Goal: Task Accomplishment & Management: Complete application form

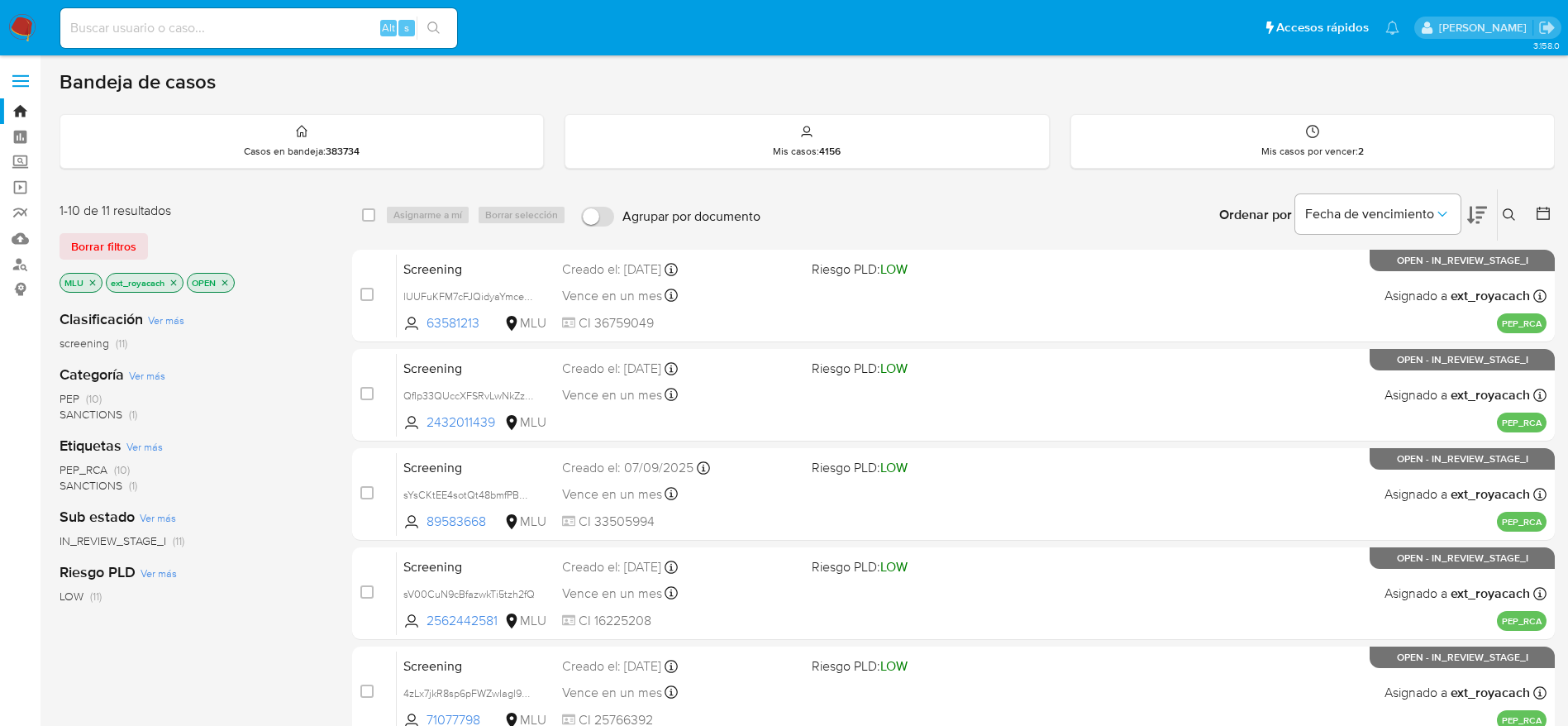
click at [20, 34] on img at bounding box center [22, 27] width 28 height 28
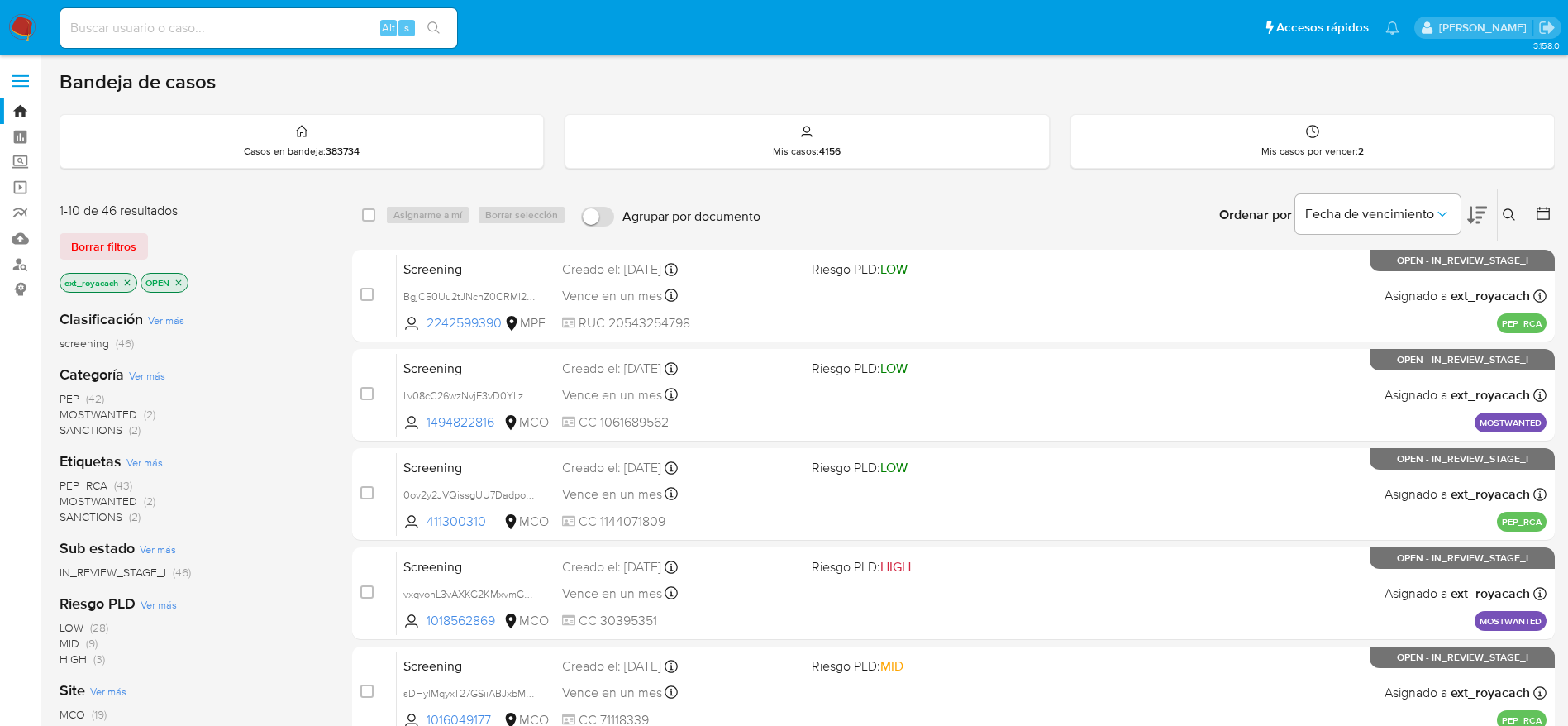
click at [91, 429] on span "SANCTIONS" at bounding box center [91, 430] width 63 height 16
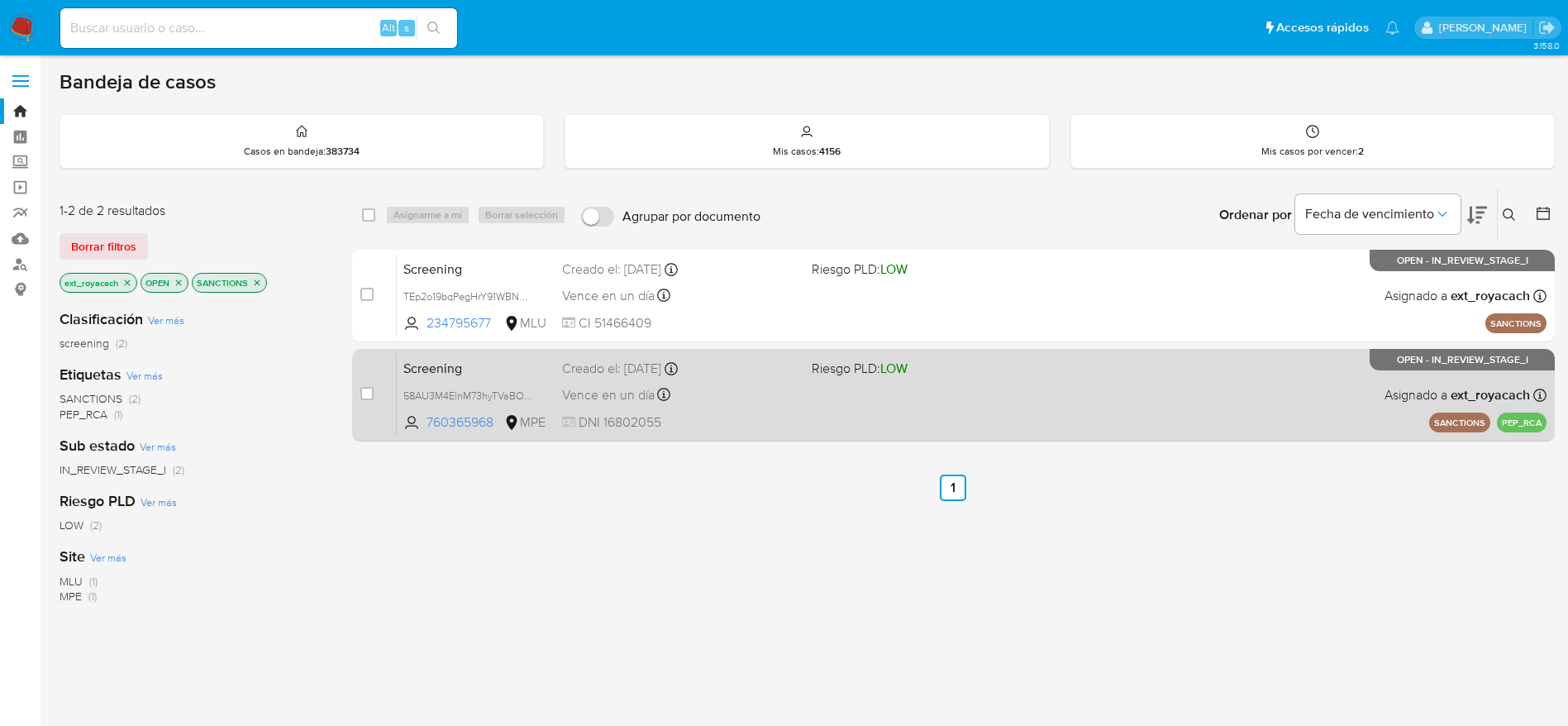
click at [739, 406] on div "Vence en un día Vence el [DATE] 18:07:31" at bounding box center [680, 395] width 237 height 23
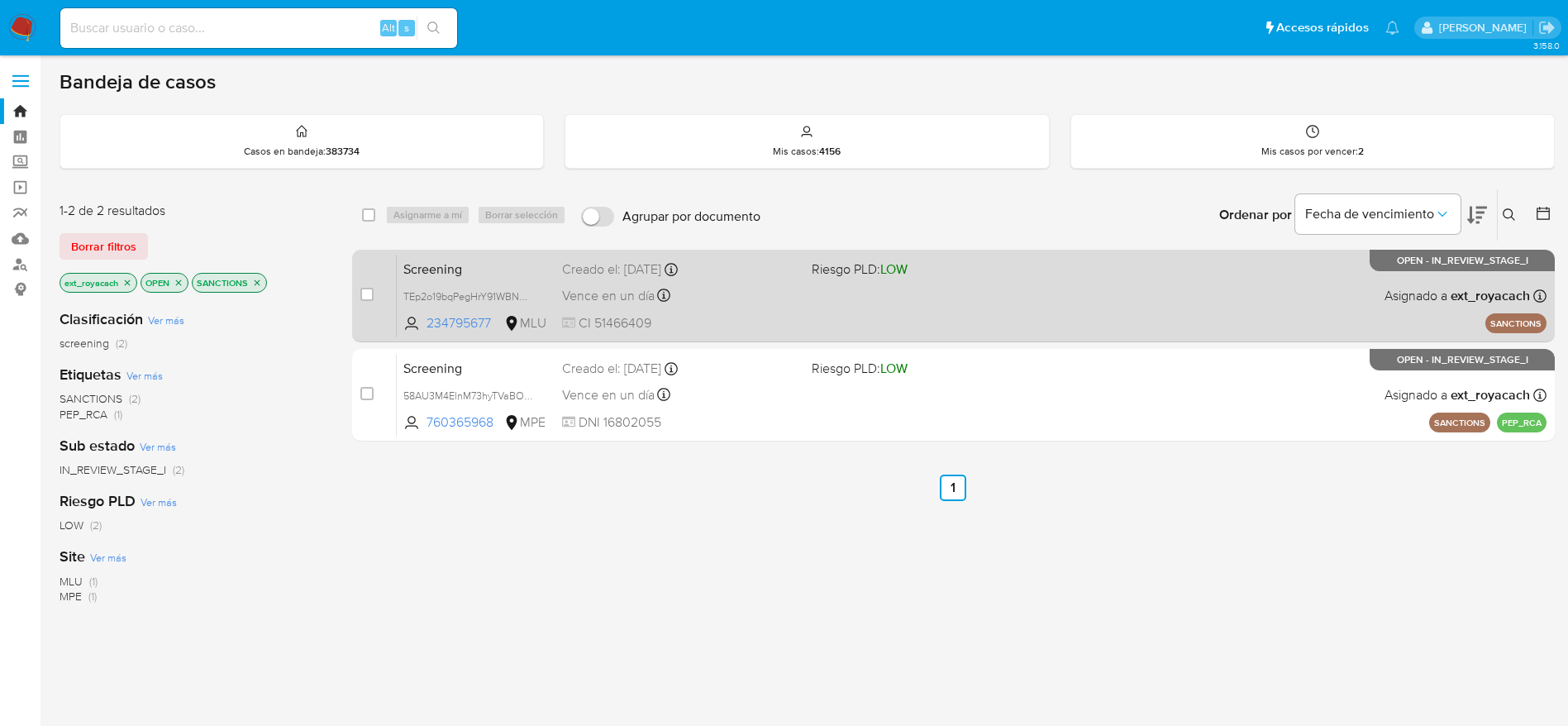
click at [695, 293] on div "Vence en un día Vence el [DATE] 18:35:19" at bounding box center [680, 296] width 237 height 23
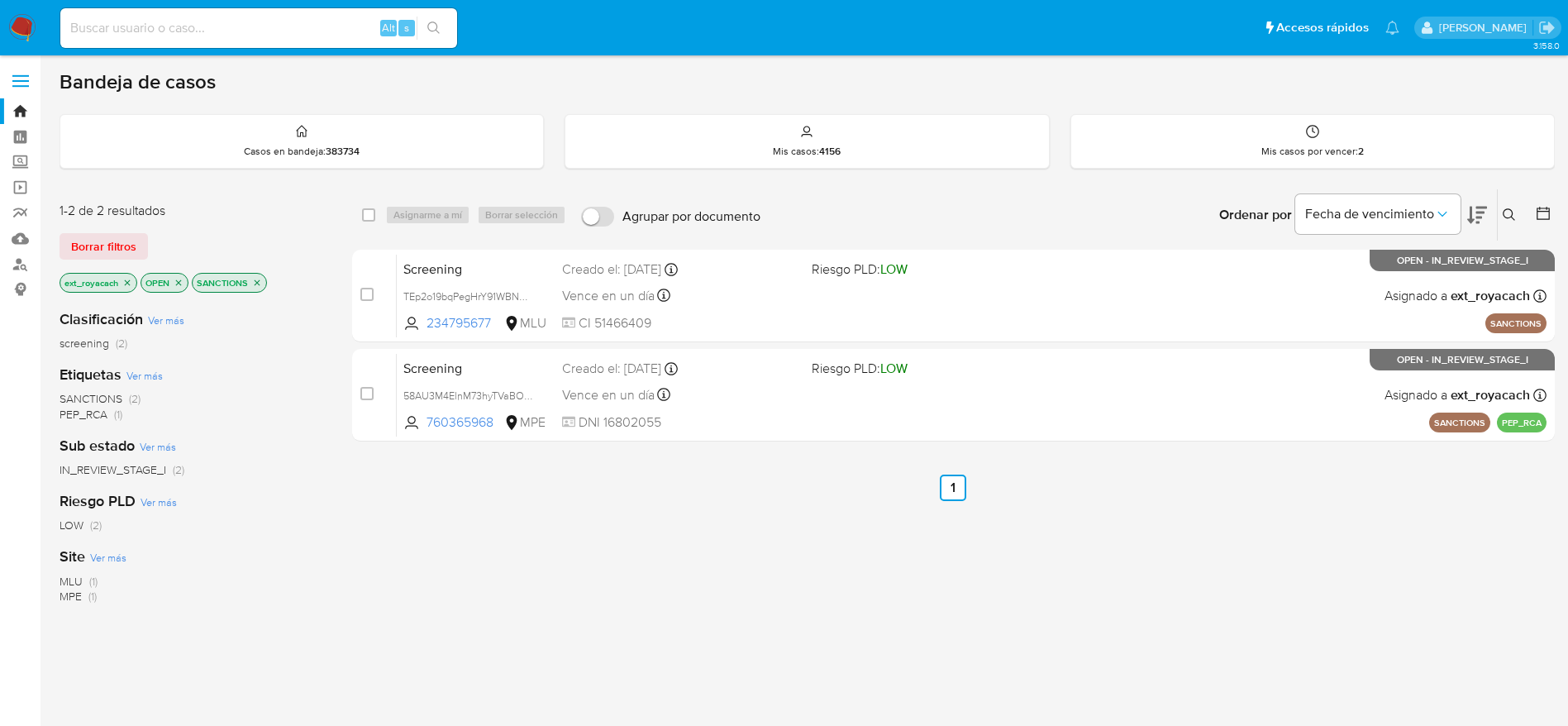
click at [31, 24] on img at bounding box center [22, 27] width 28 height 28
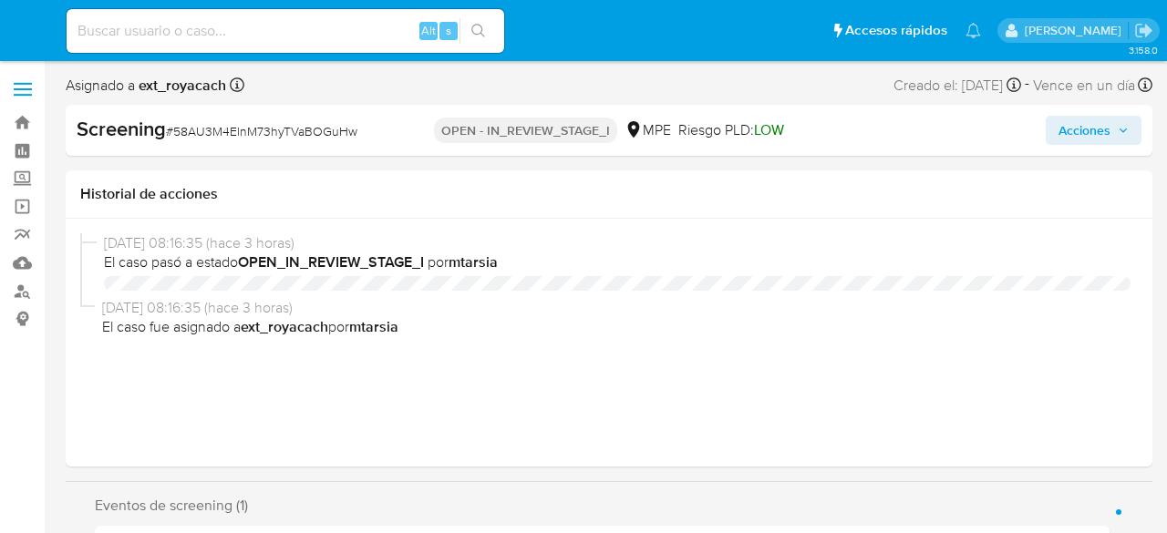
select select "10"
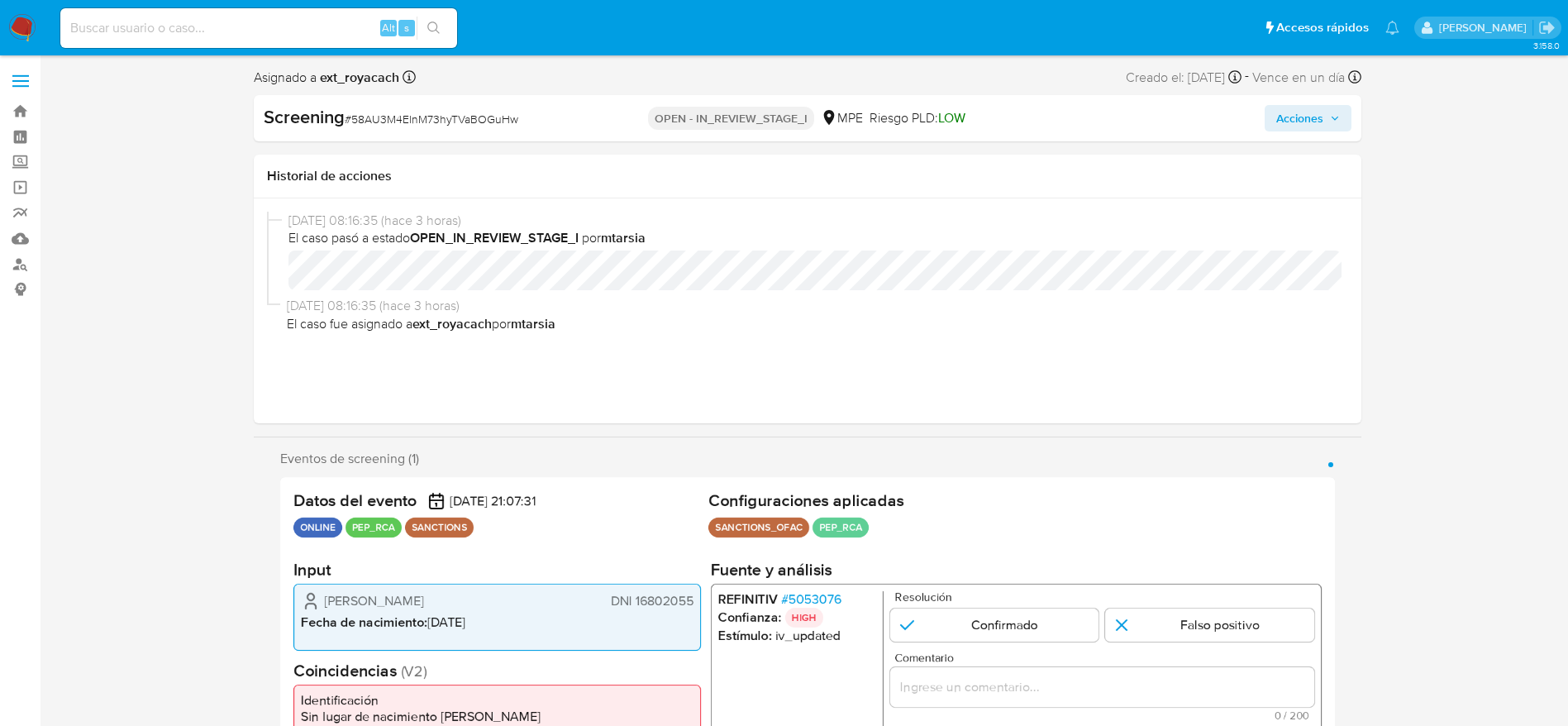
click at [495, 125] on span "# 58AU3M4ElnM73hyTVaBOGuHw" at bounding box center [431, 119] width 173 height 16
copy span "58AU3M4ElnM73hyTVaBOGuHw"
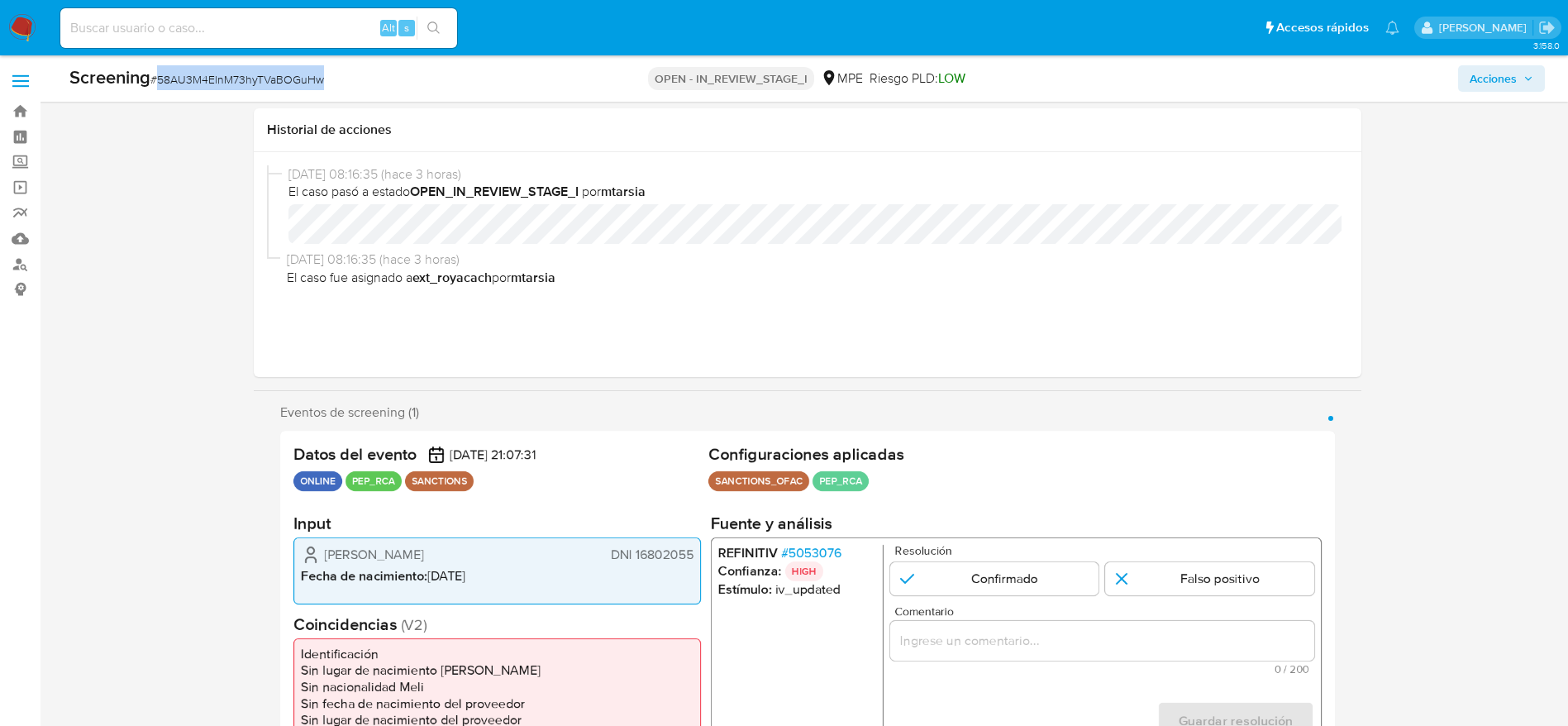
scroll to position [124, 0]
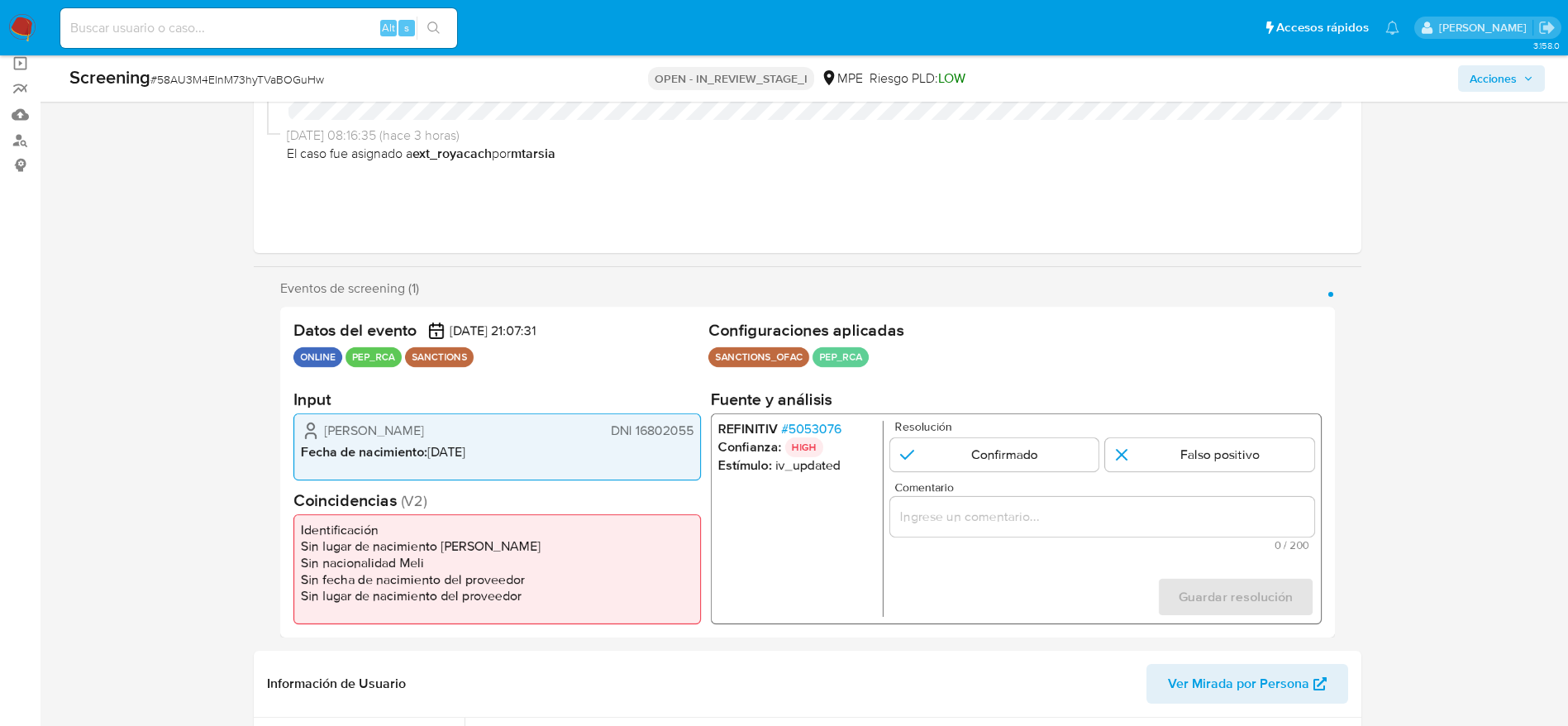
drag, startPoint x: 253, startPoint y: 425, endPoint x: 696, endPoint y: 441, distance: 443.3
click at [696, 441] on div "Eventos de screening (1) Página 1 Datos del evento 09/09/2025 21:07:31 ONLINE P…" at bounding box center [807, 459] width 1107 height 358
click at [819, 435] on span "# 5053076" at bounding box center [810, 429] width 61 height 16
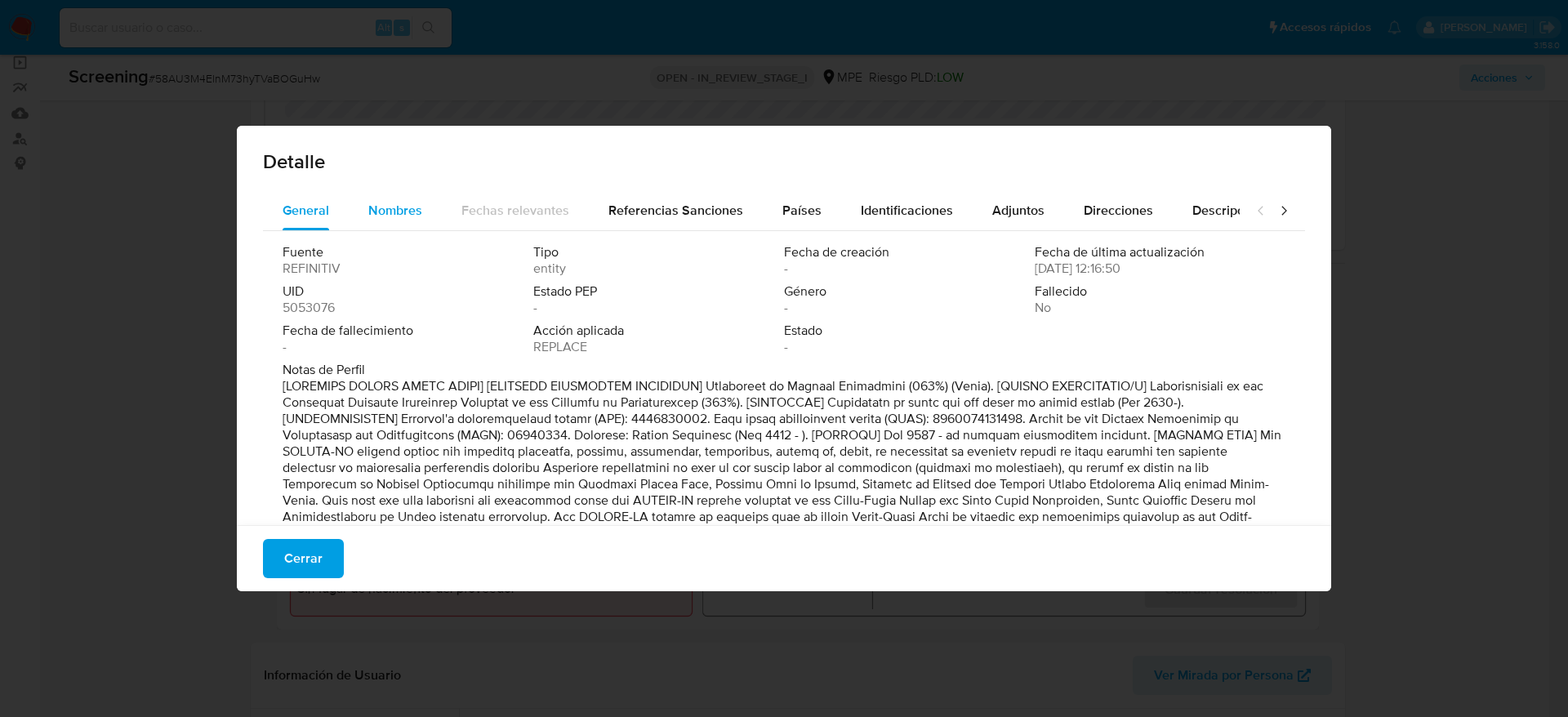
click at [387, 202] on span "Nombres" at bounding box center [395, 210] width 54 height 19
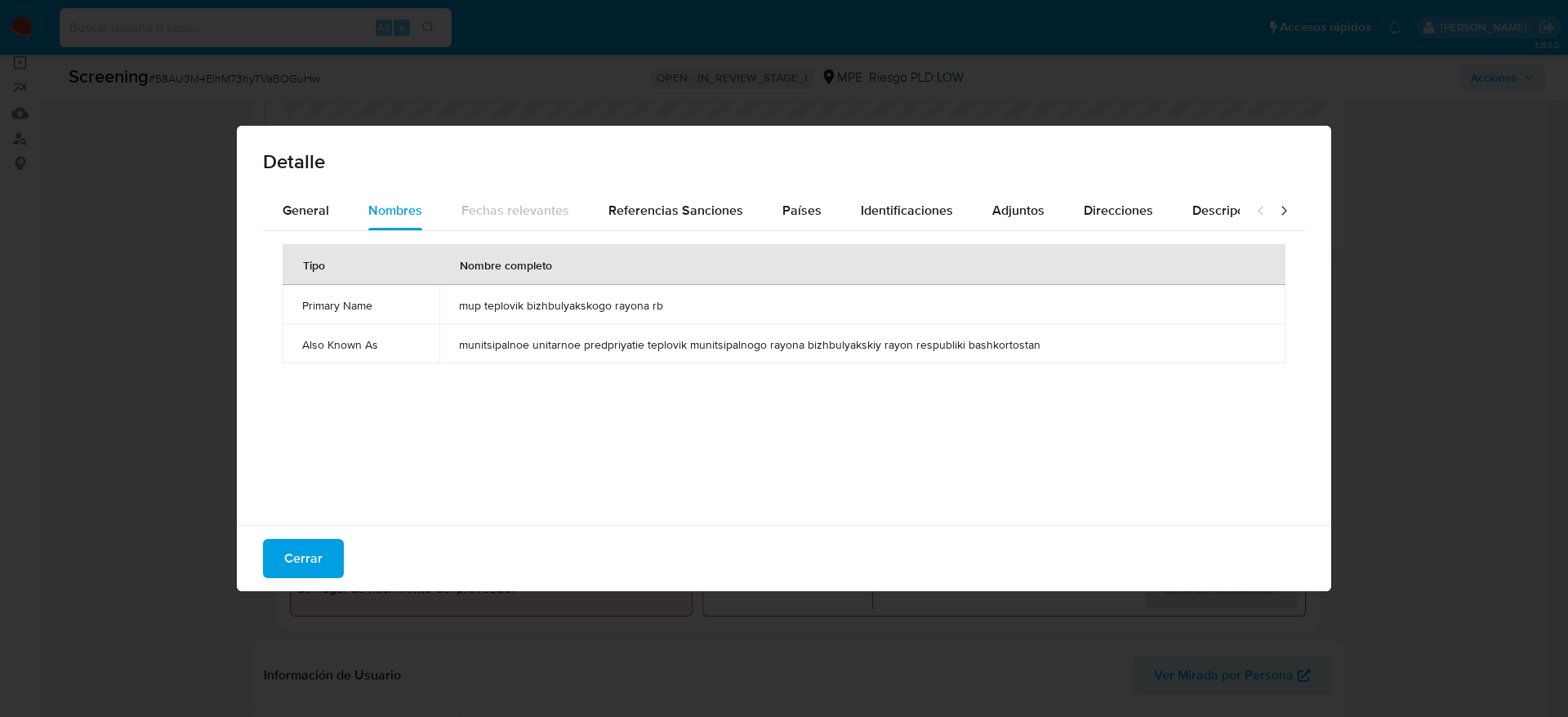
click at [605, 299] on span "mup teplovik bizhbulyakskogo rayona rb" at bounding box center [862, 306] width 806 height 14
click at [772, 202] on button "Países" at bounding box center [801, 211] width 78 height 39
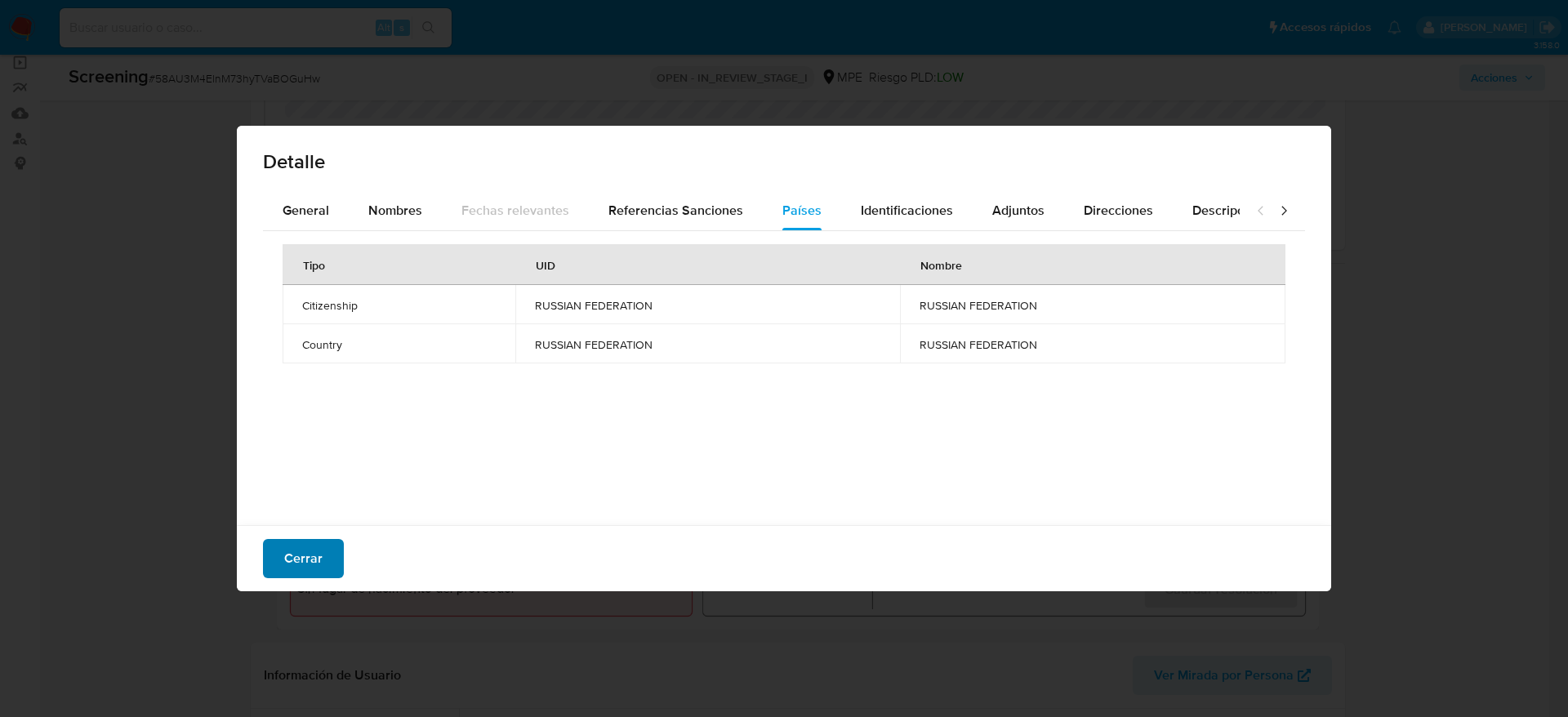
click at [332, 477] on button "Cerrar" at bounding box center [303, 559] width 81 height 39
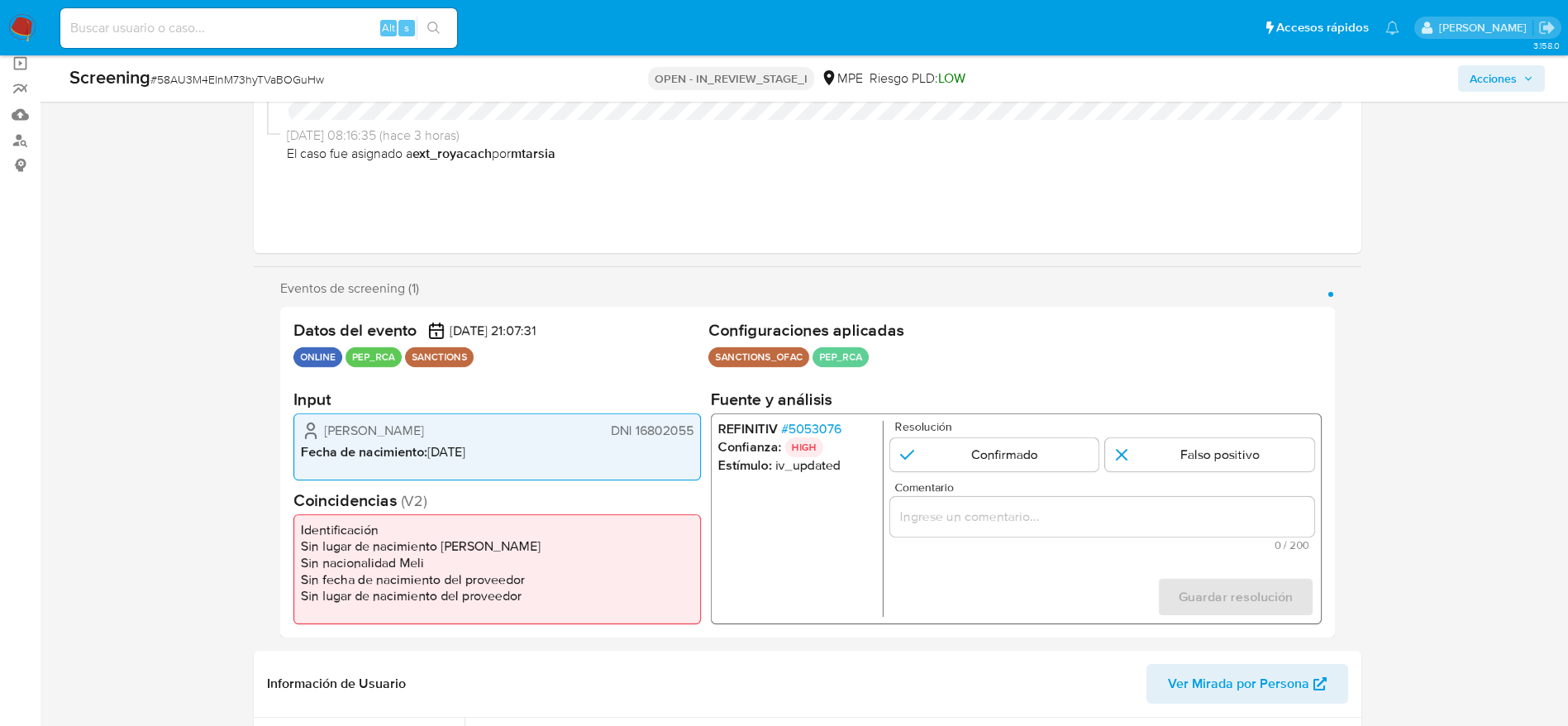
click at [1057, 483] on div "1 de 1" at bounding box center [1102, 517] width 424 height 40
paste input "Compara al usuario Ana Cecilia Bocanegra Santisteban DNI 16802055 con el alerta…"
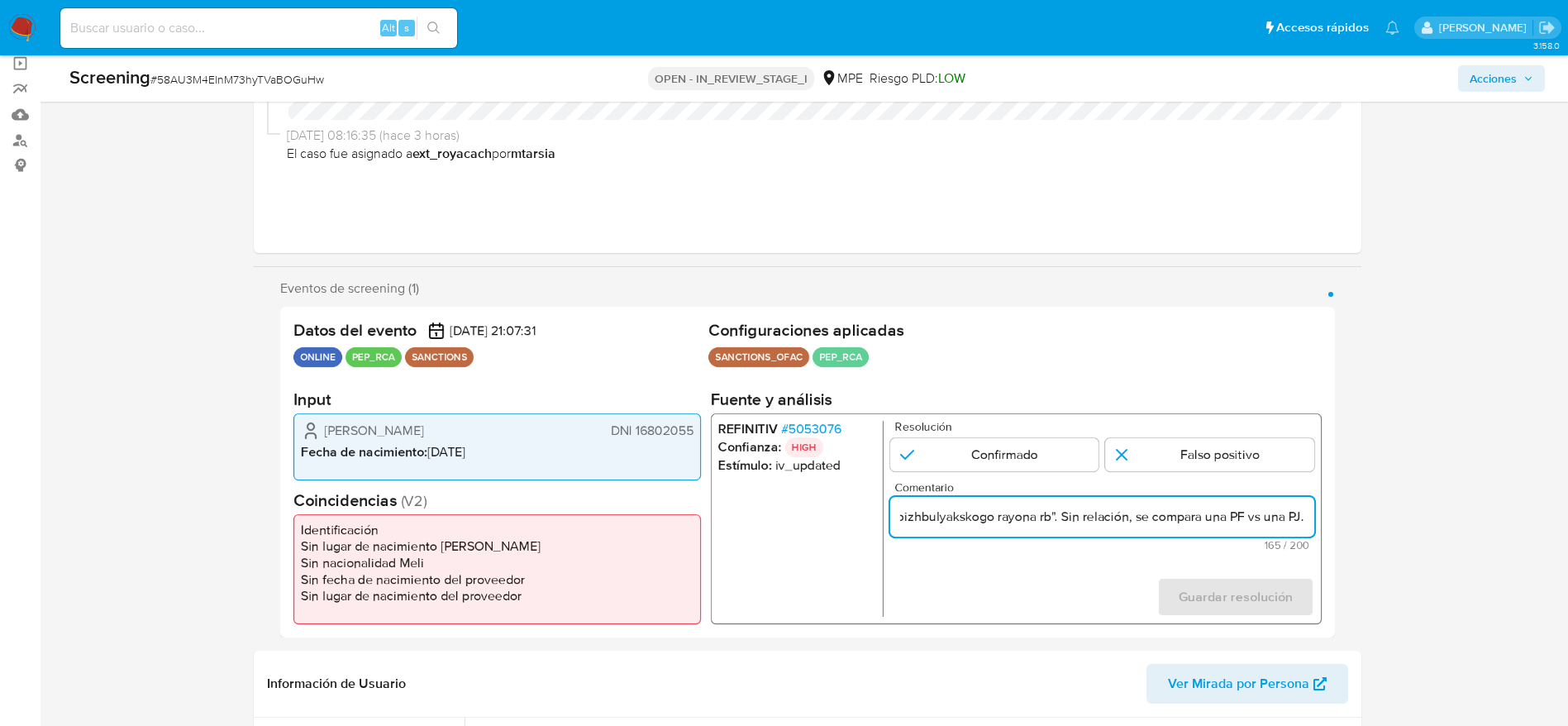
scroll to position [0, 589]
drag, startPoint x: 1198, startPoint y: 514, endPoint x: 1240, endPoint y: 454, distance: 73.2
click at [1057, 483] on input "Compara al usuario [PERSON_NAME] DNI 16802055 con el alertado "mup teplovik biz…" at bounding box center [1102, 517] width 424 height 22
type input "Compara al usuario [PERSON_NAME] DNI 16802055 con el alertado "mup teplovik biz…"
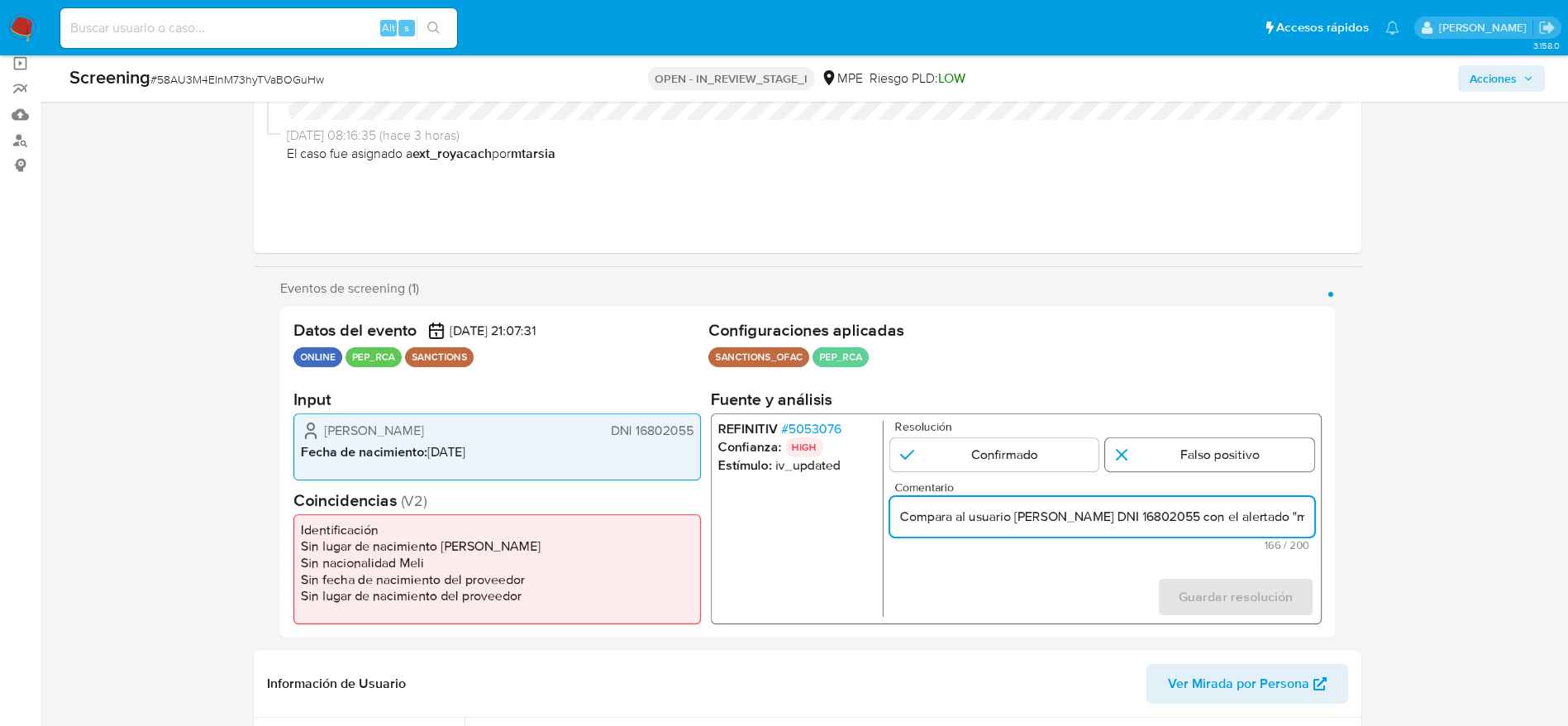
click at [1057, 462] on input "1 de 1" at bounding box center [1210, 455] width 209 height 33
radio input "true"
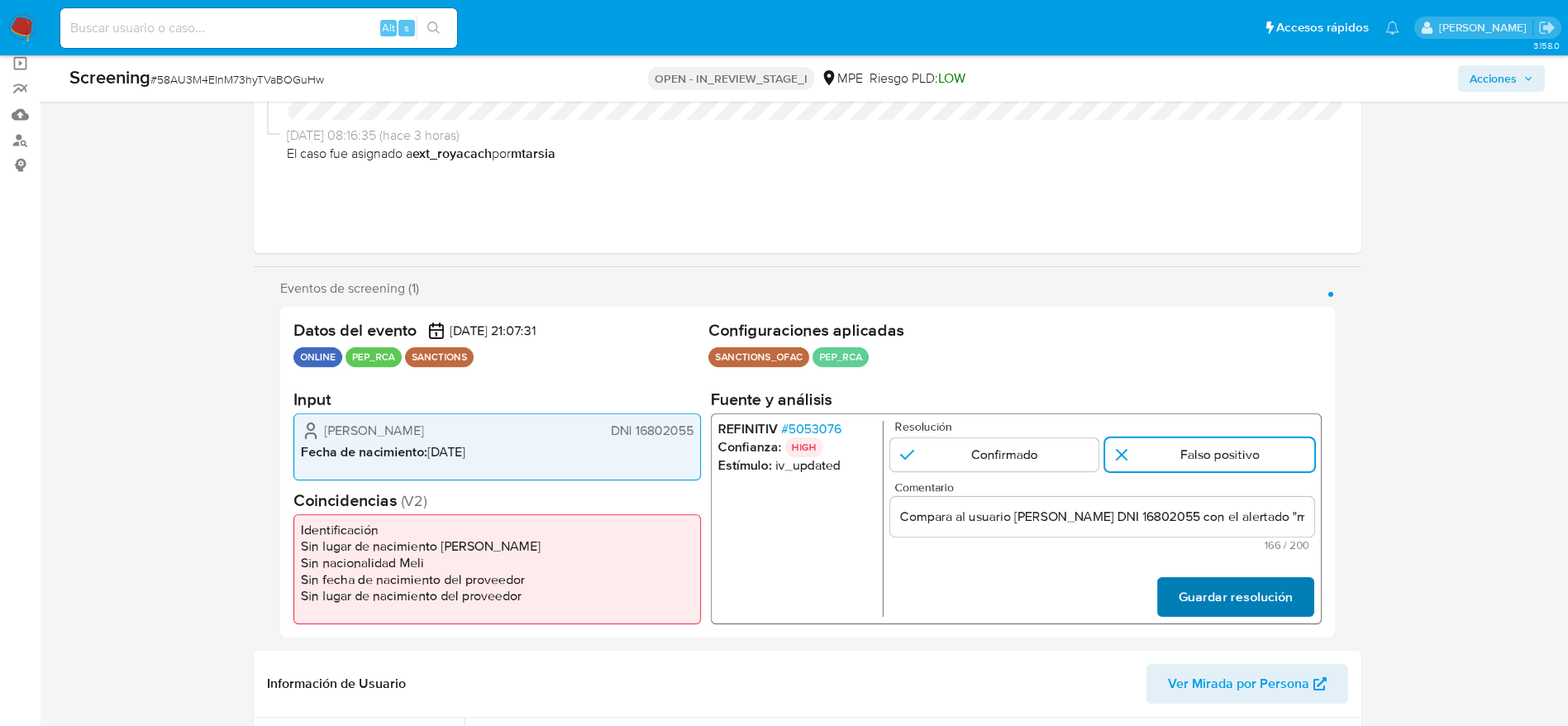
click at [1057, 483] on form "Resolución Confirmado Falso positivo Comentario Compara al usuario Ana Cecilia …" at bounding box center [1102, 519] width 424 height 196
click at [1057, 483] on span "Guardar resolución" at bounding box center [1235, 597] width 114 height 36
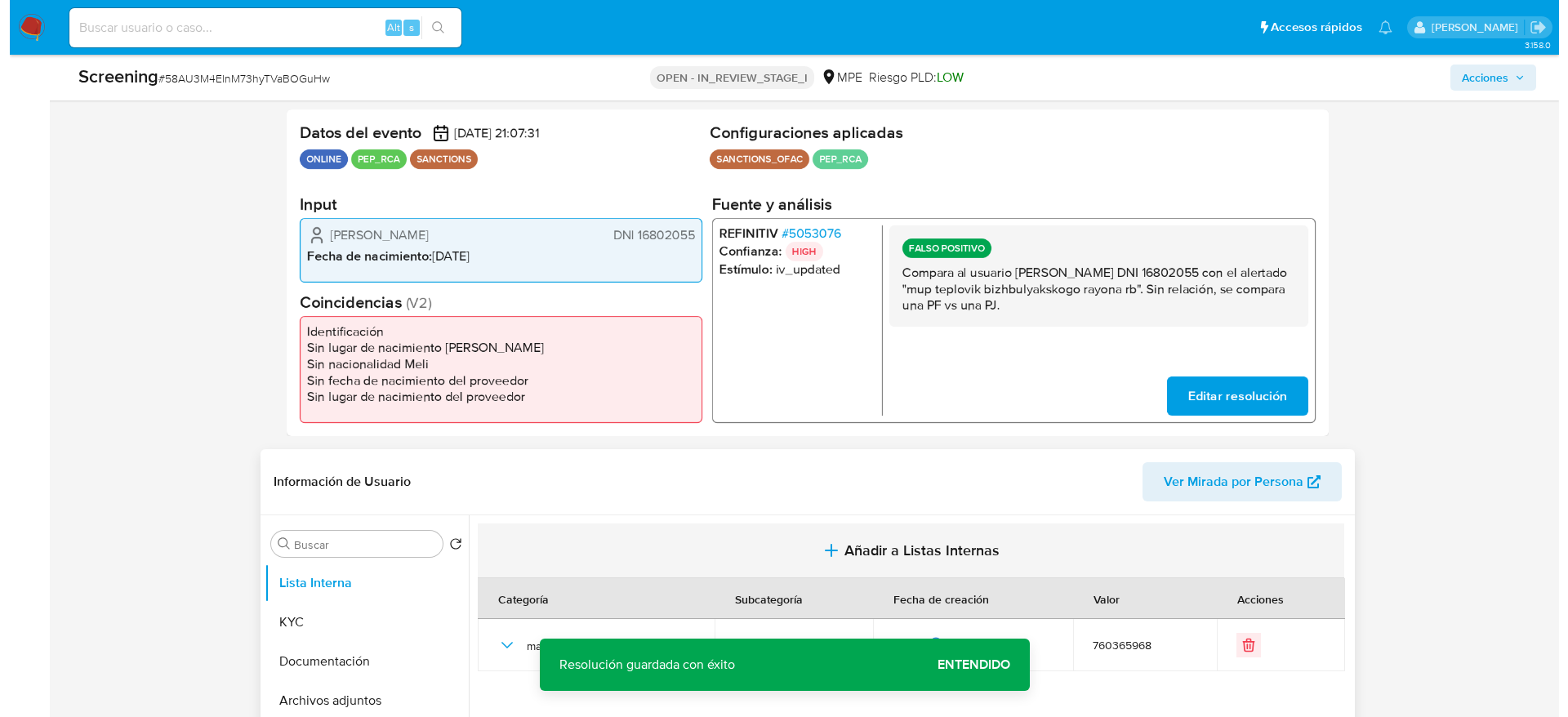
scroll to position [490, 0]
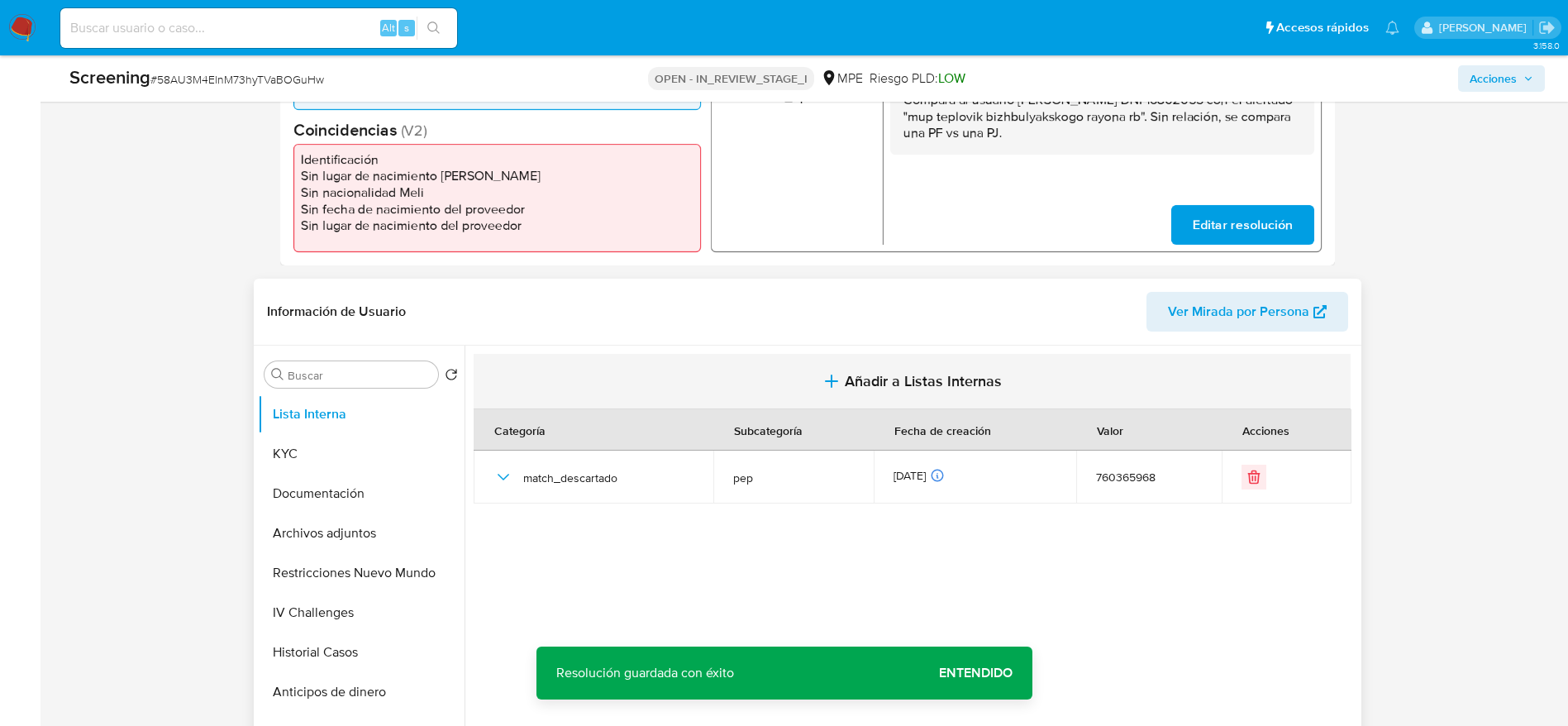
click at [594, 382] on button "Añadir a Listas Internas" at bounding box center [911, 381] width 877 height 55
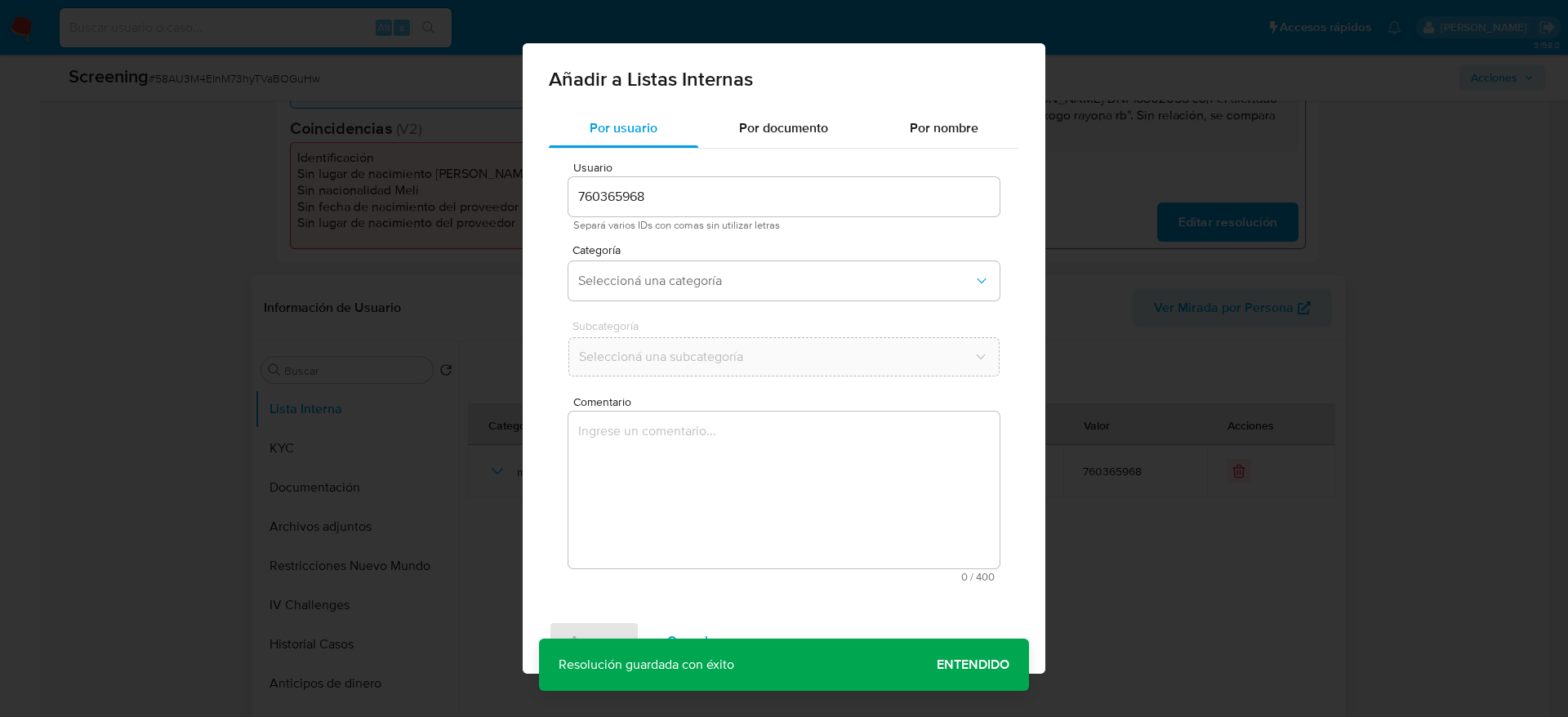
click at [603, 442] on textarea "Comentario" at bounding box center [783, 489] width 431 height 157
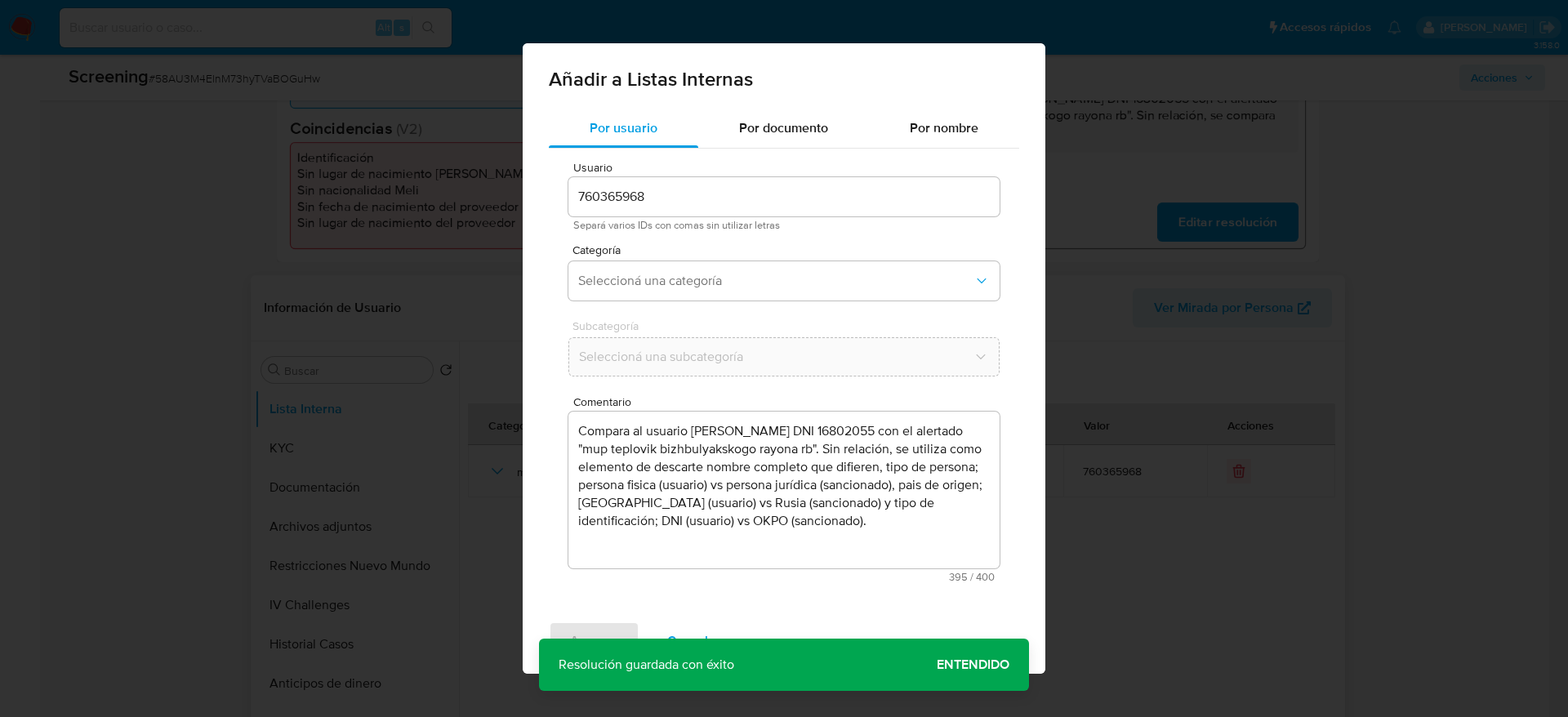
click at [678, 255] on span "Categoría" at bounding box center [788, 250] width 431 height 12
drag, startPoint x: 676, startPoint y: 281, endPoint x: 672, endPoint y: 299, distance: 18.4
click at [676, 281] on span "Seleccioná una categoría" at bounding box center [775, 281] width 395 height 16
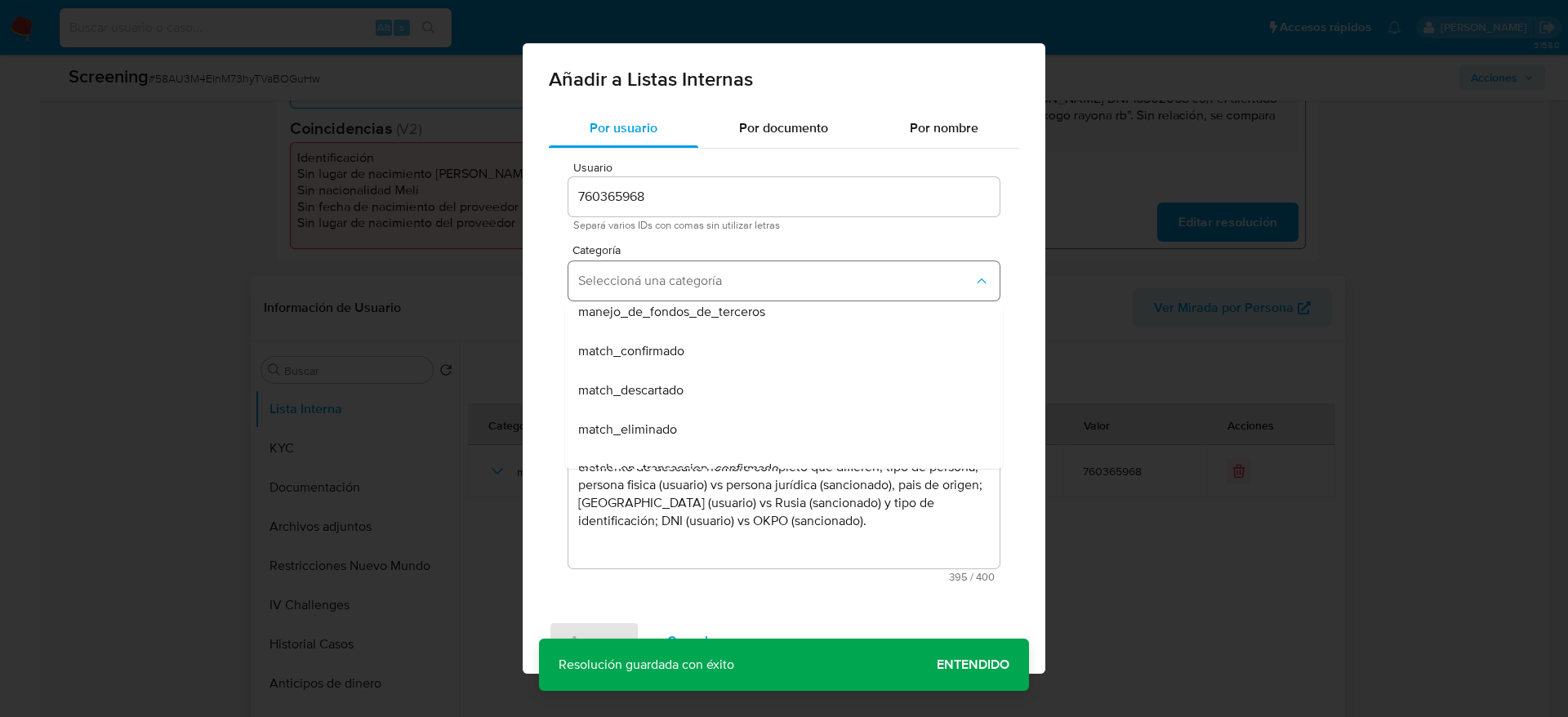
scroll to position [123, 0]
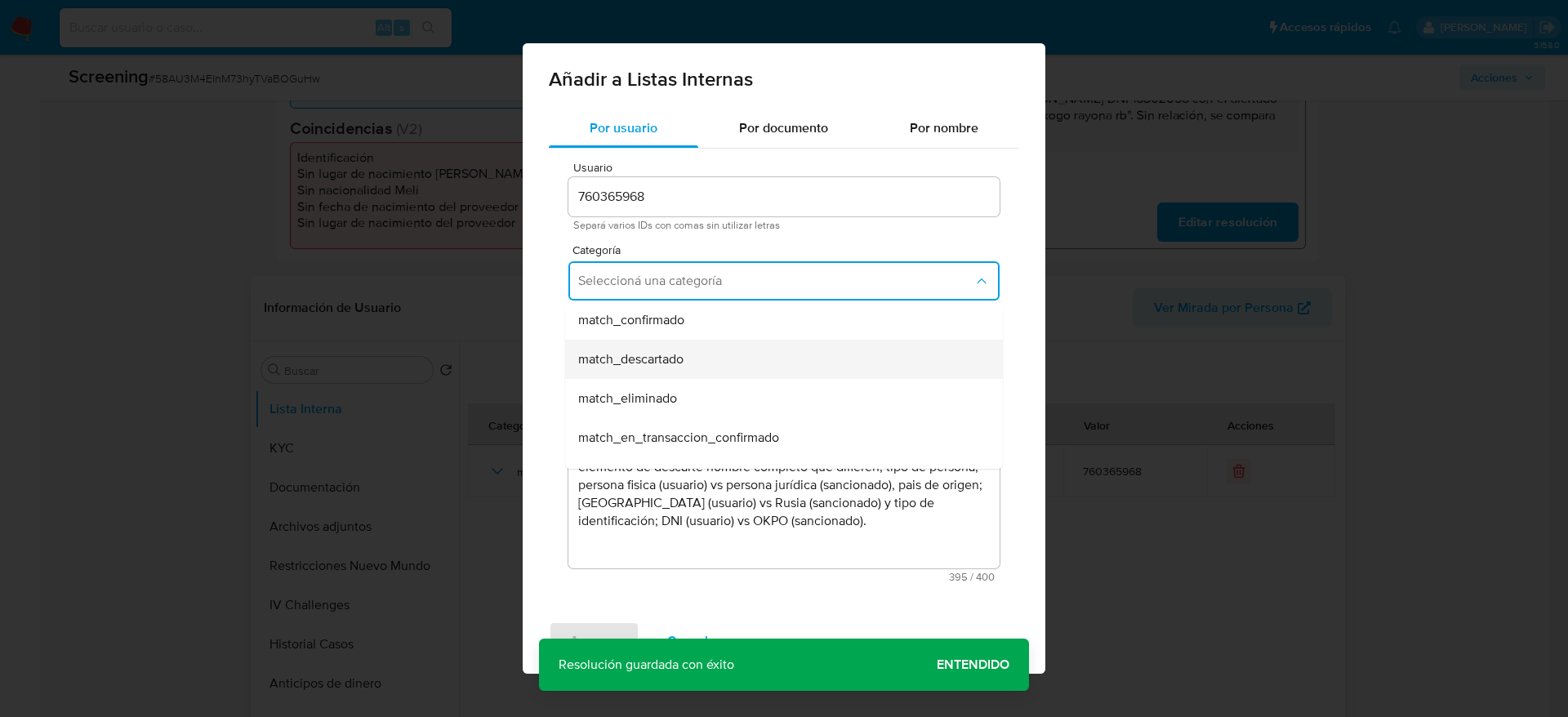
click at [676, 362] on span "match_descartado" at bounding box center [631, 359] width 106 height 16
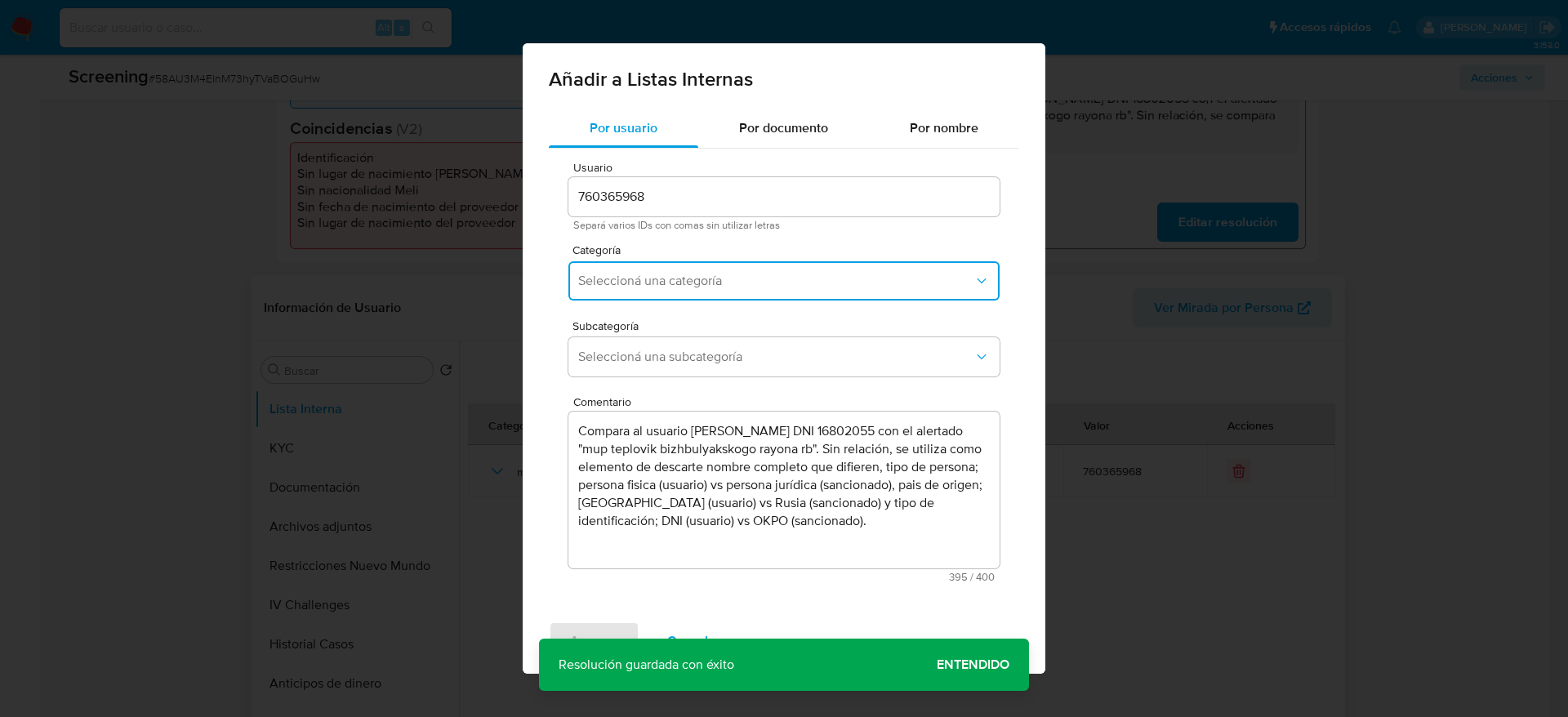
click at [676, 362] on span "Seleccioná una subcategoría" at bounding box center [775, 357] width 395 height 16
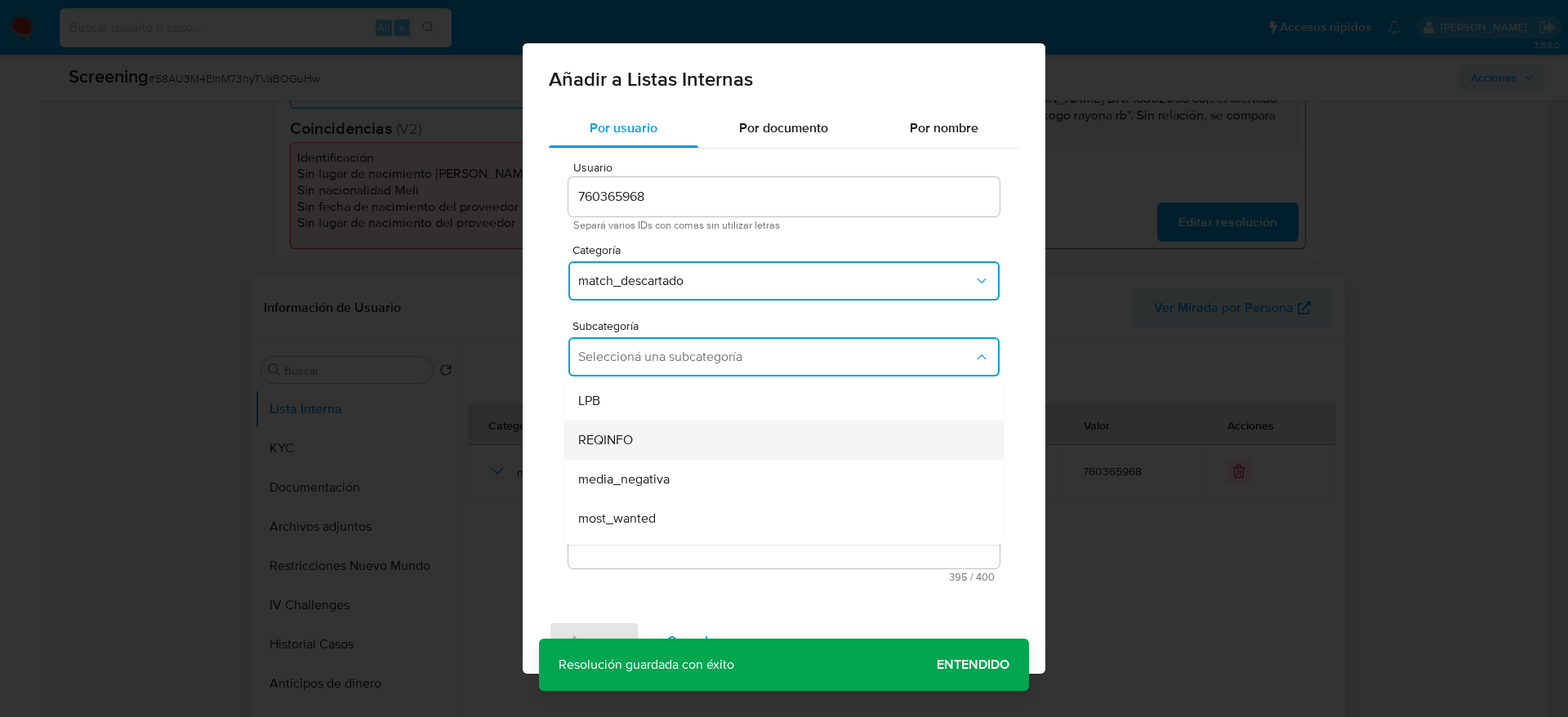
scroll to position [111, 0]
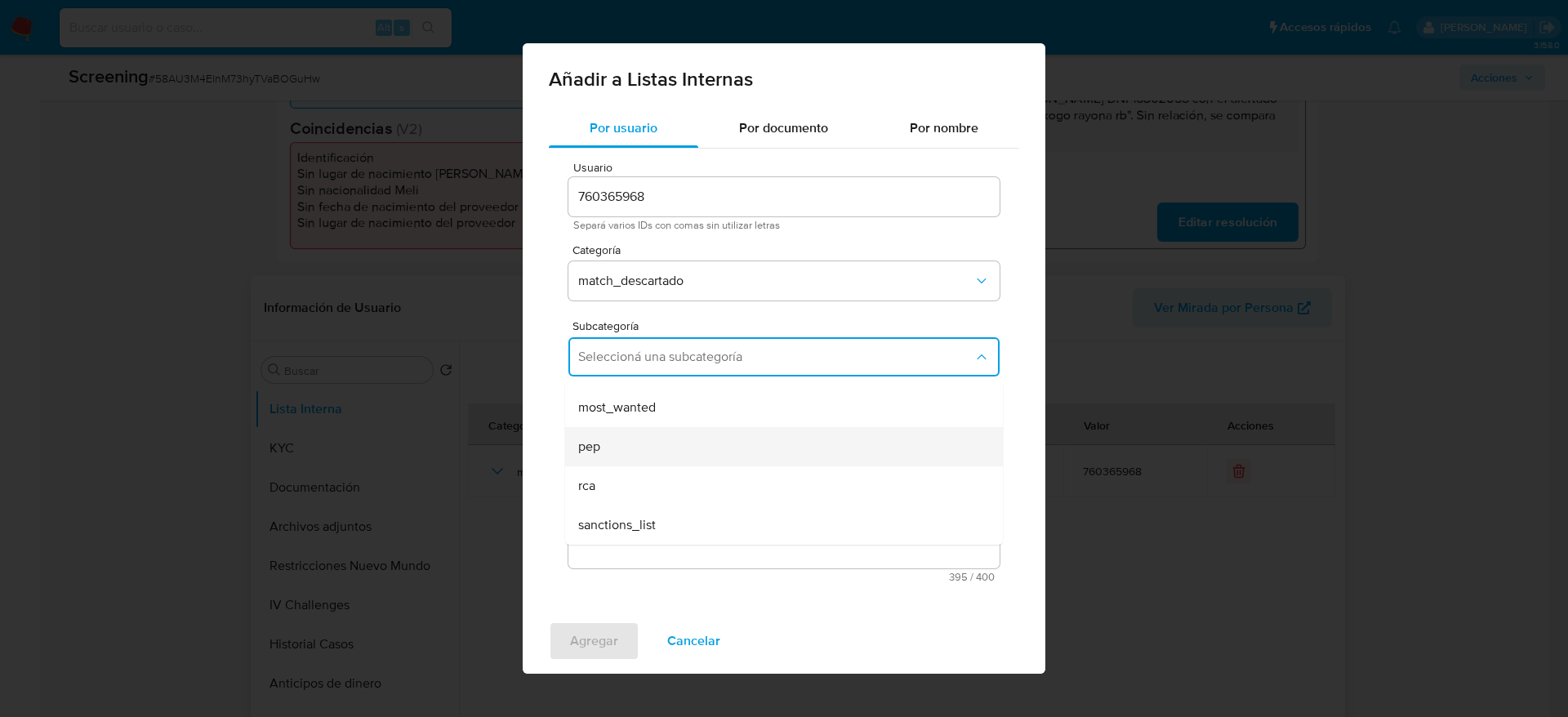
click at [662, 436] on div "pep" at bounding box center [779, 447] width 401 height 39
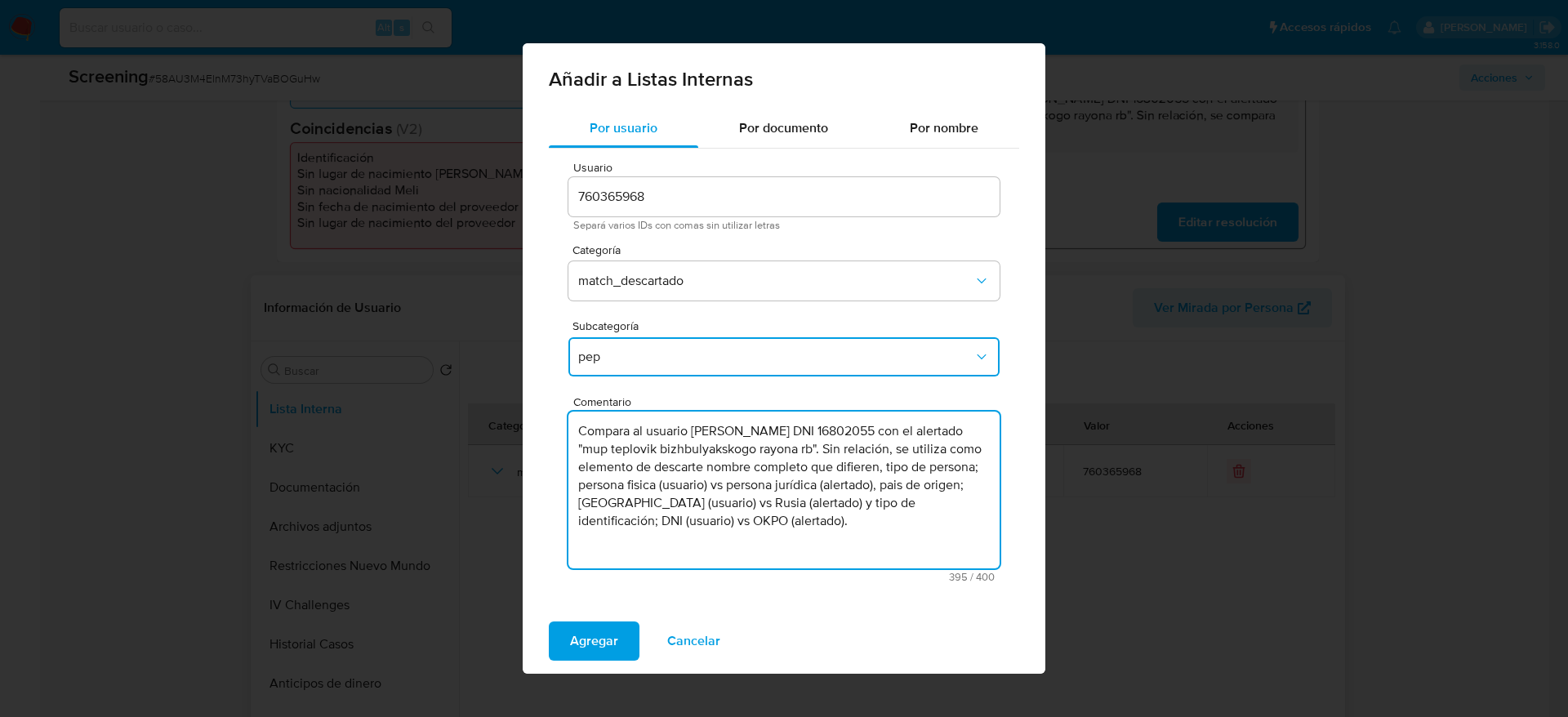
drag, startPoint x: 917, startPoint y: 520, endPoint x: 524, endPoint y: 417, distance: 406.3
click at [653, 454] on textarea "Compara al usuario Ana Cecilia Bocanegra Santisteban DNI 16802055 con el alerta…" at bounding box center [783, 489] width 431 height 157
click at [625, 449] on textarea "Compara al usuario Ana Cecilia Bocanegra Santisteban DNI 16802055 con el PEP "m…" at bounding box center [783, 489] width 431 height 157
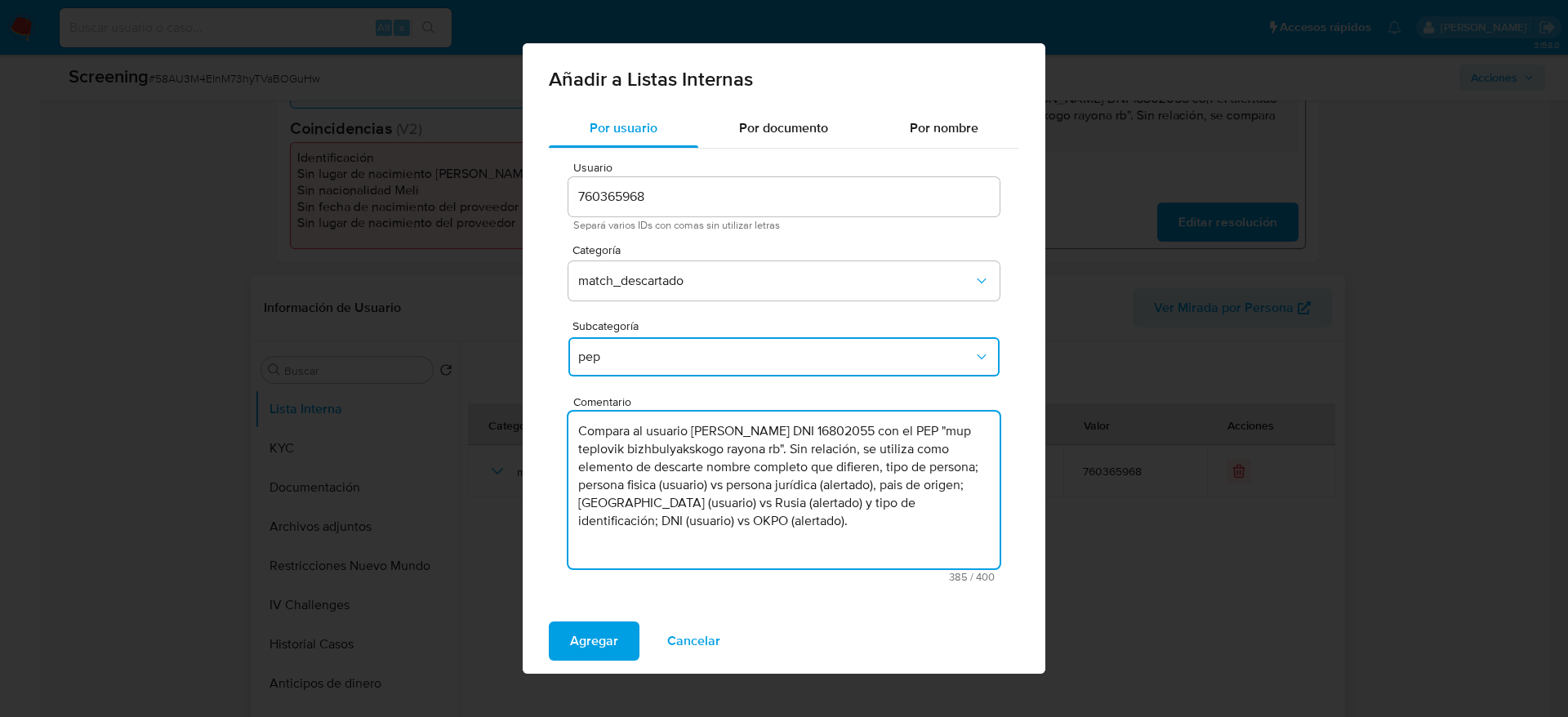
click at [907, 477] on textarea "Compara al usuario Ana Cecilia Bocanegra Santisteban DNI 16802055 con el PEP "m…" at bounding box center [783, 489] width 431 height 157
click at [771, 477] on textarea "Compara al usuario Ana Cecilia Bocanegra Santisteban DNI 16802055 con el PEP "m…" at bounding box center [783, 489] width 431 height 157
click at [728, 477] on textarea "Compara al usuario Ana Cecilia Bocanegra Santisteban DNI 16802055 con el PEP "m…" at bounding box center [783, 489] width 431 height 157
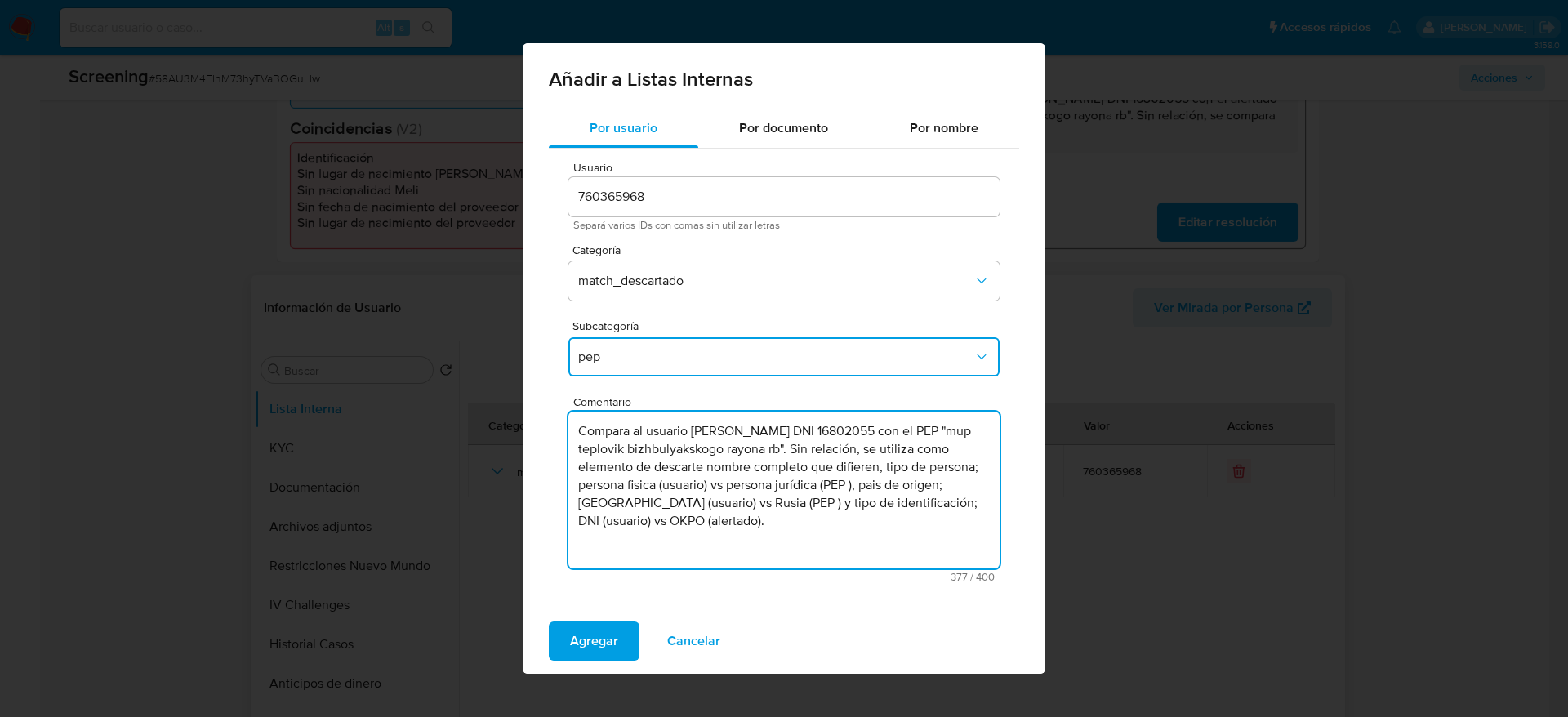
click at [728, 477] on textarea "Compara al usuario Ana Cecilia Bocanegra Santisteban DNI 16802055 con el PEP "m…" at bounding box center [783, 489] width 431 height 157
type textarea "Compara al usuario Ana Cecilia Bocanegra Santisteban DNI 16802055 con el PEP "m…"
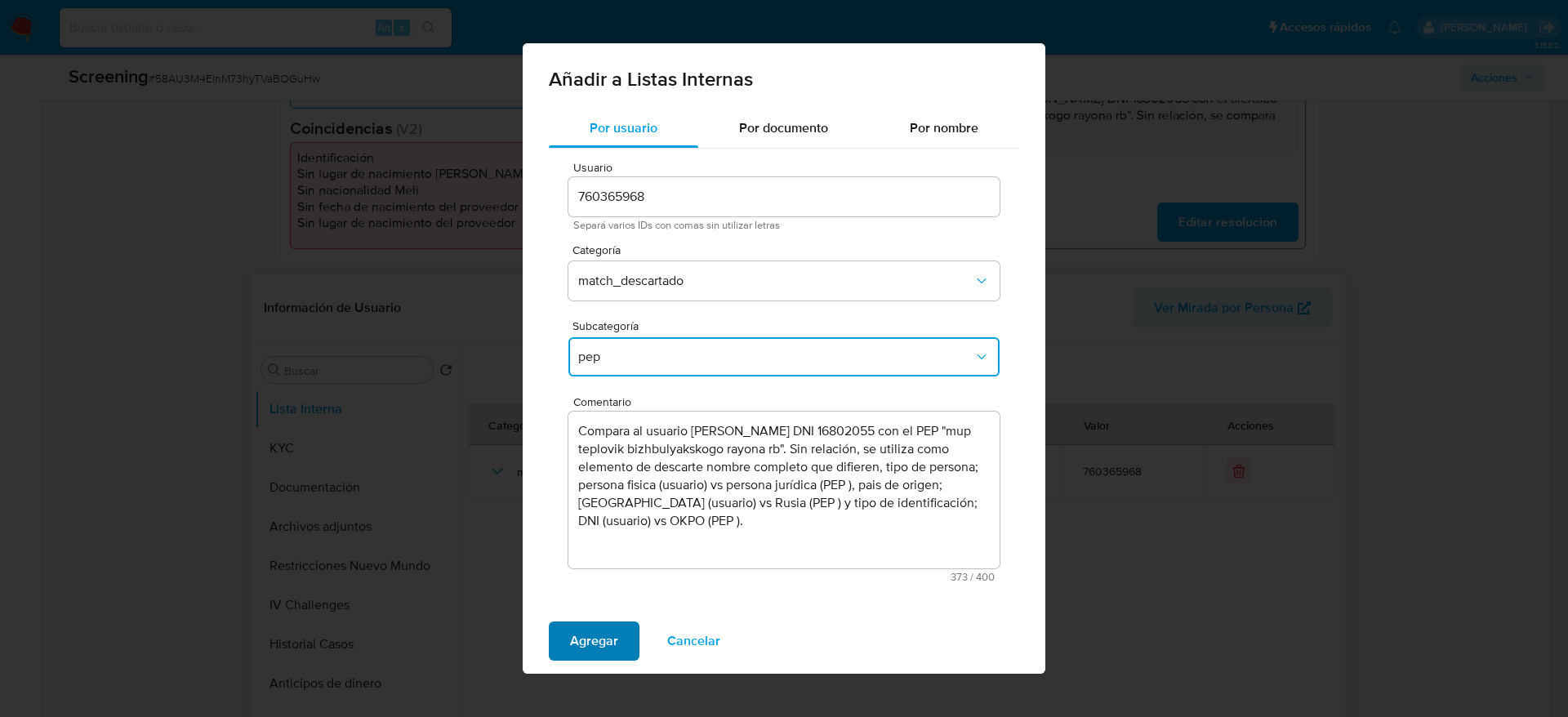
click at [597, 477] on span "Agregar" at bounding box center [594, 641] width 48 height 36
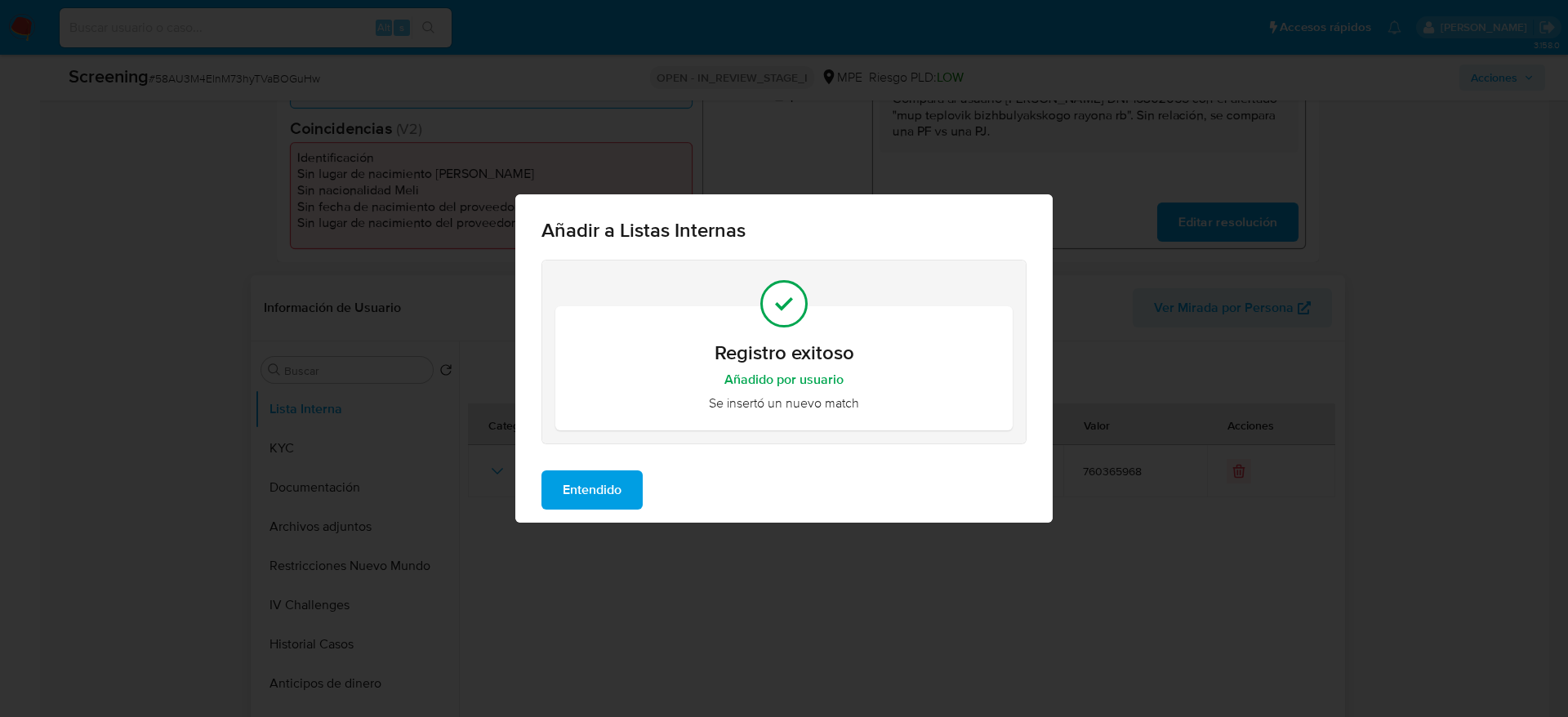
click at [640, 477] on button "Entendido" at bounding box center [591, 490] width 101 height 39
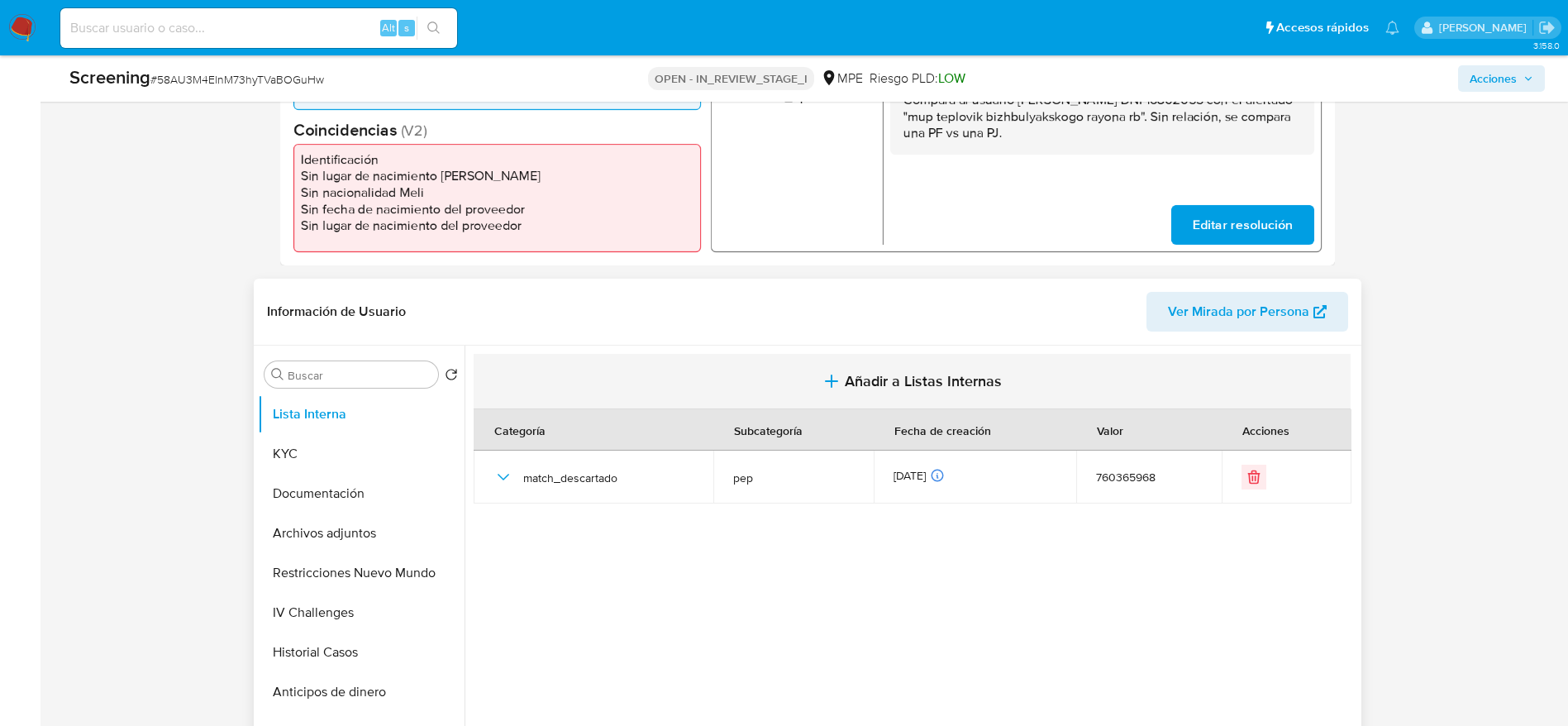
click at [887, 386] on span "Añadir a Listas Internas" at bounding box center [922, 381] width 157 height 18
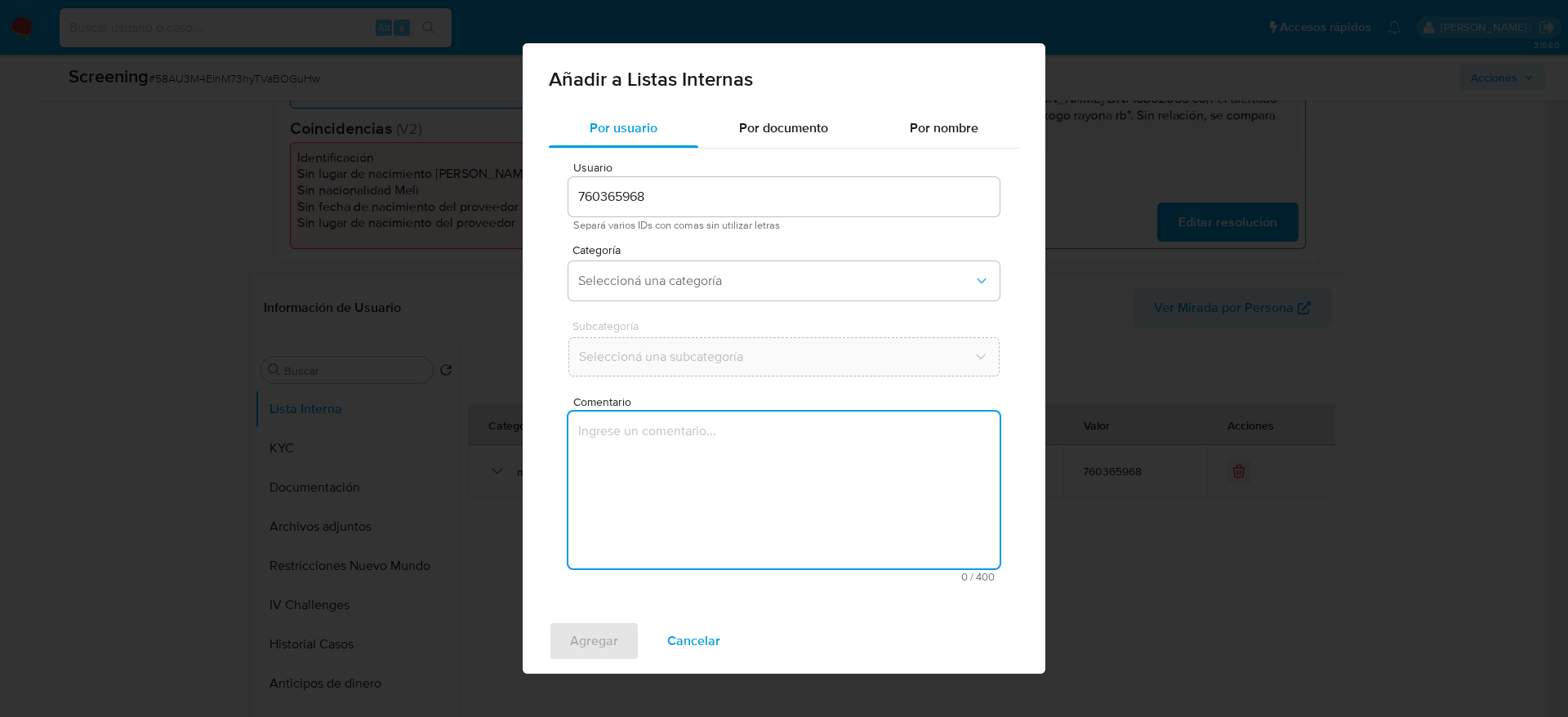
click at [806, 464] on textarea "Comentario" at bounding box center [783, 489] width 431 height 157
paste textarea "Compara al usuario Ana Cecilia Bocanegra Santisteban DNI 16802055 con el alerta…"
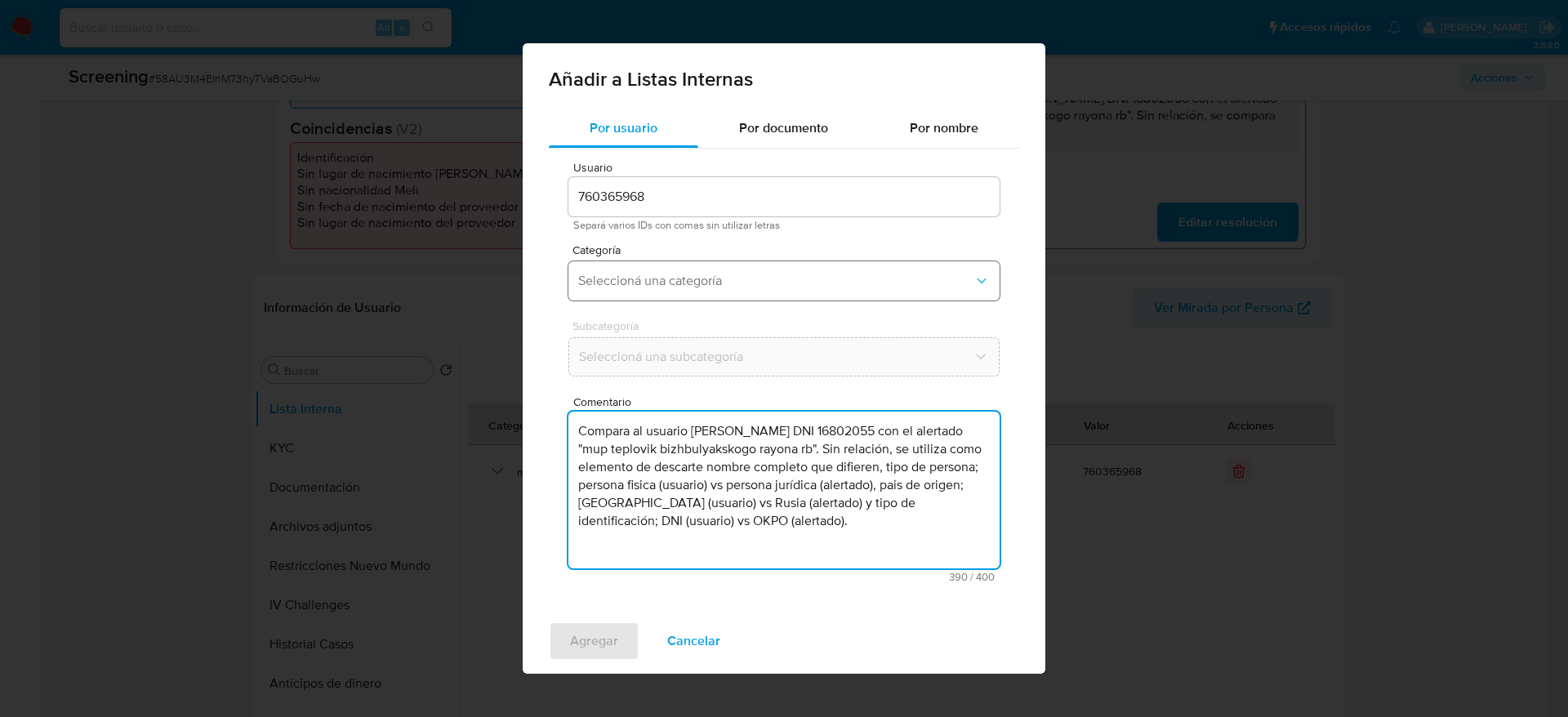
type textarea "Compara al usuario Ana Cecilia Bocanegra Santisteban DNI 16802055 con el alerta…"
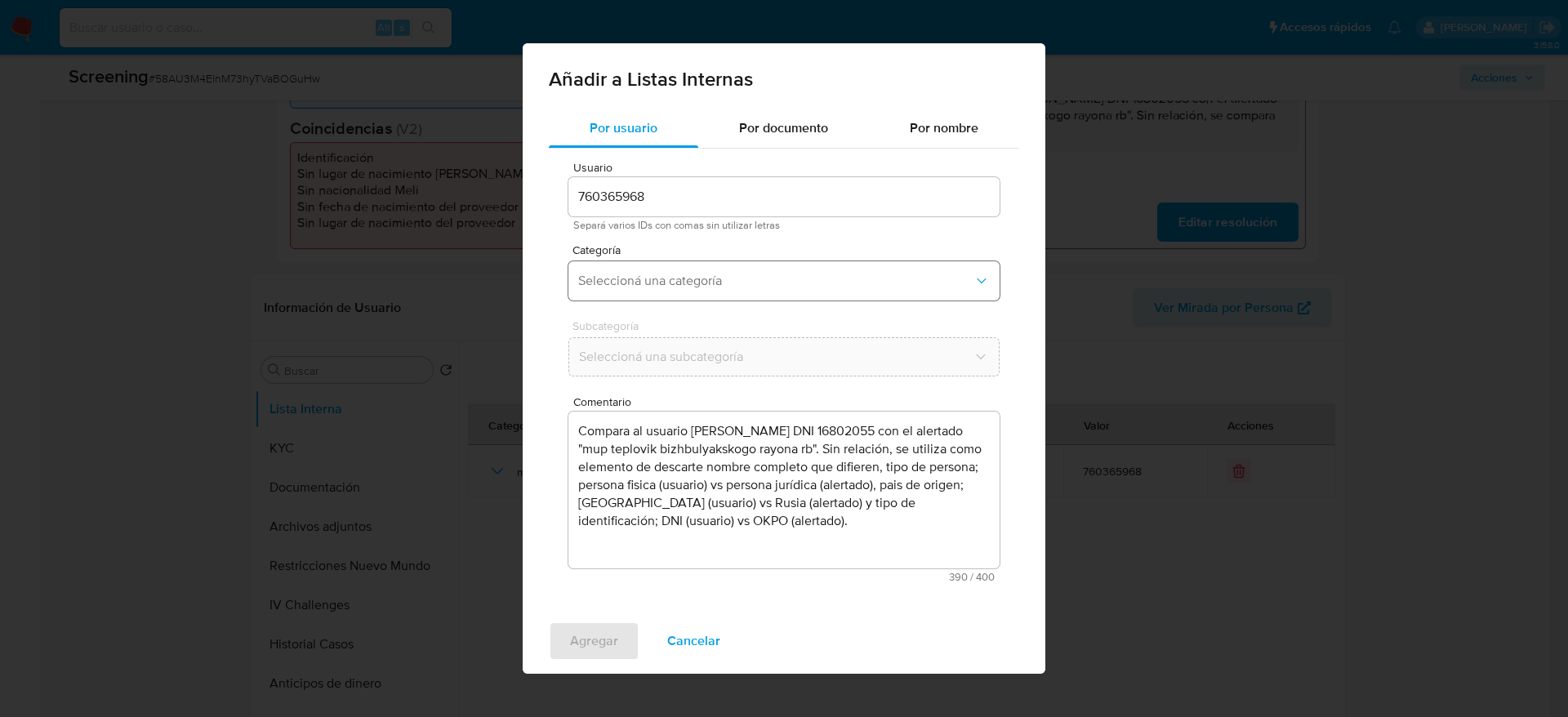
click at [716, 269] on button "Seleccioná una categoría" at bounding box center [783, 281] width 431 height 39
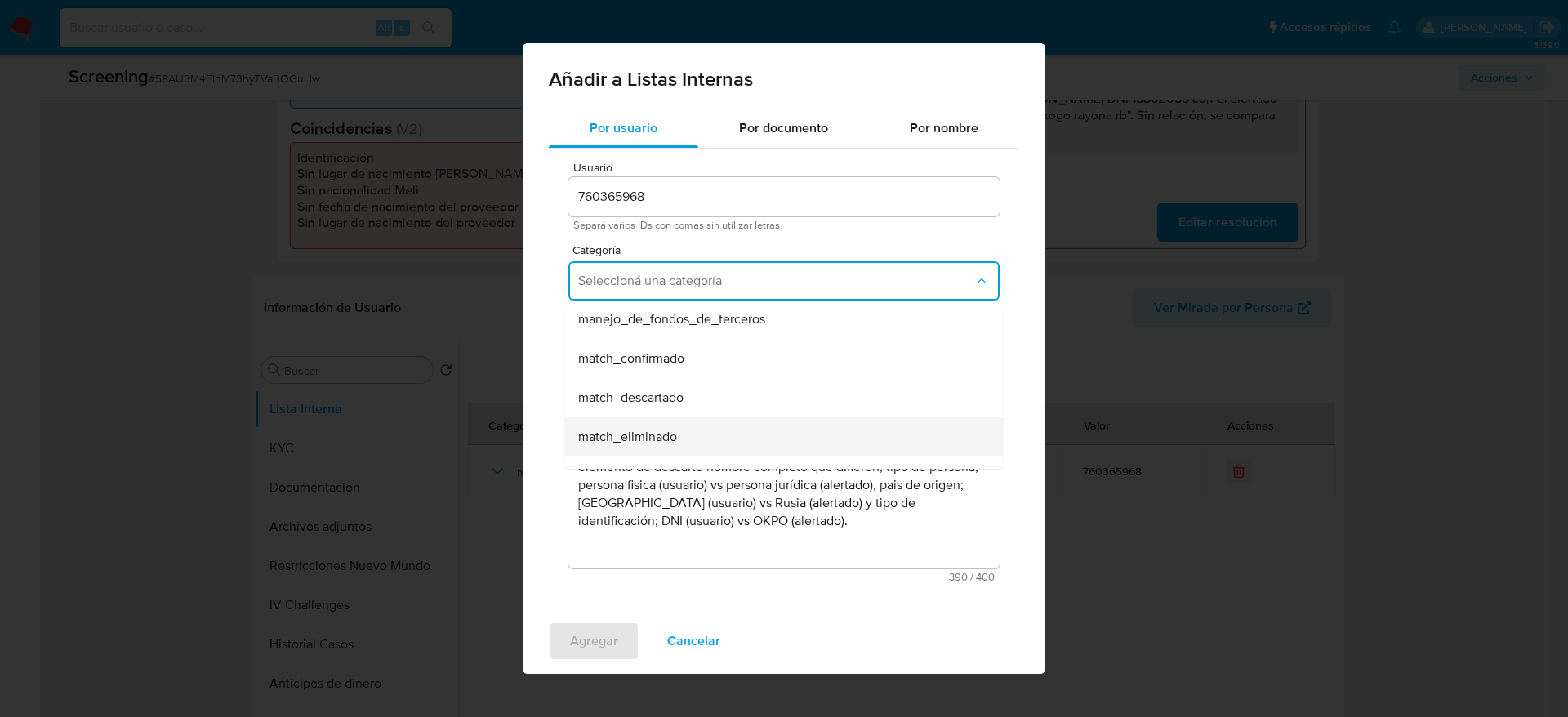
scroll to position [123, 0]
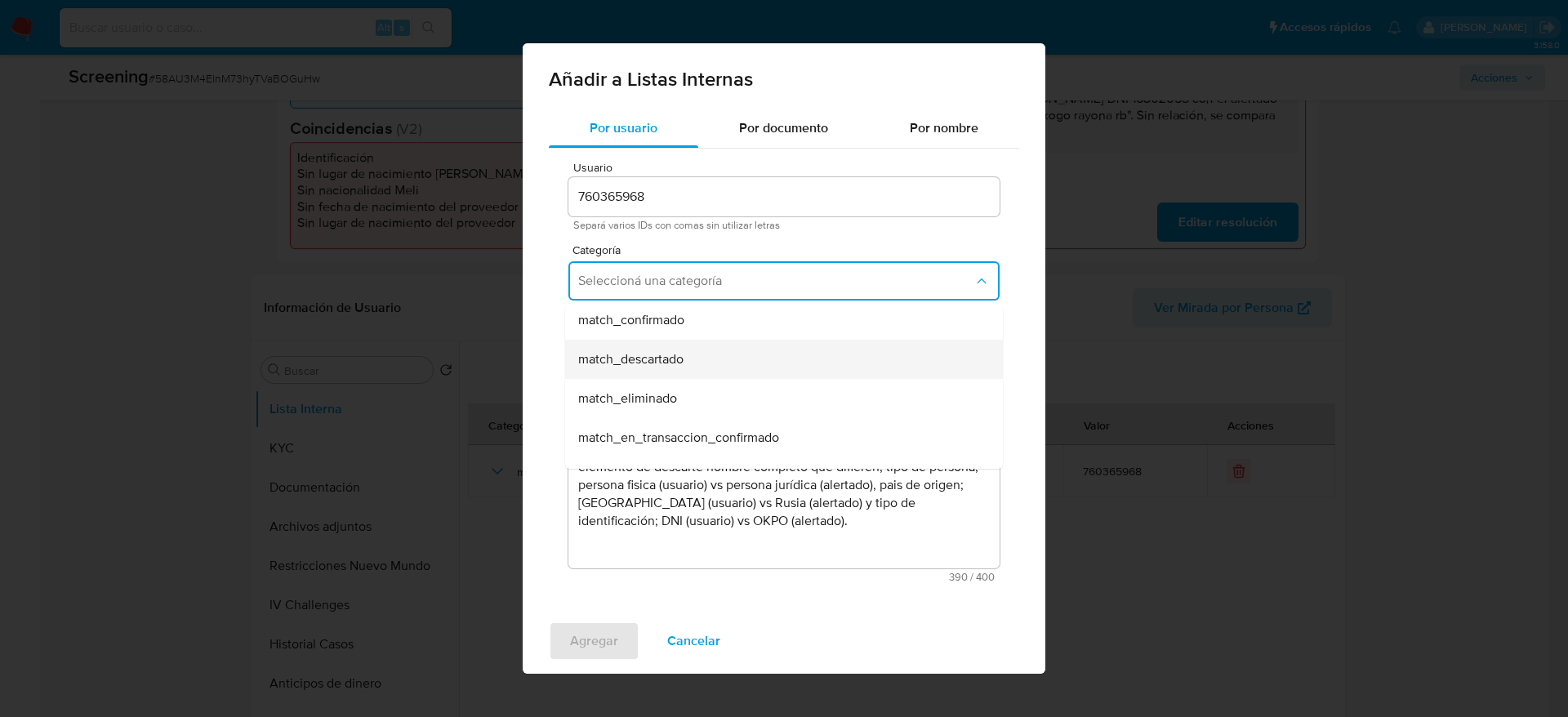
click at [659, 369] on div "match_descartado" at bounding box center [779, 359] width 401 height 39
click at [653, 368] on button "Seleccioná una subcategoría" at bounding box center [783, 357] width 431 height 39
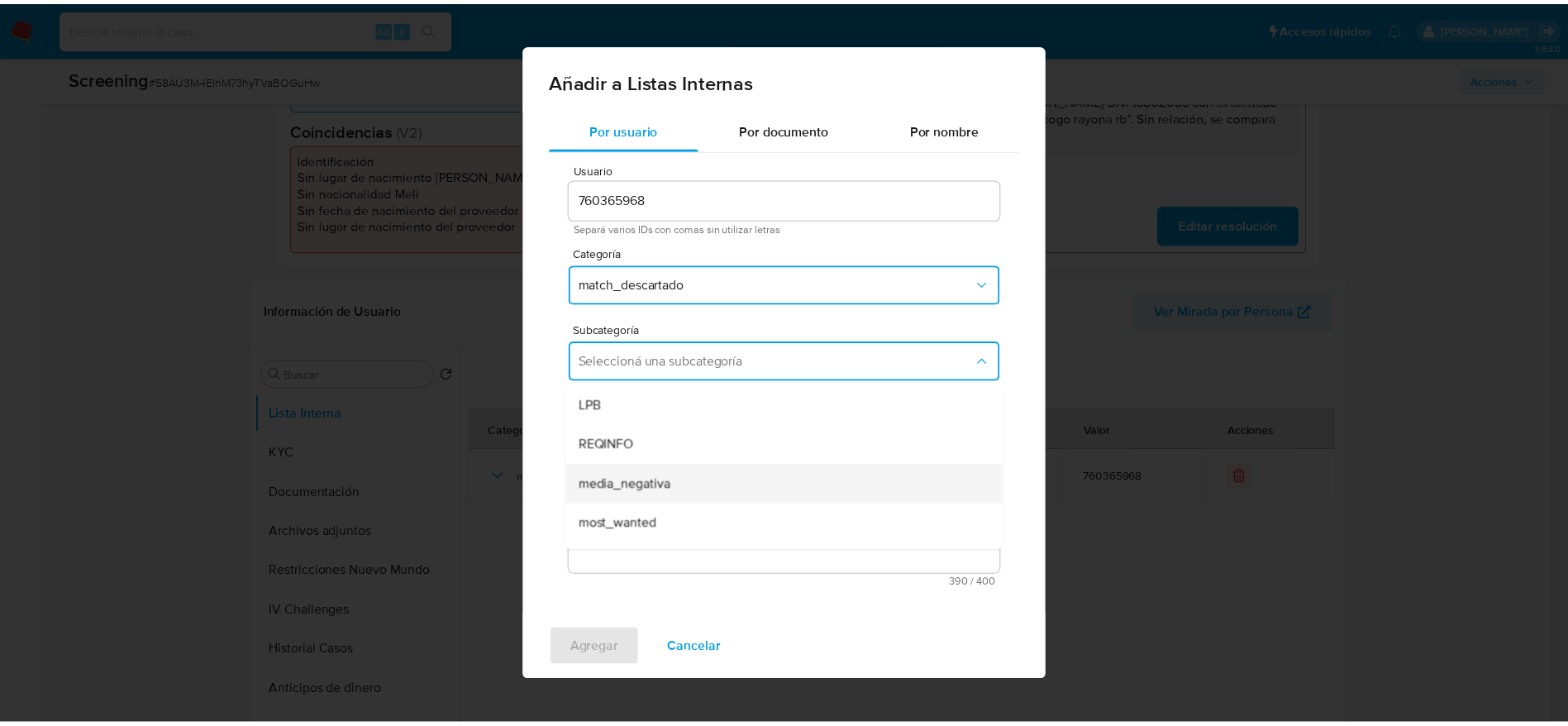
scroll to position [113, 0]
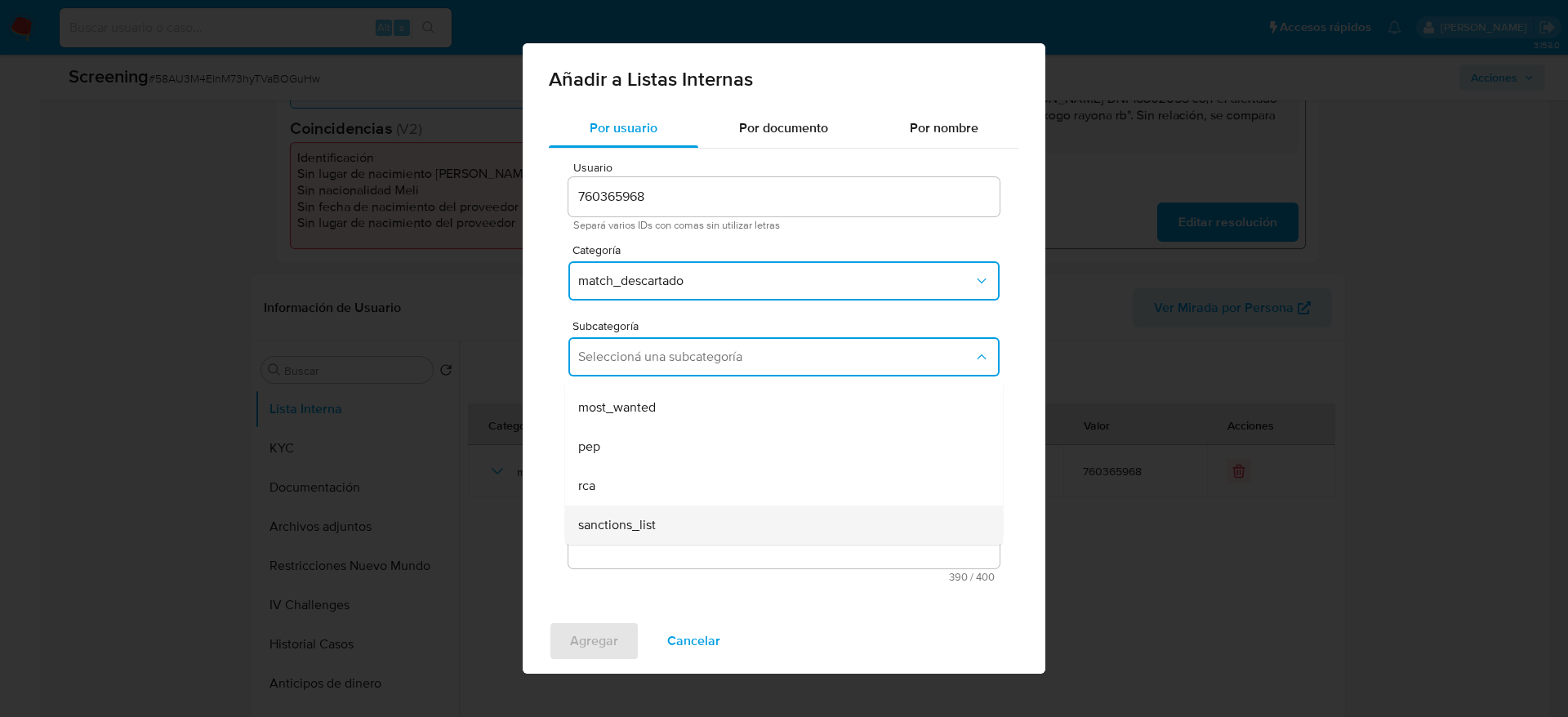
click at [616, 477] on div "sanctions_list" at bounding box center [779, 525] width 401 height 39
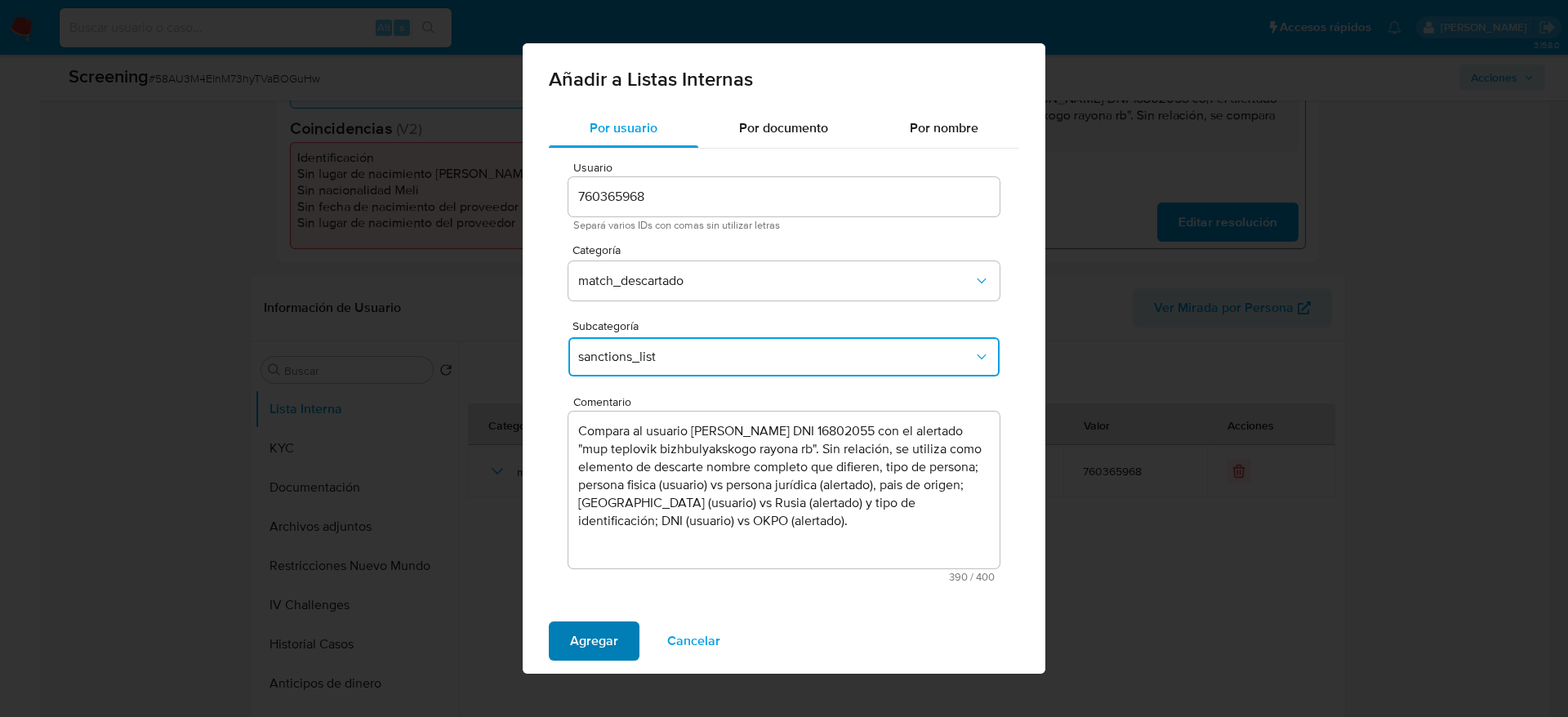
click at [590, 477] on span "Agregar" at bounding box center [594, 641] width 48 height 36
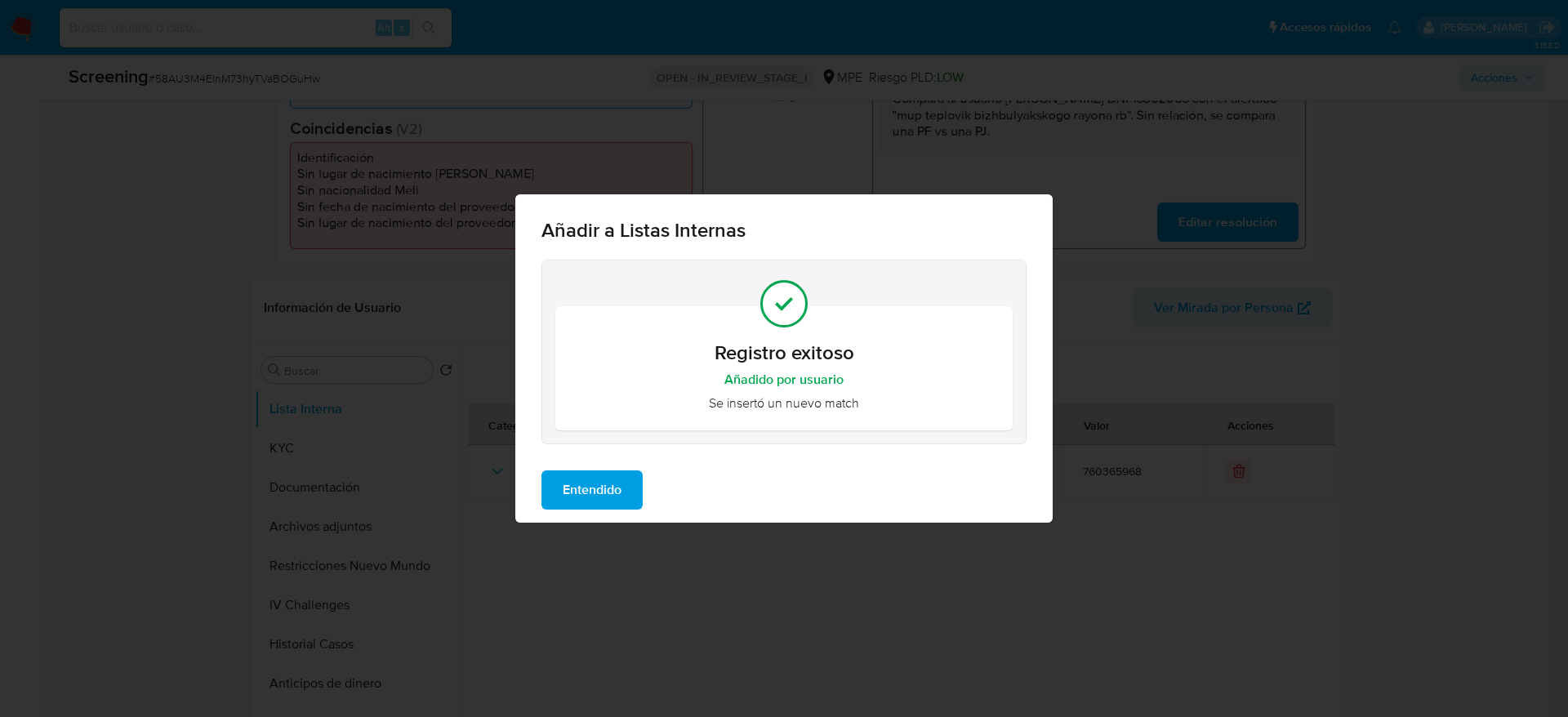
click at [604, 477] on span "Entendido" at bounding box center [592, 490] width 59 height 36
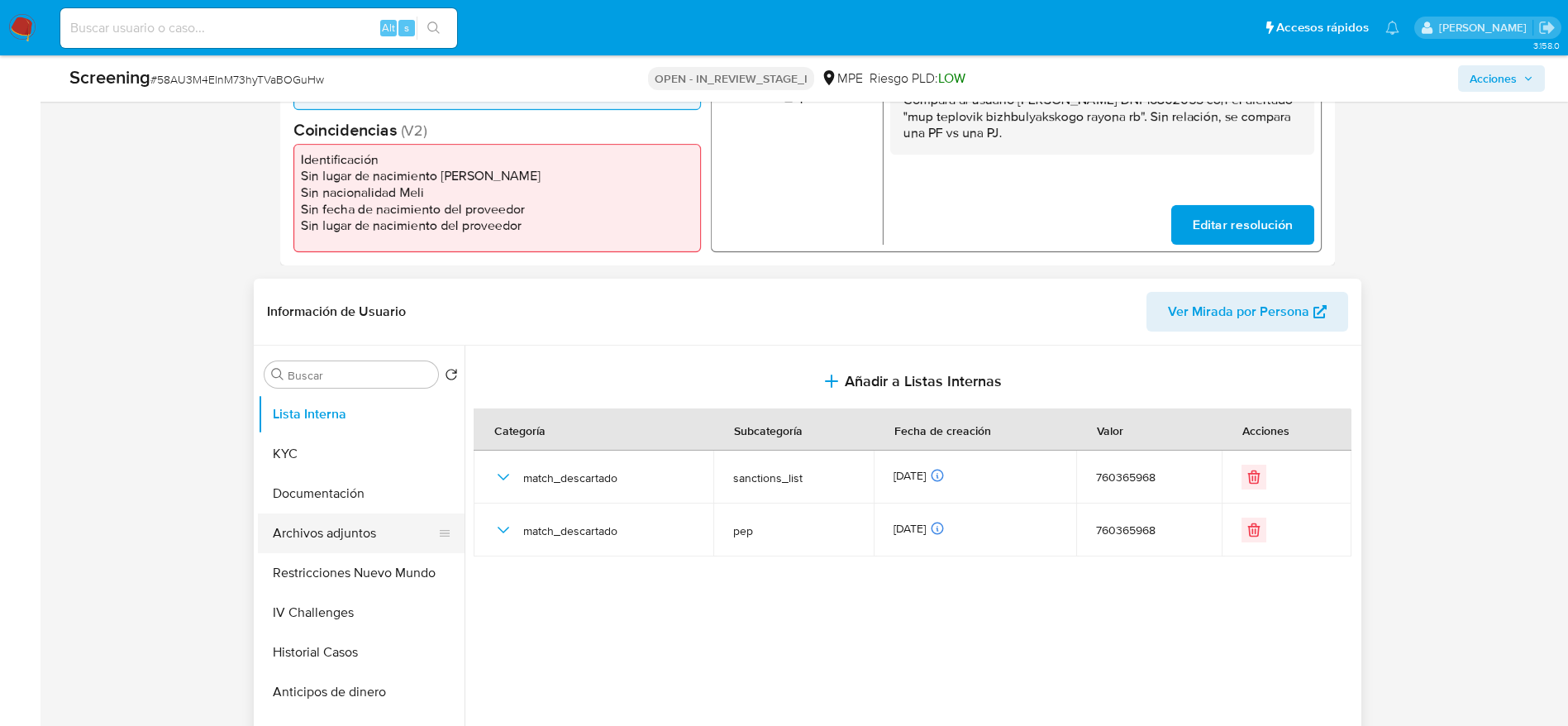
drag, startPoint x: 400, startPoint y: 573, endPoint x: 428, endPoint y: 526, distance: 54.7
click at [396, 483] on button "Restricciones Nuevo Mundo" at bounding box center [361, 574] width 207 height 40
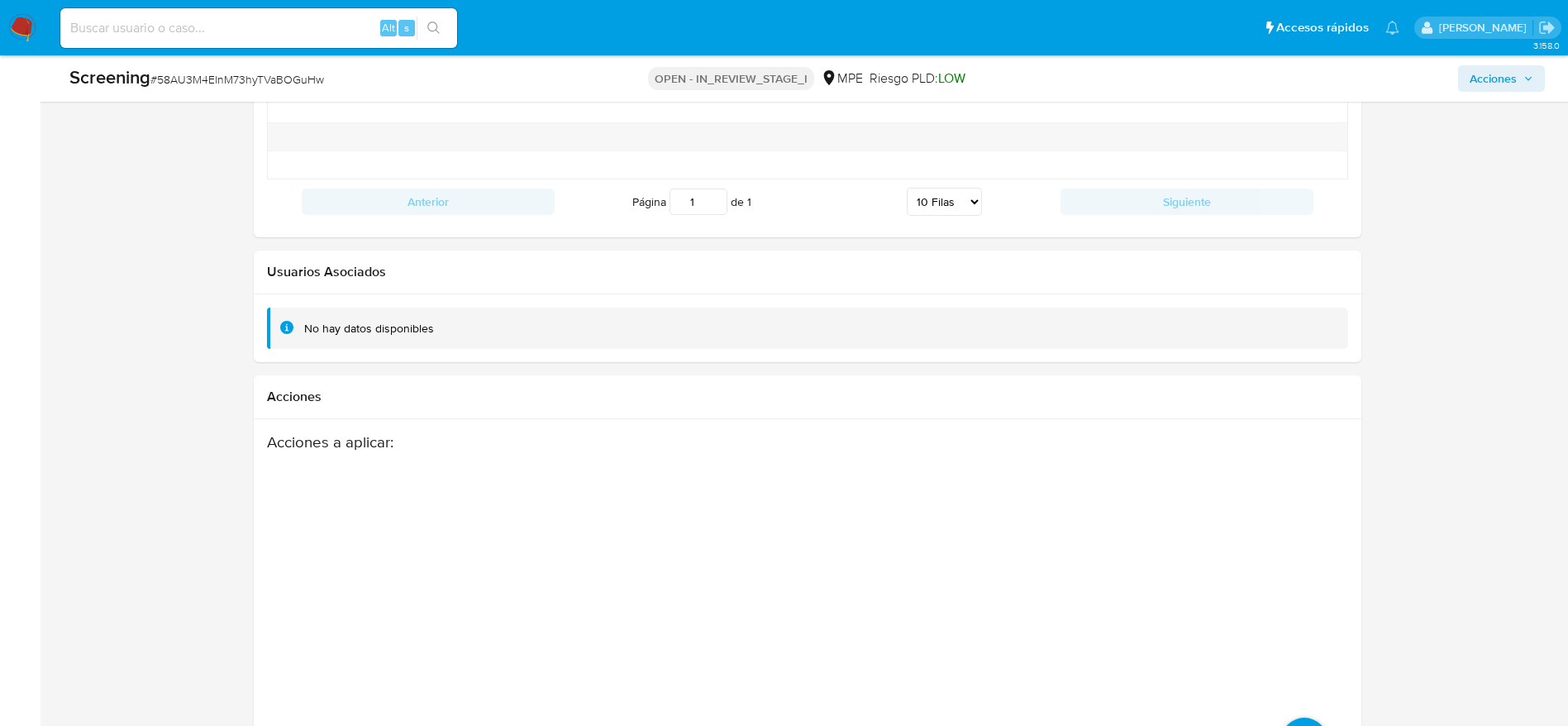
scroll to position [2383, 0]
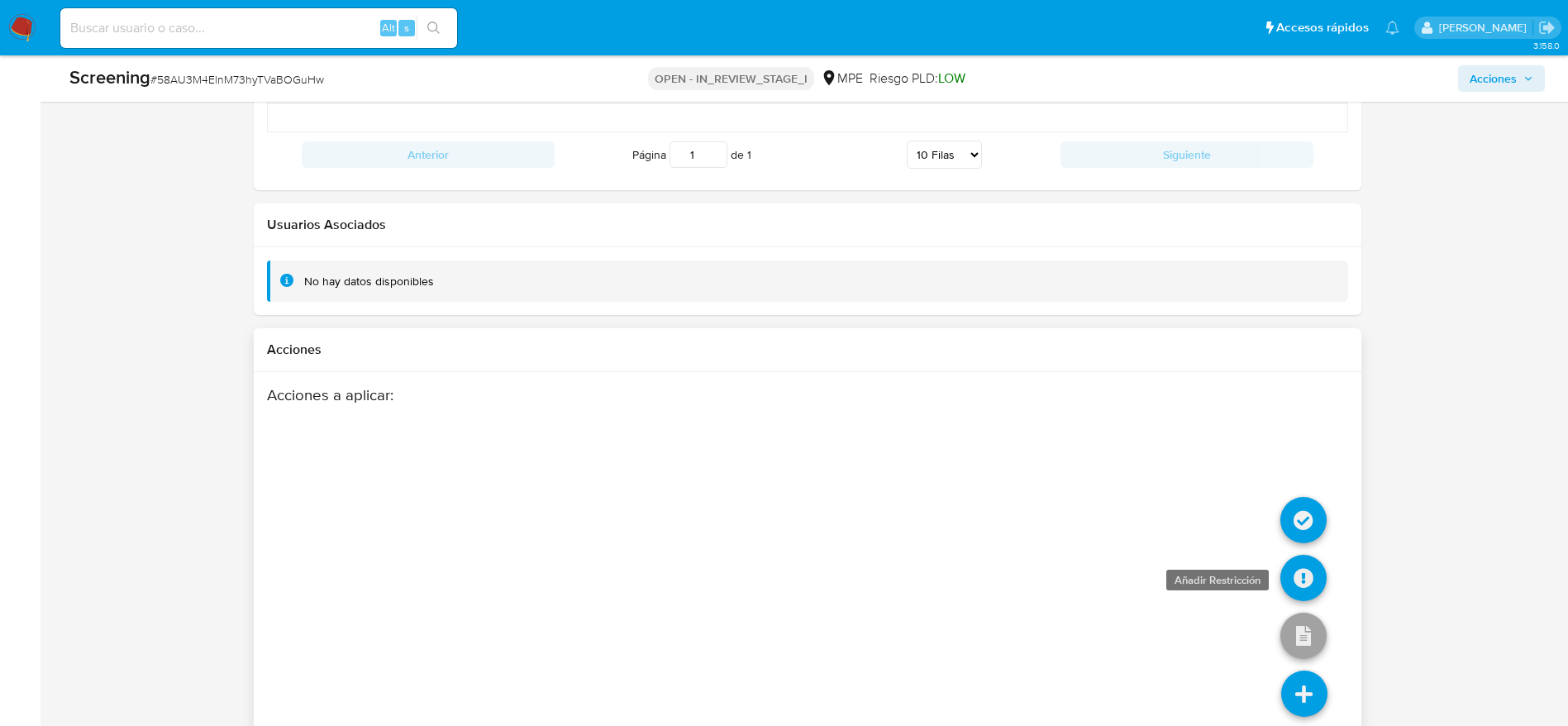
click at [1057, 483] on icon at bounding box center [1303, 578] width 46 height 46
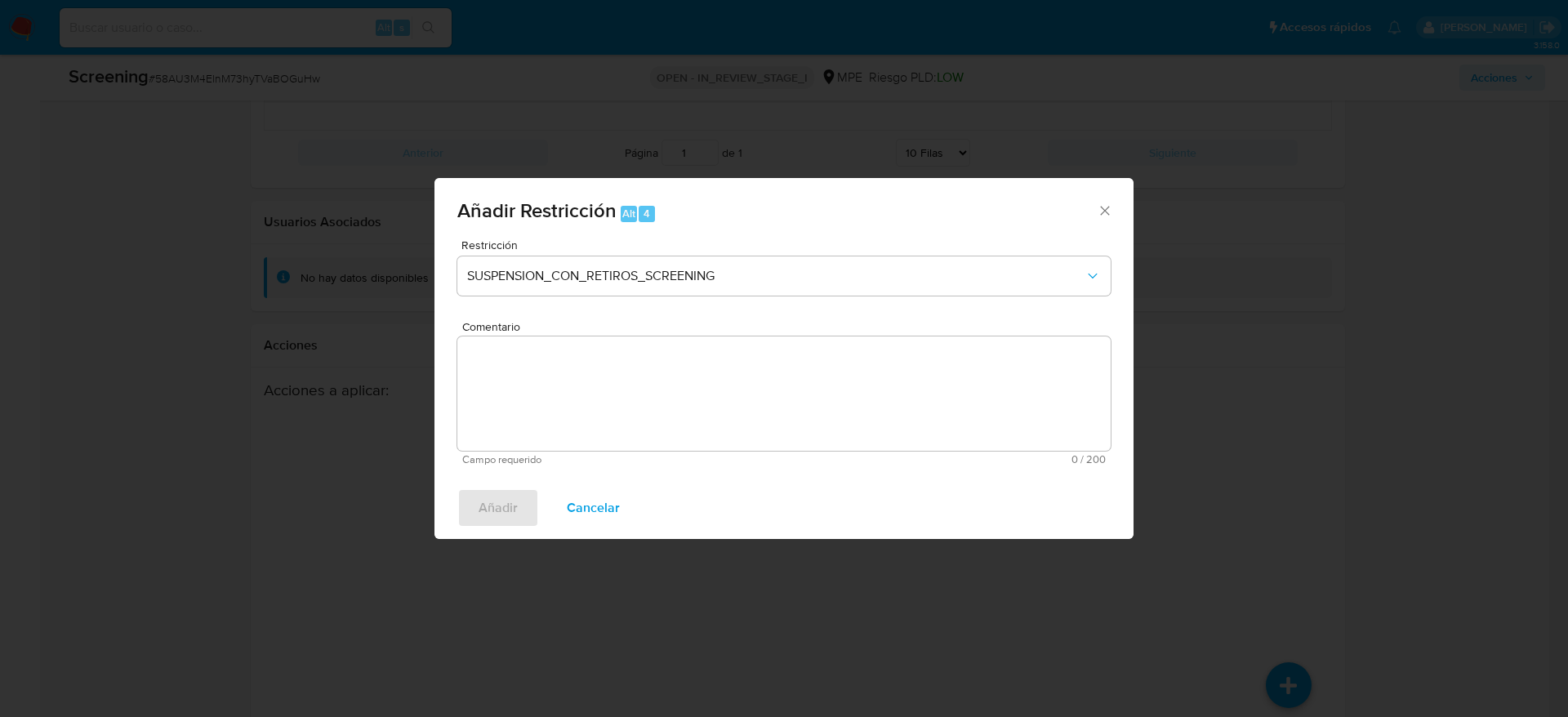
click at [1045, 212] on icon "Cerrar ventana" at bounding box center [1105, 211] width 16 height 16
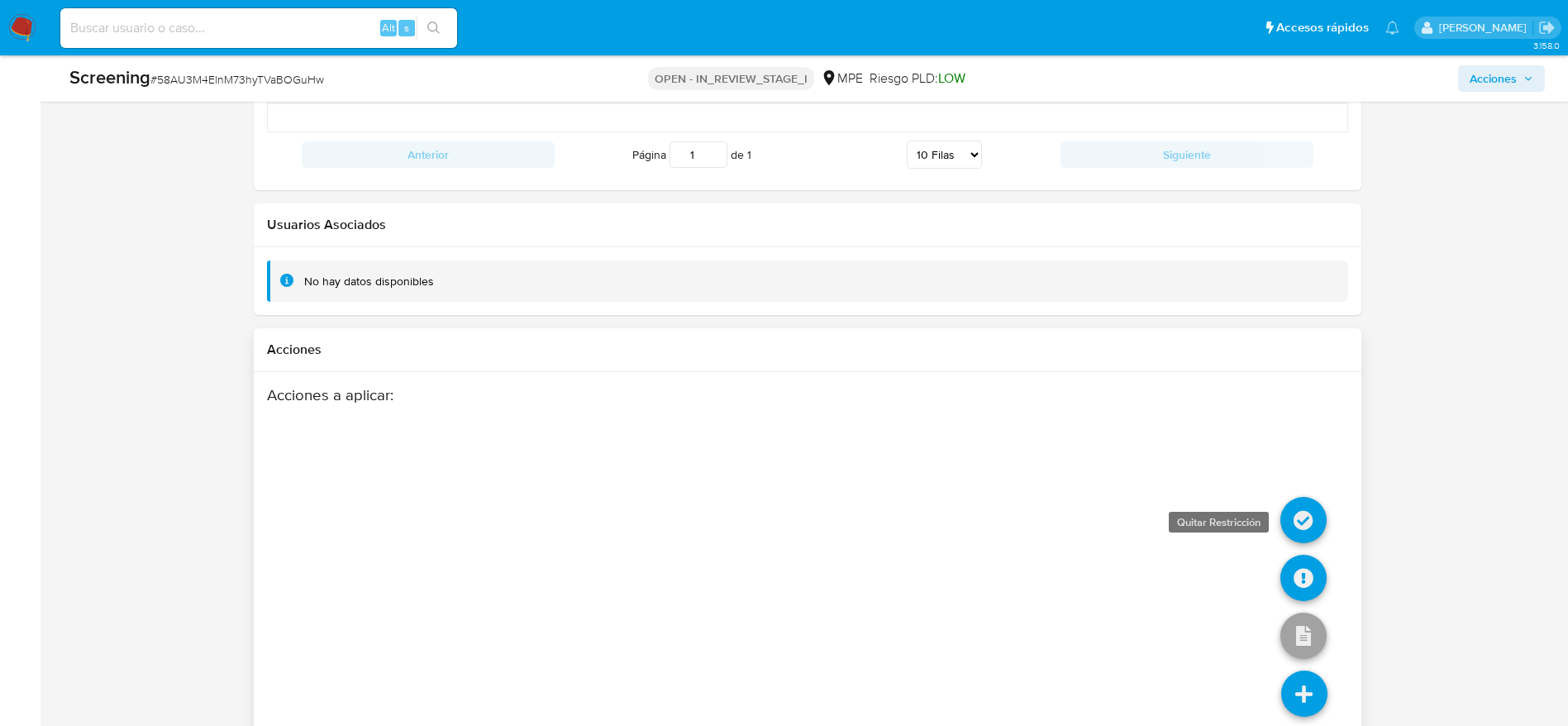
click at [1057, 483] on icon at bounding box center [1303, 520] width 46 height 46
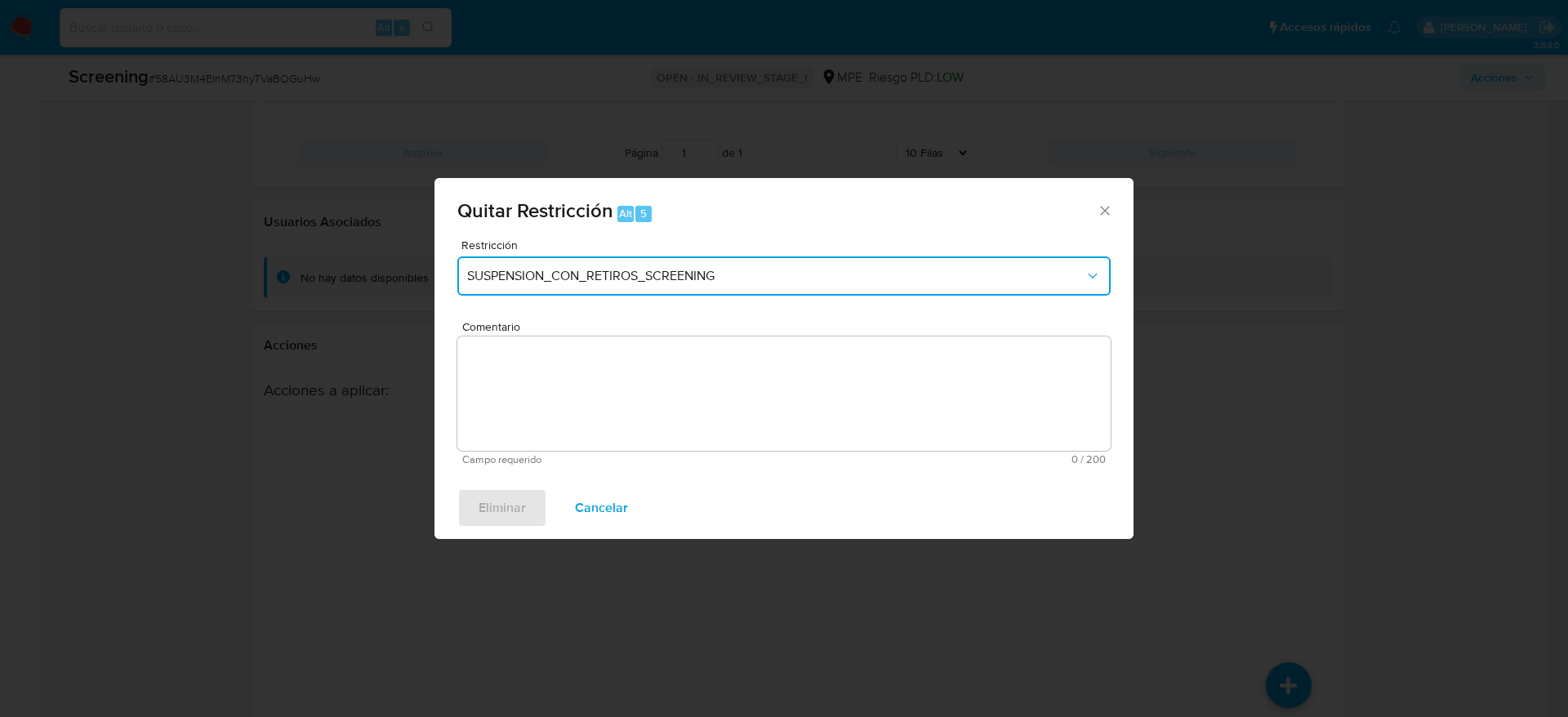
click at [808, 261] on button "SUSPENSION_CON_RETIROS_SCREENING" at bounding box center [783, 276] width 653 height 39
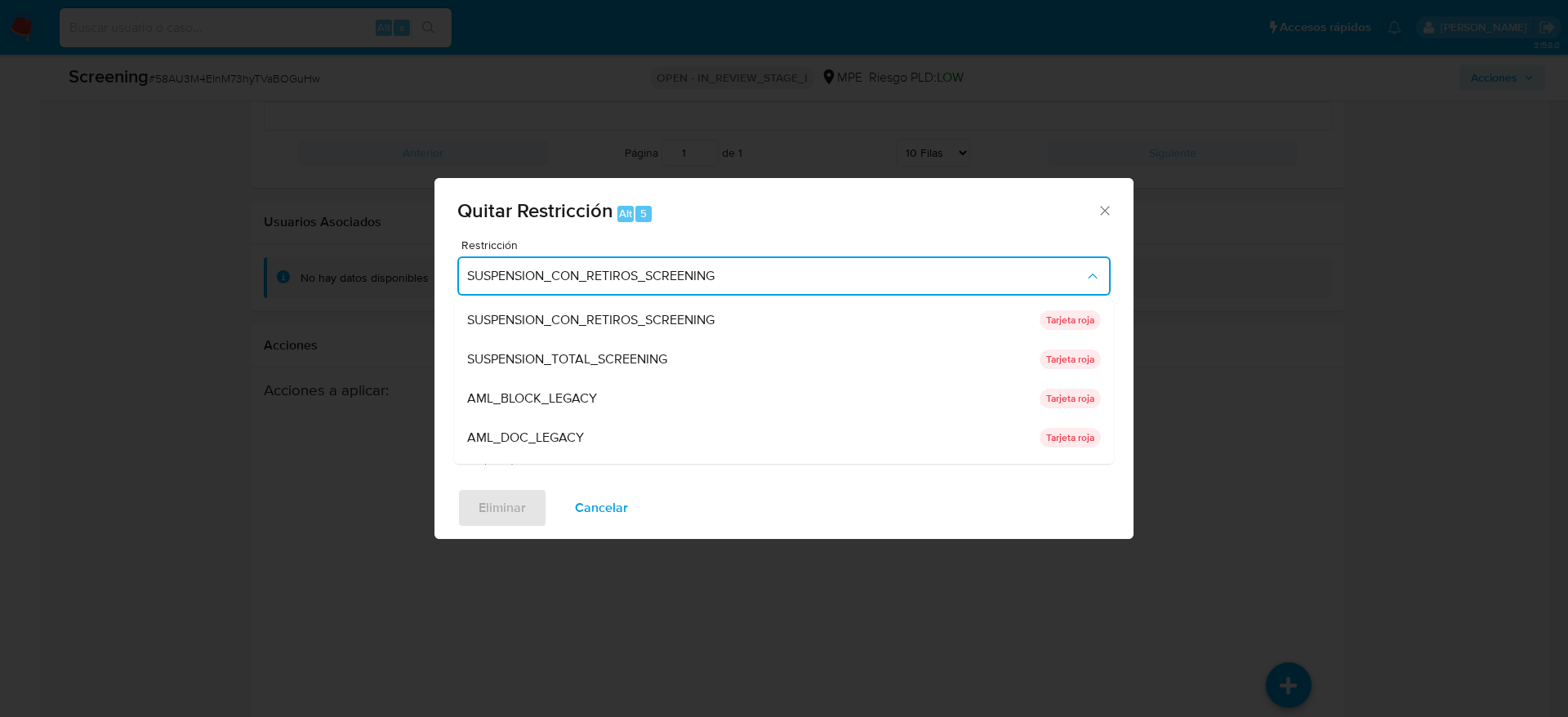
drag, startPoint x: 694, startPoint y: 350, endPoint x: 685, endPoint y: 378, distance: 29.4
click at [694, 351] on div "SUSPENSION_TOTAL_SCREENING" at bounding box center [748, 359] width 563 height 39
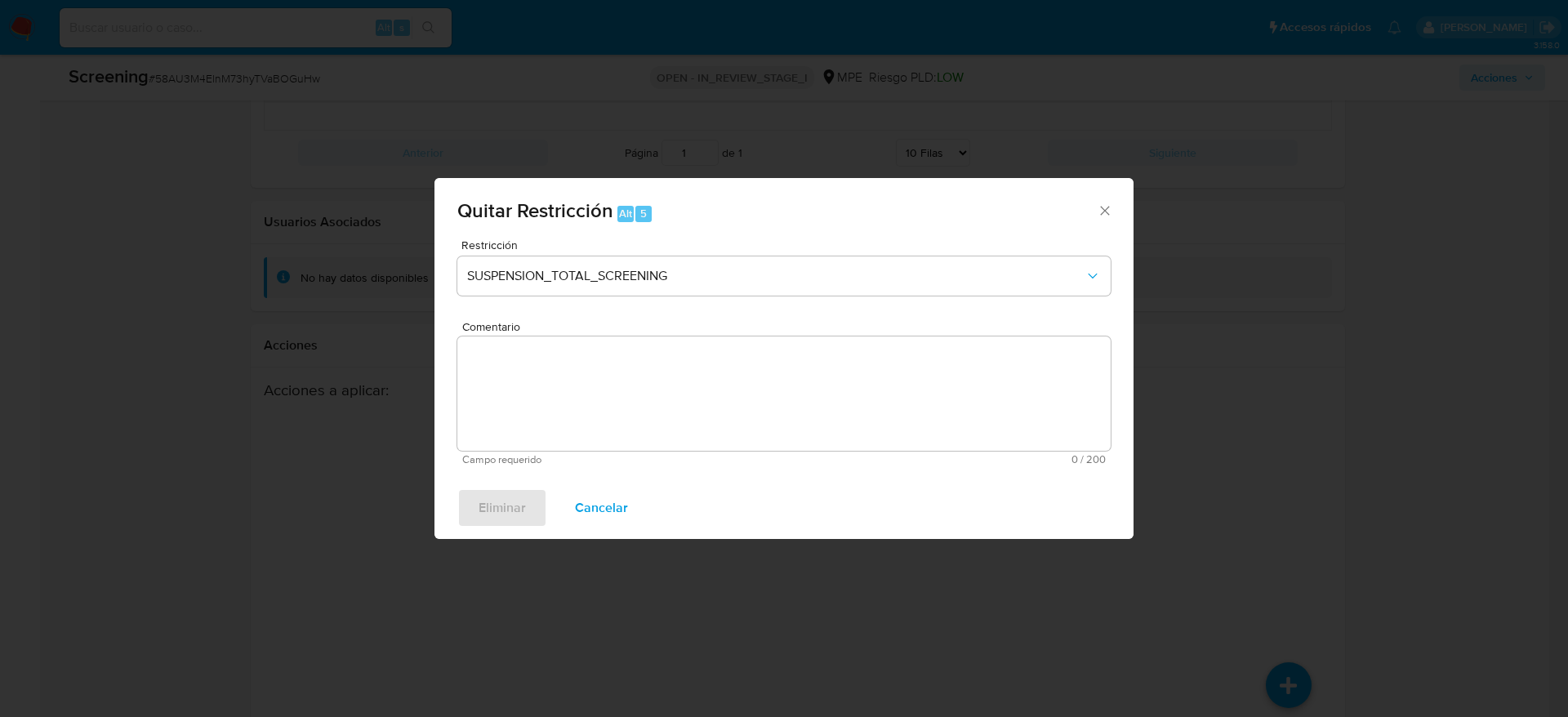
click at [685, 378] on textarea "Comentario" at bounding box center [783, 394] width 653 height 115
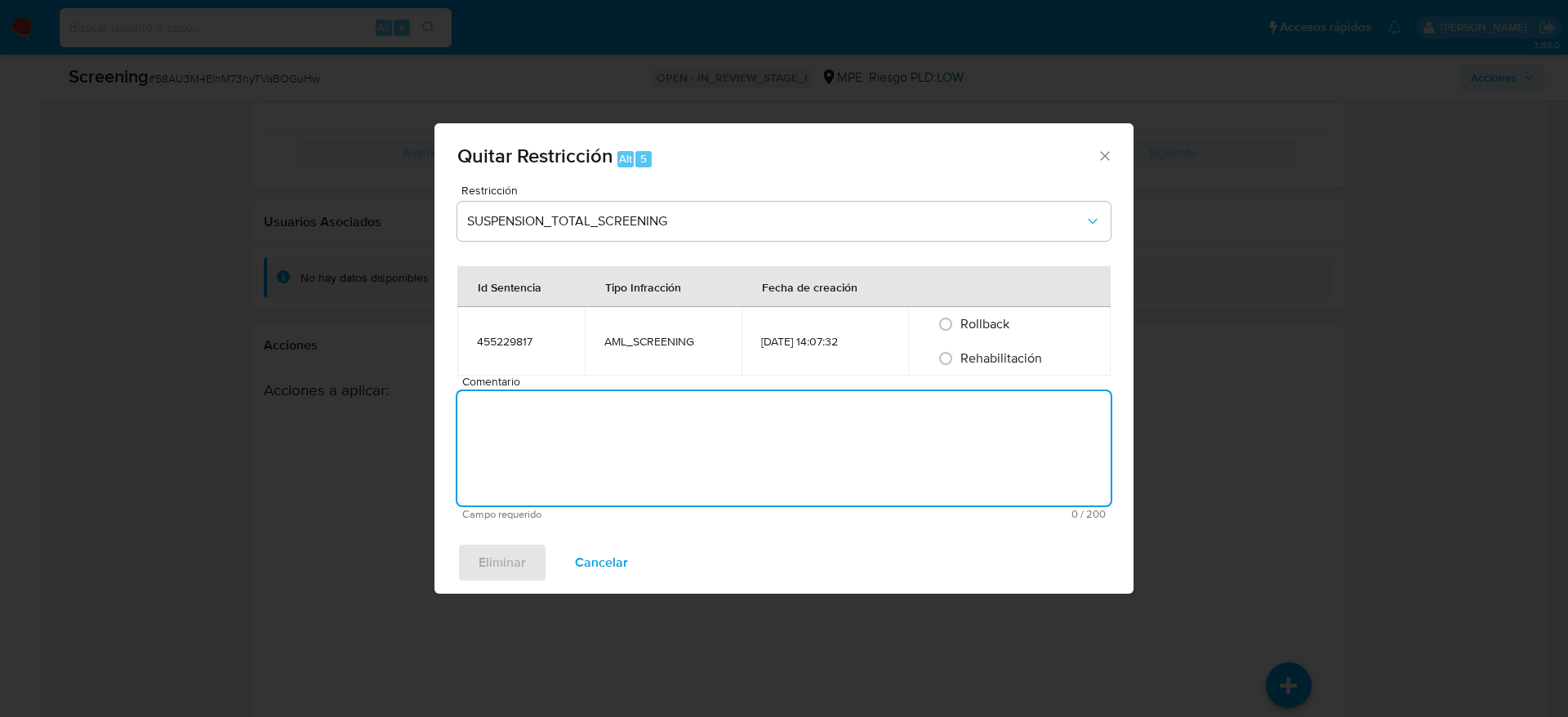
paste textarea "Falso positivo. Caso generado por el SCREENING_ONLINE PEP_RCA SANCTIONS. Compar…"
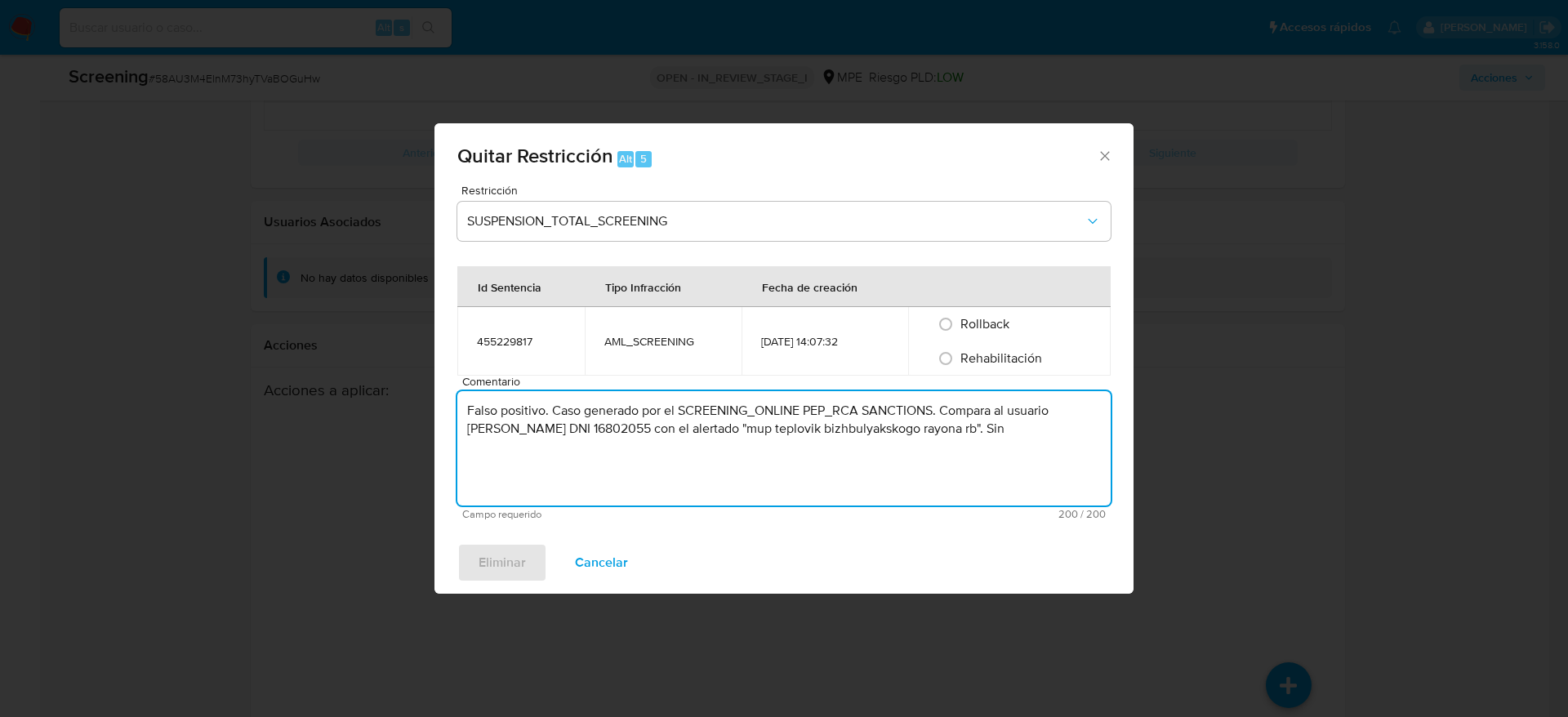
drag, startPoint x: 1099, startPoint y: 435, endPoint x: 448, endPoint y: 402, distance: 651.8
click at [448, 402] on div "Restricción SUSPENSION_TOTAL_SCREENING Id Sentencia Tipo Infracción Fecha de cr…" at bounding box center [784, 358] width 699 height 347
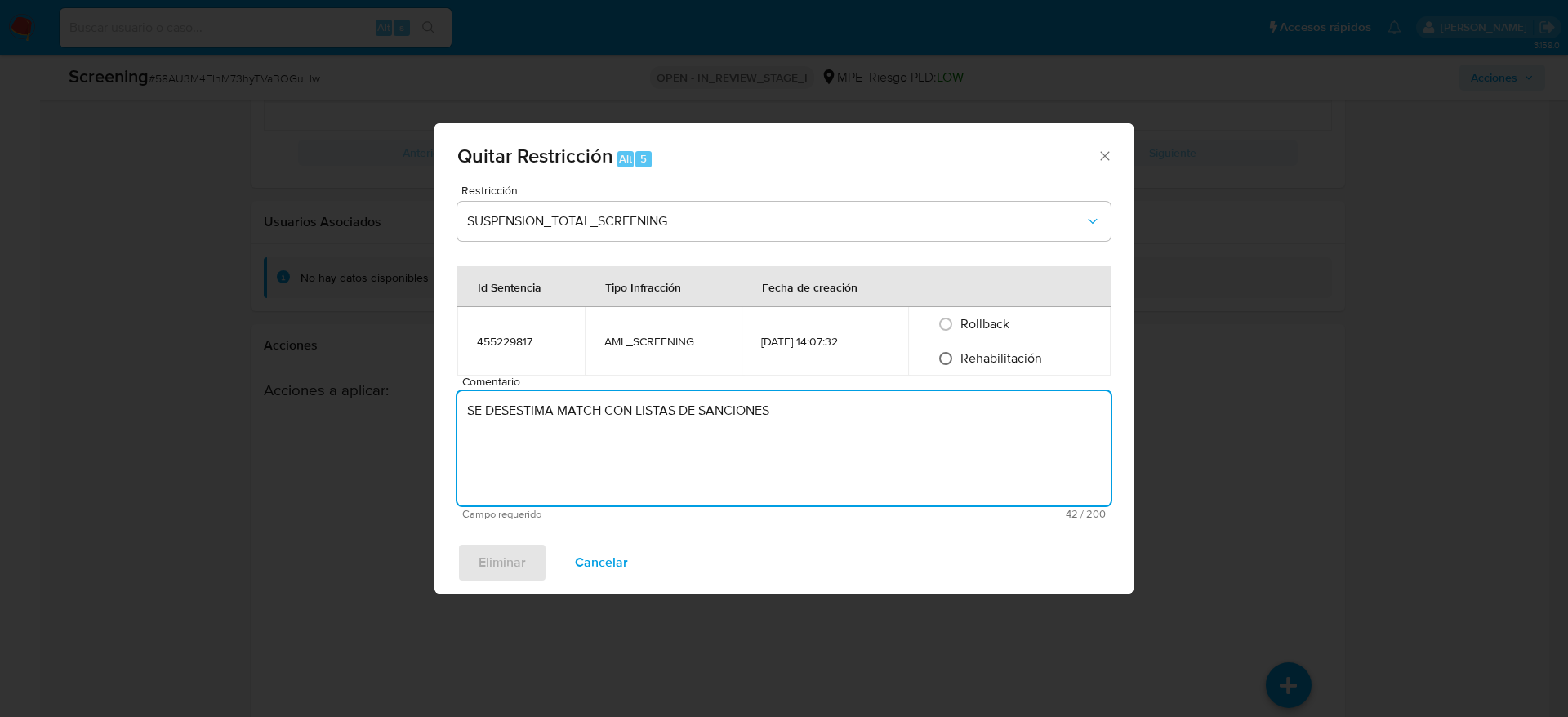
type textarea "SE DESESTIMA MATCH CON LISTAS DE SANCIONES"
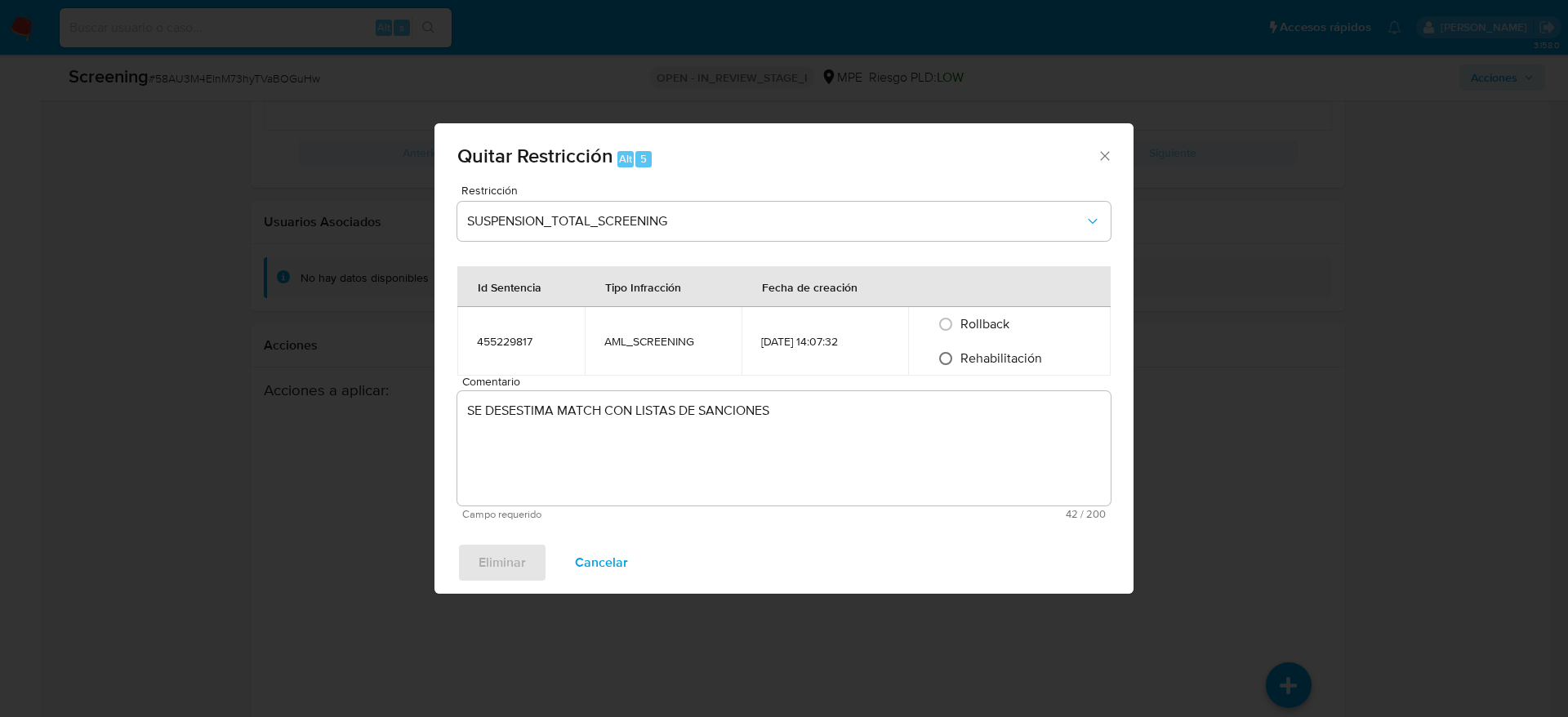
click at [943, 370] on input "Rehabilitación" at bounding box center [945, 358] width 26 height 26
radio input "true"
click at [472, 477] on button "Eliminar" at bounding box center [502, 563] width 90 height 39
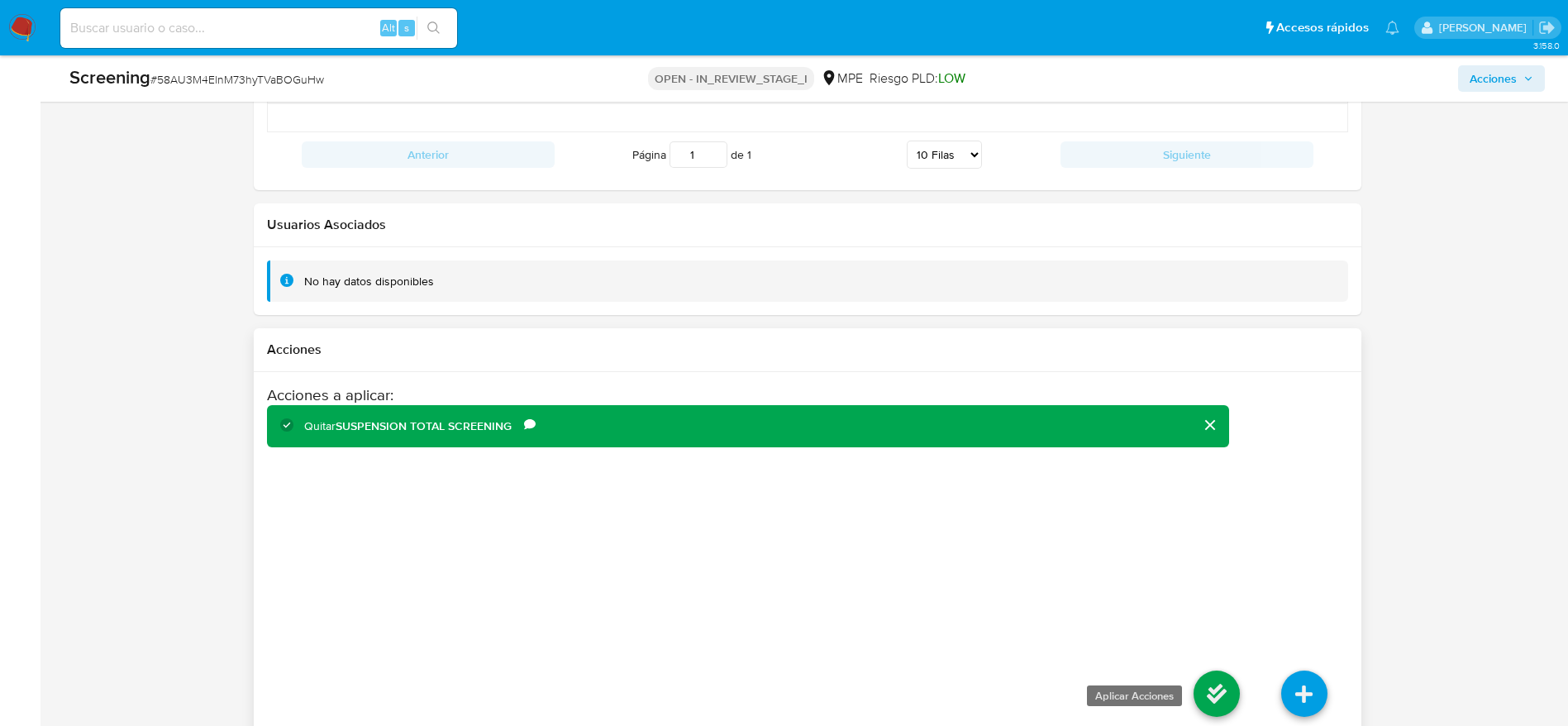
click at [1057, 483] on icon at bounding box center [1216, 693] width 46 height 46
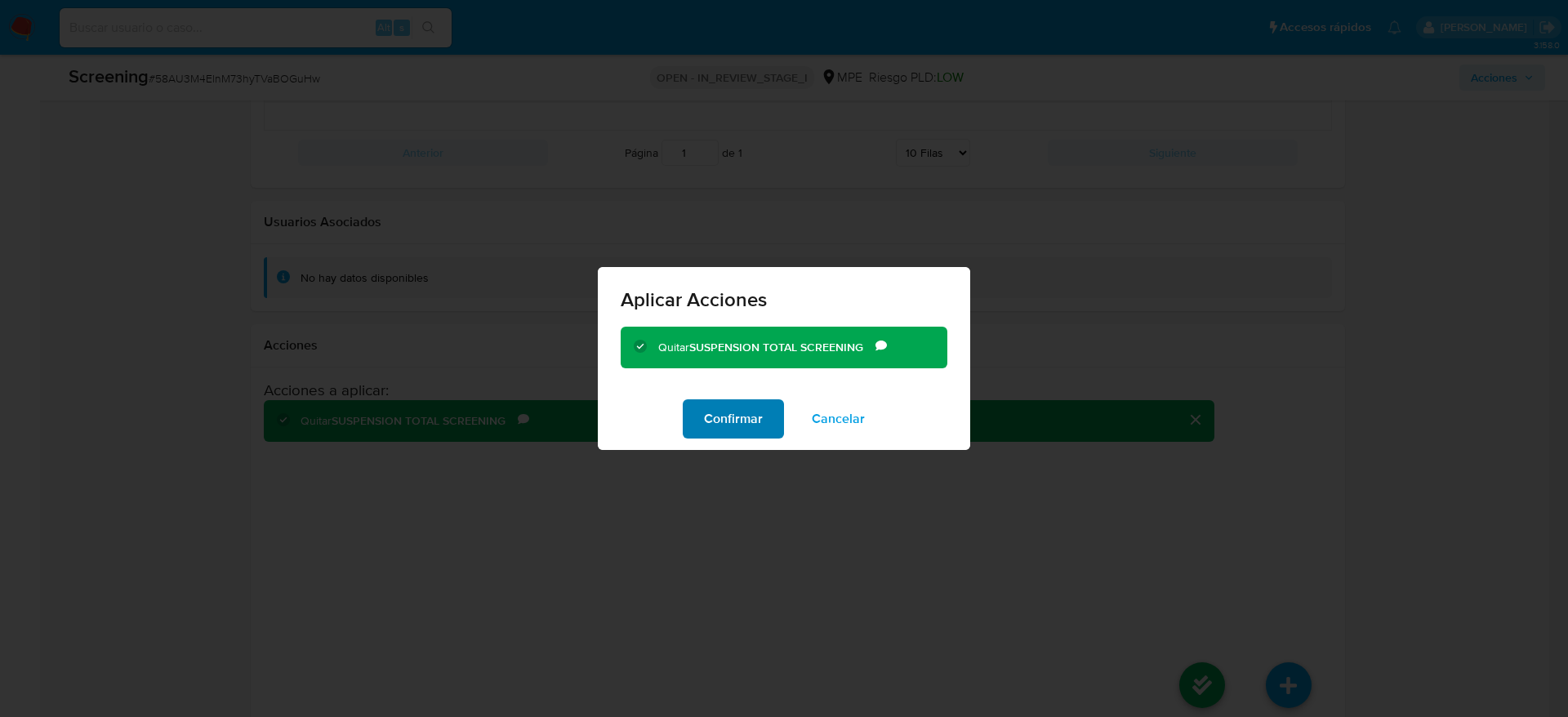
click at [738, 418] on span "Confirmar" at bounding box center [734, 419] width 59 height 36
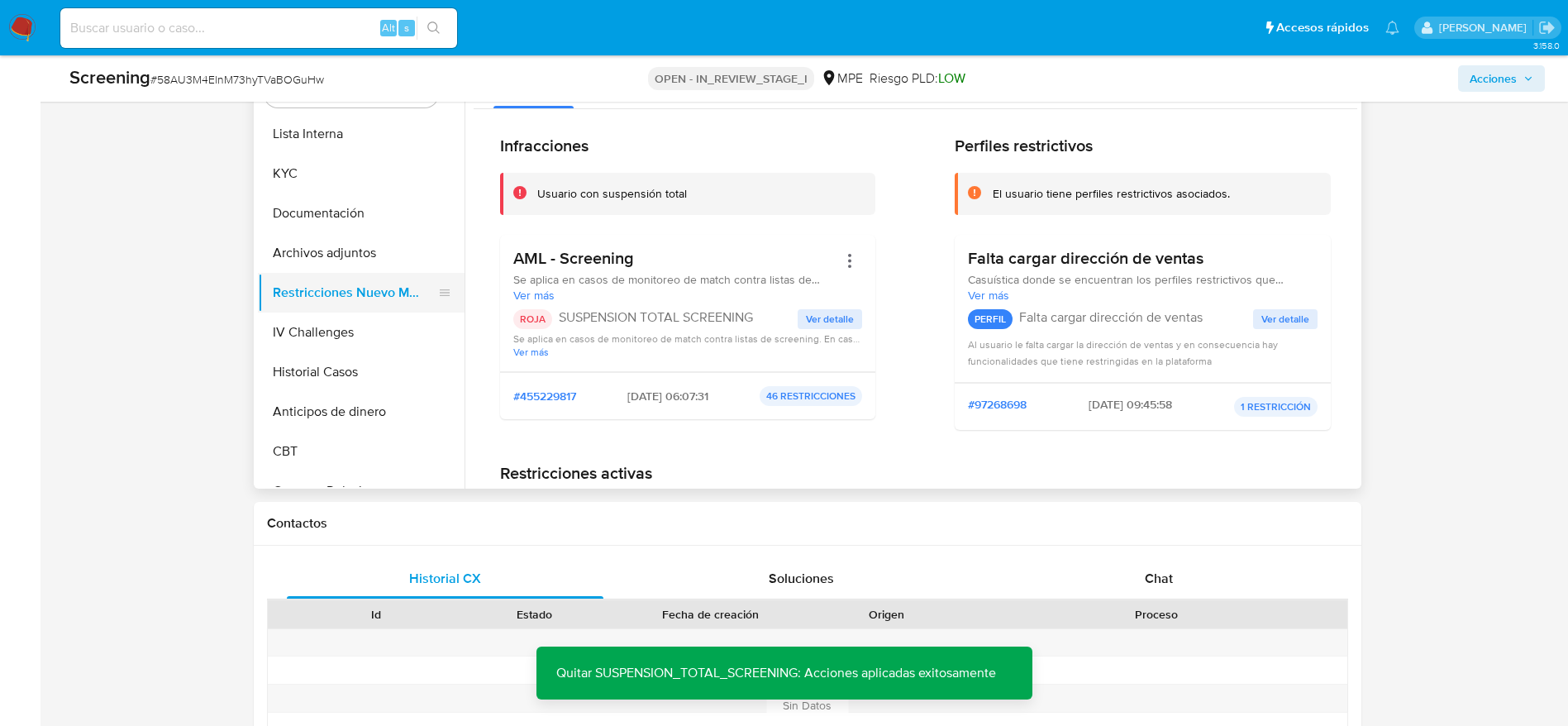
scroll to position [646, 0]
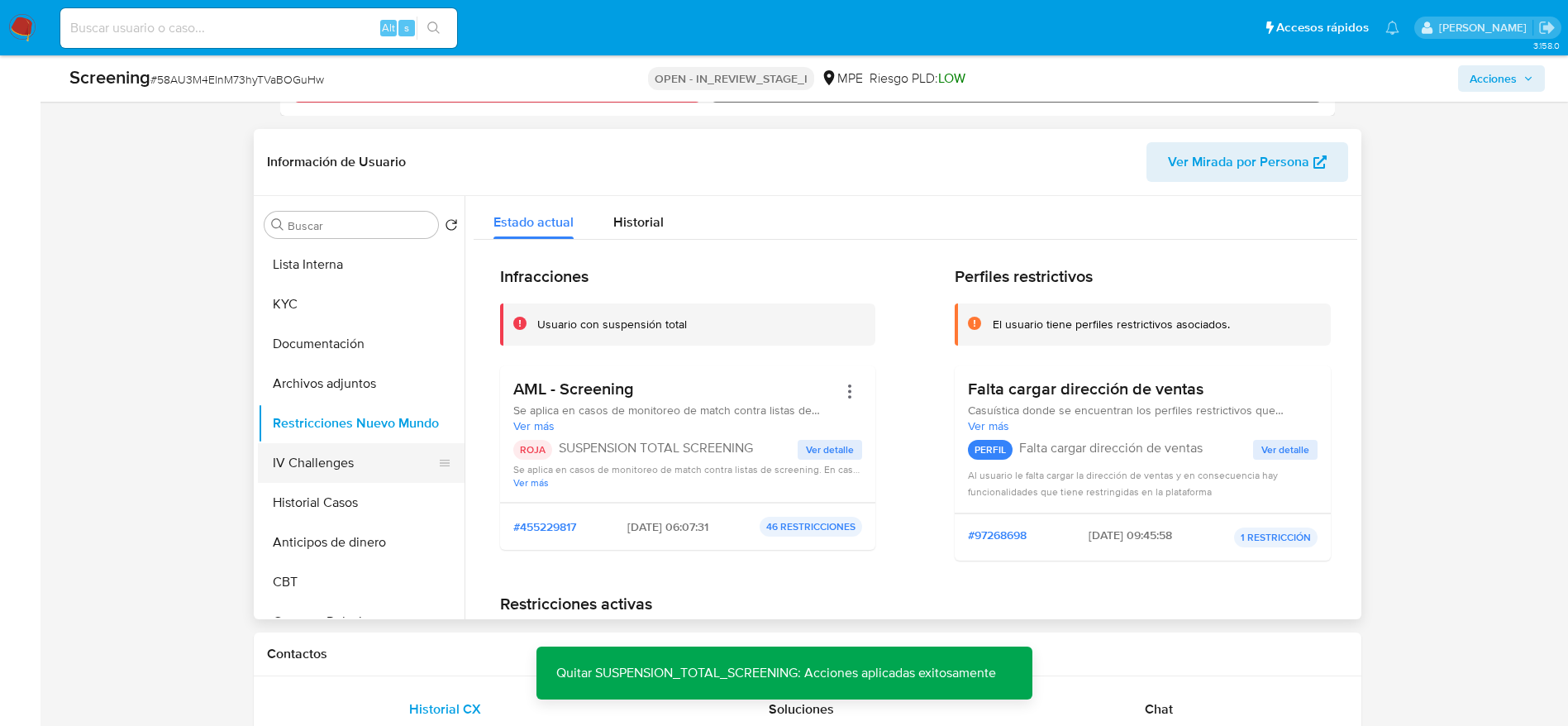
click at [339, 456] on button "IV Challenges" at bounding box center [354, 464] width 193 height 40
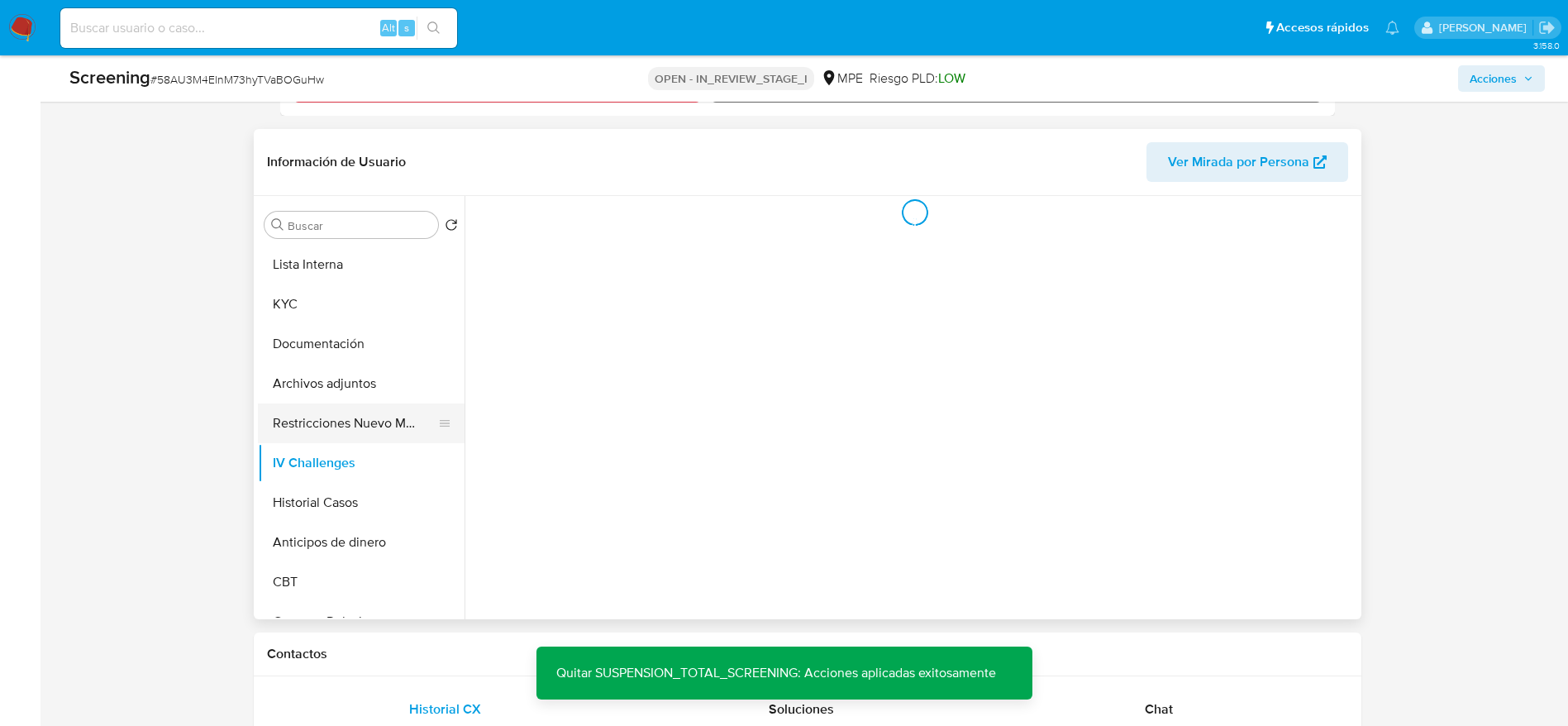
click at [344, 421] on button "Restricciones Nuevo Mundo" at bounding box center [354, 424] width 193 height 40
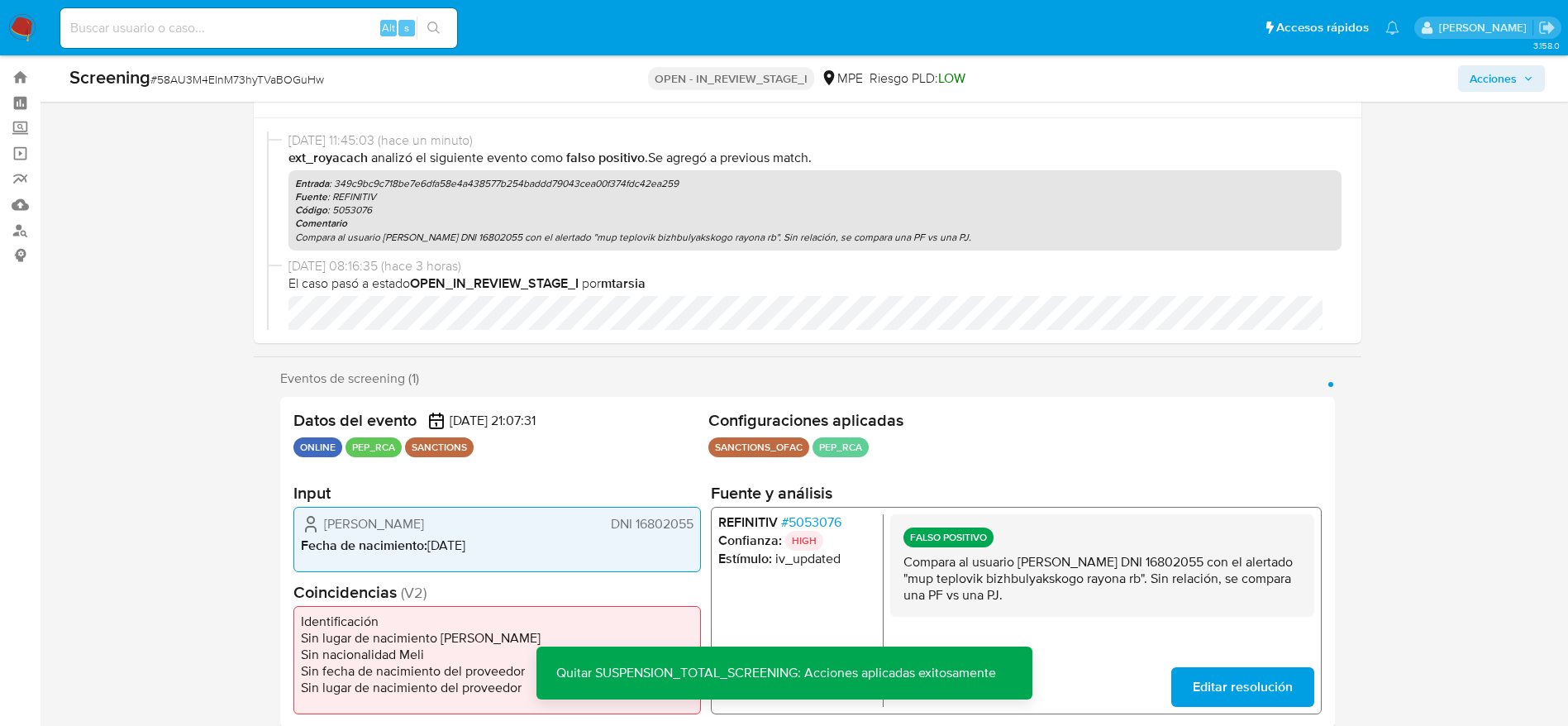
scroll to position [0, 0]
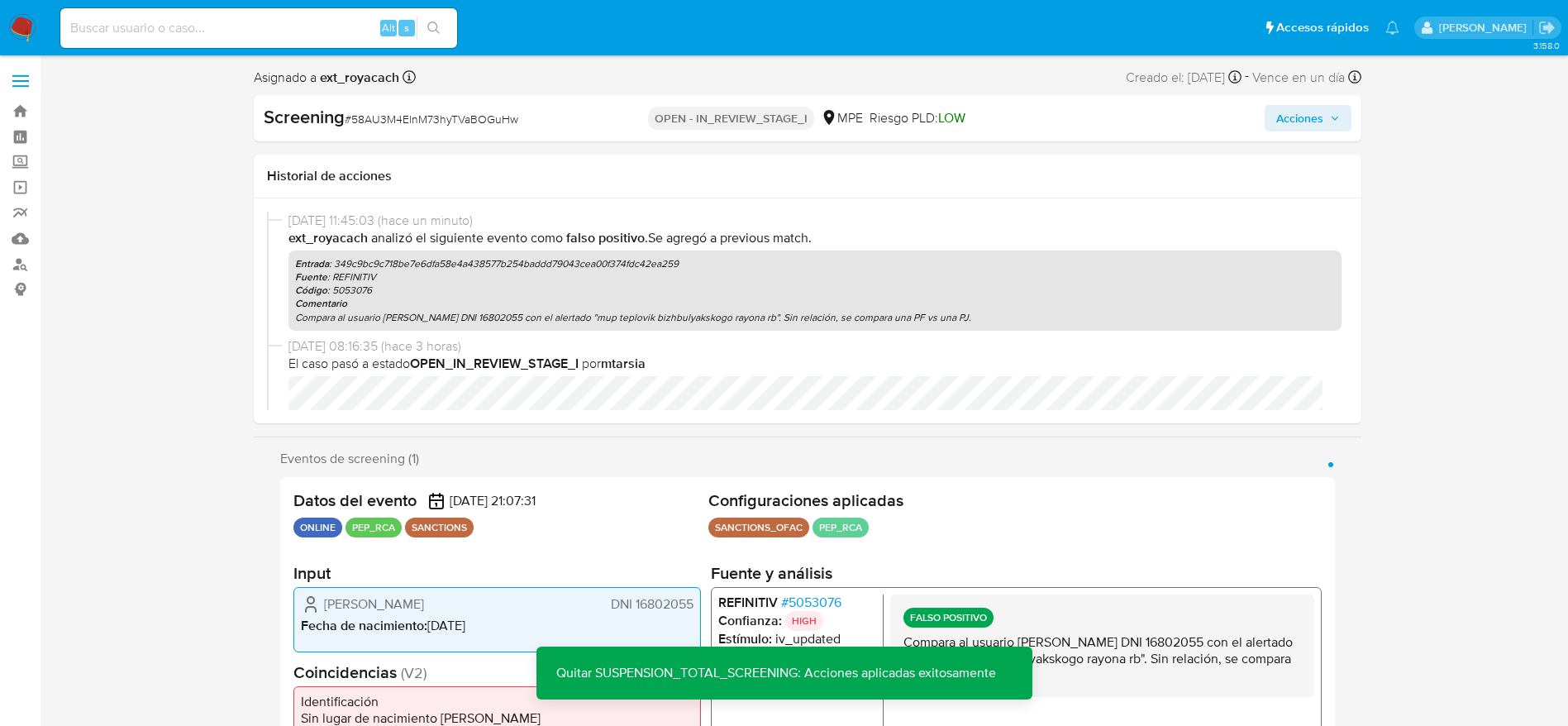
click at [1057, 126] on span "Acciones" at bounding box center [1308, 119] width 63 height 24
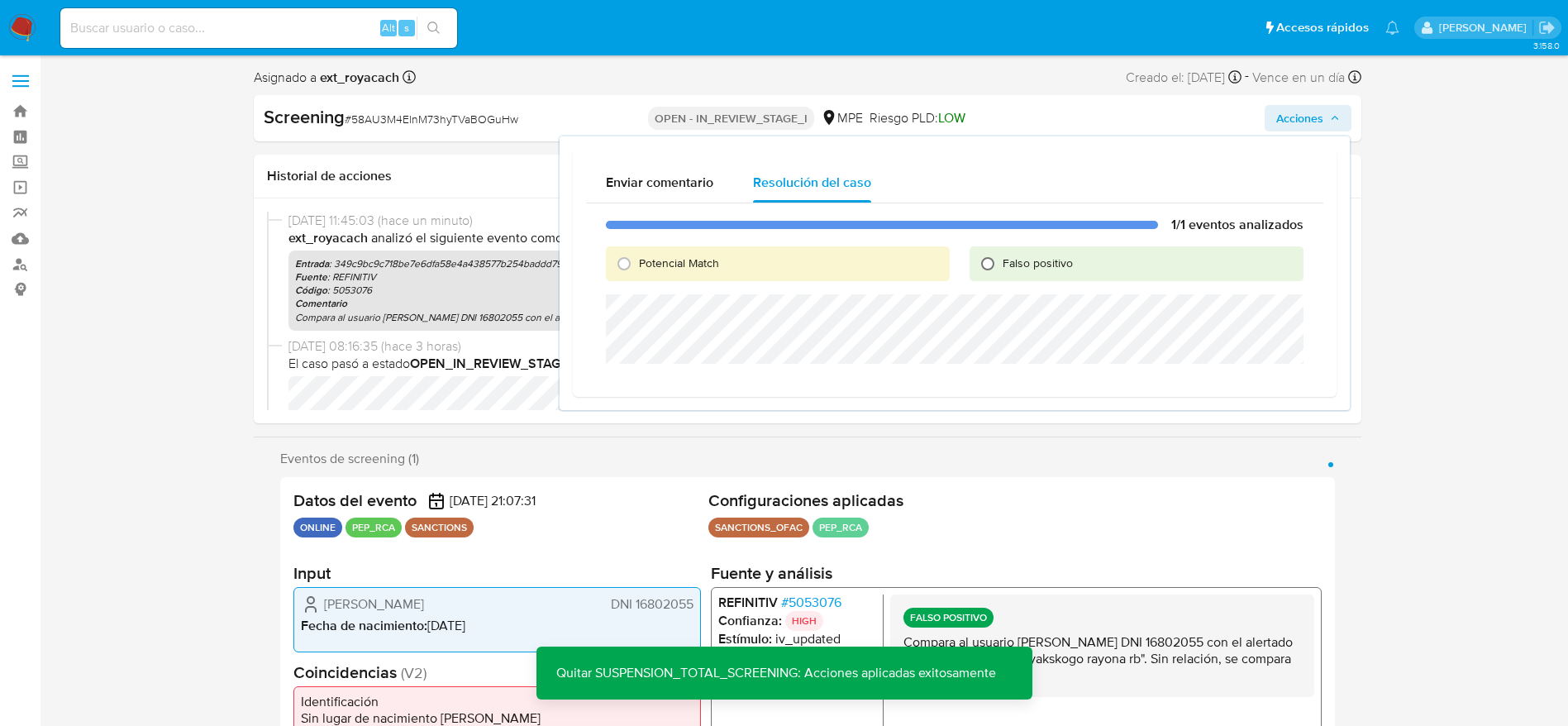
click at [985, 273] on input "Falso positivo" at bounding box center [988, 263] width 26 height 26
radio input "true"
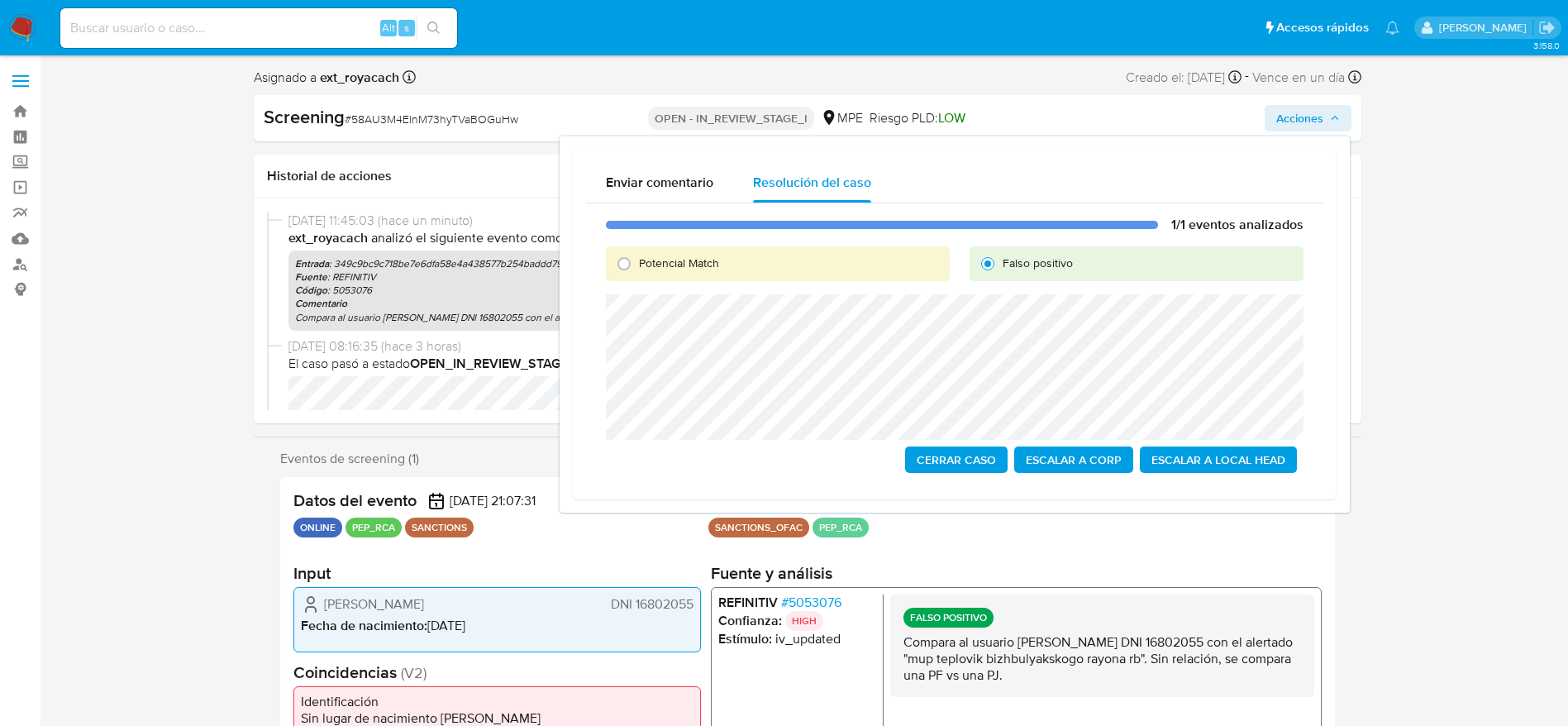
click at [990, 453] on span "Cerrar Caso" at bounding box center [956, 460] width 79 height 24
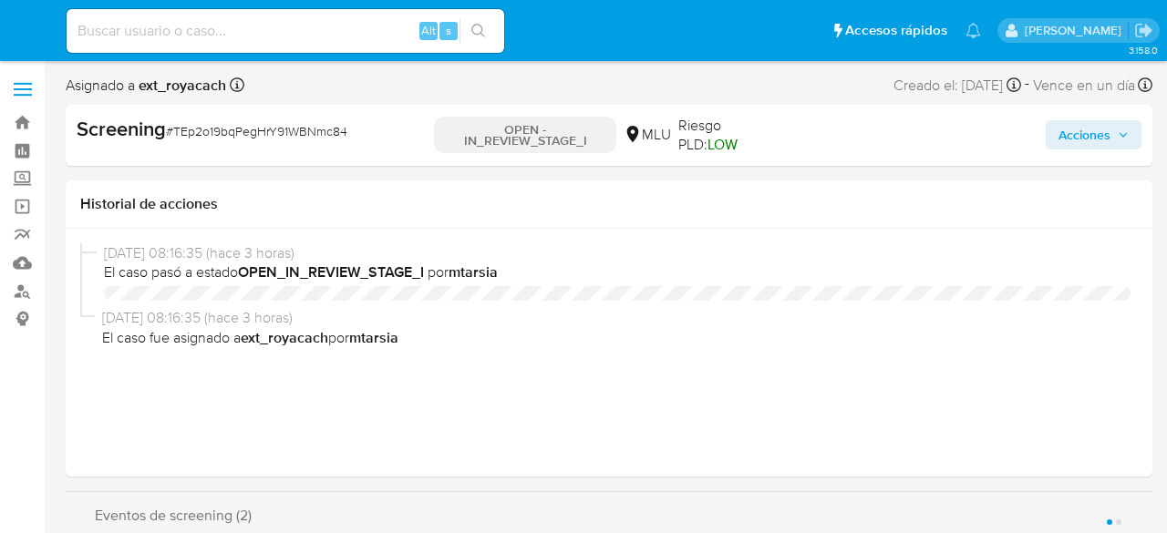
select select "10"
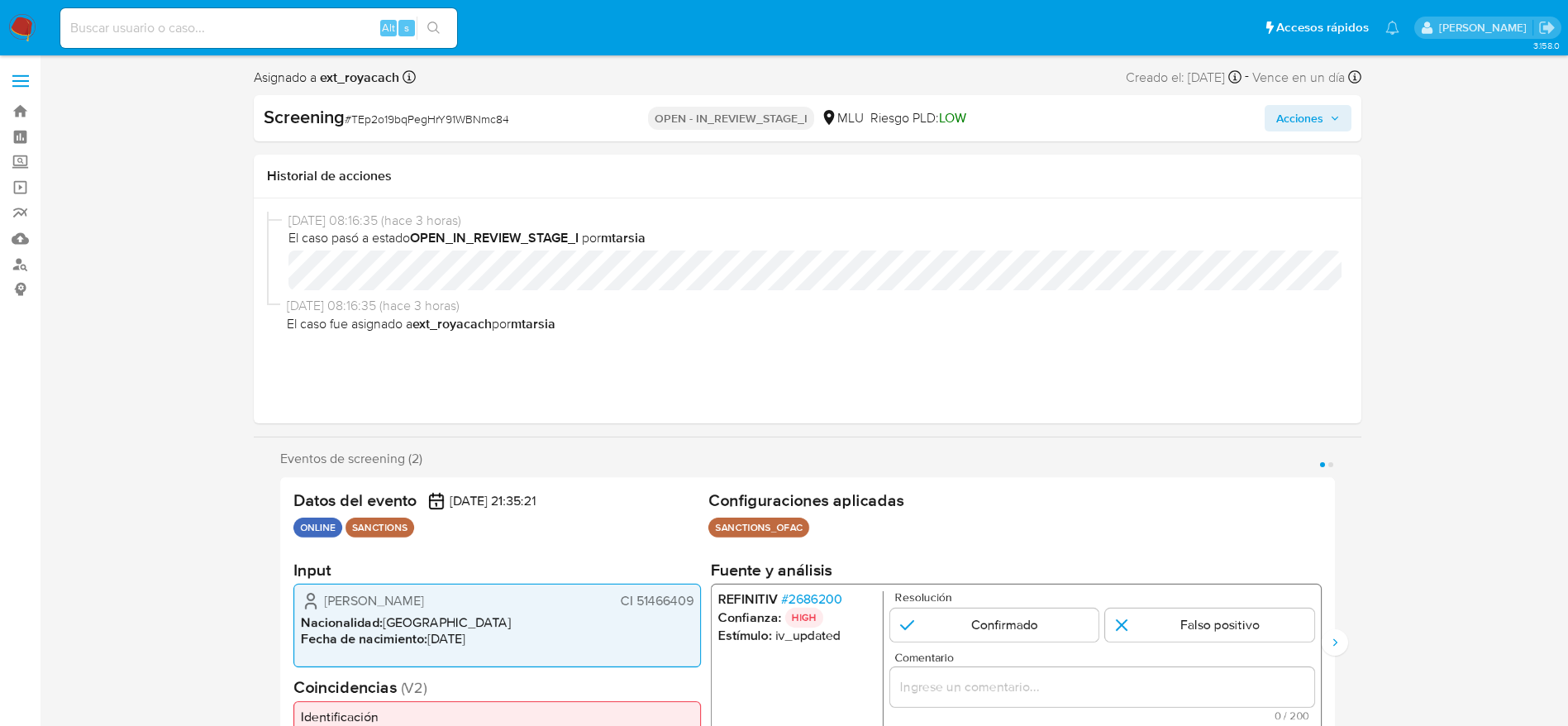
click at [414, 116] on span "# TEp2o19bqPegHrY91WBNmc84" at bounding box center [426, 119] width 164 height 16
copy span "TEp2o19bqPegHrY91WBNmc84"
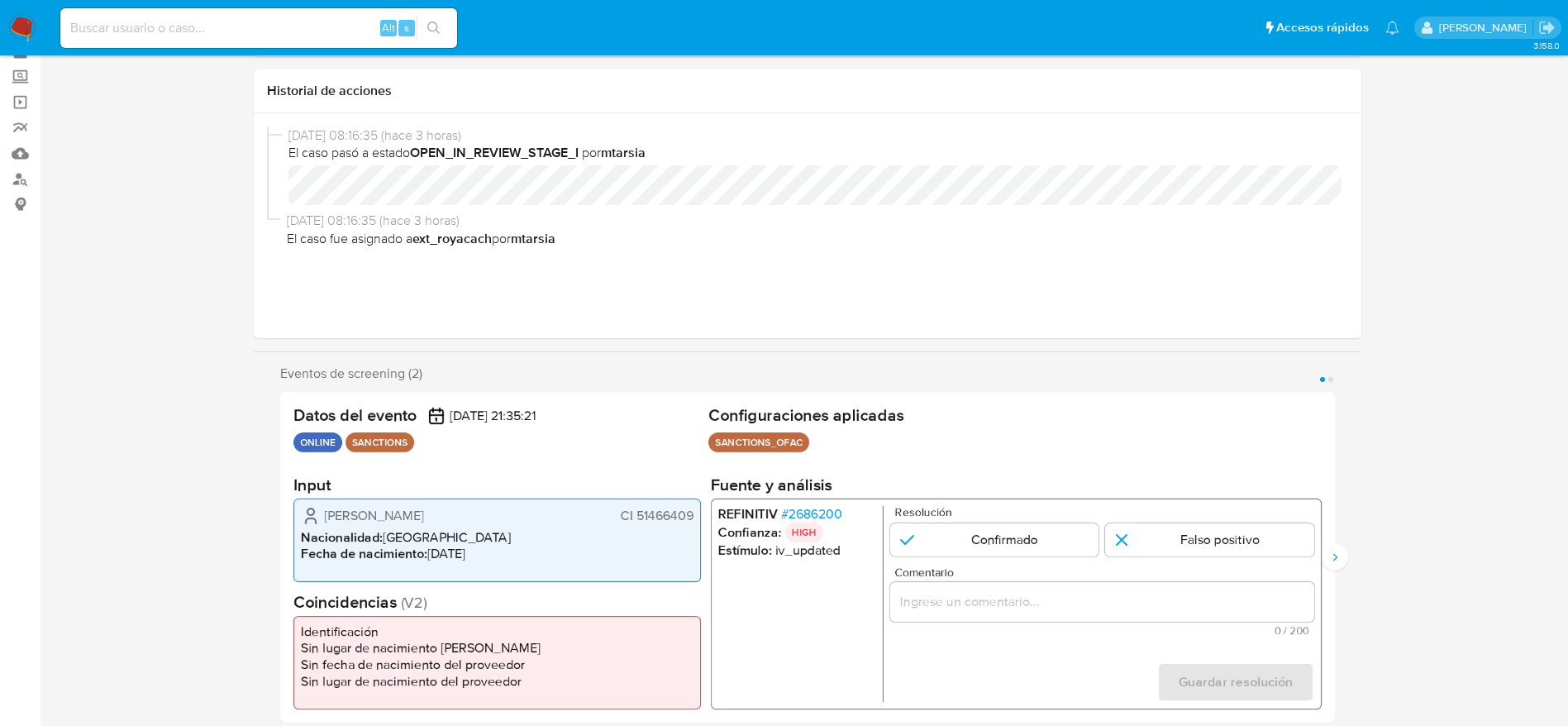
scroll to position [124, 0]
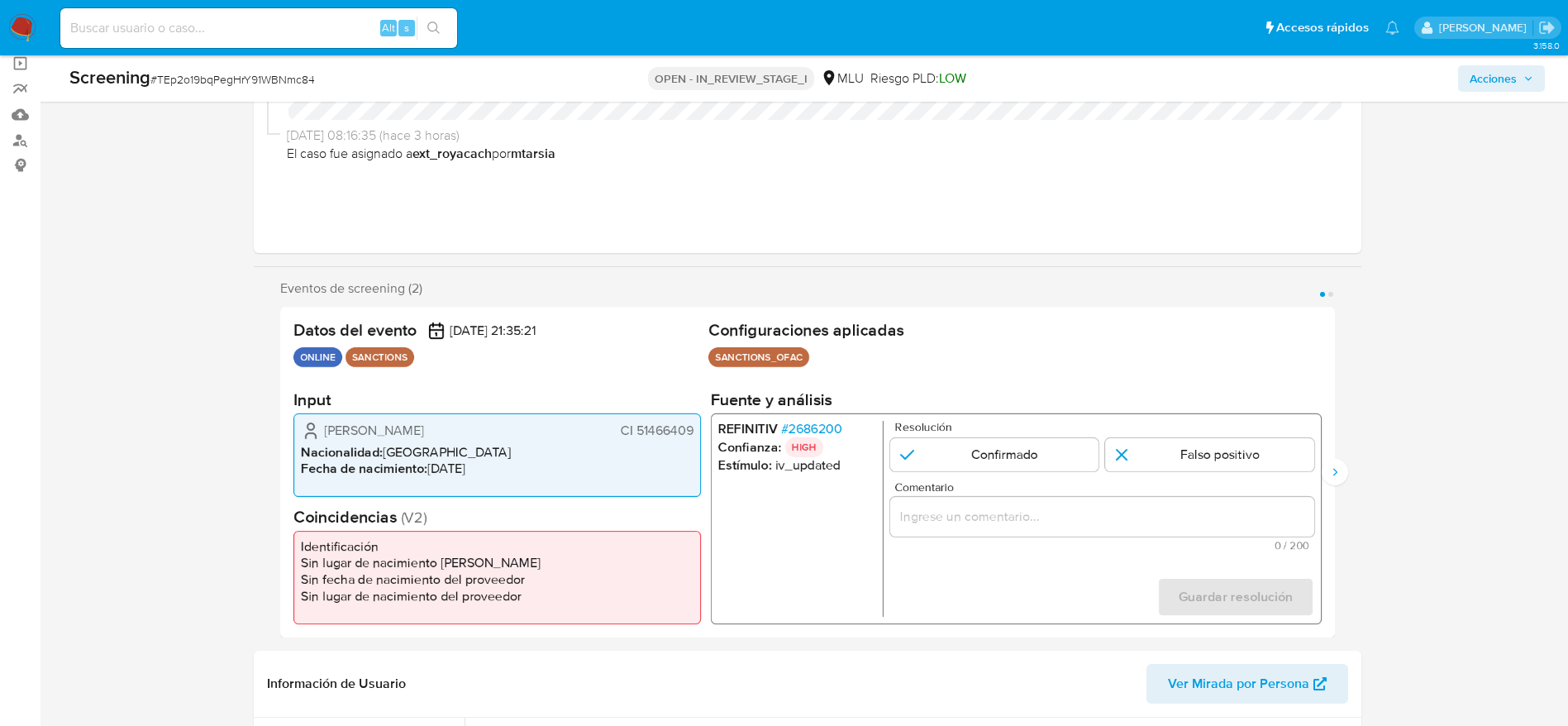
drag, startPoint x: 320, startPoint y: 437, endPoint x: 697, endPoint y: 425, distance: 377.2
click at [697, 425] on div "Romina Bodeant CI 51466409 Nacionalidad : Uruguay Fecha de nacimiento : 29/04/1…" at bounding box center [497, 456] width 407 height 83
click at [840, 430] on span "# 2686200" at bounding box center [810, 429] width 61 height 16
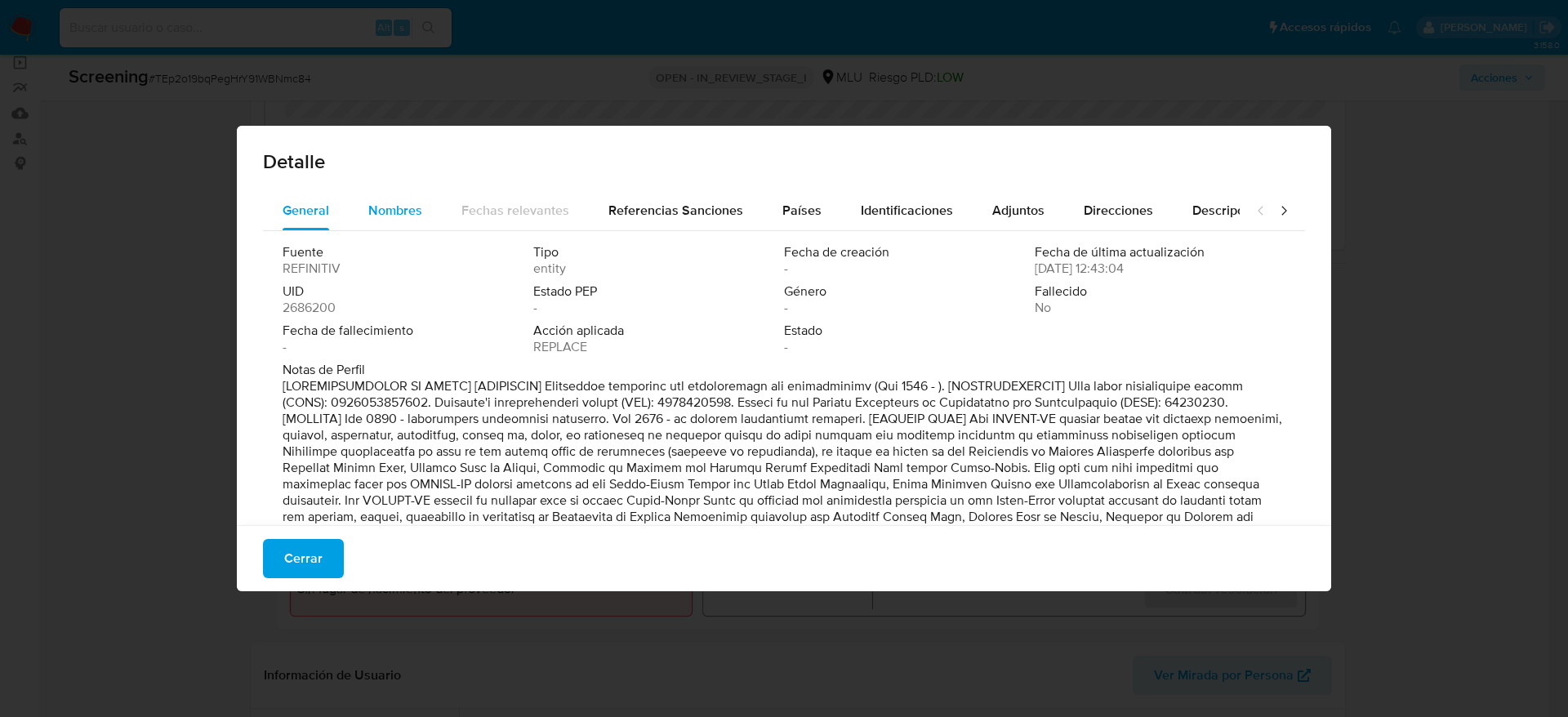
click at [365, 220] on button "Nombres" at bounding box center [395, 211] width 93 height 39
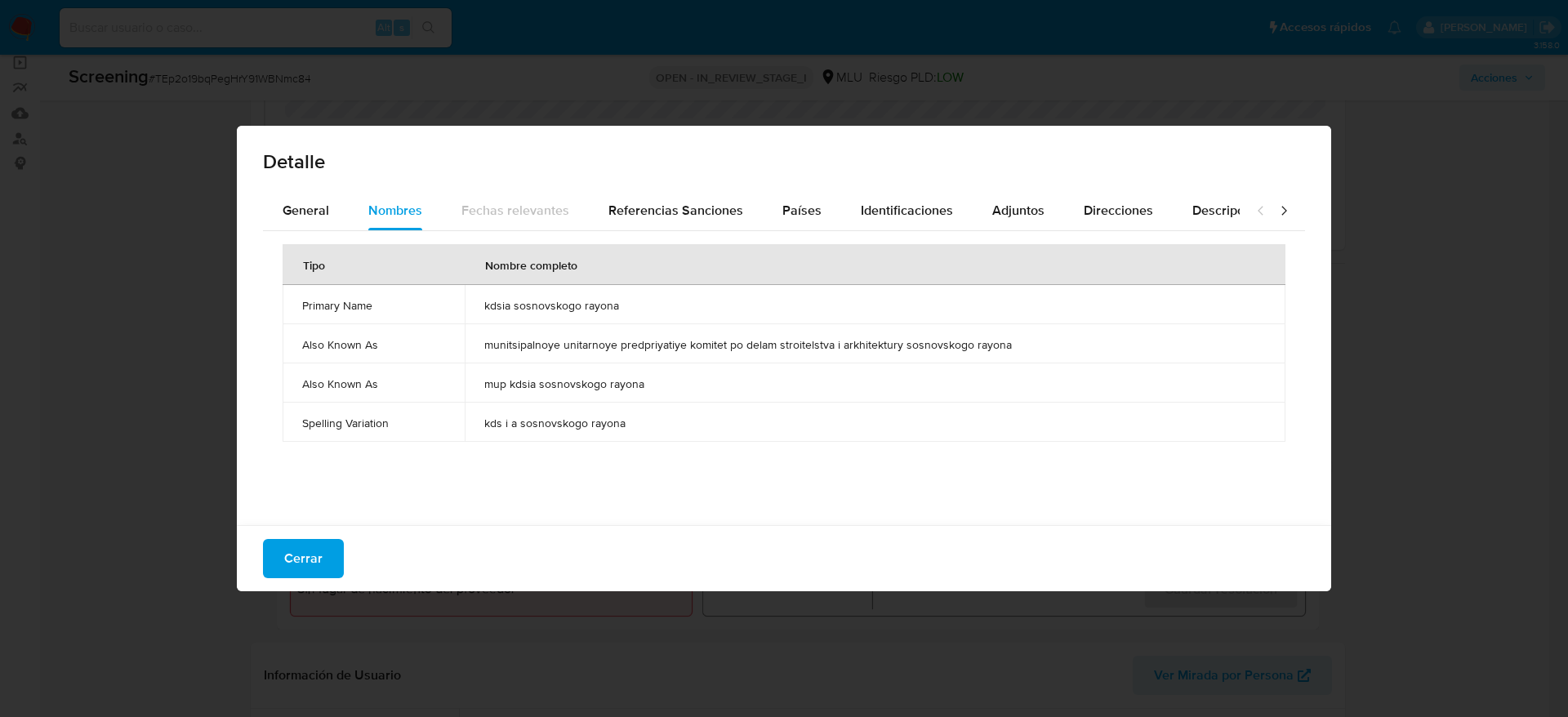
click at [583, 298] on span "kdsia sosnovskogo rayona" at bounding box center [874, 306] width 781 height 14
drag, startPoint x: 583, startPoint y: 298, endPoint x: 668, endPoint y: 251, distance: 97.1
click at [582, 298] on span "kdsia sosnovskogo rayona" at bounding box center [874, 306] width 781 height 14
click at [754, 215] on button "Referencias Sanciones" at bounding box center [676, 211] width 174 height 39
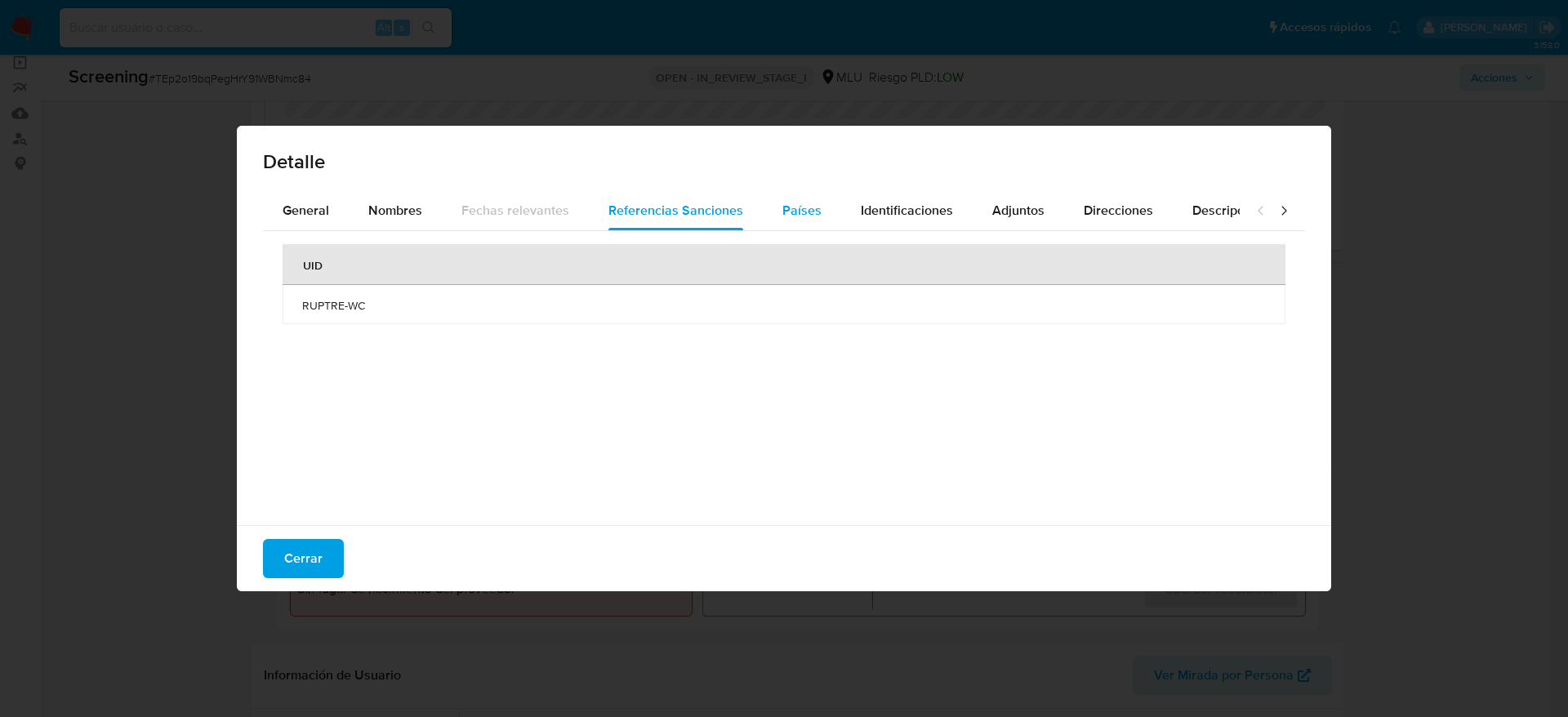
drag, startPoint x: 754, startPoint y: 215, endPoint x: 765, endPoint y: 214, distance: 11.0
click at [765, 214] on div "General Nombres Fechas relevantes Referencias Sanciones Países Identificaciones…" at bounding box center [751, 211] width 977 height 39
click at [782, 212] on span "Países" at bounding box center [802, 210] width 39 height 19
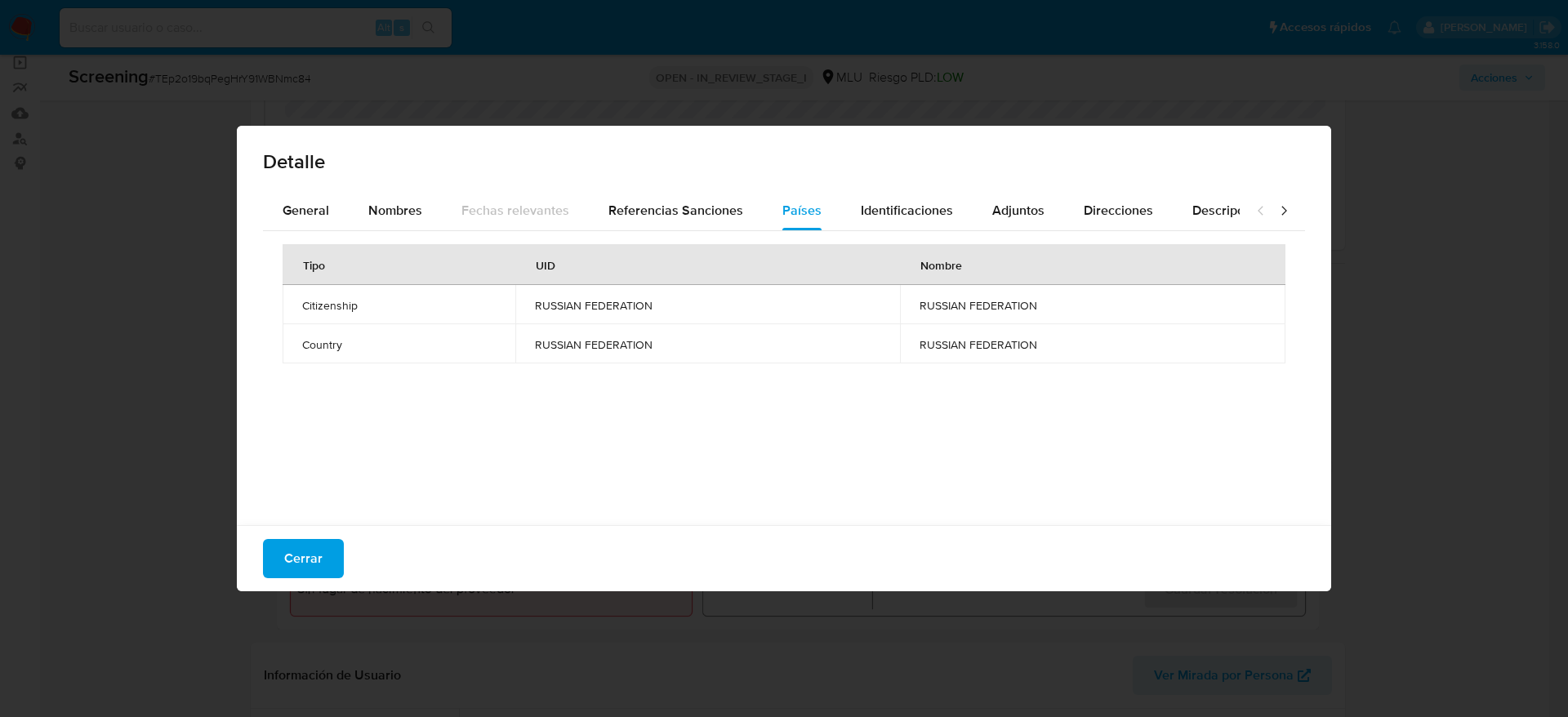
click at [440, 194] on button "Nombres" at bounding box center [395, 211] width 93 height 39
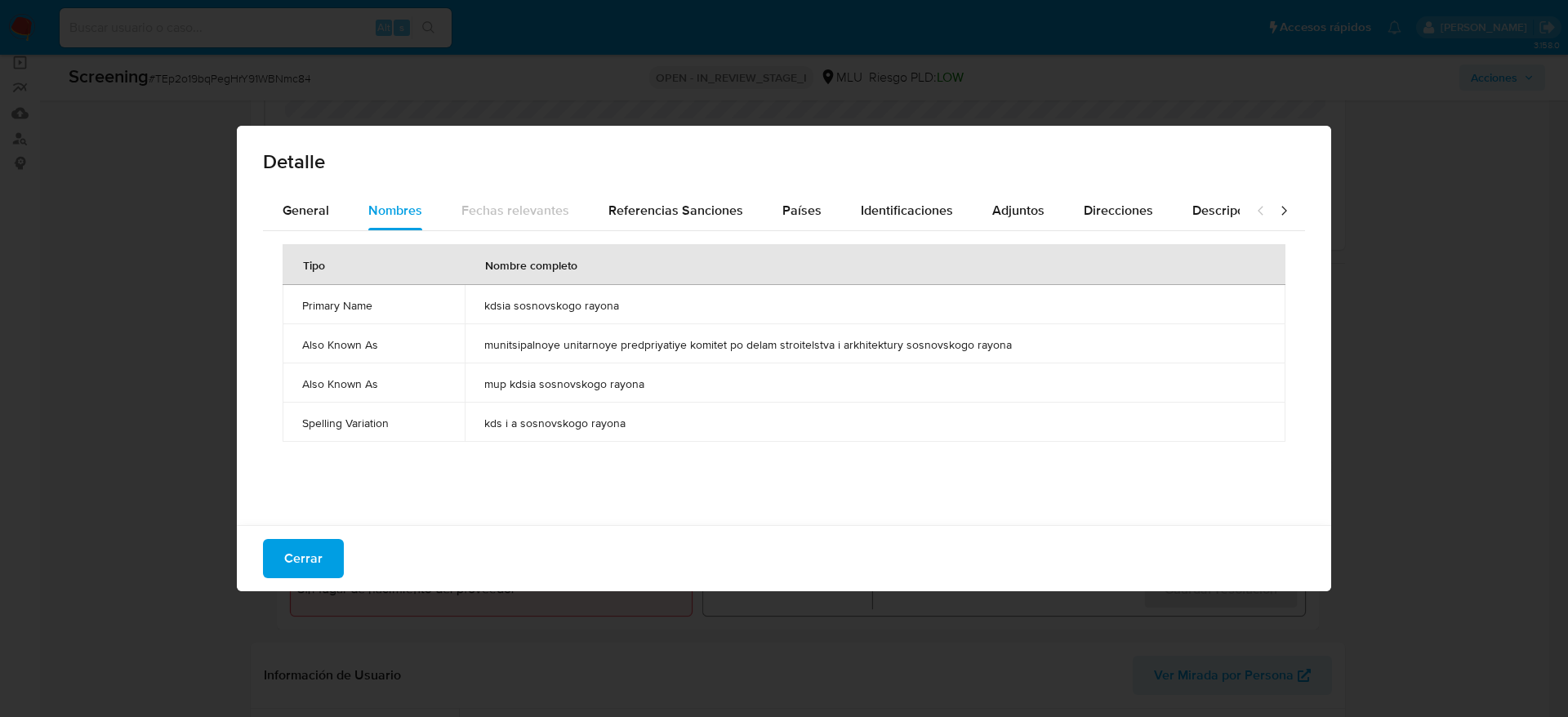
click at [314, 477] on div "General Nombres Fechas relevantes Referencias Sanciones Países Identificaciones…" at bounding box center [783, 360] width 1094 height 339
drag, startPoint x: 324, startPoint y: 553, endPoint x: 735, endPoint y: 394, distance: 440.7
click at [324, 477] on button "Cerrar" at bounding box center [303, 559] width 81 height 39
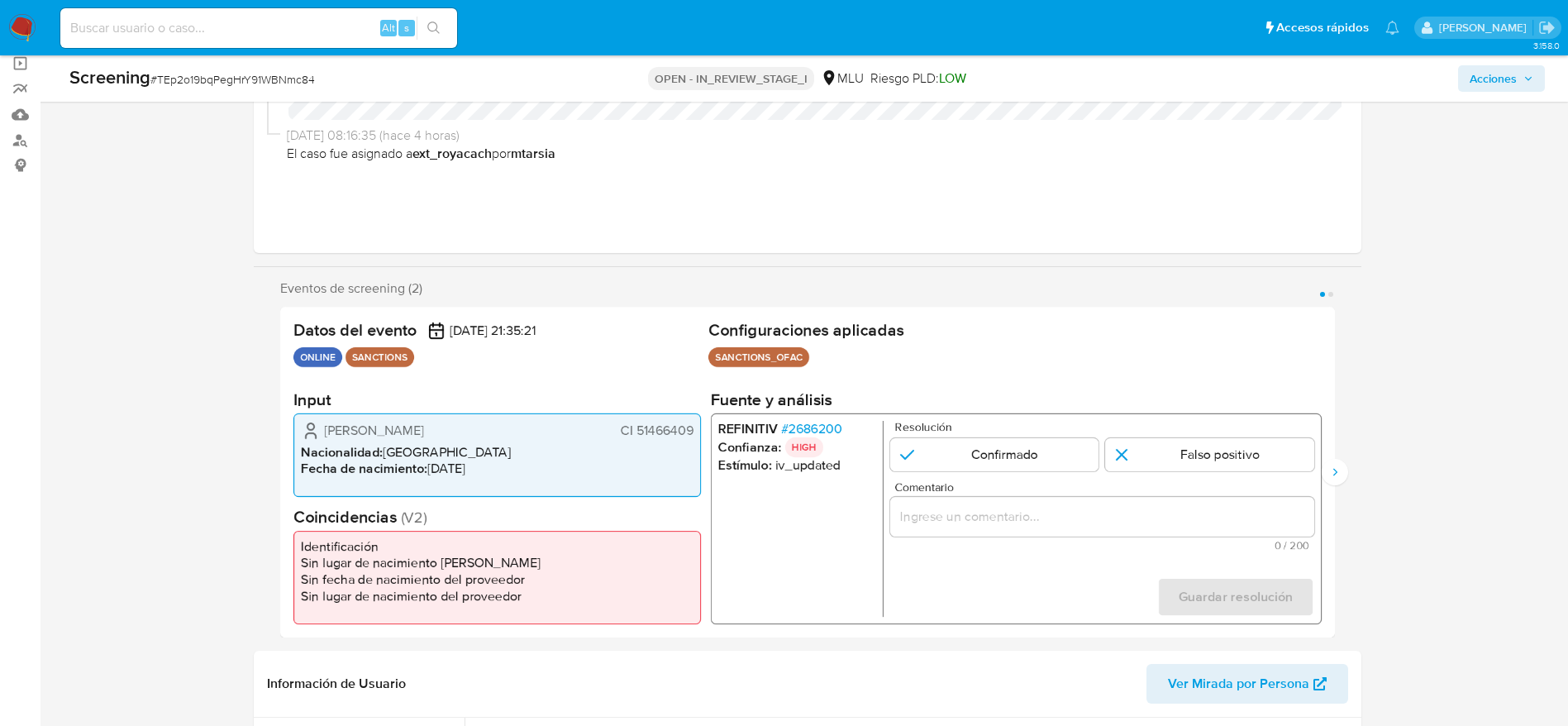
drag, startPoint x: 1144, startPoint y: 533, endPoint x: 1144, endPoint y: 520, distance: 13.0
click at [1057, 483] on div "1 de 2" at bounding box center [1102, 517] width 424 height 40
click at [1057, 483] on input "Comentario" at bounding box center [1102, 517] width 424 height 22
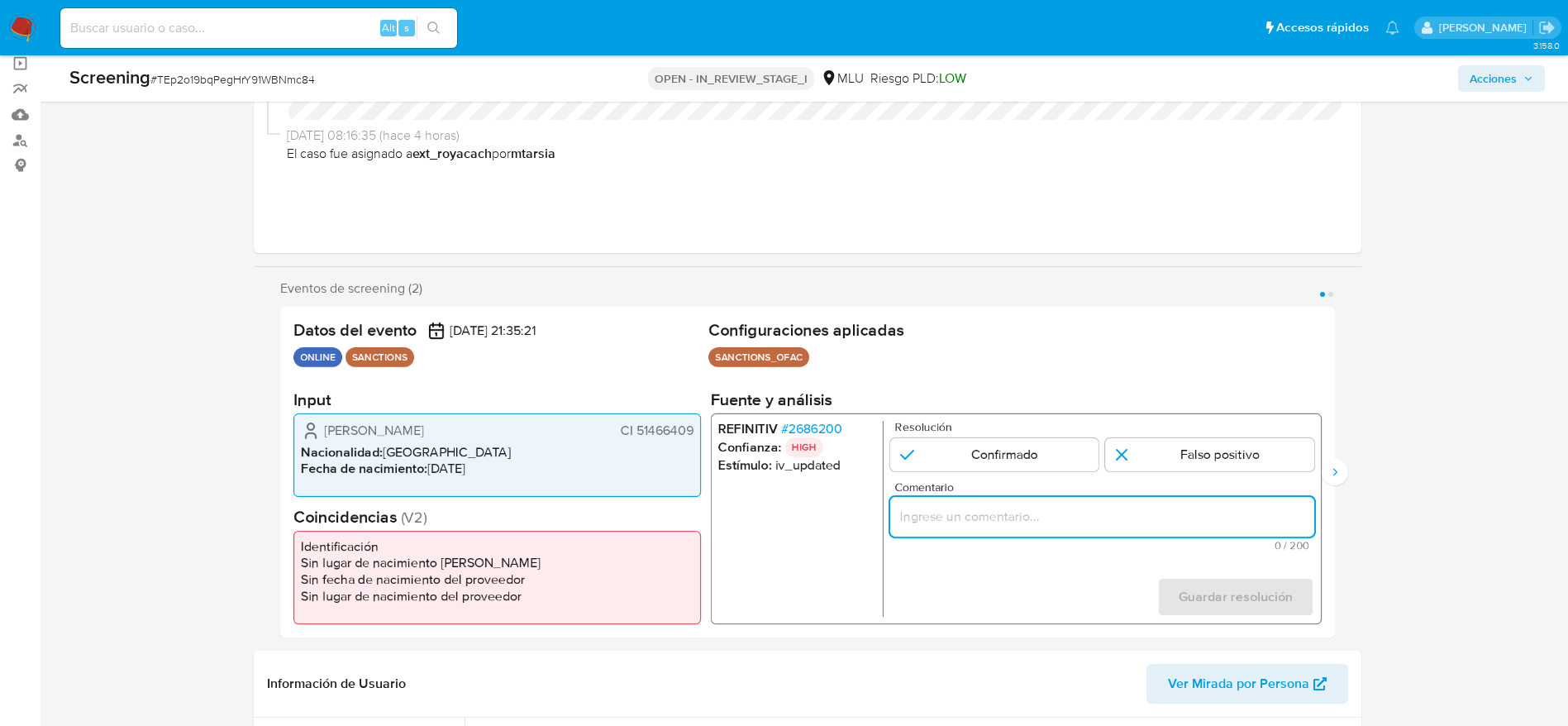
paste input "Compara al usuario Romina Bodeant CI 51466409 con el sancionado "kdsia sosnovsk…"
type input "Compara al usuario [PERSON_NAME] CI 51466409 con el sancionado "kdsia sosnovsko…"
click at [1057, 465] on input "1 de 2" at bounding box center [1210, 455] width 209 height 33
radio input "true"
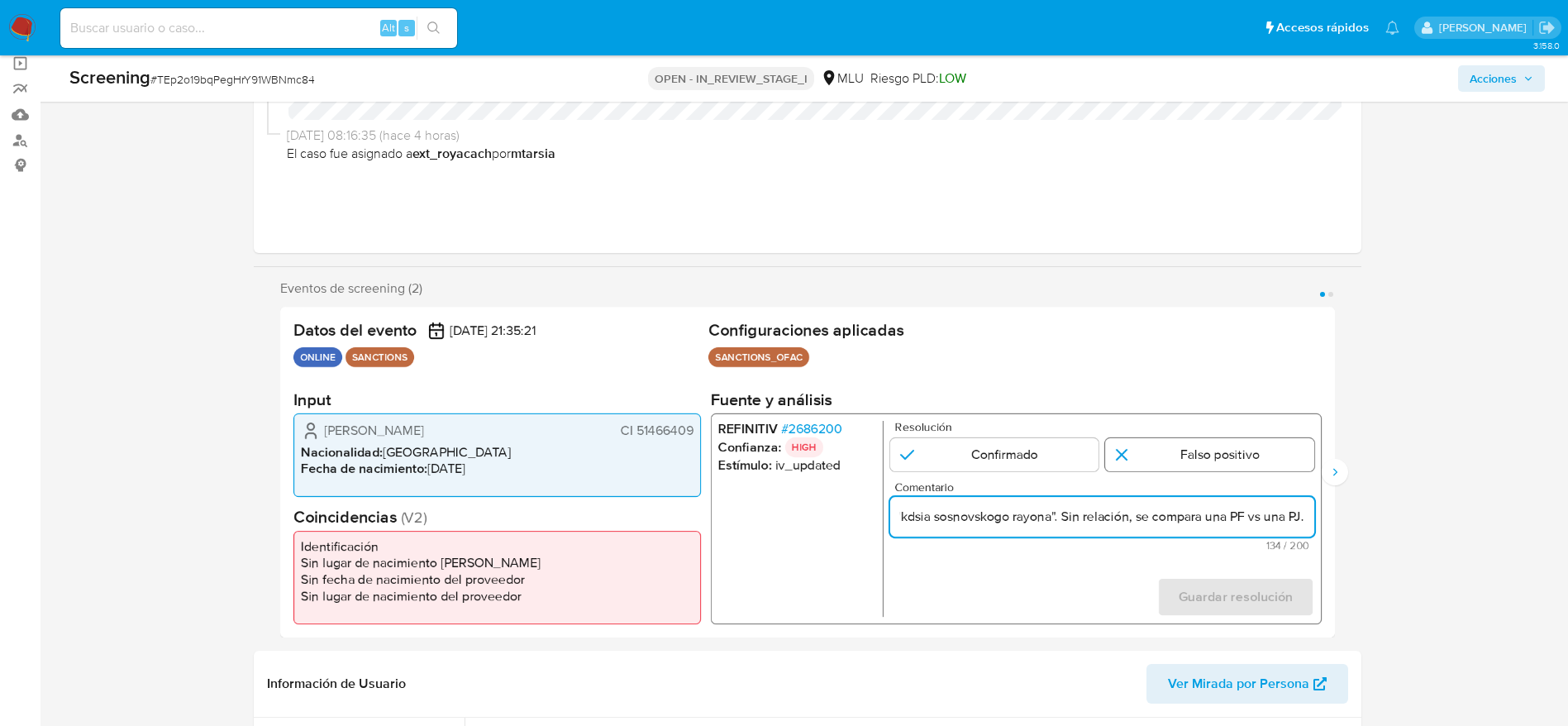
scroll to position [0, 0]
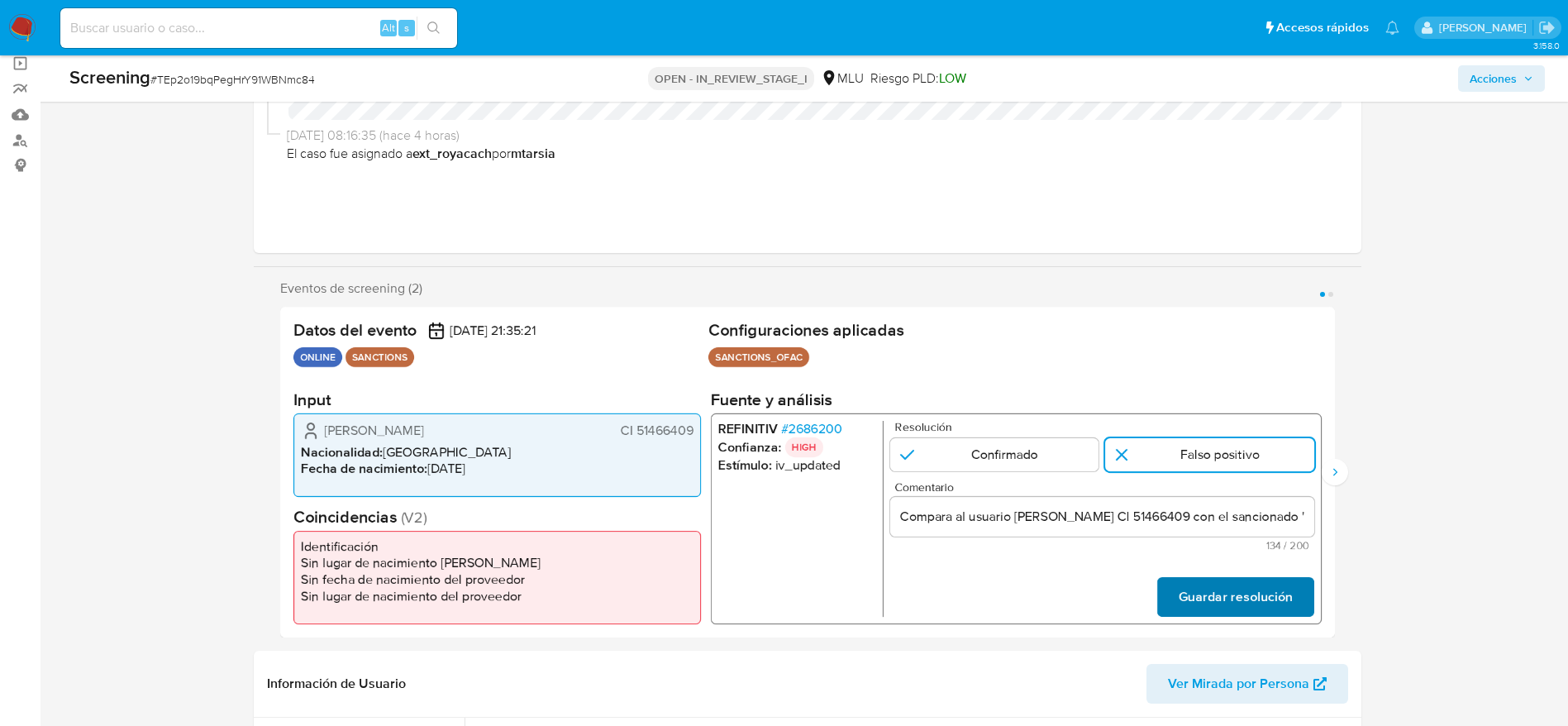
click at [1057, 483] on span "Guardar resolución" at bounding box center [1235, 597] width 114 height 36
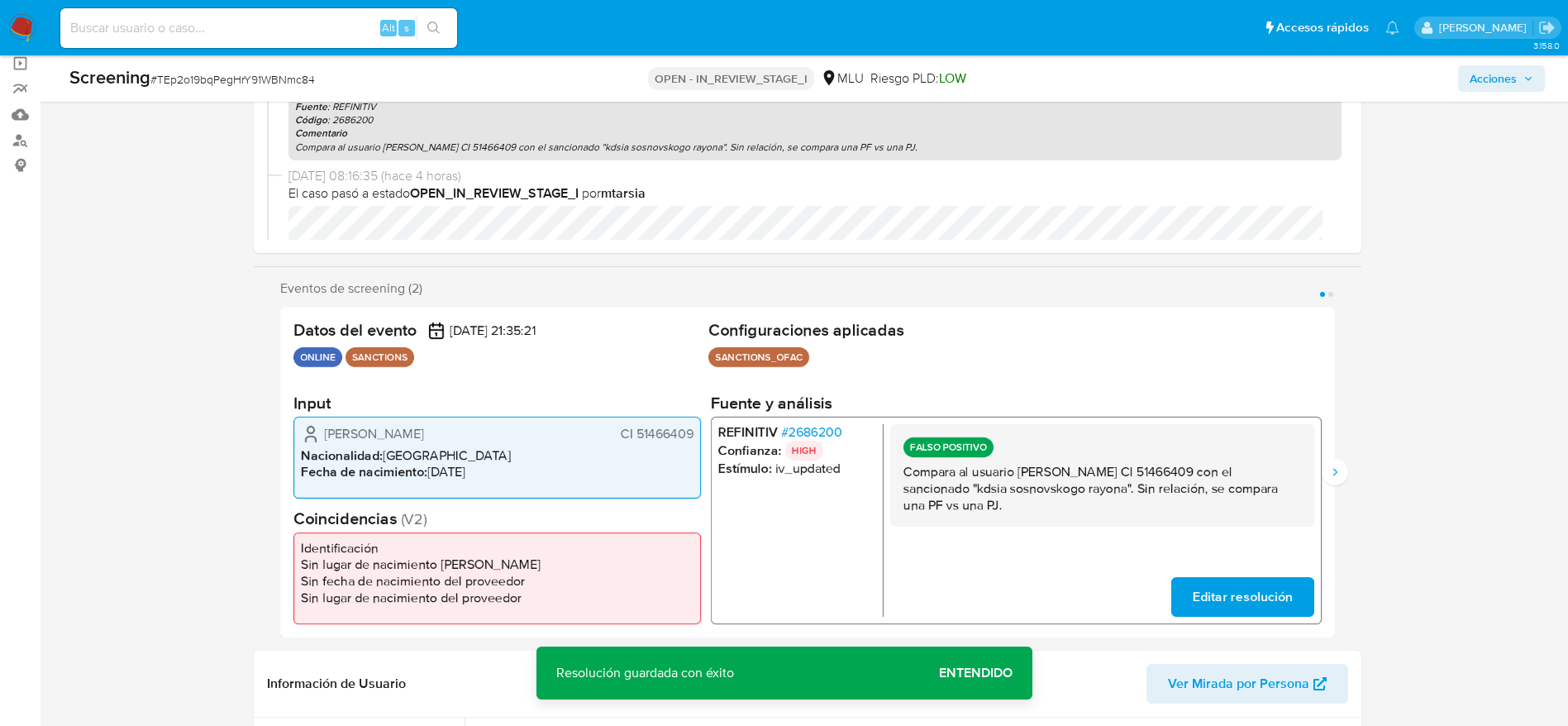
click at [1057, 472] on p "Compara al usuario [PERSON_NAME] CI 51466409 con el sancionado "kdsia sosnovsko…" at bounding box center [1101, 487] width 397 height 50
click at [1057, 475] on icon "Siguiente" at bounding box center [1335, 472] width 14 height 14
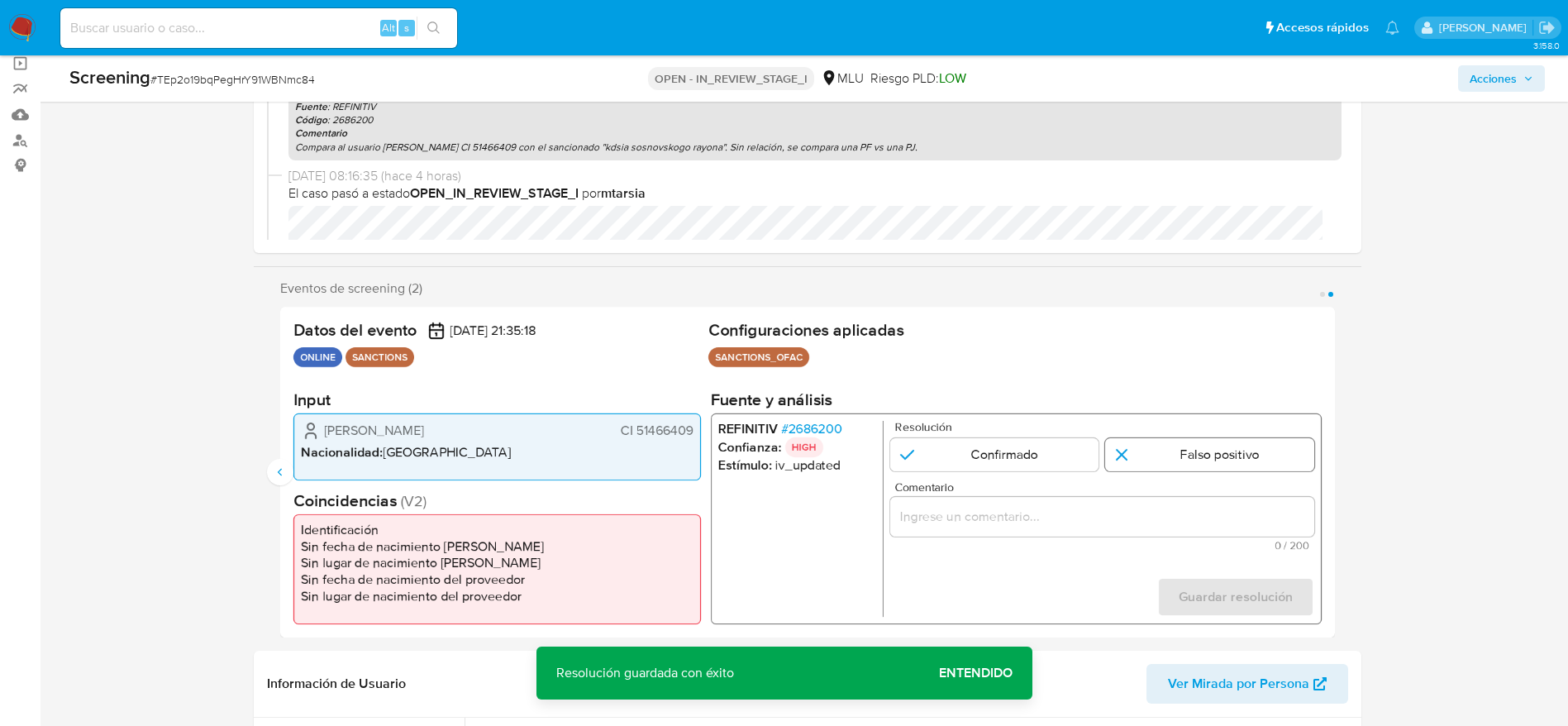
click at [1057, 449] on input "2 de 2" at bounding box center [1210, 455] width 209 height 33
radio input "true"
click at [1057, 483] on input "Comentario" at bounding box center [1102, 517] width 424 height 22
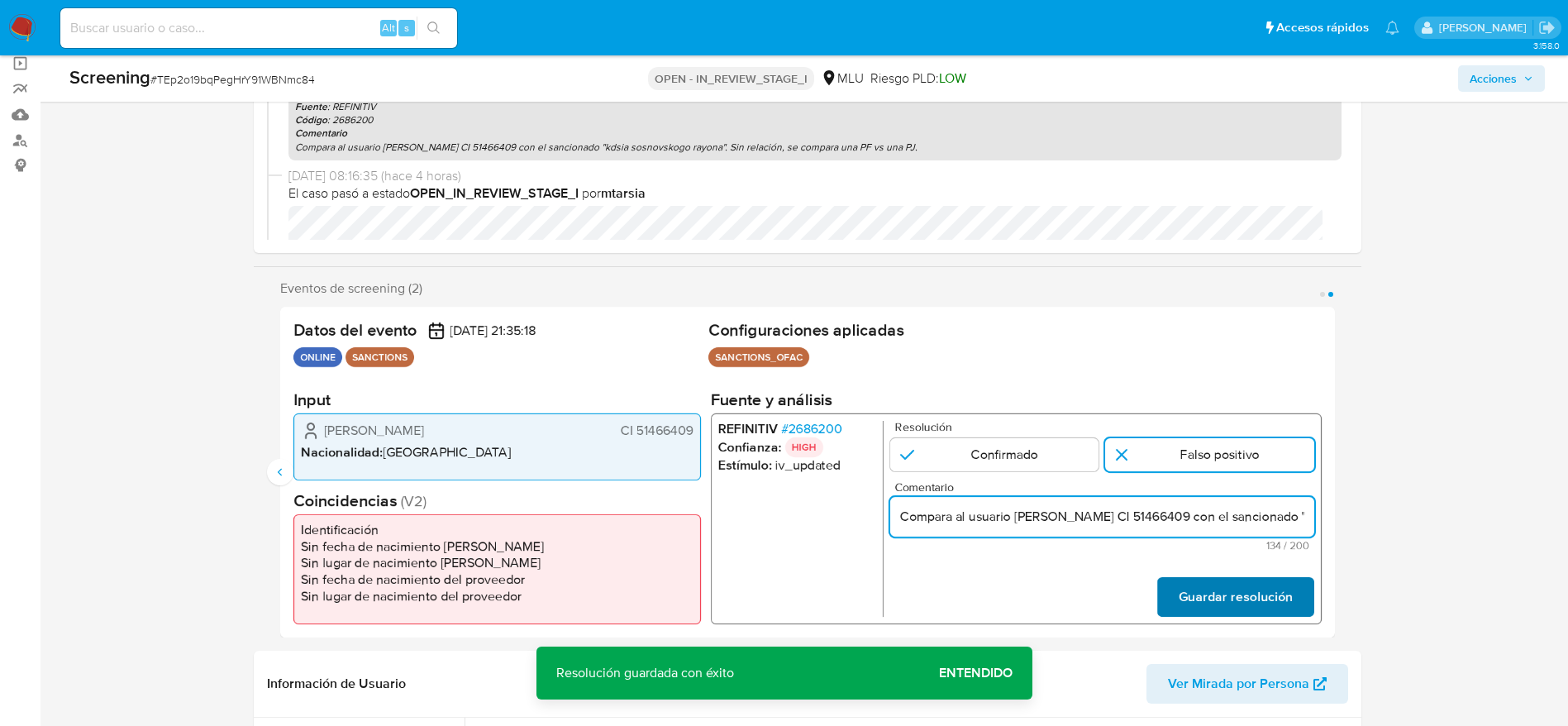
scroll to position [0, 410]
type input "Compara al usuario Romina Bodeant CI 51466409 con el sancionado "kdsia sosnovsk…"
click at [1057, 483] on span "Guardar resolución" at bounding box center [1235, 597] width 114 height 36
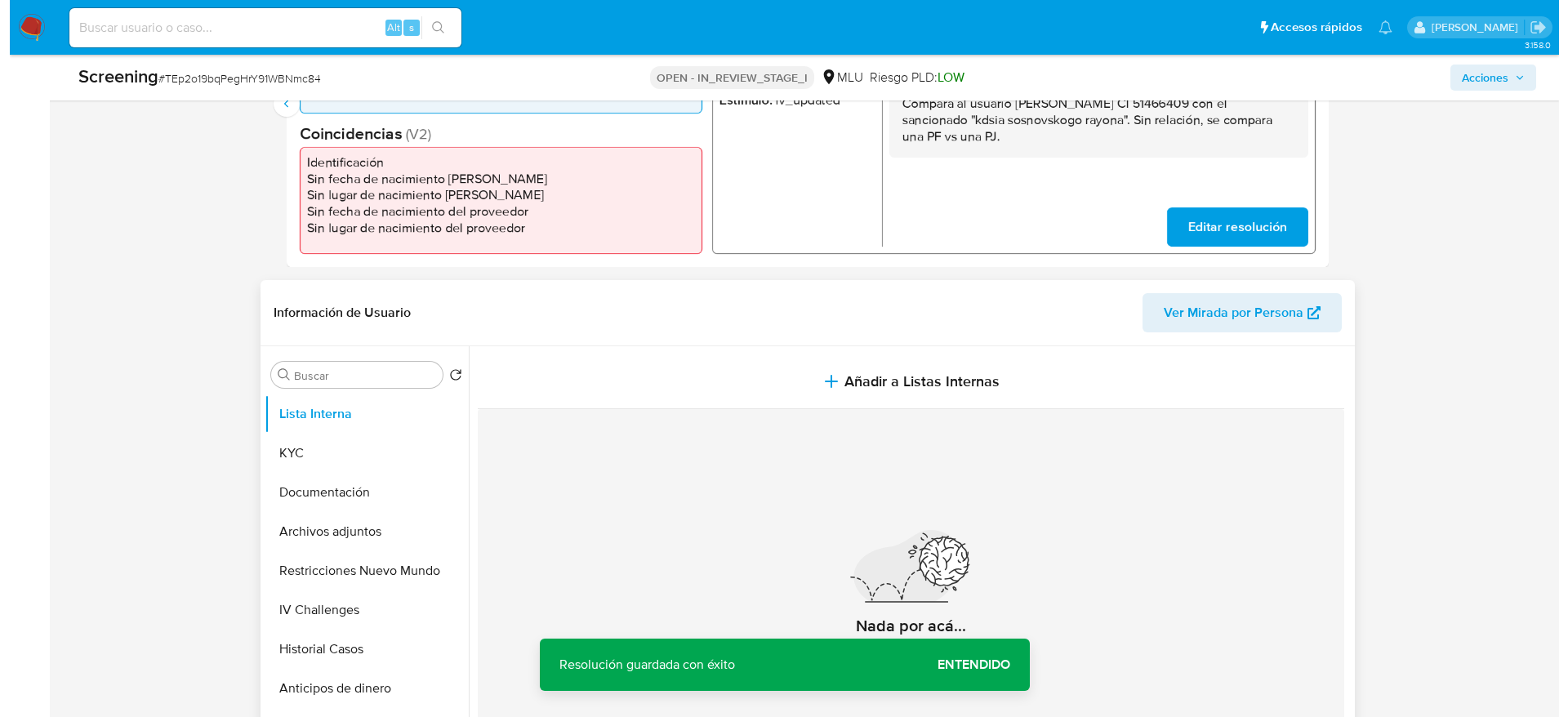
scroll to position [735, 0]
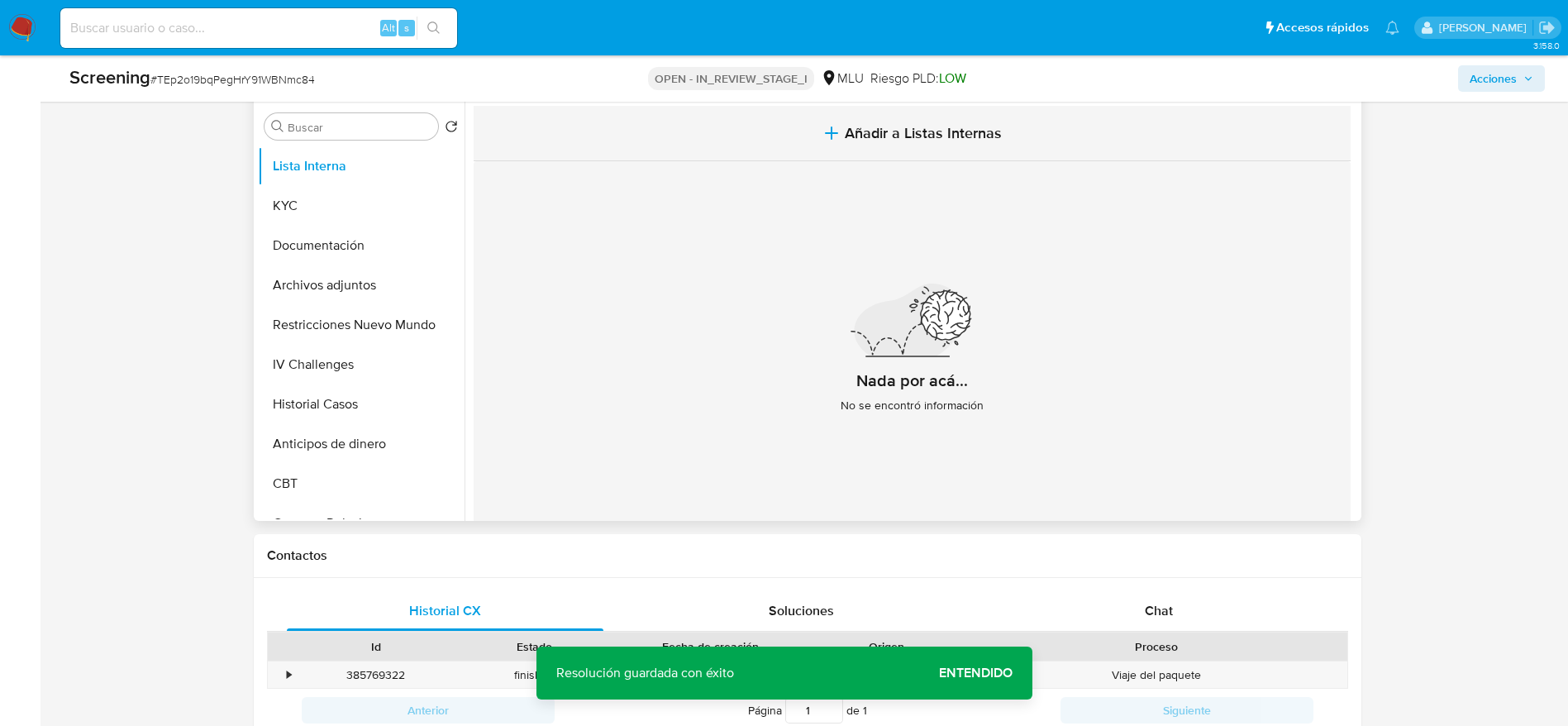
click at [884, 129] on span "Añadir a Listas Internas" at bounding box center [922, 133] width 157 height 18
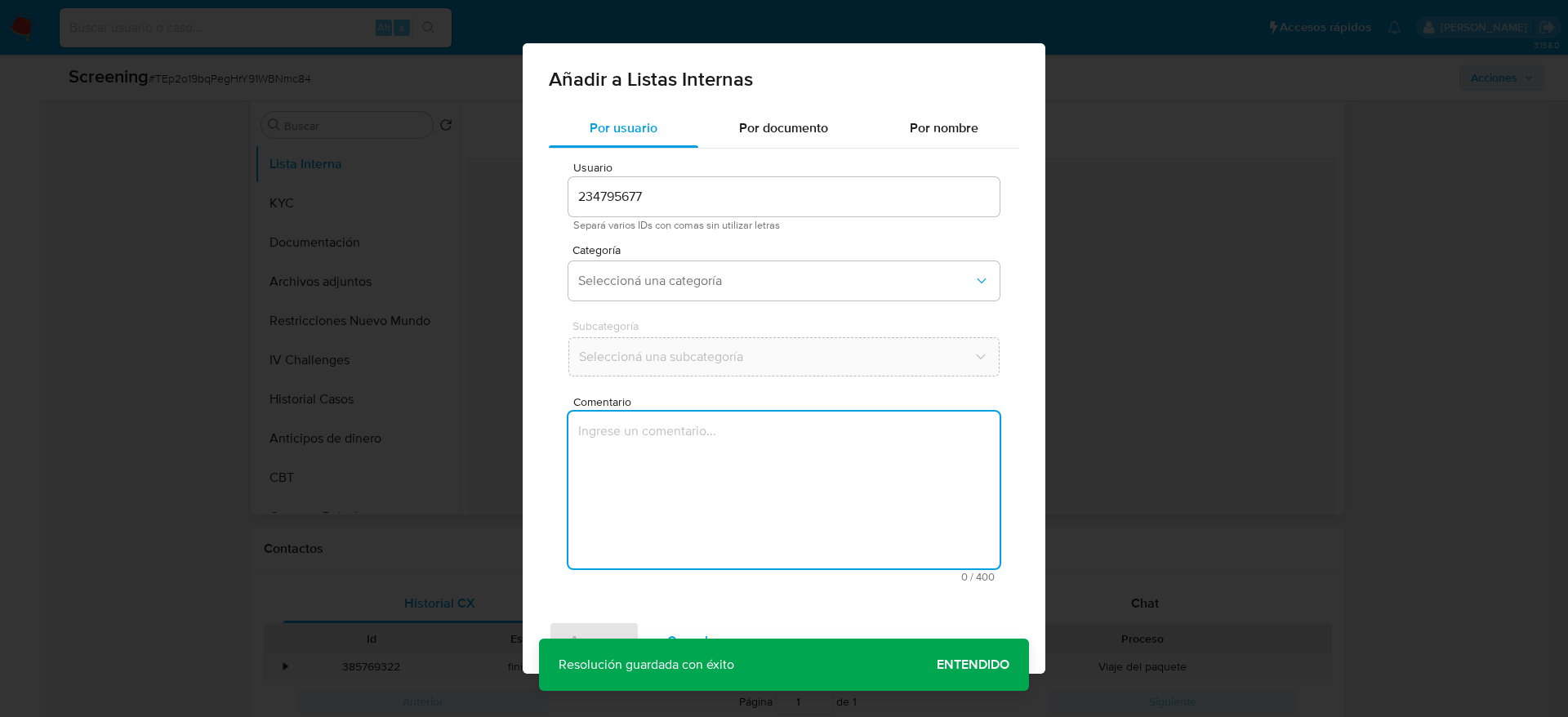
click at [817, 411] on textarea "Comentario" at bounding box center [783, 489] width 431 height 157
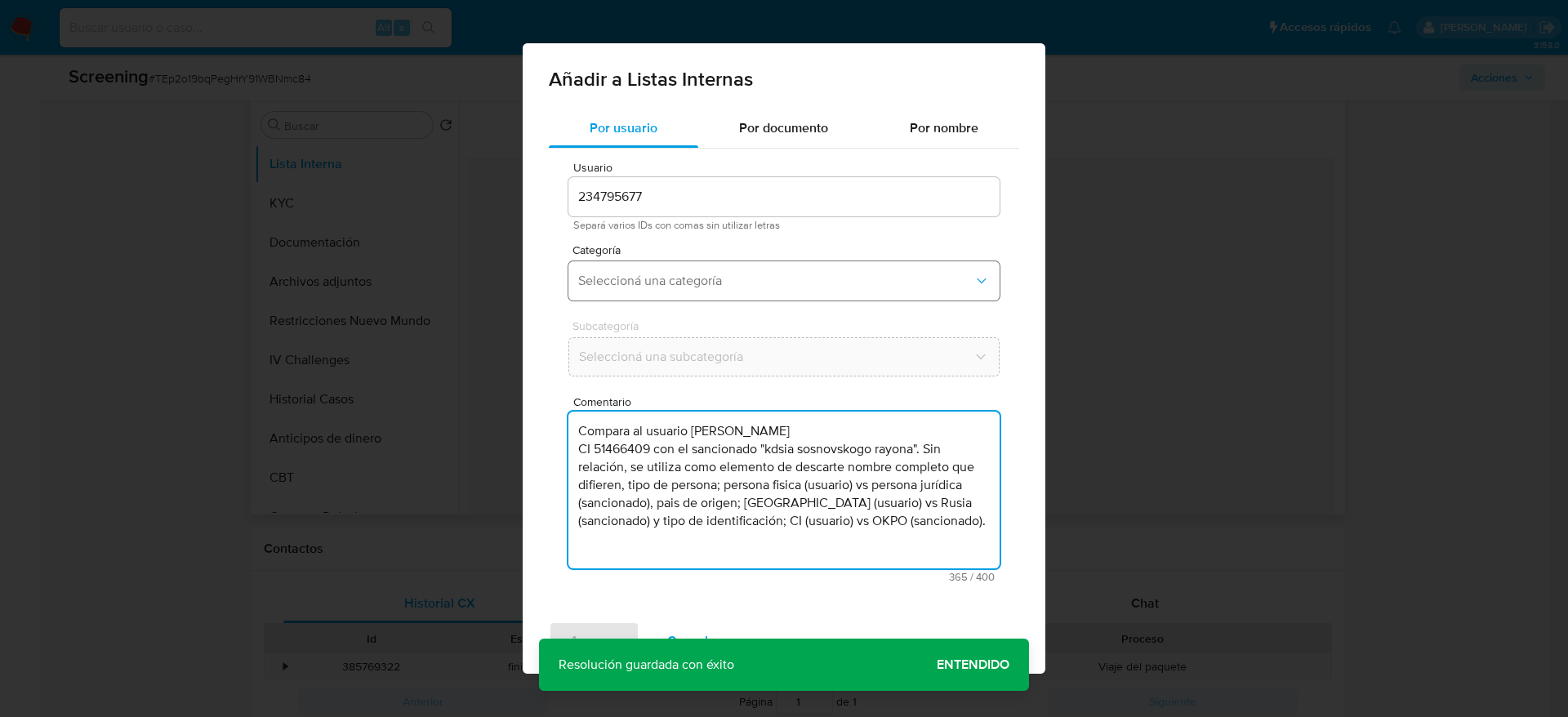
type textarea "Compara al usuario Romina Bodeant CI 51466409 con el sancionado "kdsia sosnovsk…"
click at [844, 293] on button "Seleccioná una categoría" at bounding box center [783, 281] width 431 height 39
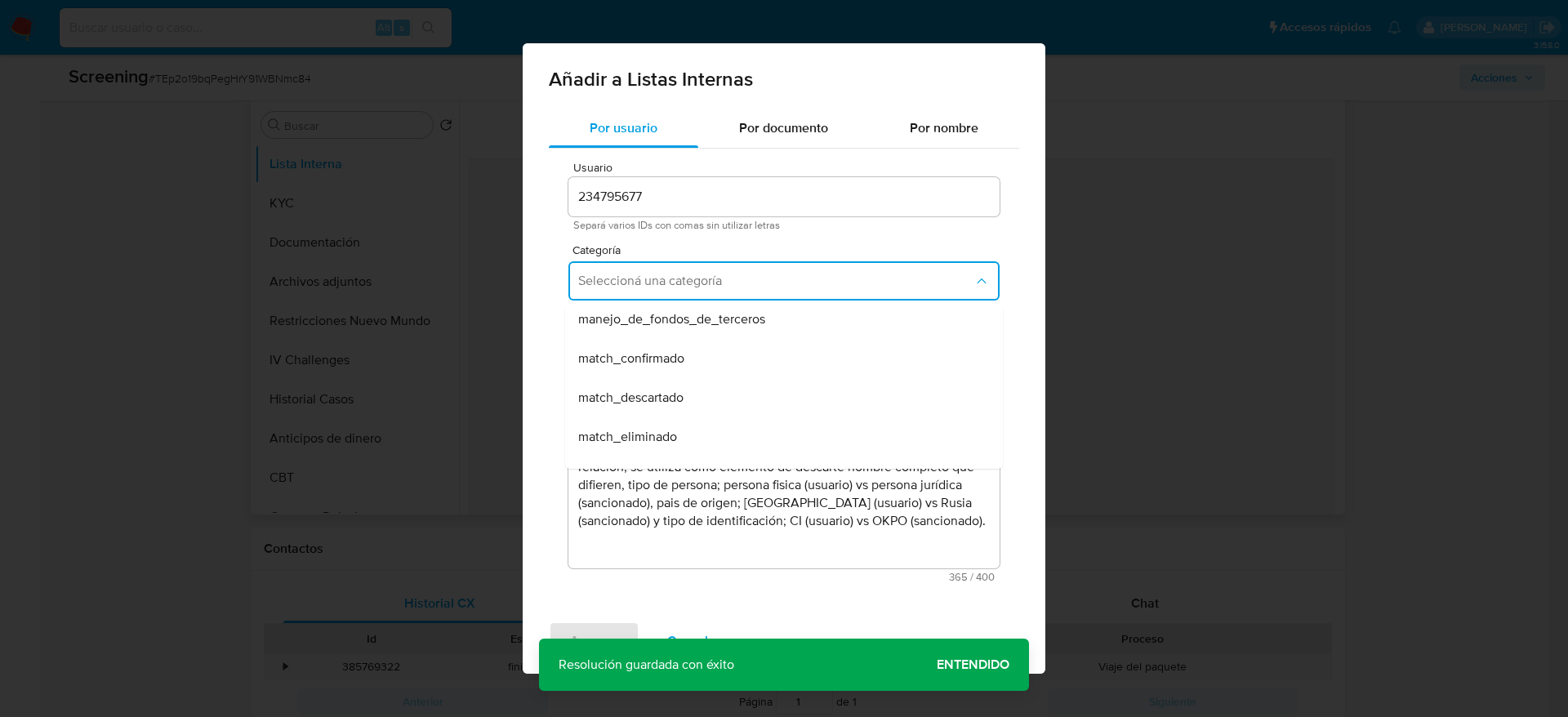
scroll to position [123, 0]
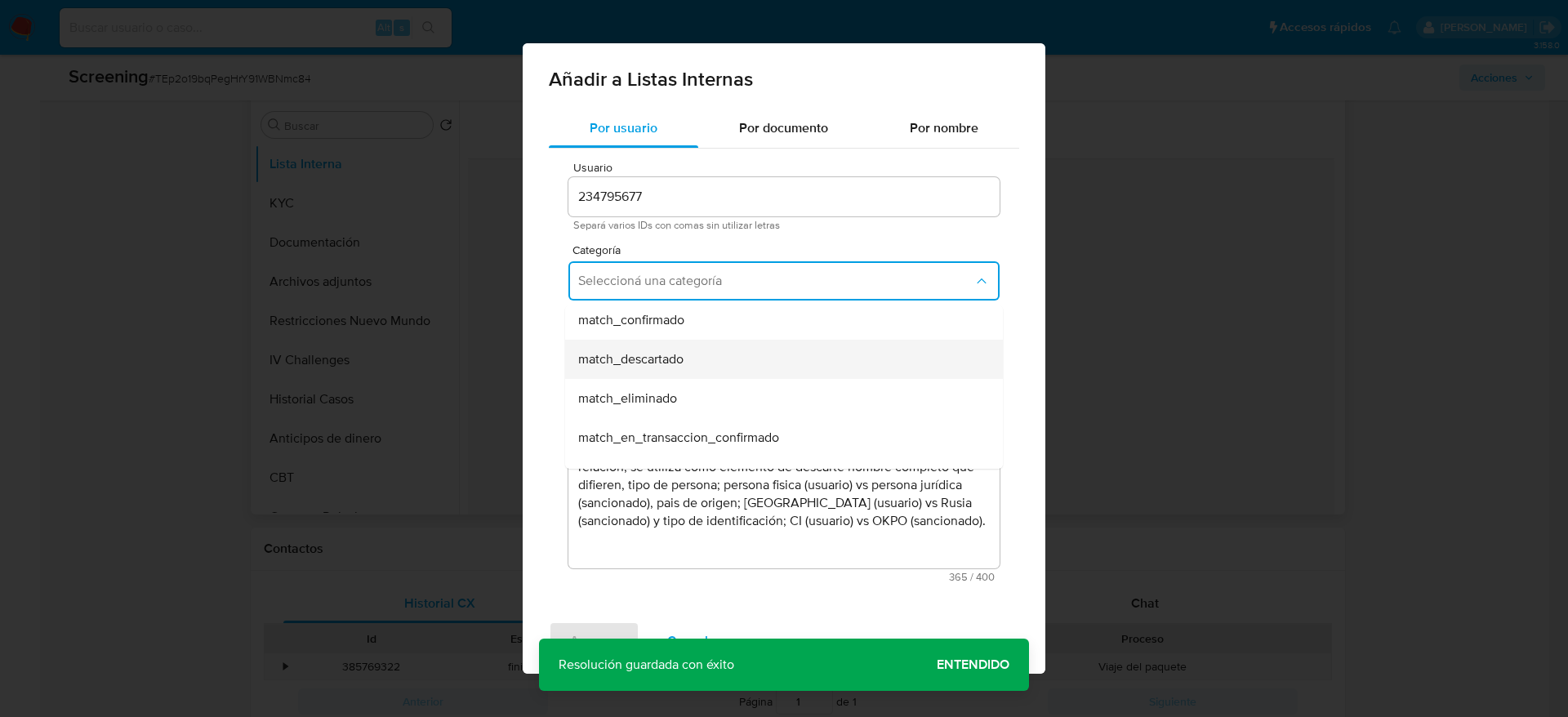
click at [788, 363] on div "match_descartado" at bounding box center [779, 359] width 401 height 39
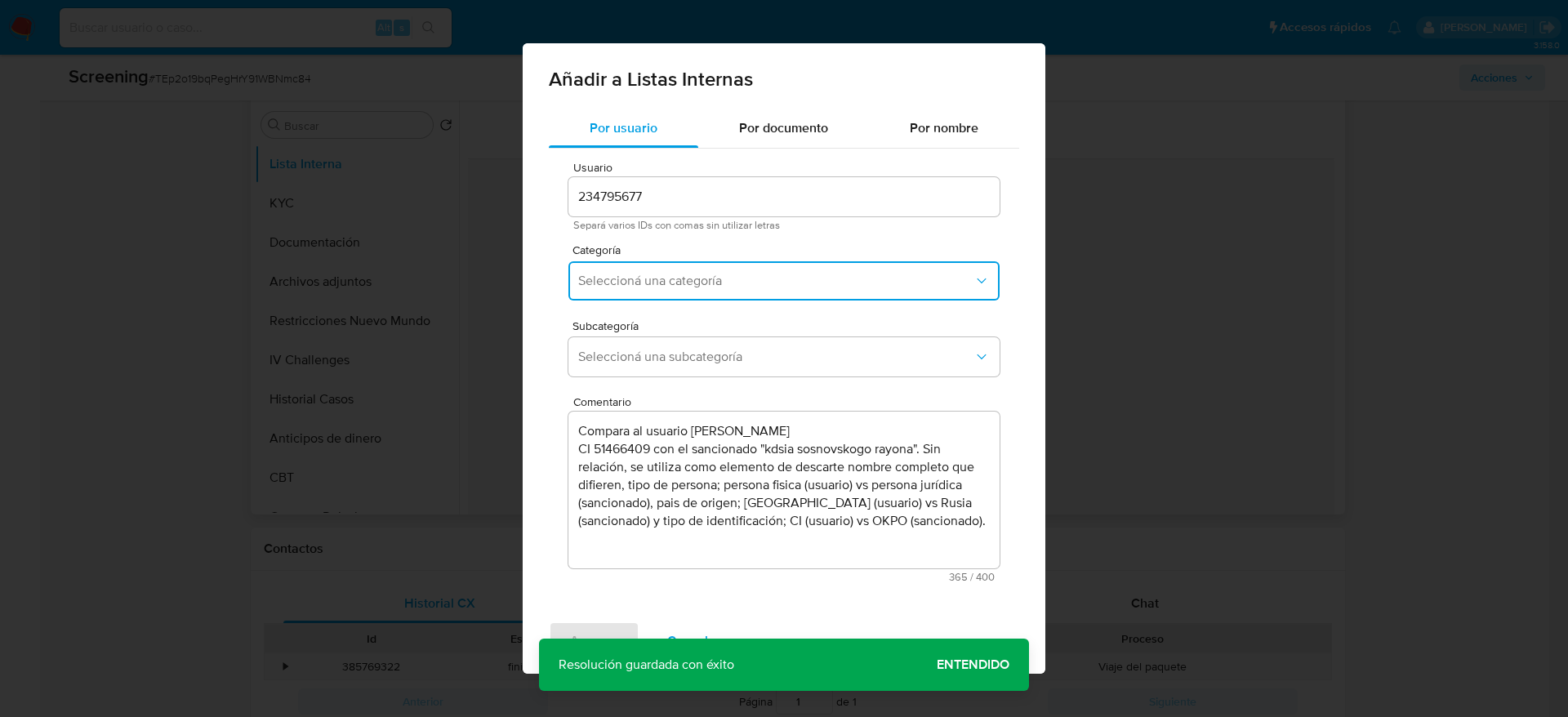
click at [788, 363] on span "Seleccioná una subcategoría" at bounding box center [775, 357] width 395 height 16
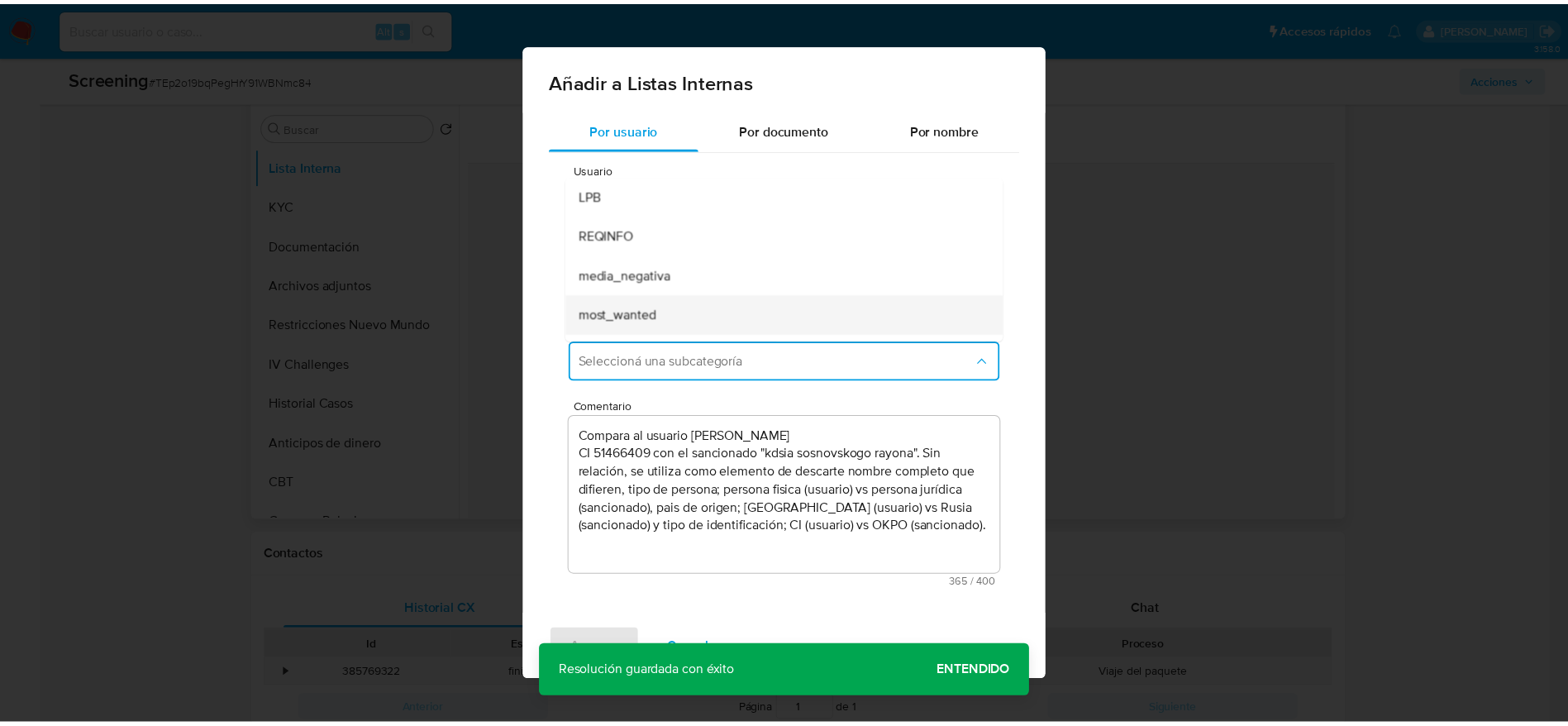
scroll to position [113, 0]
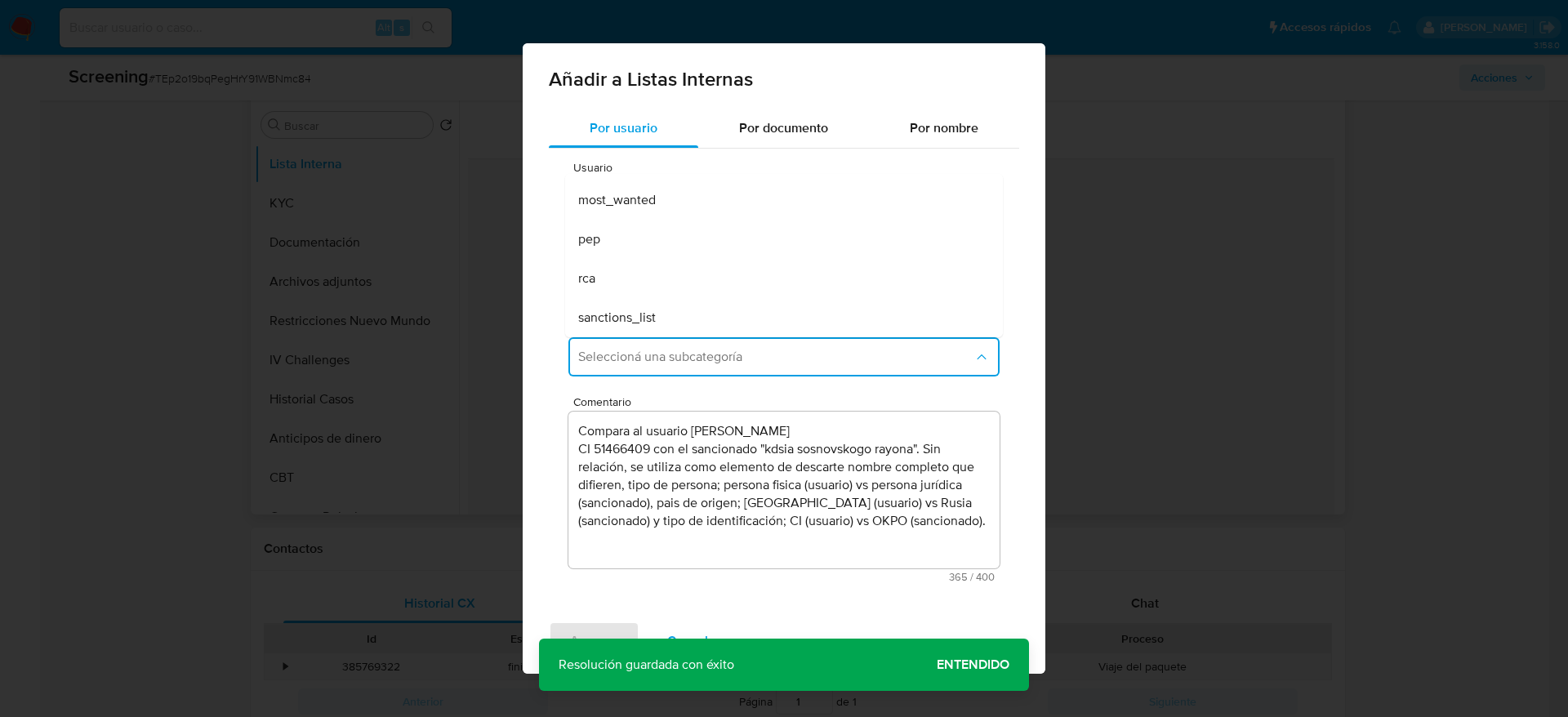
drag, startPoint x: 771, startPoint y: 318, endPoint x: 681, endPoint y: 419, distance: 135.3
click at [771, 318] on div "sanctions_list" at bounding box center [779, 318] width 401 height 39
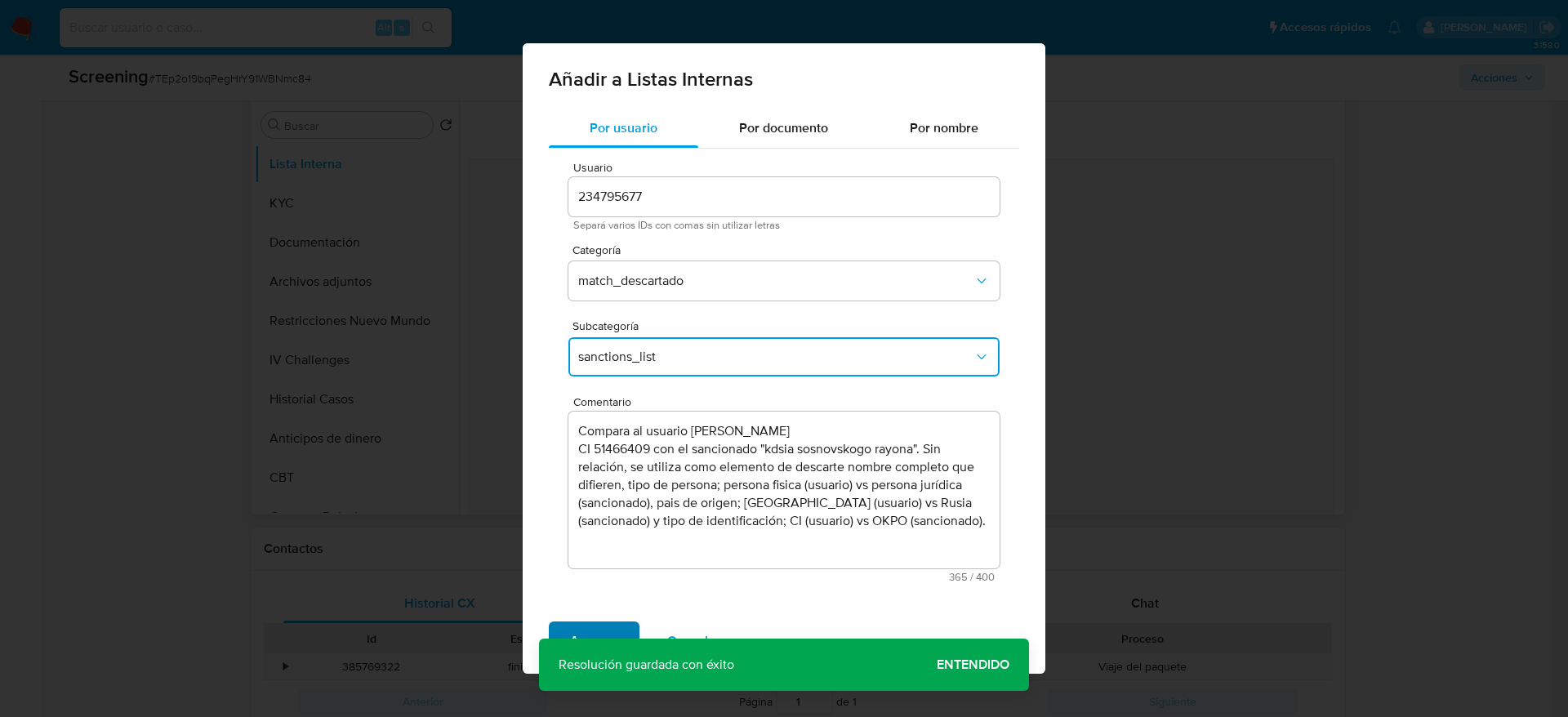
click at [585, 477] on span "Agregar" at bounding box center [594, 641] width 48 height 36
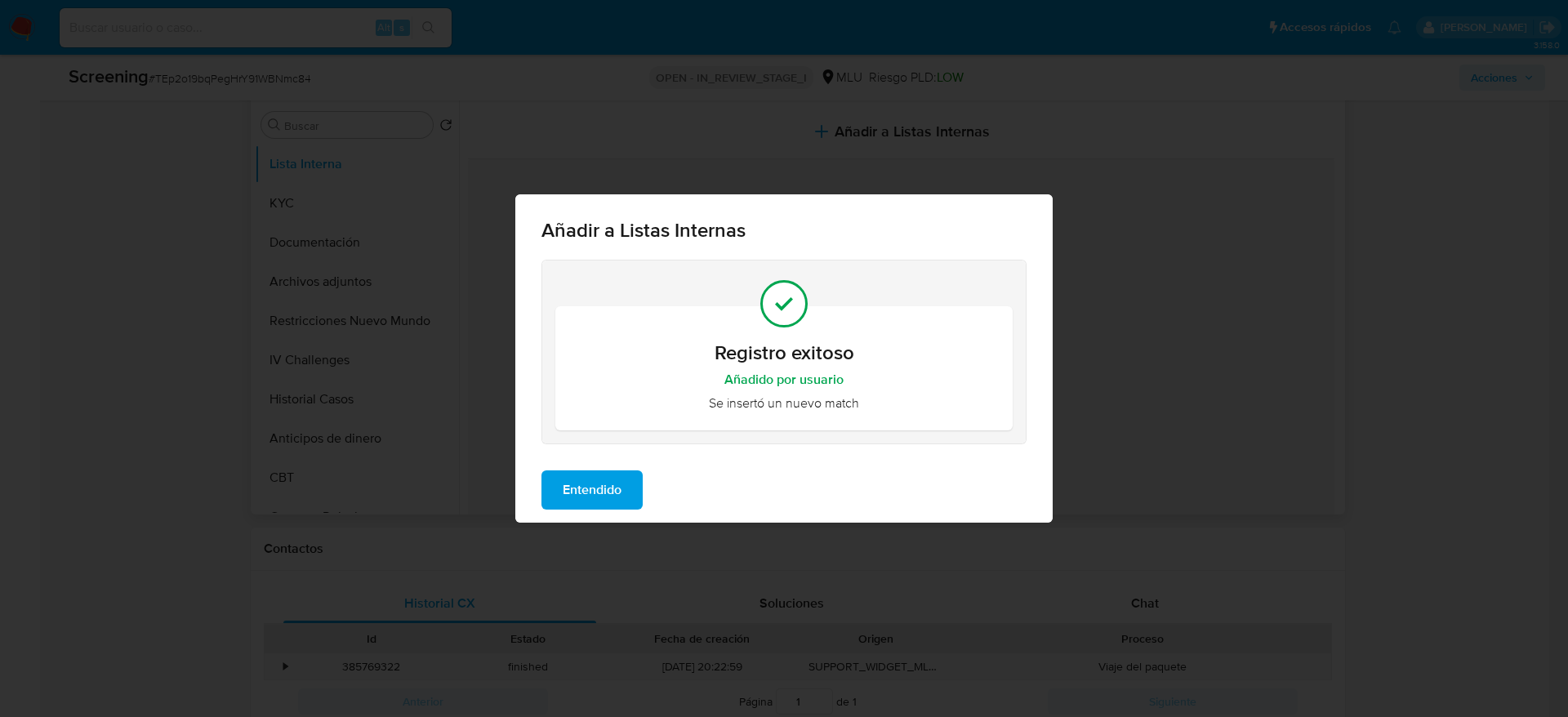
click at [567, 477] on span "Entendido" at bounding box center [592, 490] width 59 height 36
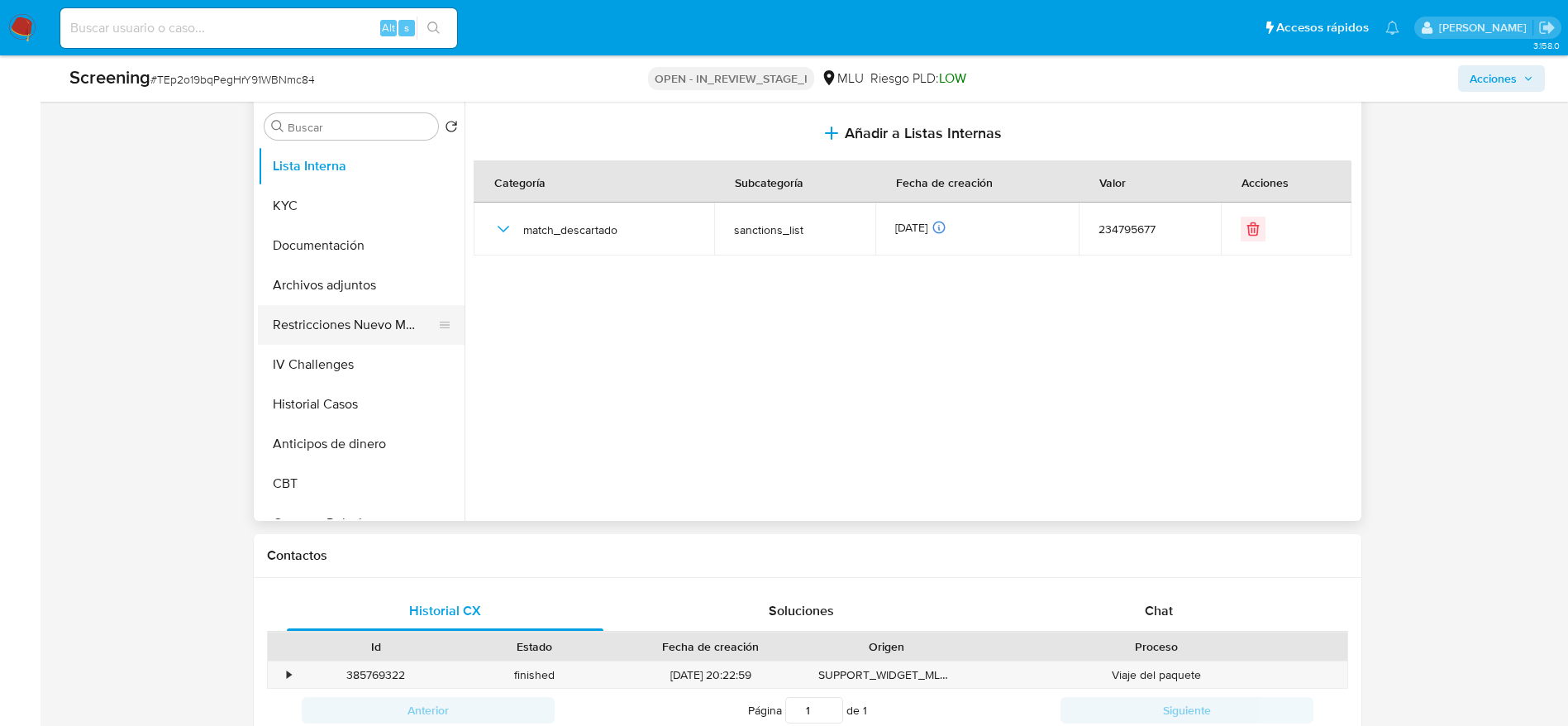
click at [358, 331] on button "Restricciones Nuevo Mundo" at bounding box center [354, 325] width 193 height 40
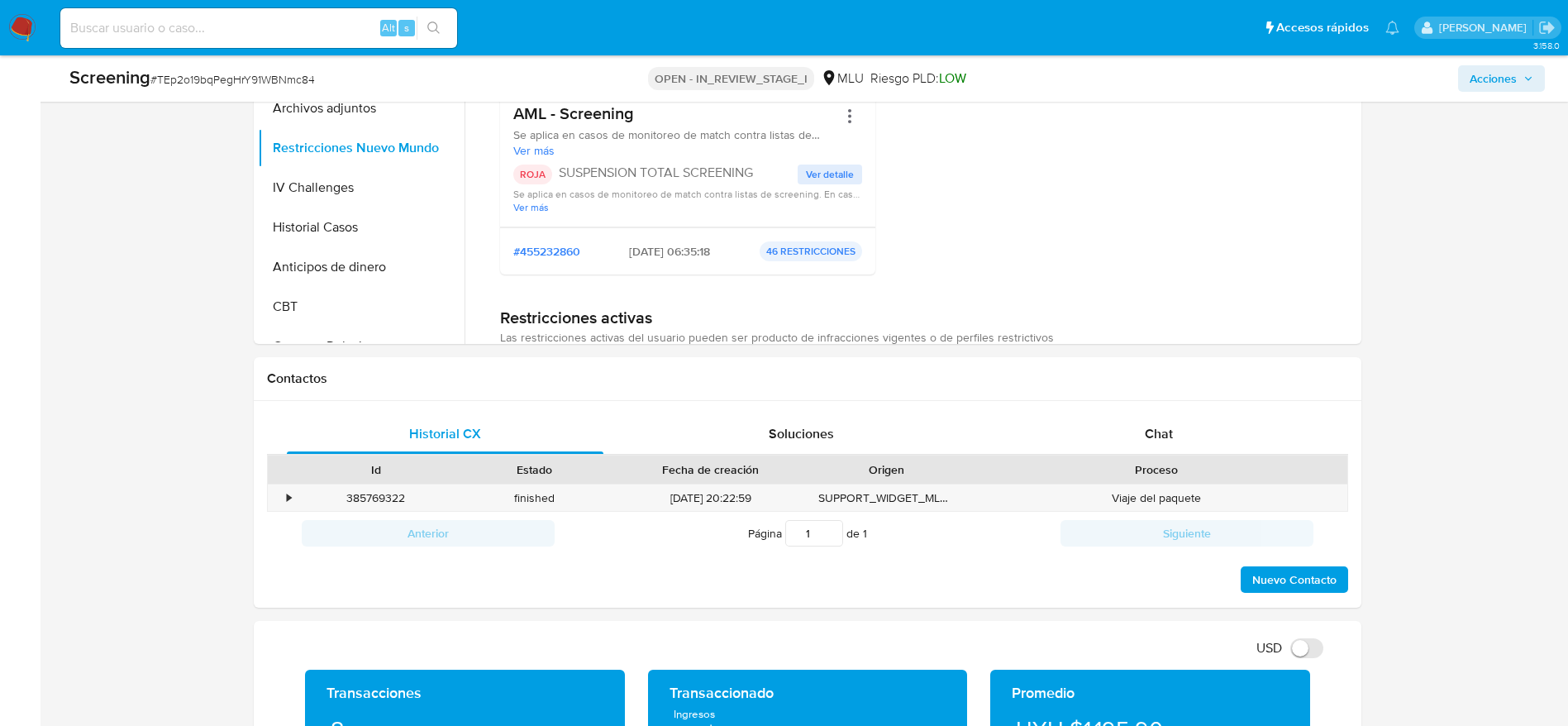
scroll to position [2705, 0]
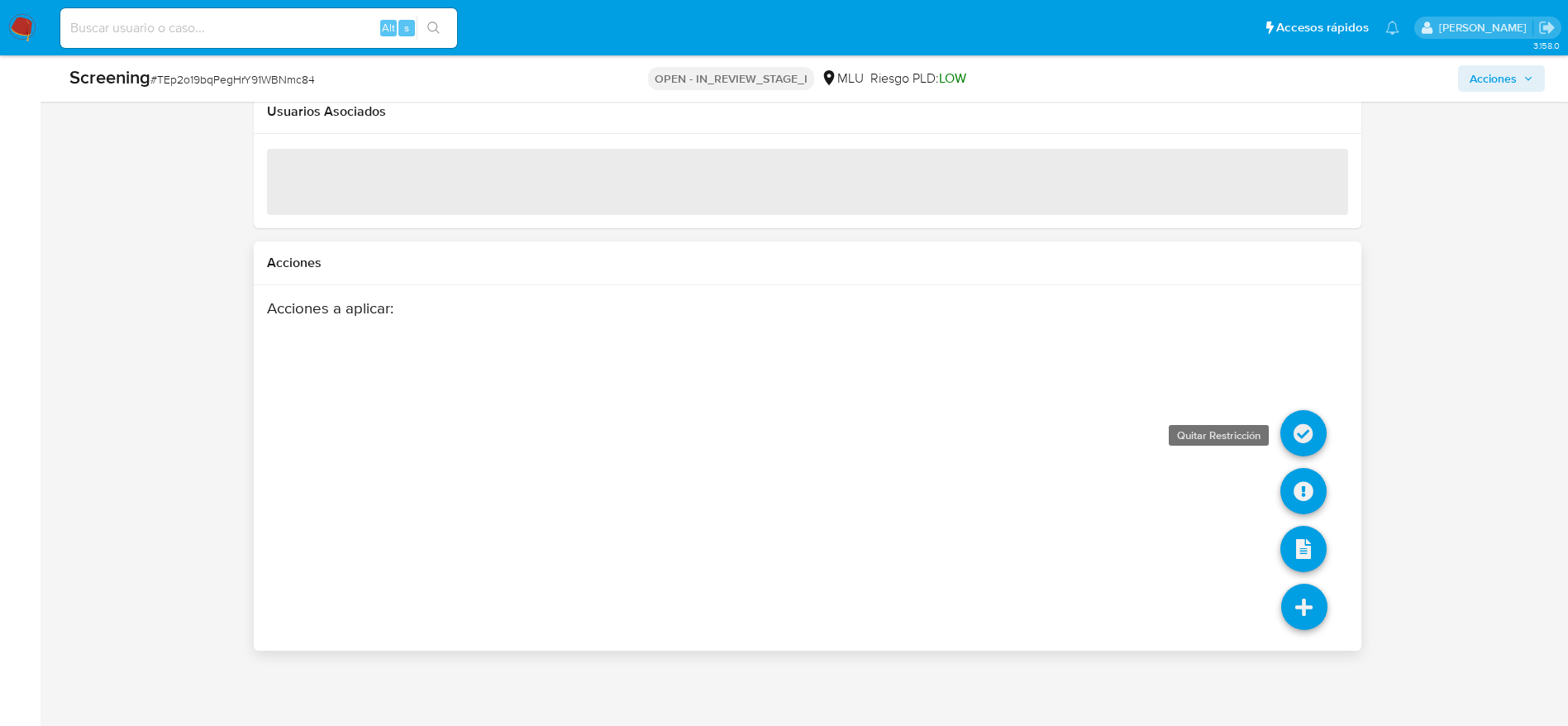
click at [1057, 453] on icon at bounding box center [1303, 433] width 46 height 46
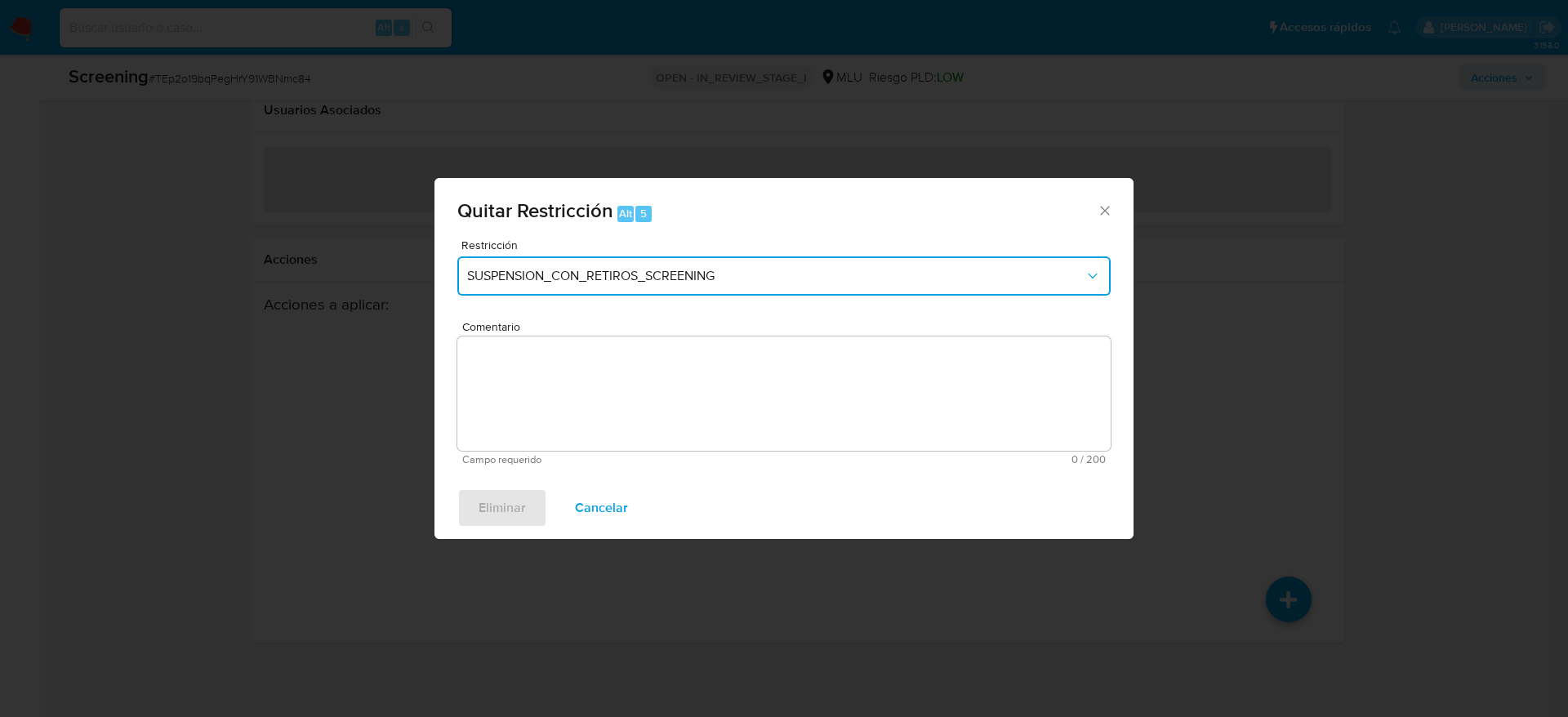
click at [655, 272] on span "SUSPENSION_CON_RETIROS_SCREENING" at bounding box center [775, 276] width 617 height 16
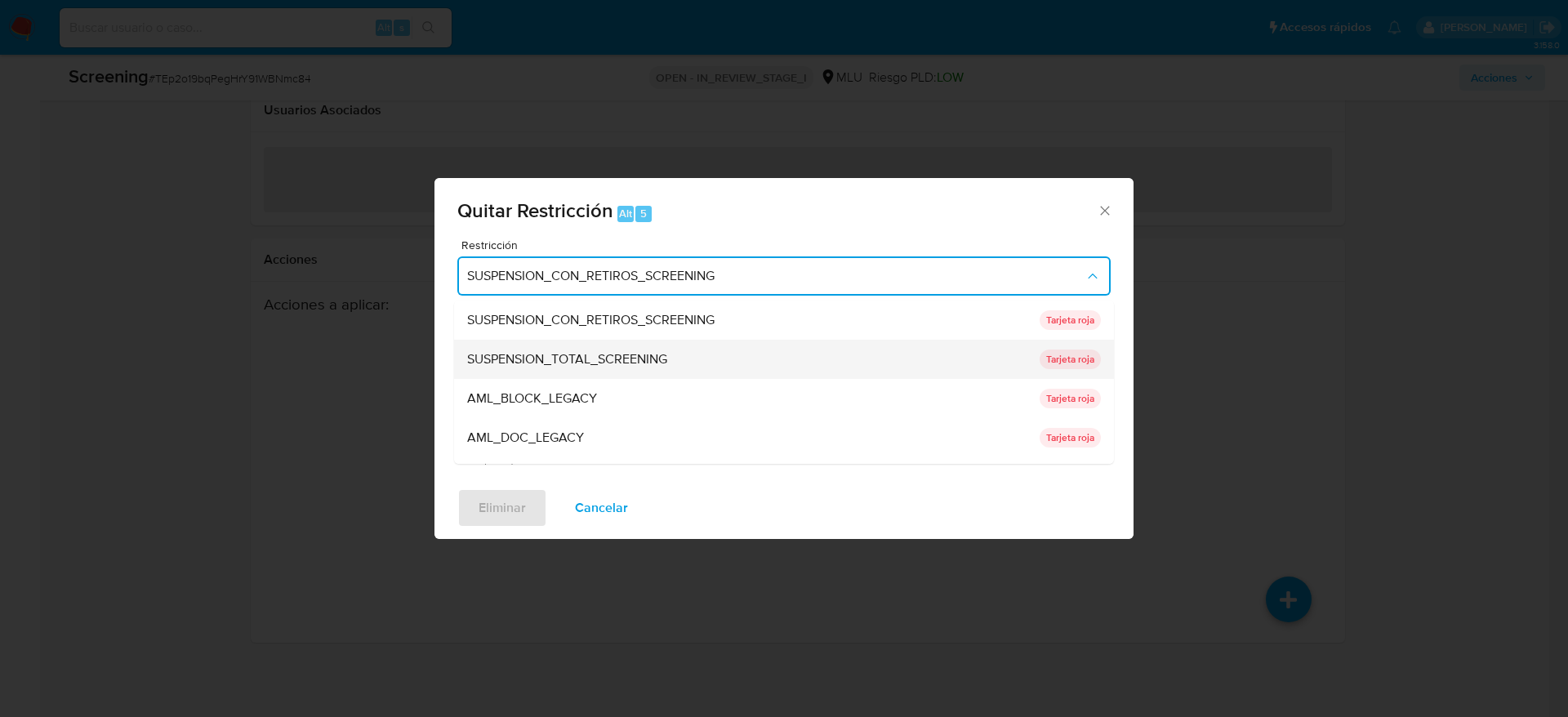
click at [650, 344] on div "SUSPENSION_TOTAL_SCREENING" at bounding box center [748, 359] width 563 height 39
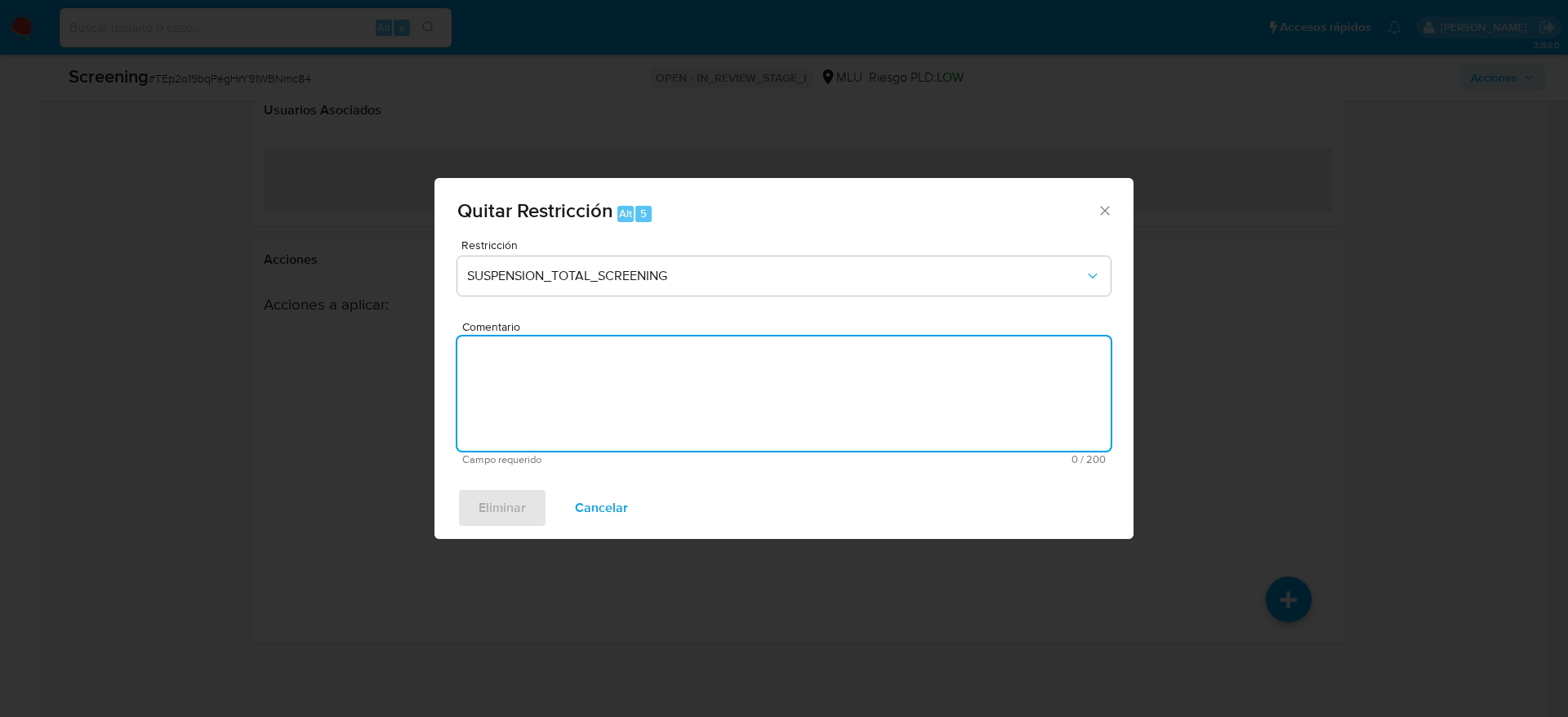
click at [650, 347] on textarea "Comentario" at bounding box center [783, 394] width 653 height 115
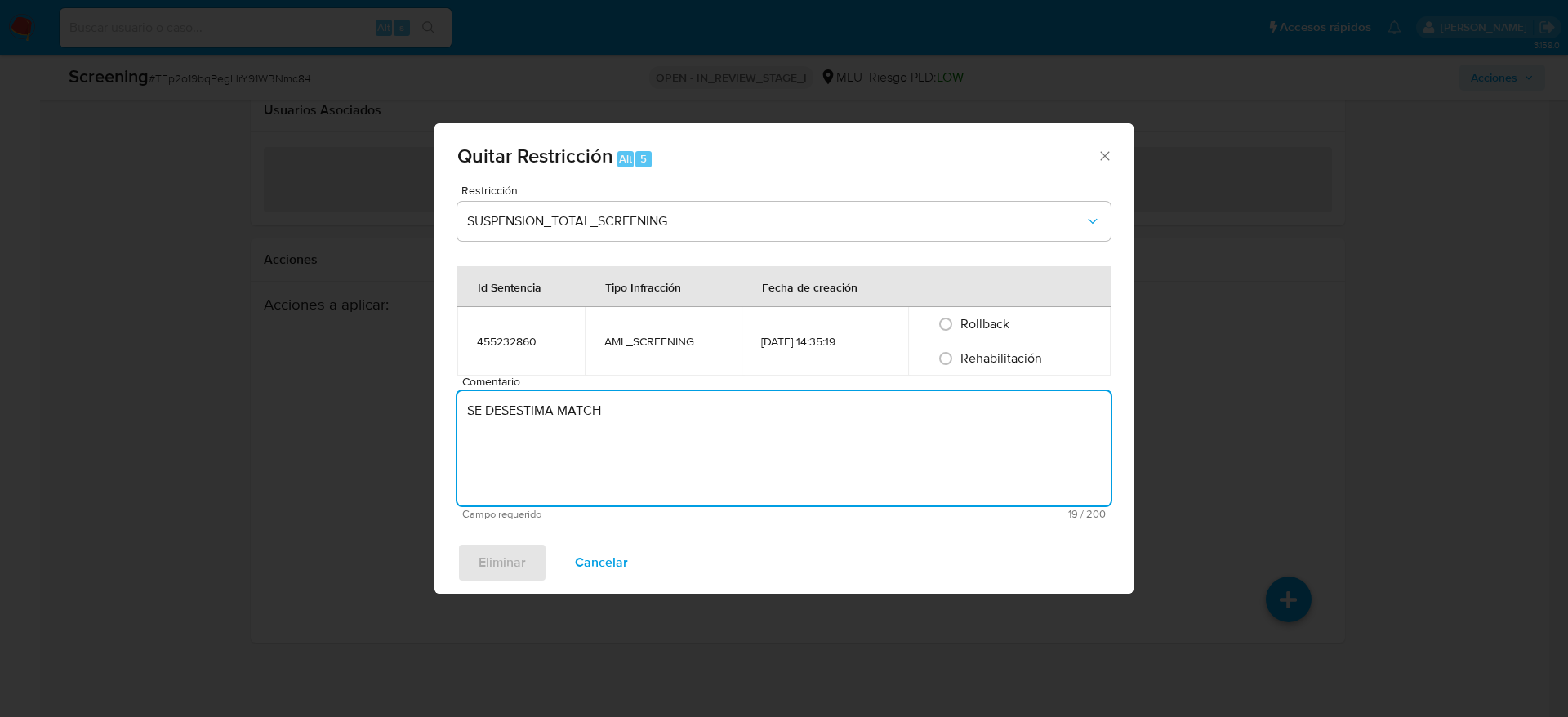
type textarea "SE DESESTIMA MATCH"
click at [973, 363] on span "Rehabilitación" at bounding box center [1001, 358] width 82 height 19
click at [959, 363] on input "Rehabilitación" at bounding box center [945, 358] width 26 height 26
radio input "true"
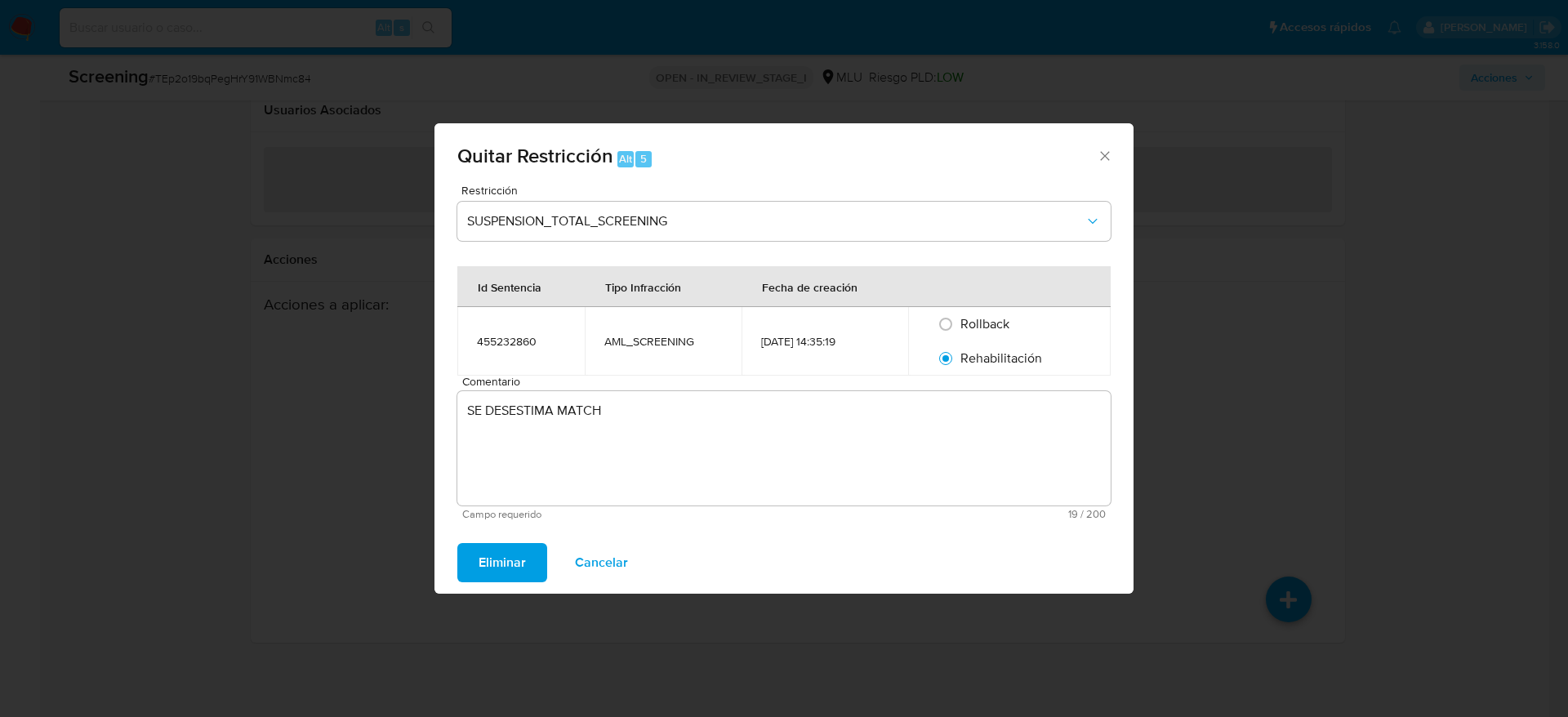
click at [715, 388] on div "Comentario SE DESESTIMA MATCH Campo requerido 19 / 200 181 caracteres restantes" at bounding box center [783, 447] width 653 height 144
click at [750, 430] on textarea "SE DESESTIMA MATCH" at bounding box center [783, 449] width 653 height 115
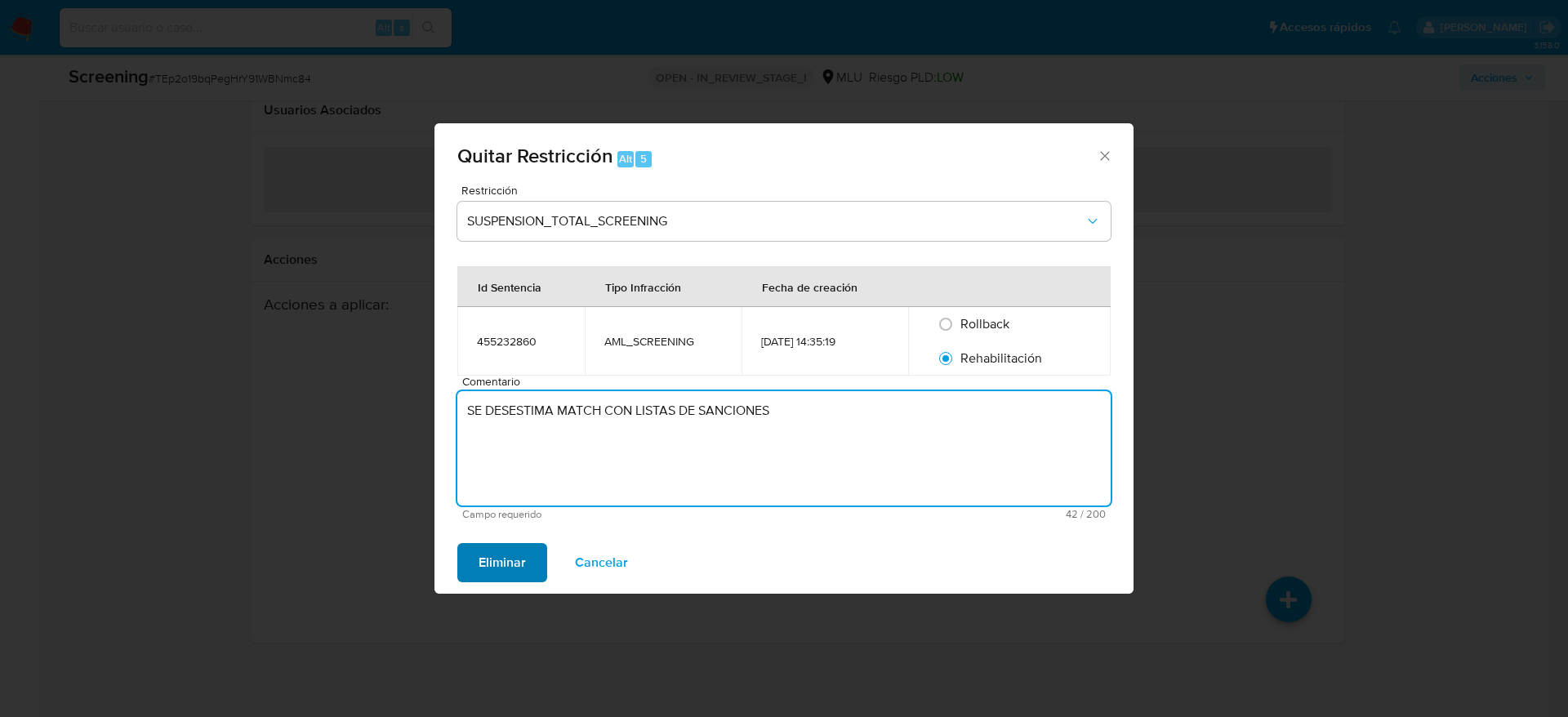
type textarea "SE DESESTIMA MATCH CON LISTAS DE SANCIONES"
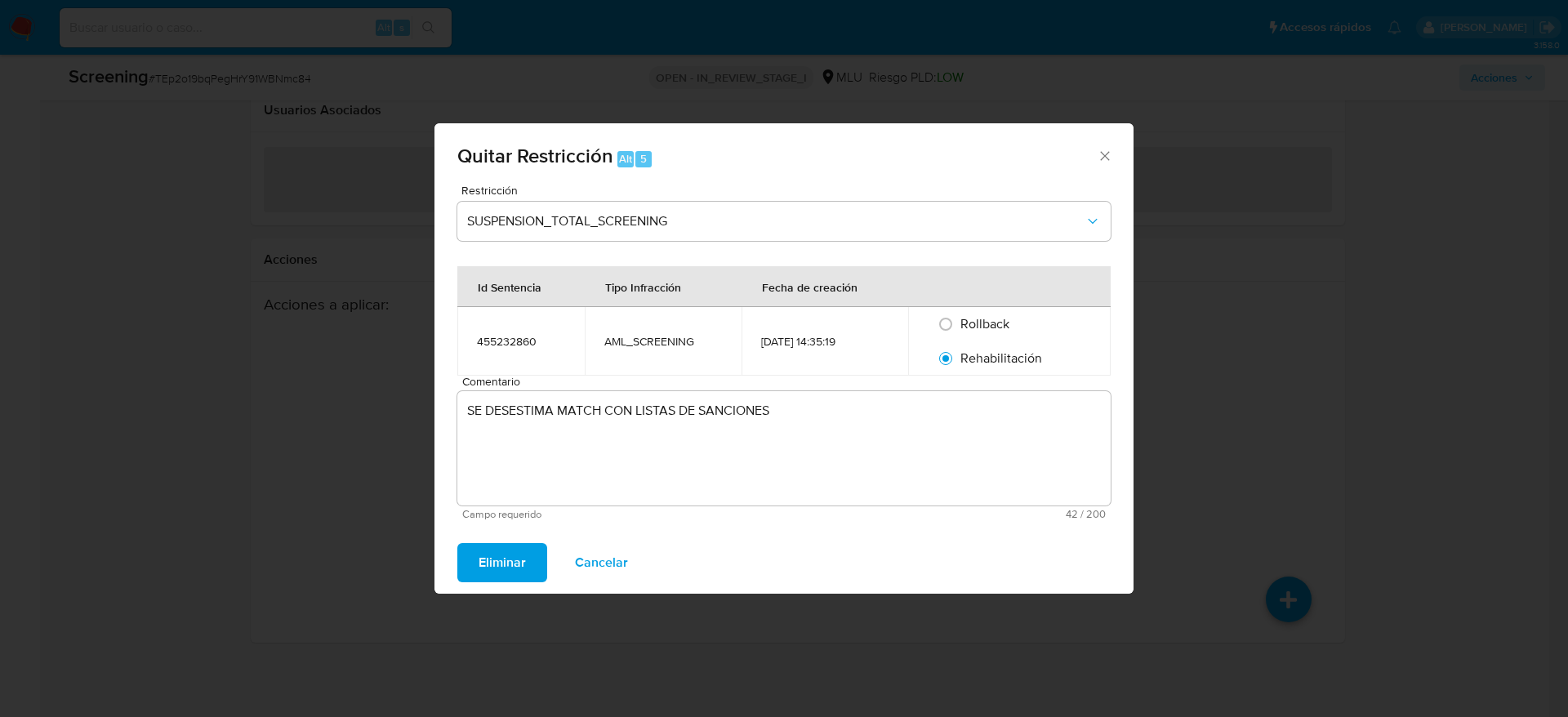
click at [512, 477] on span "Eliminar" at bounding box center [502, 563] width 47 height 36
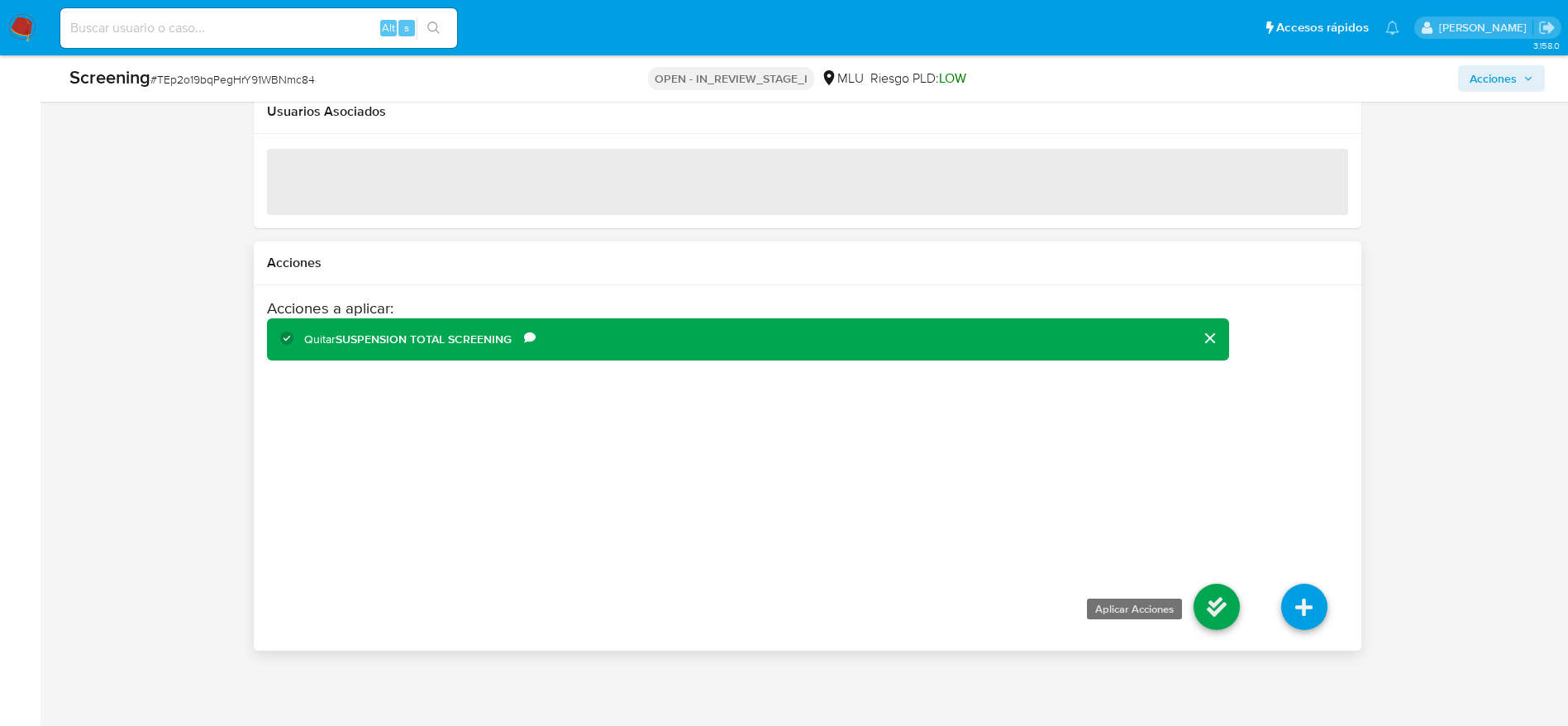
click at [1057, 483] on icon at bounding box center [1216, 606] width 46 height 46
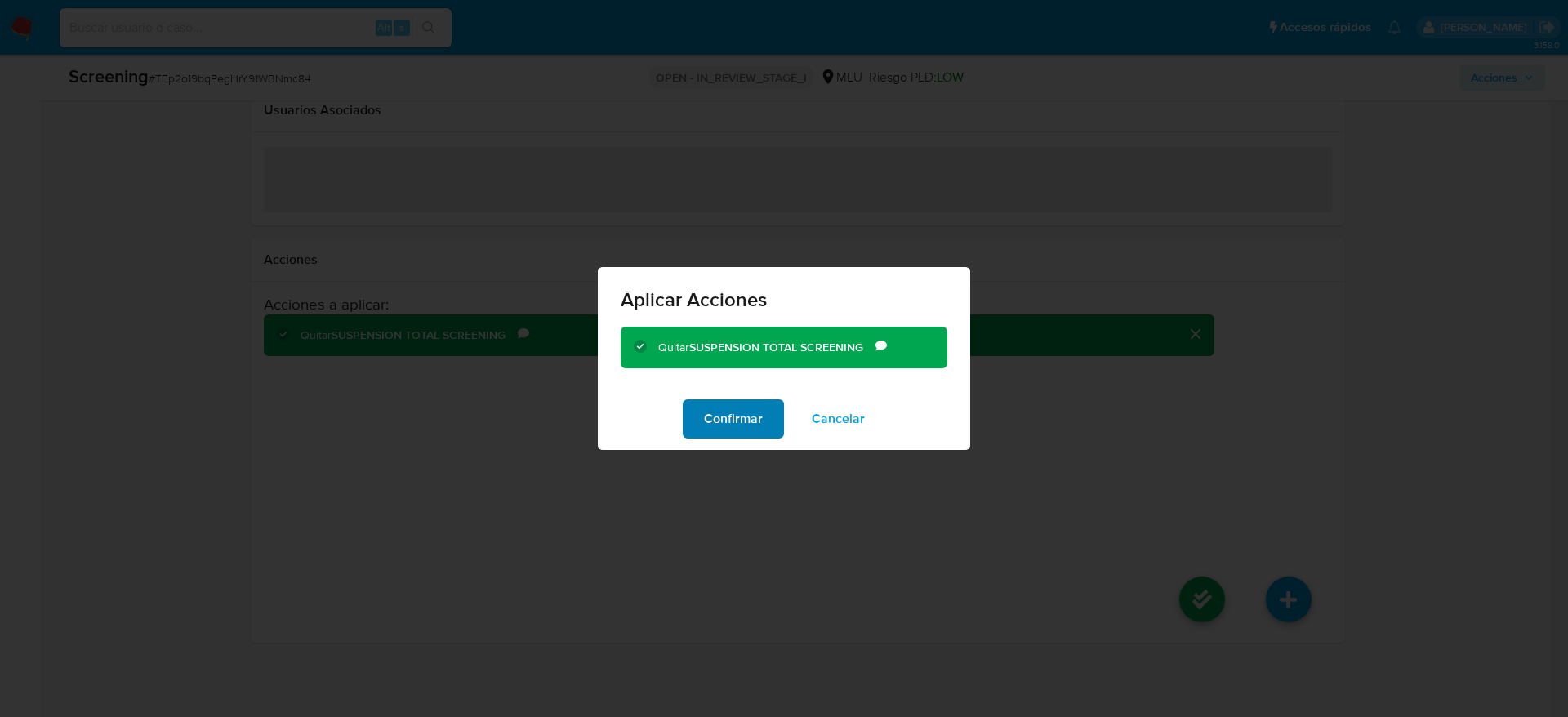
click at [729, 412] on span "Confirmar" at bounding box center [734, 419] width 59 height 36
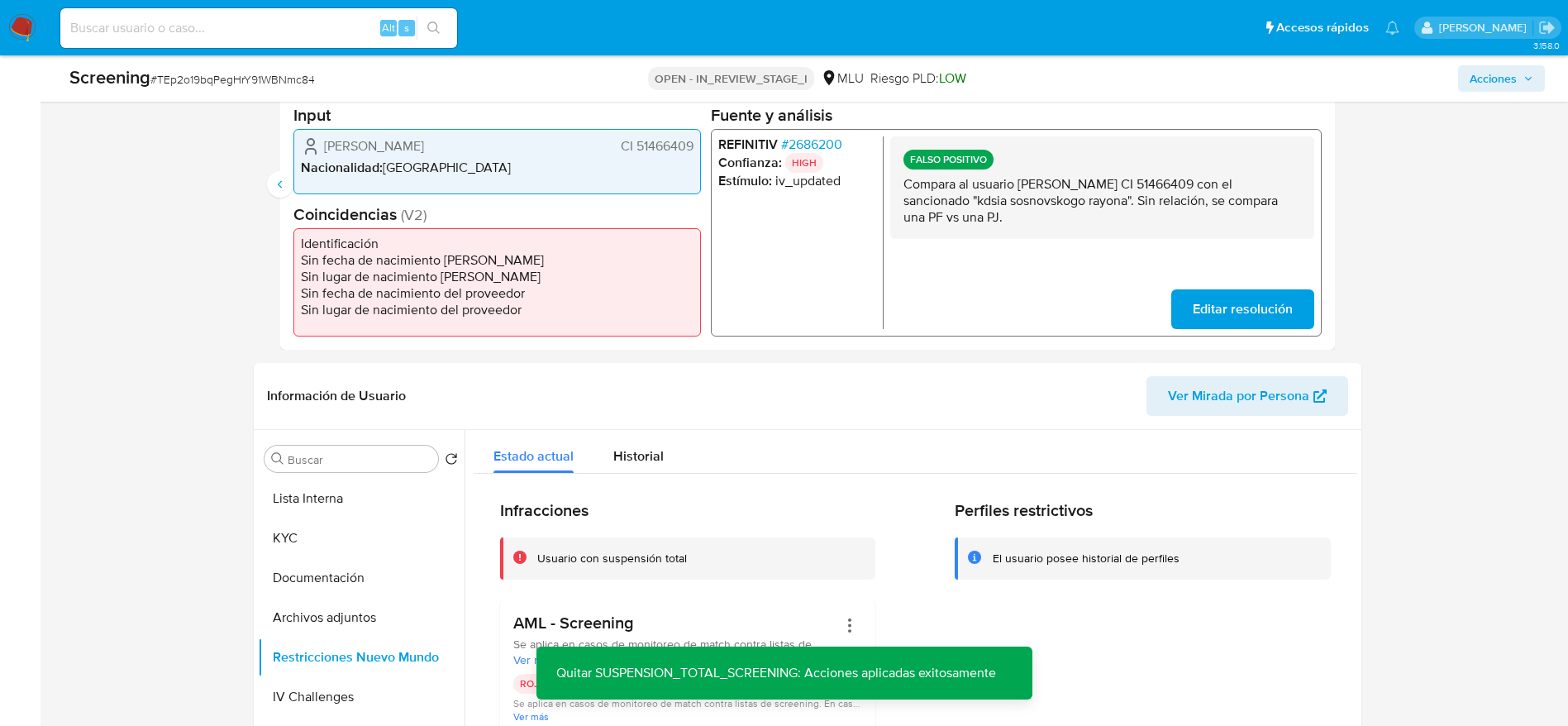
scroll to position [599, 0]
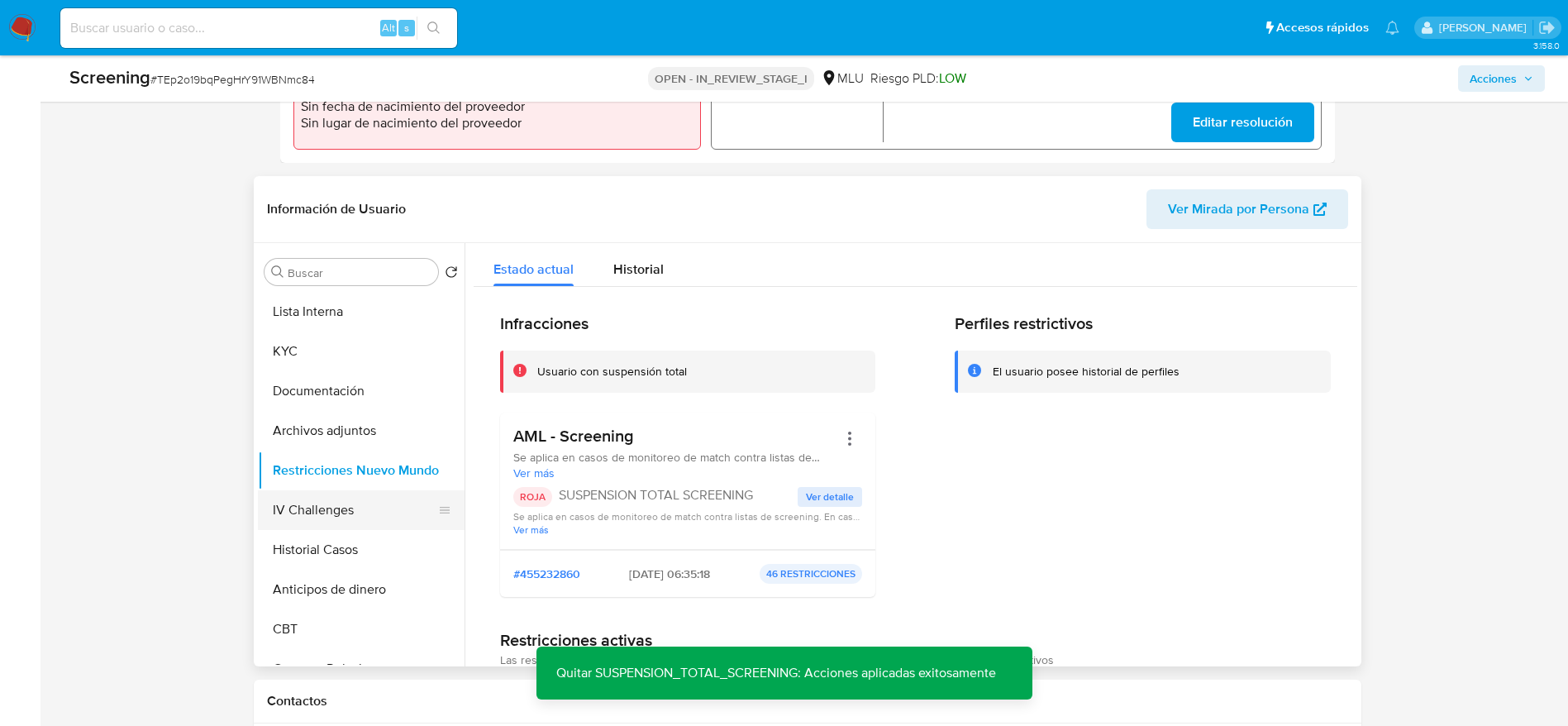
click at [362, 483] on button "IV Challenges" at bounding box center [354, 510] width 193 height 40
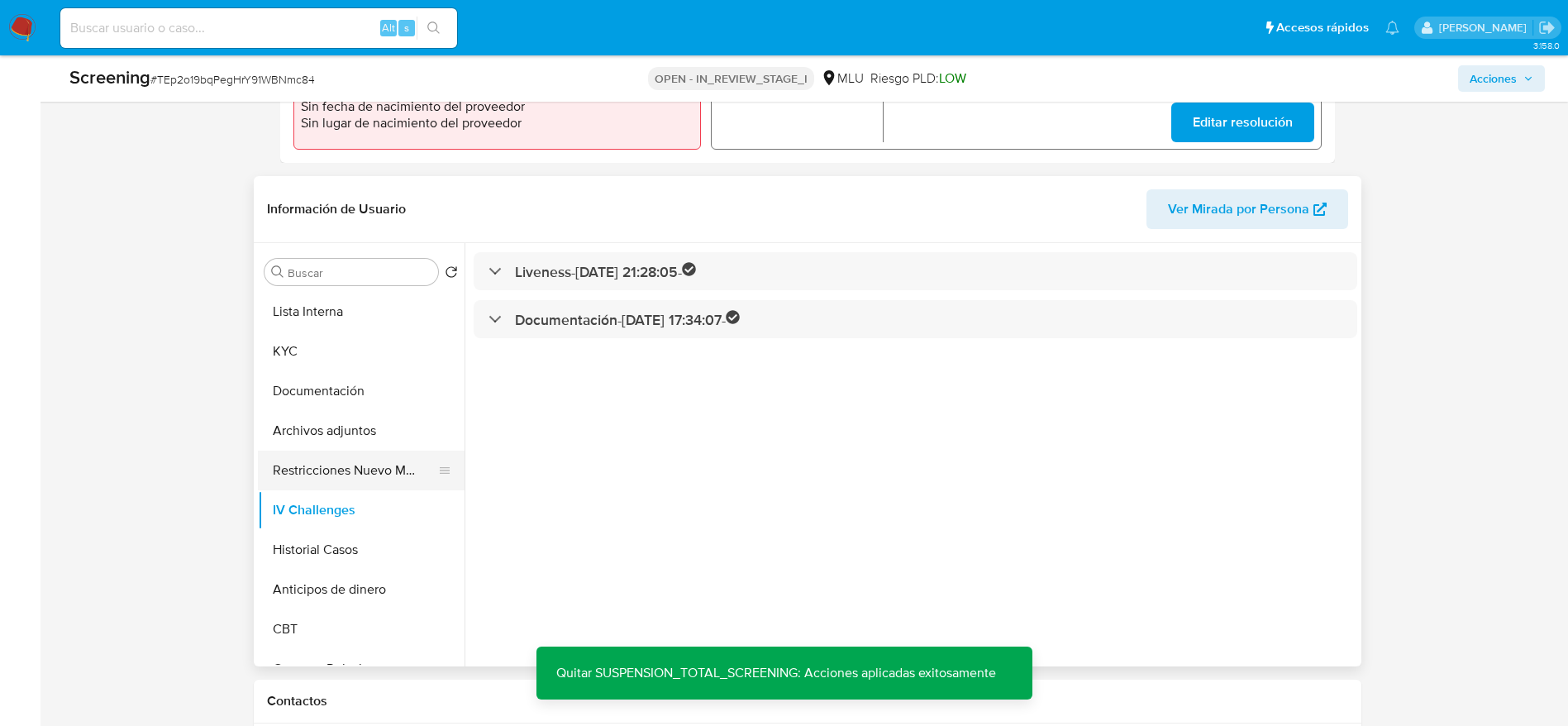
click at [362, 483] on button "Restricciones Nuevo Mundo" at bounding box center [354, 471] width 193 height 40
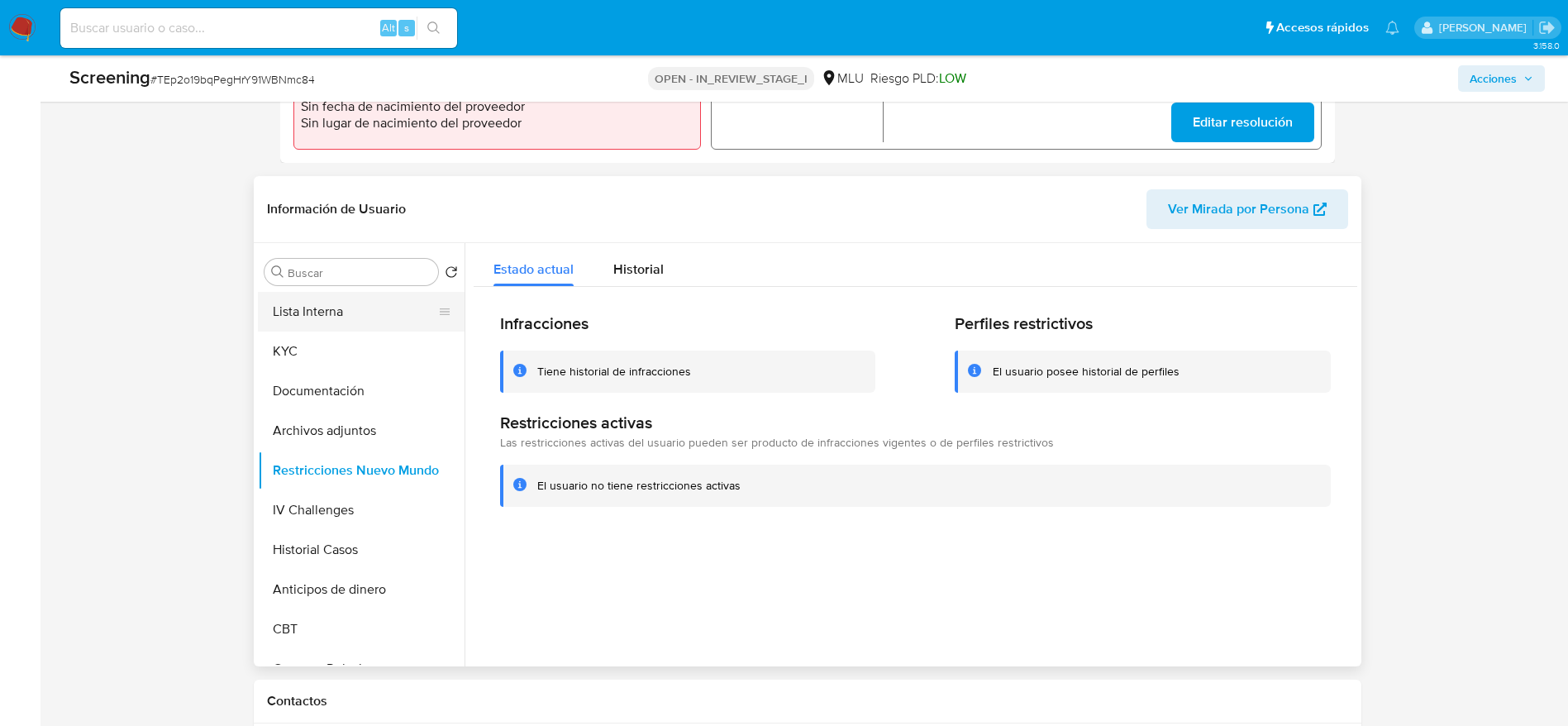
click at [368, 300] on button "Lista Interna" at bounding box center [354, 312] width 193 height 40
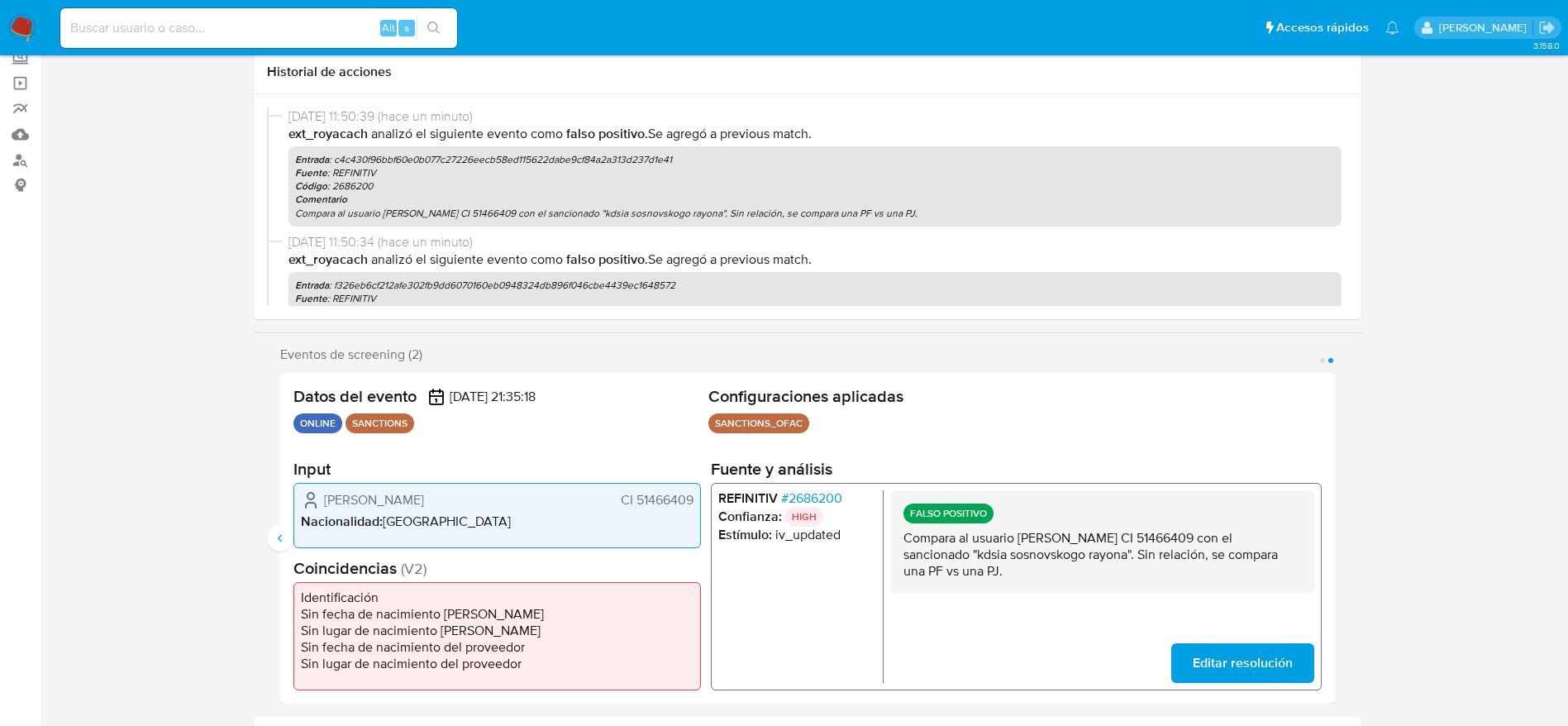
scroll to position [0, 0]
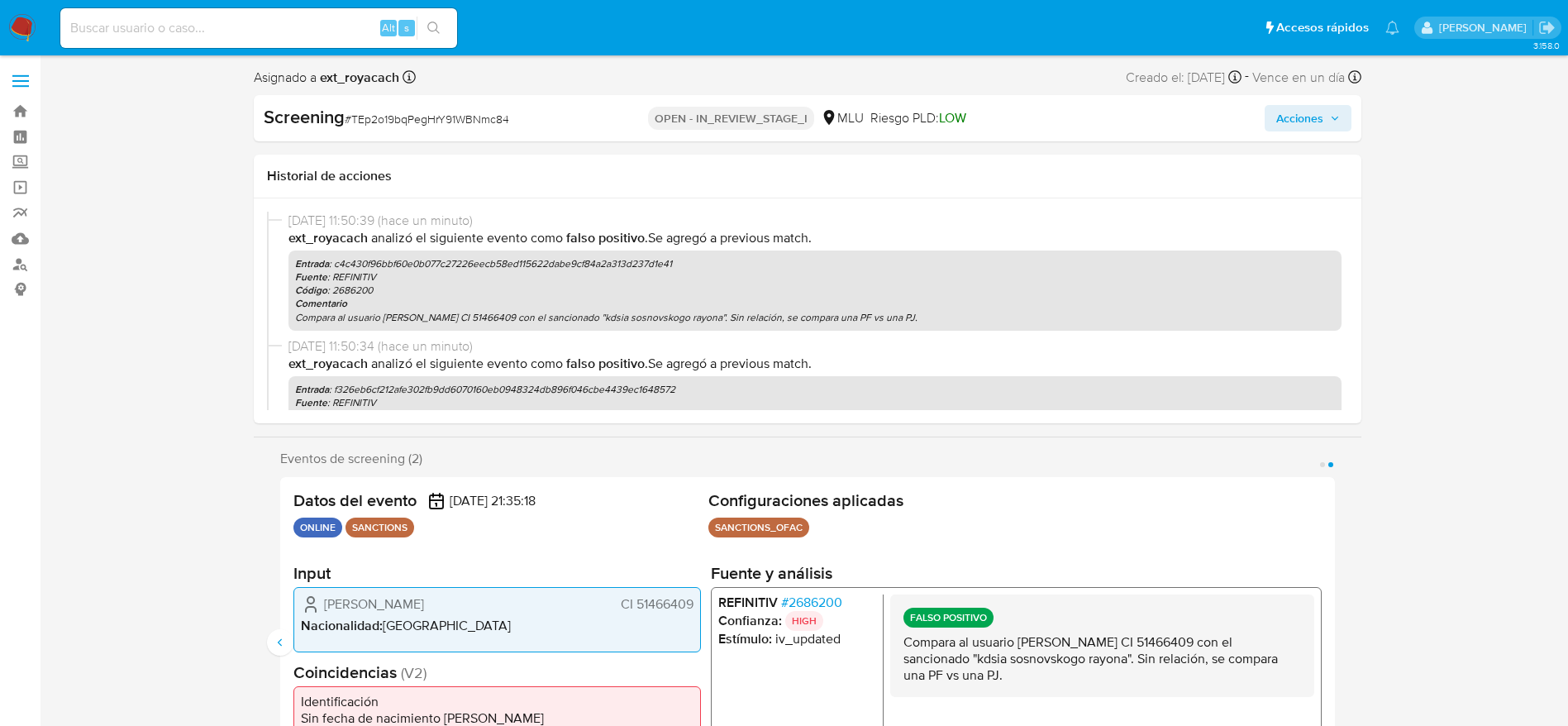
click at [1057, 125] on span "Acciones" at bounding box center [1308, 119] width 63 height 24
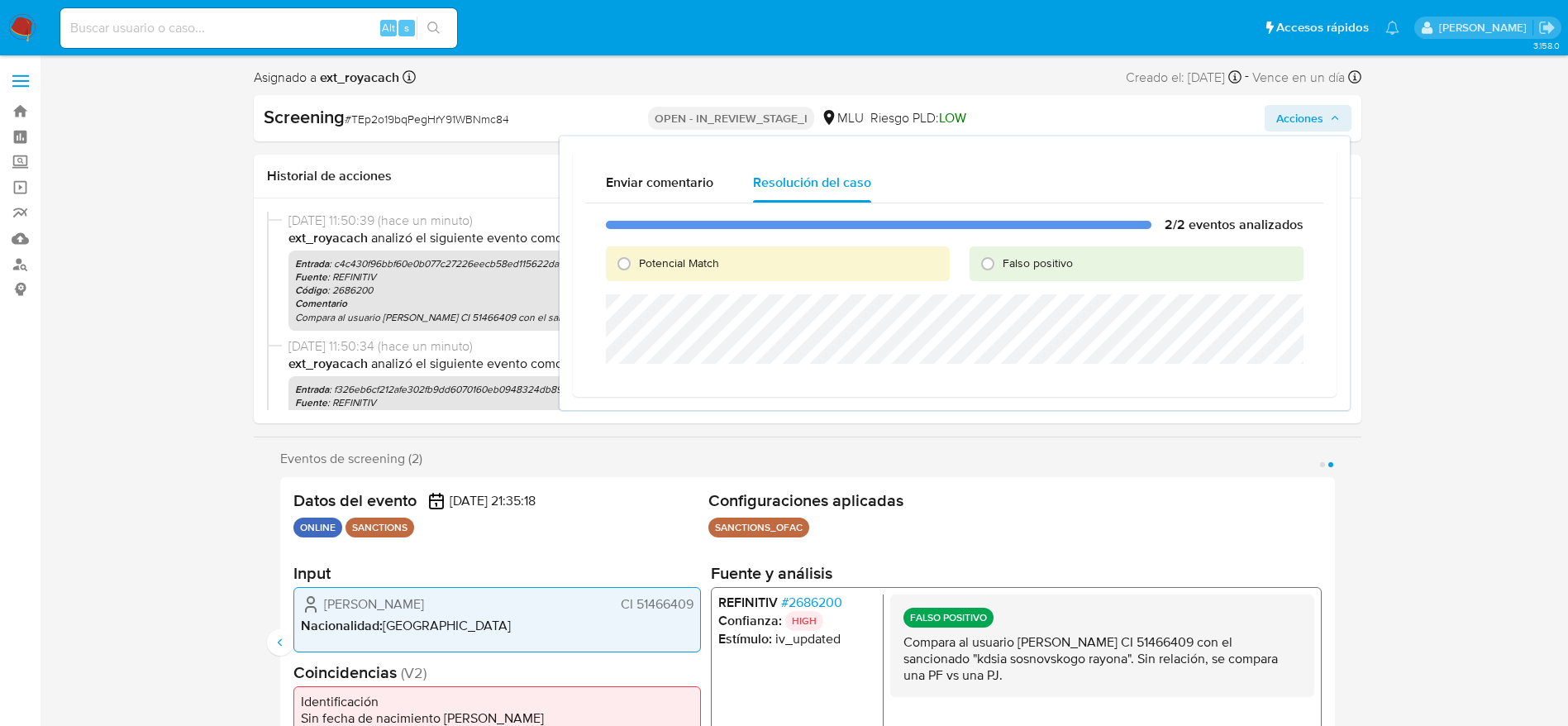
click at [1024, 264] on span "Falso positivo" at bounding box center [1037, 263] width 70 height 16
click at [1001, 264] on input "Falso positivo" at bounding box center [988, 263] width 26 height 26
radio input "true"
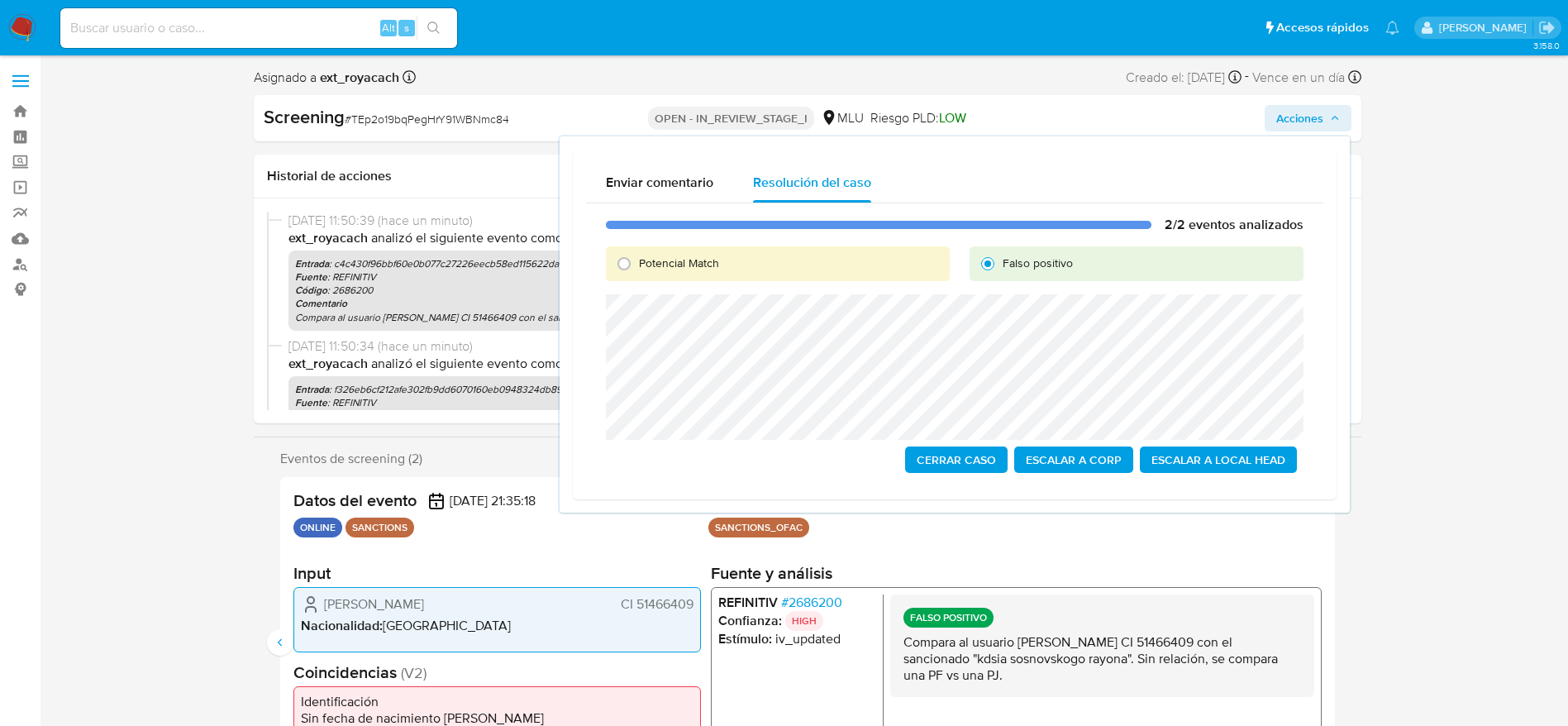
click at [969, 462] on span "Cerrar Caso" at bounding box center [956, 460] width 79 height 24
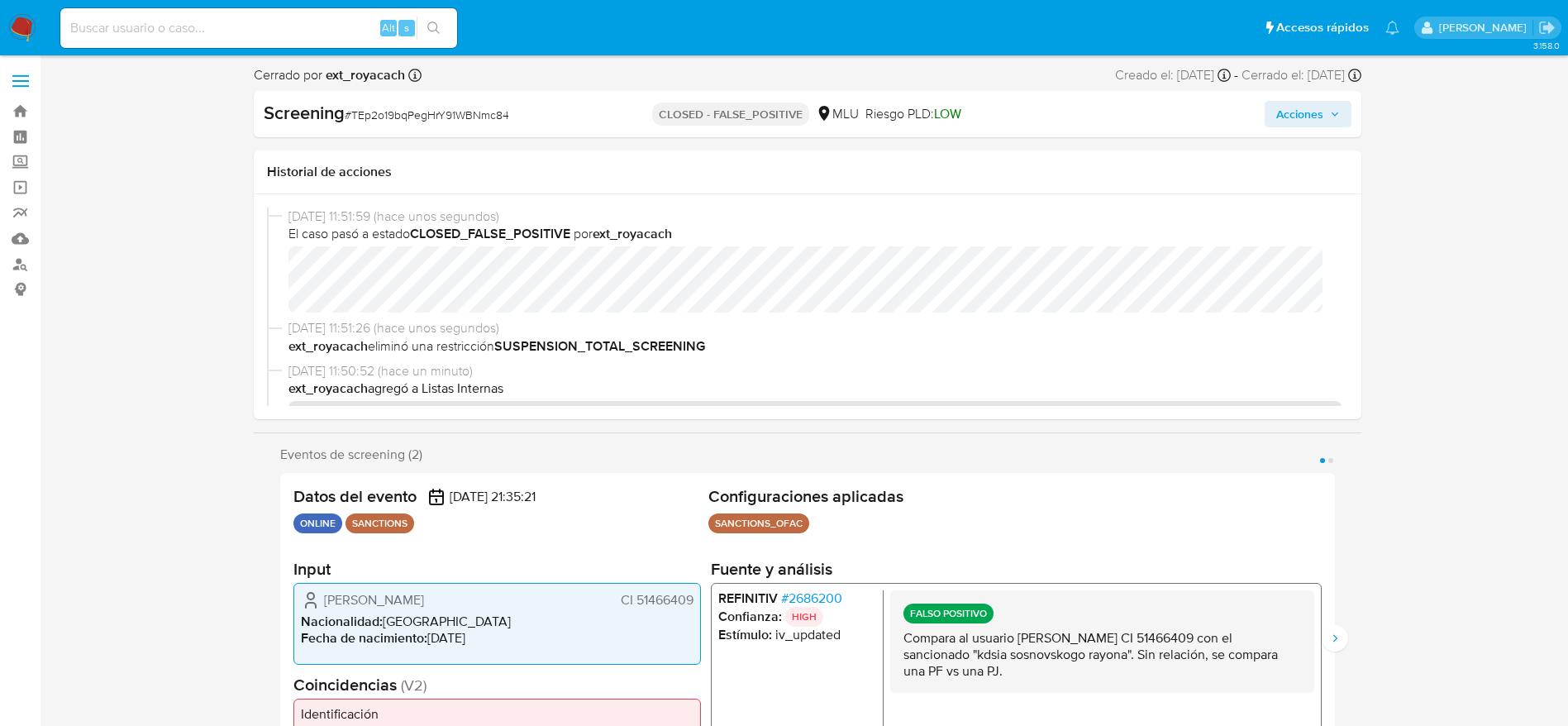
select select "10"
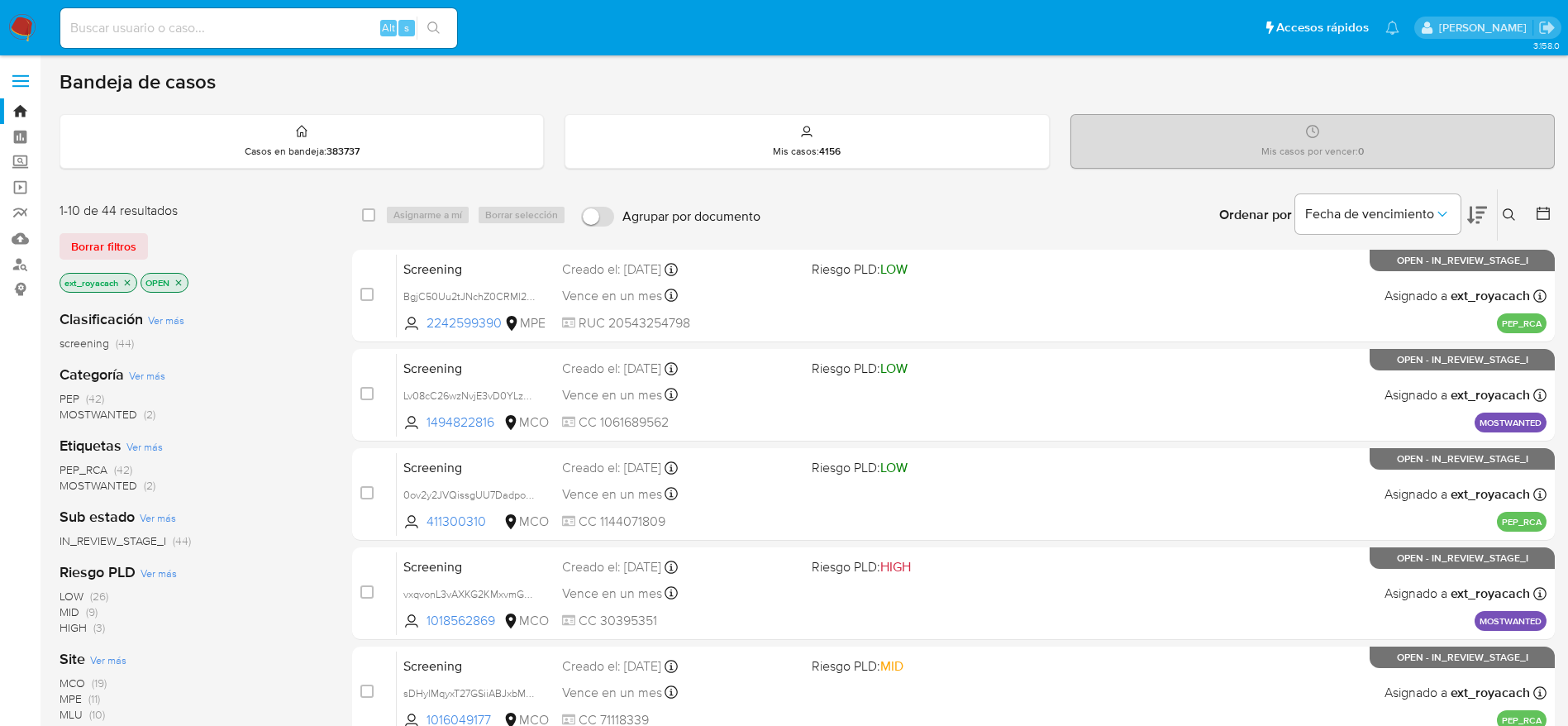
click at [80, 414] on span "MOSTWANTED" at bounding box center [99, 415] width 78 height 16
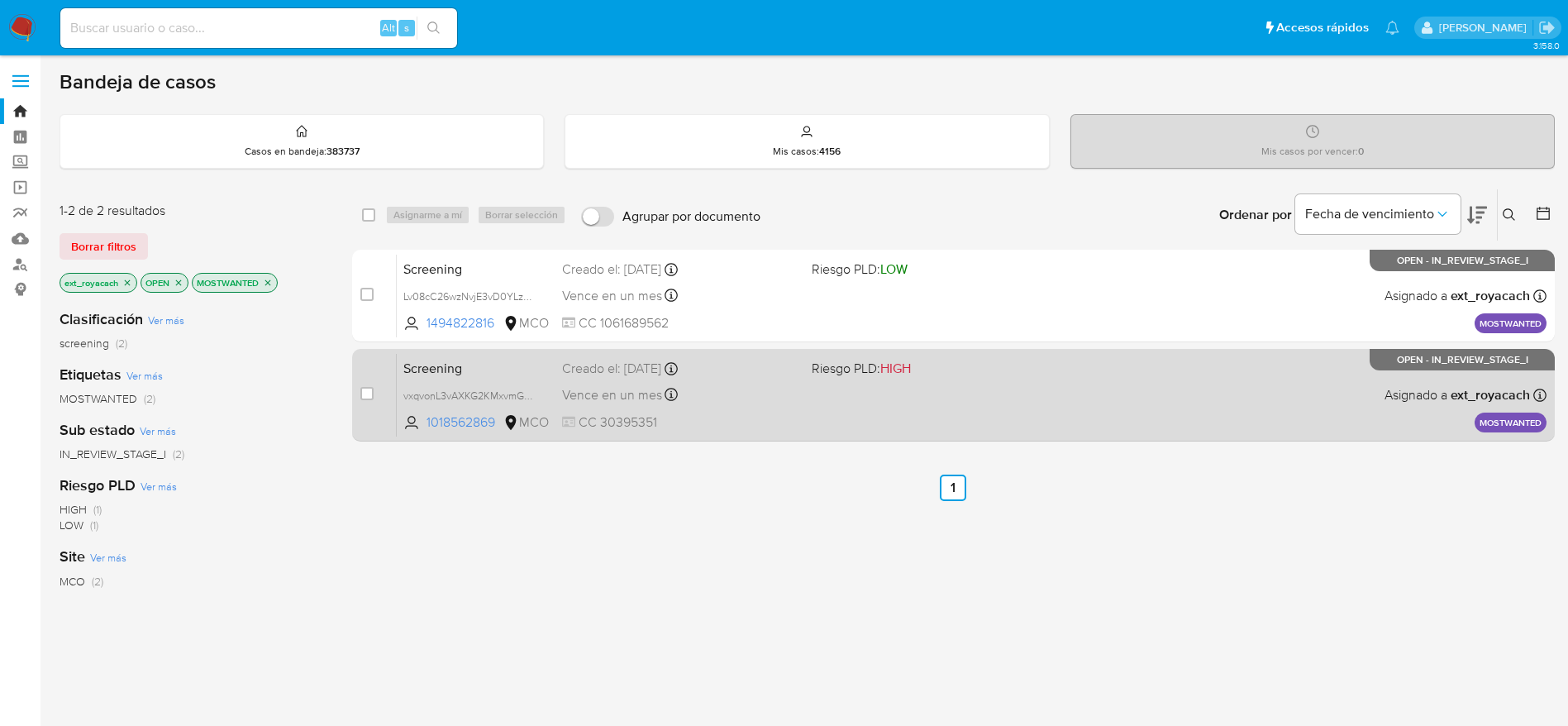
click at [712, 407] on div "Screening vxqvonL3vAXKG2KMxvmG3pLG 1018562869 MCO Riesgo PLD: HIGH Creado el: 1…" at bounding box center [971, 395] width 1150 height 83
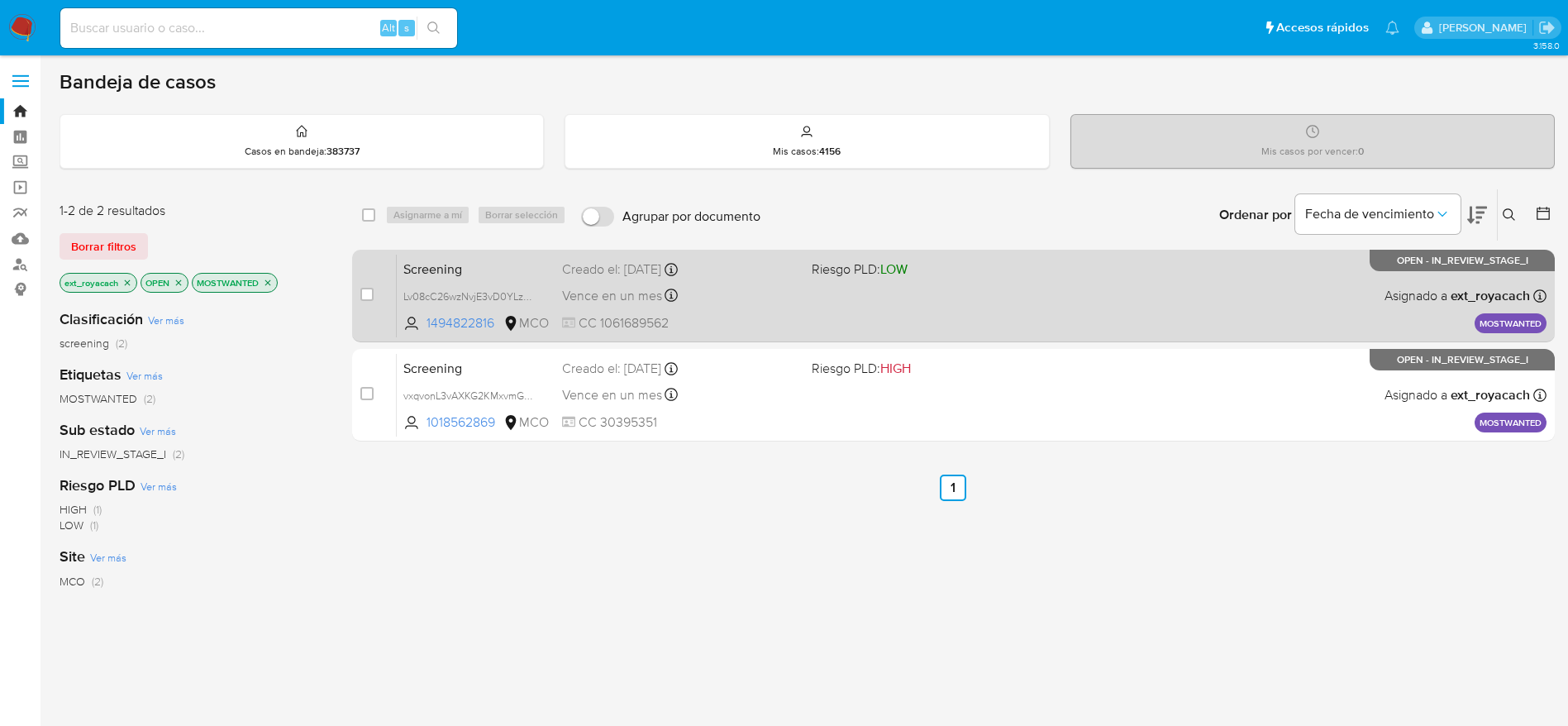
click at [684, 278] on div "Creado el: 10/09/2025 Creado el: 10/09/2025 07:07:48" at bounding box center [680, 270] width 237 height 18
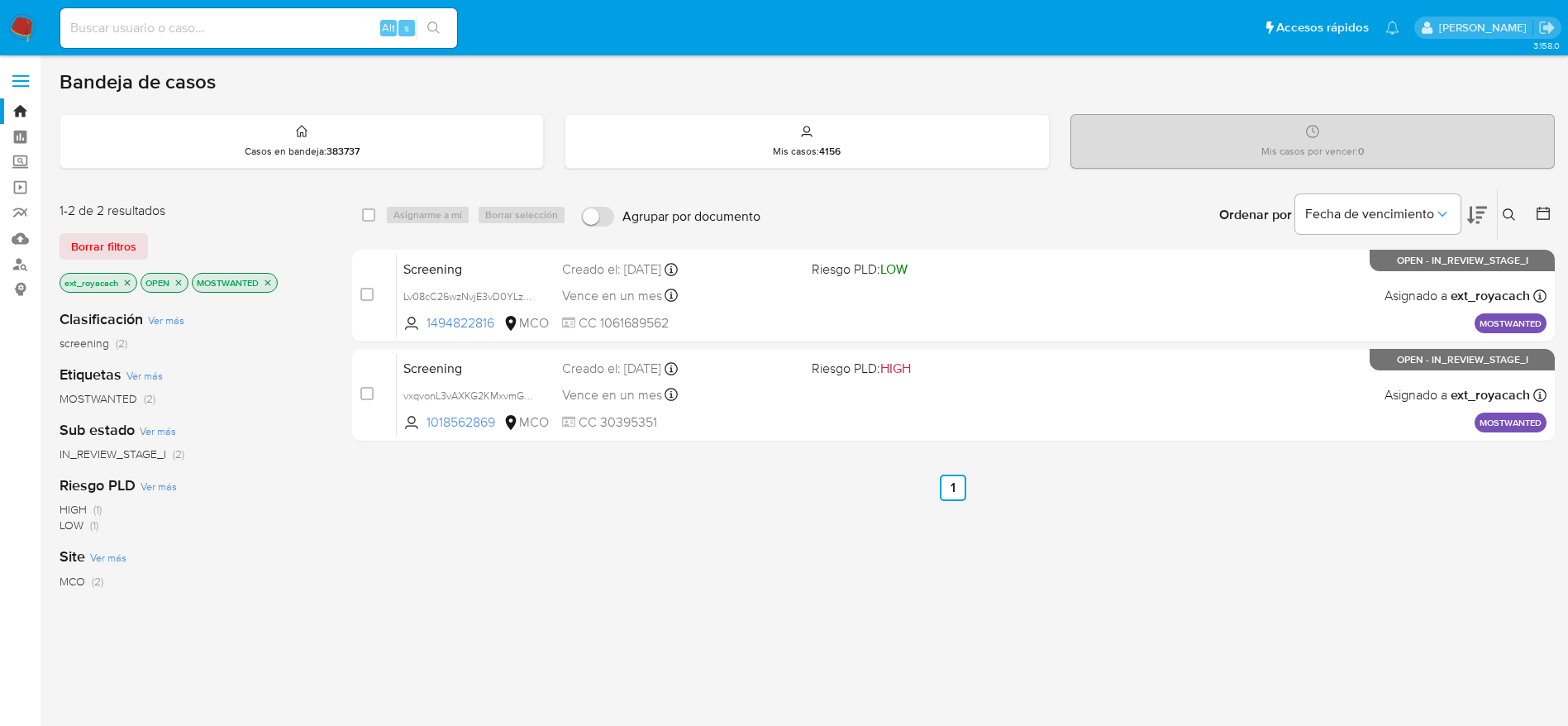
click at [22, 31] on img at bounding box center [22, 27] width 28 height 28
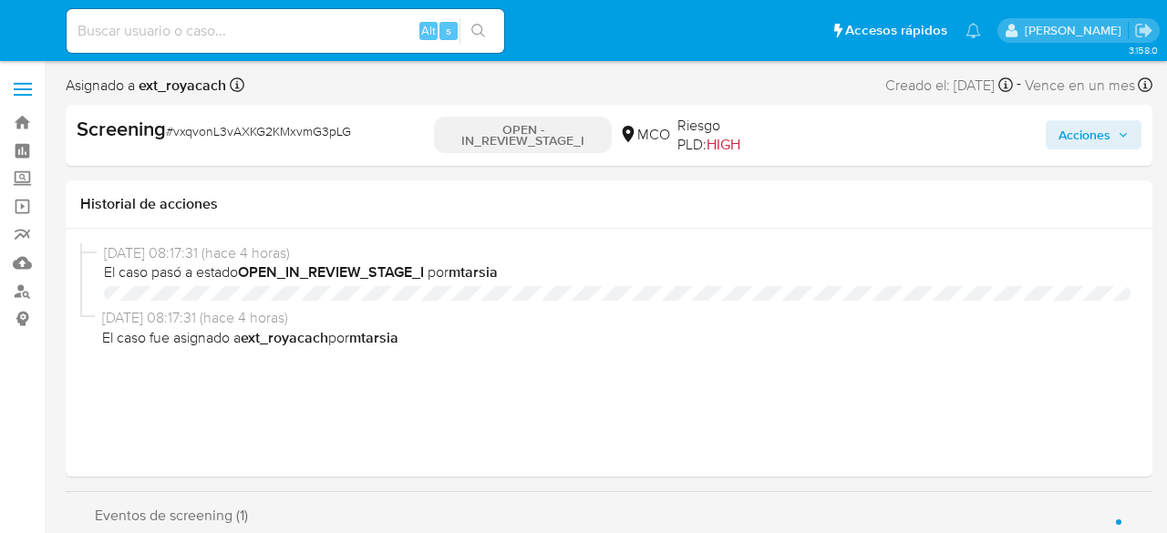
select select "10"
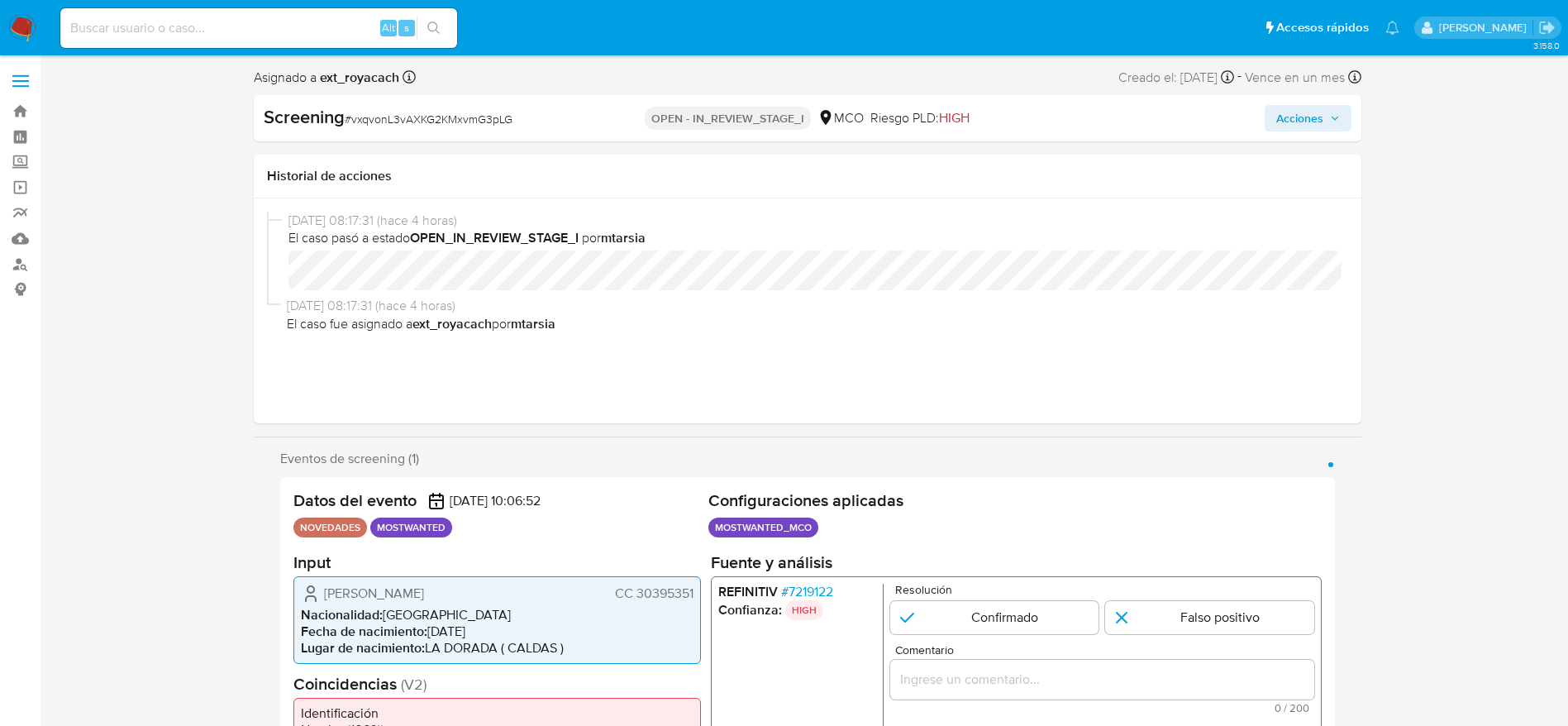
click at [424, 483] on span "[PERSON_NAME]" at bounding box center [374, 593] width 100 height 16
click at [326, 483] on span "[PERSON_NAME]" at bounding box center [374, 593] width 100 height 16
drag, startPoint x: 325, startPoint y: 588, endPoint x: 696, endPoint y: 584, distance: 371.0
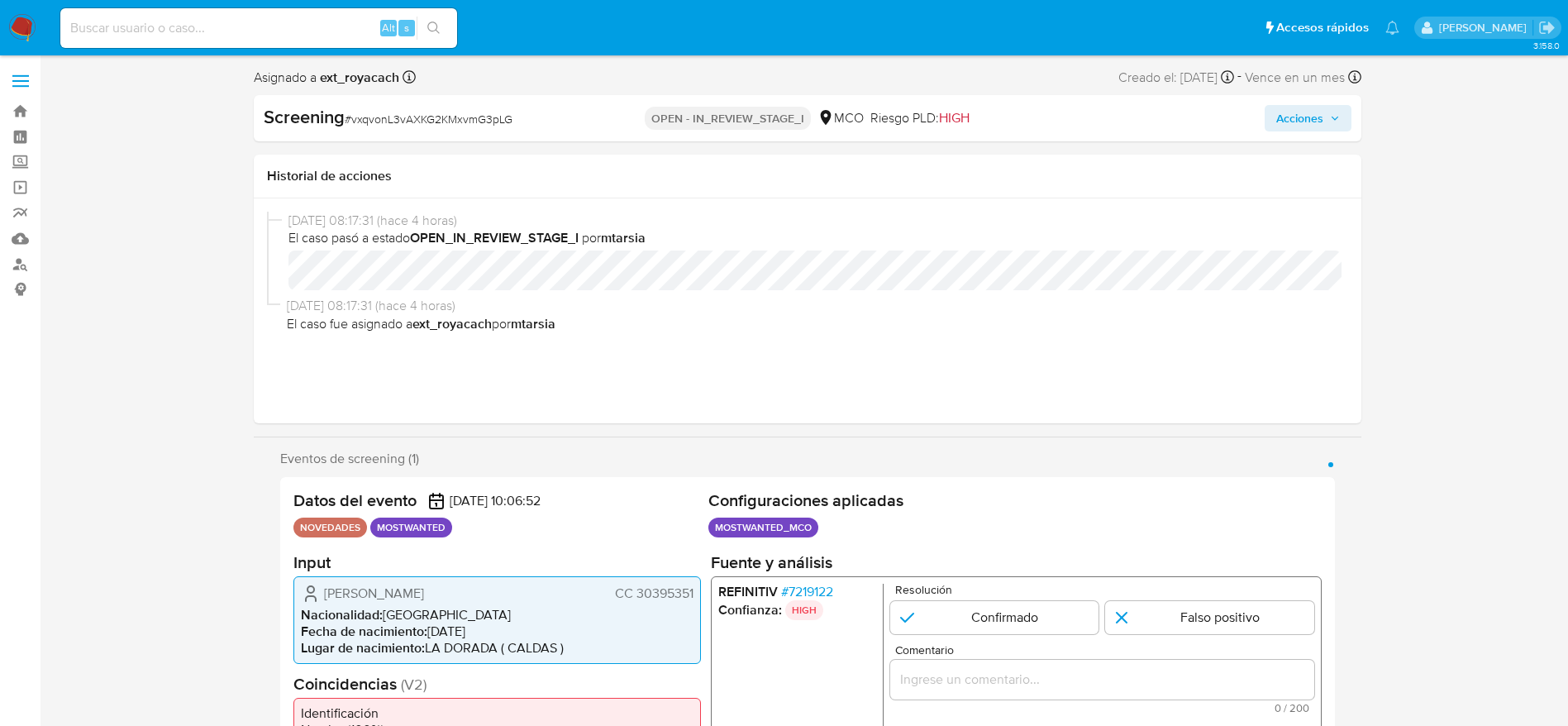
click at [696, 483] on div "Alba [PERSON_NAME] [PERSON_NAME] 30395351 Nacionalidad : Colombia Fecha de naci…" at bounding box center [497, 619] width 407 height 88
click at [833, 483] on span "# 7219122" at bounding box center [805, 592] width 52 height 16
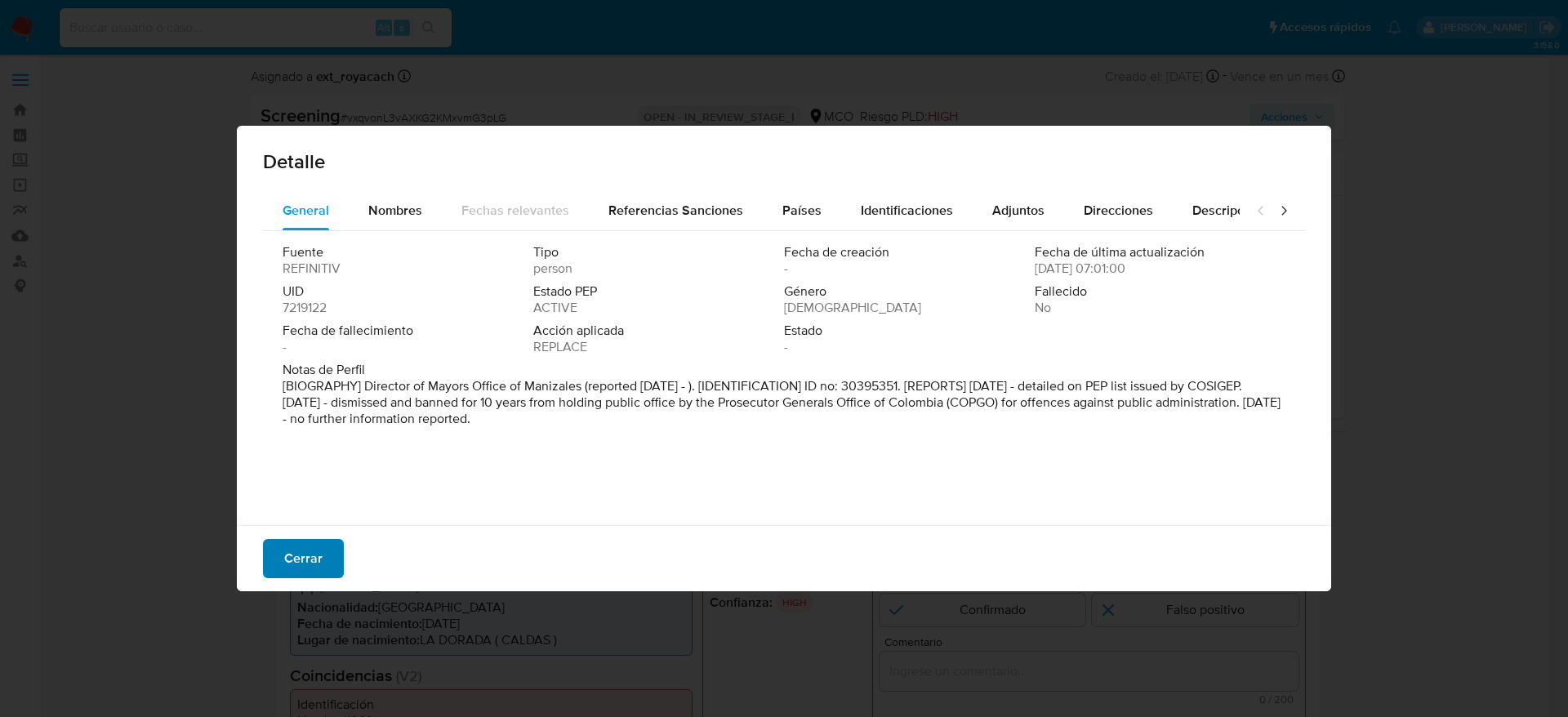
click at [293, 477] on span "Cerrar" at bounding box center [303, 558] width 39 height 36
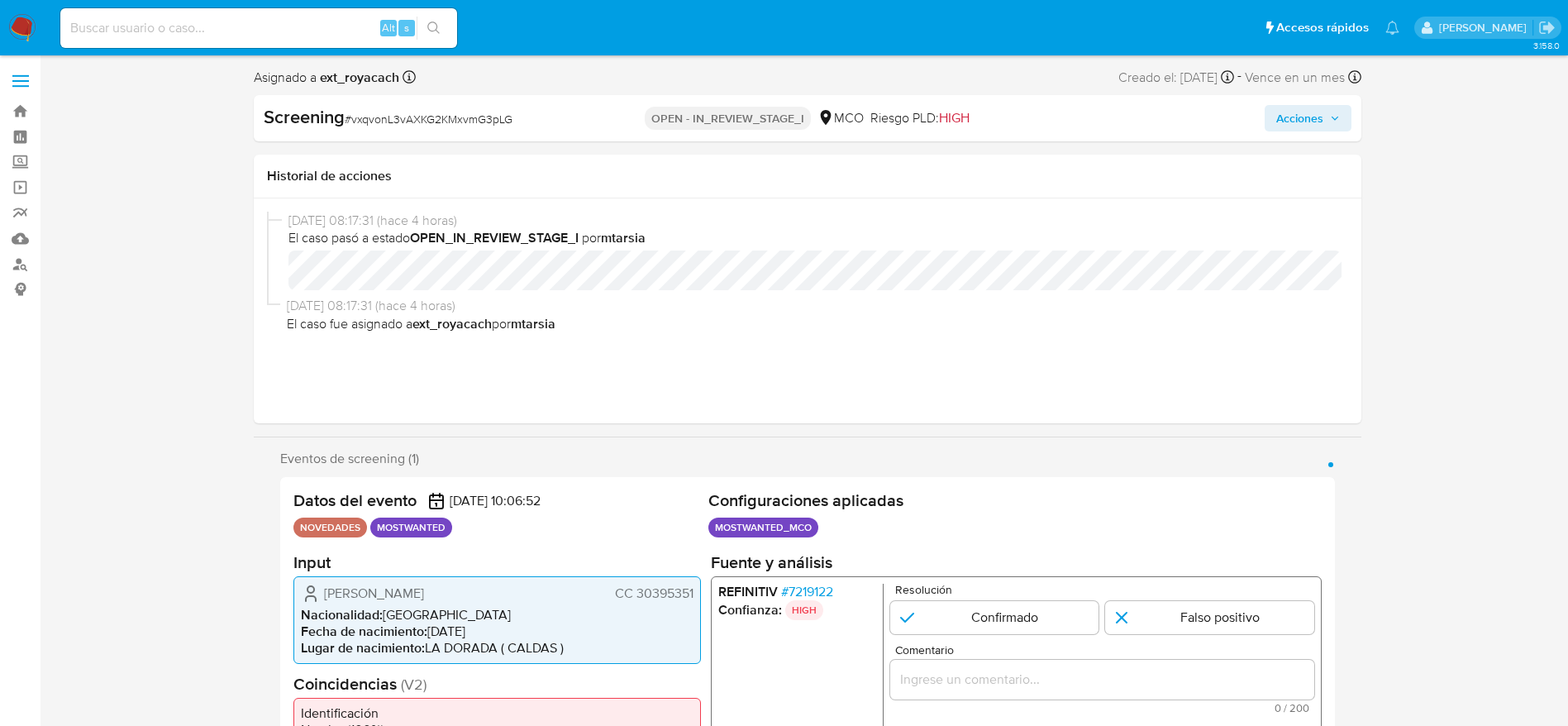
click at [374, 121] on span "# vxqvonL3vAXKG2KMxvmG3pLG" at bounding box center [428, 119] width 168 height 16
copy span "vxqvonL3vAXKG2KMxvmG3pLG"
click at [424, 483] on span "Alba Rocio Gallego Andrade" at bounding box center [374, 593] width 100 height 16
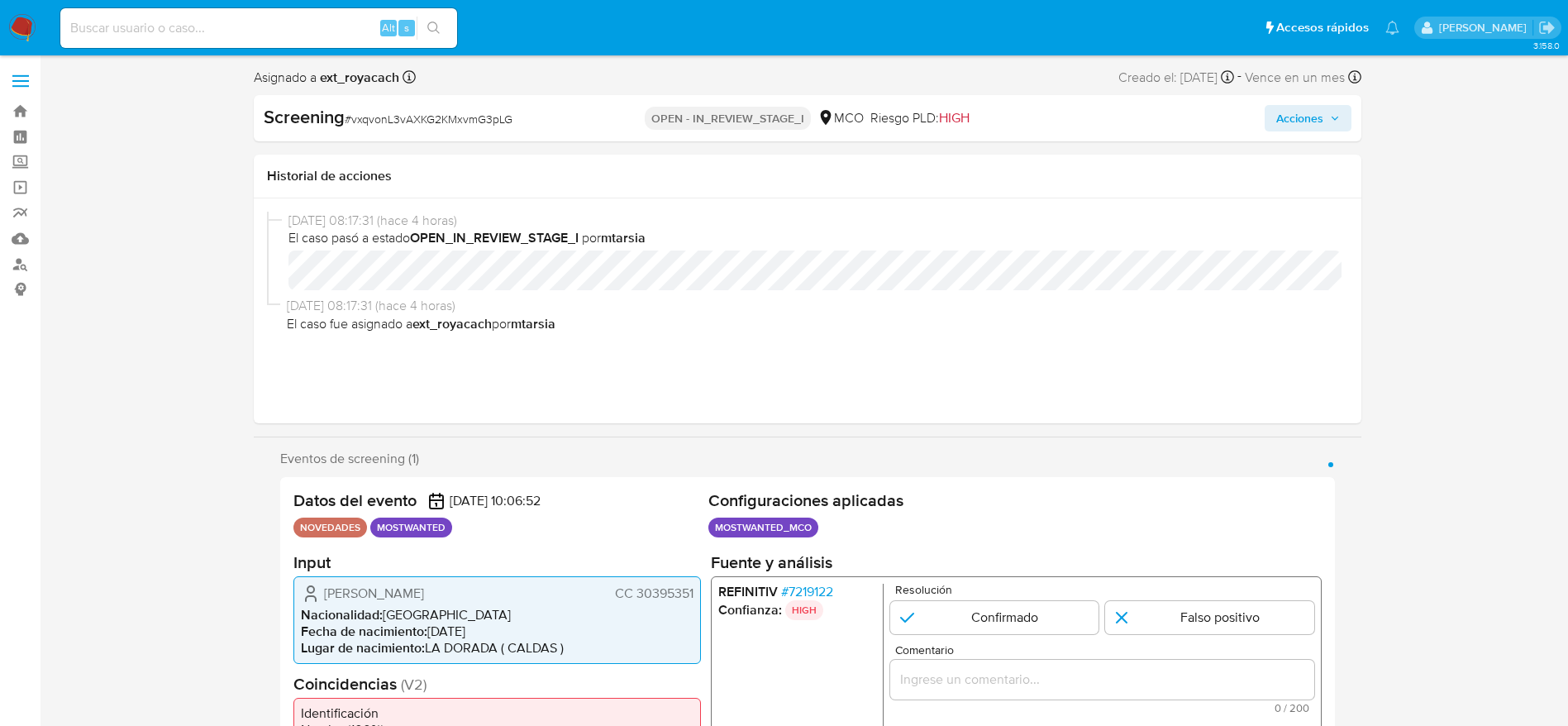
click at [424, 483] on span "Alba Rocio Gallego Andrade" at bounding box center [374, 593] width 100 height 16
click at [645, 483] on span "CC 30395351" at bounding box center [653, 593] width 79 height 16
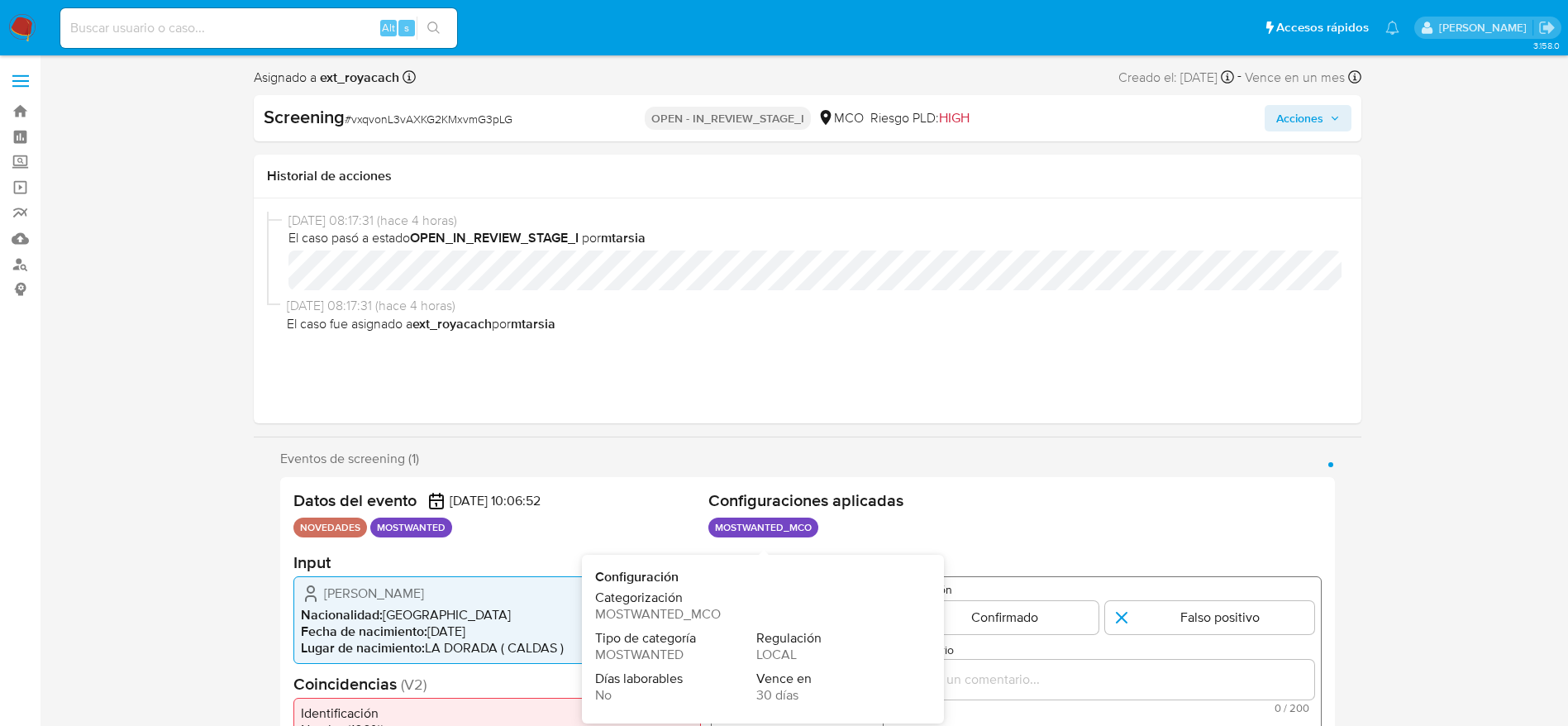
scroll to position [372, 0]
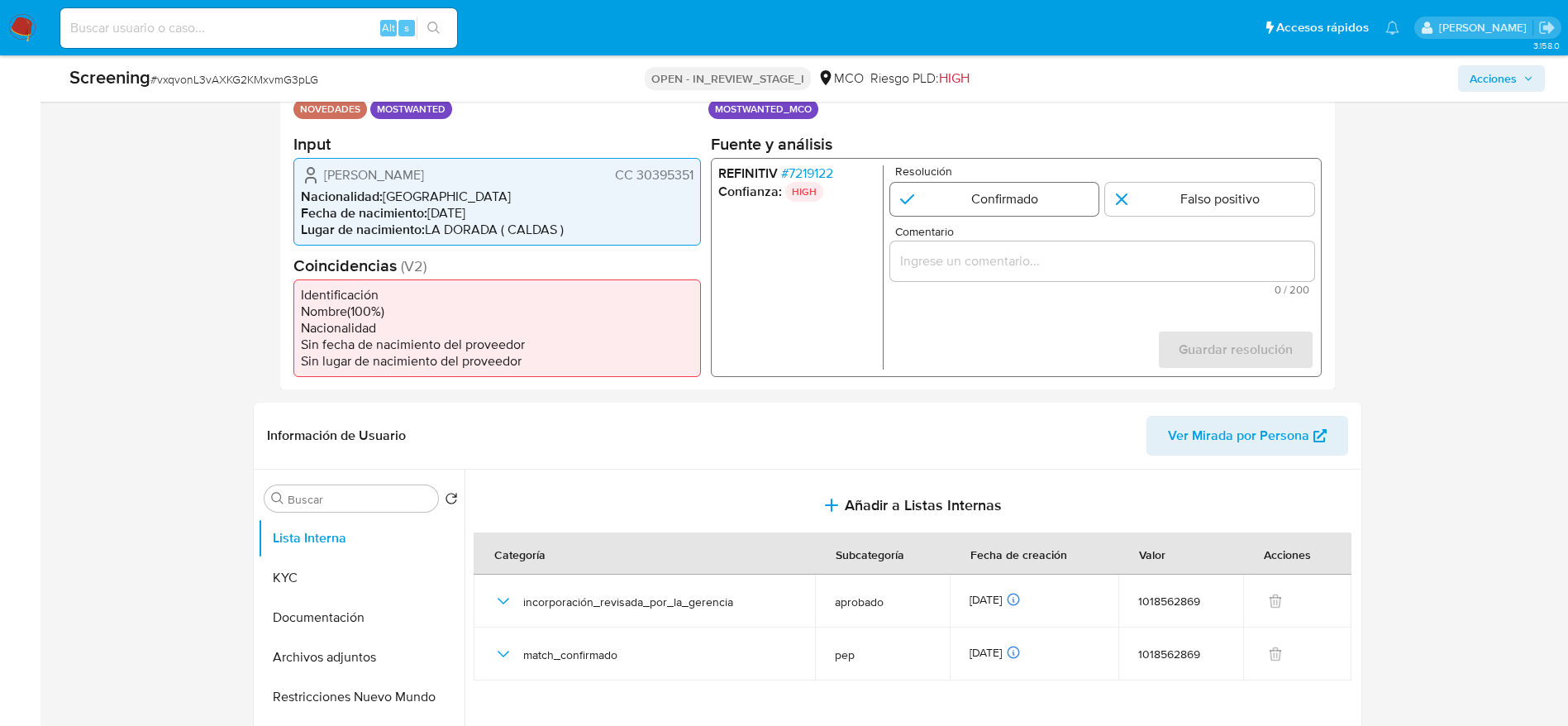
click at [1008, 191] on input "1 de 1" at bounding box center [994, 199] width 209 height 33
radio input "true"
click at [1013, 257] on input "Comentario" at bounding box center [1102, 260] width 424 height 22
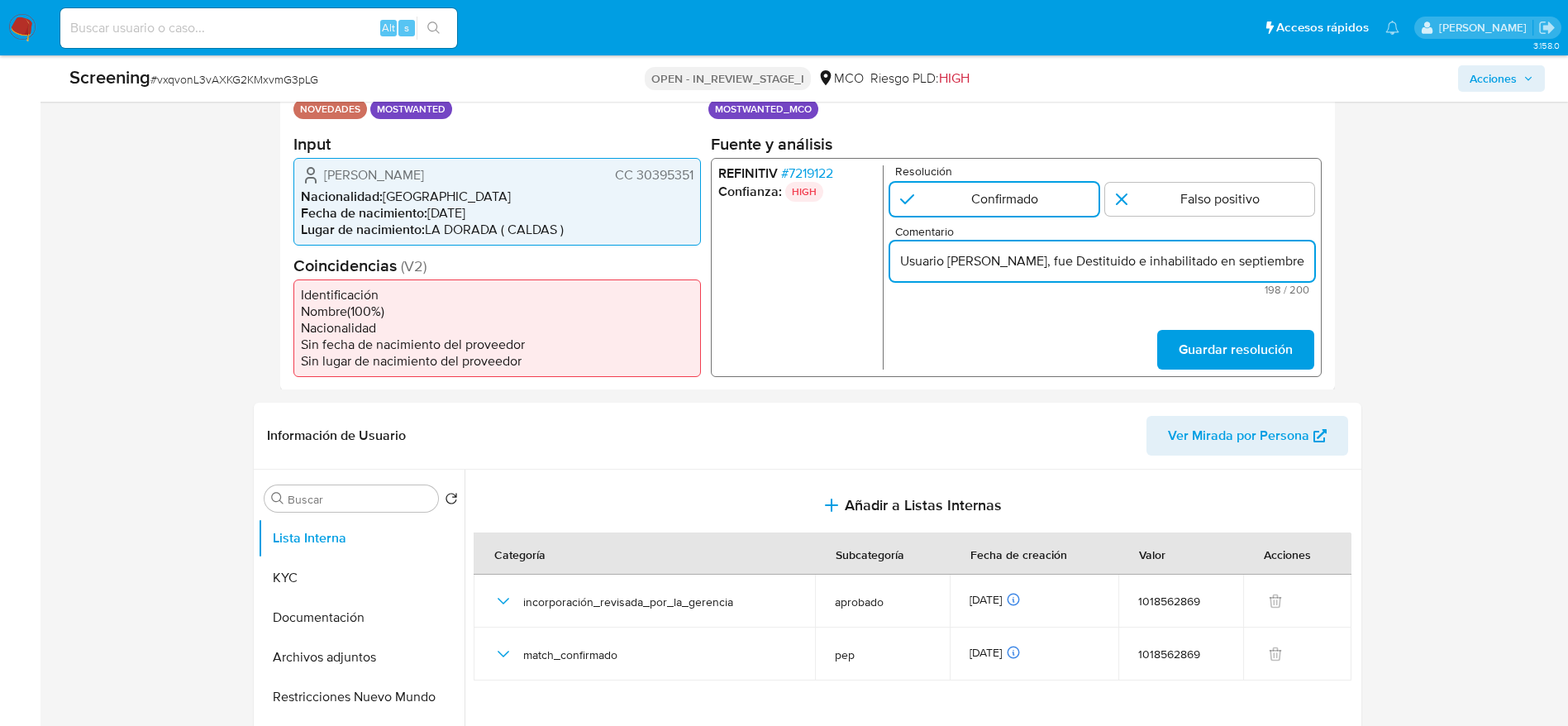
scroll to position [0, 741]
type input "Usuario Alba Rocio Gallego Andrade, fue Destituido e inhabilitado en septiembre…"
click at [1057, 345] on span "Guardar resolución" at bounding box center [1235, 349] width 114 height 36
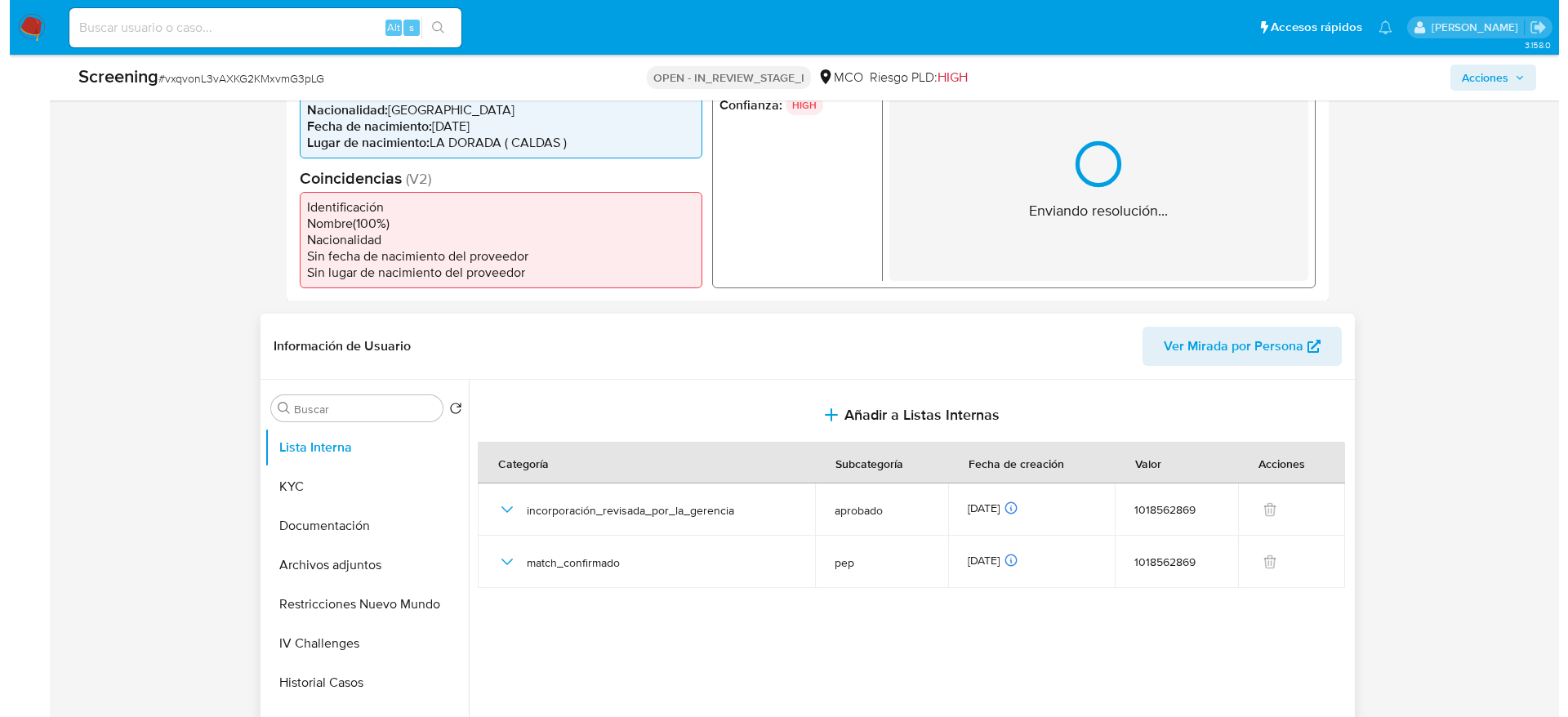
scroll to position [490, 0]
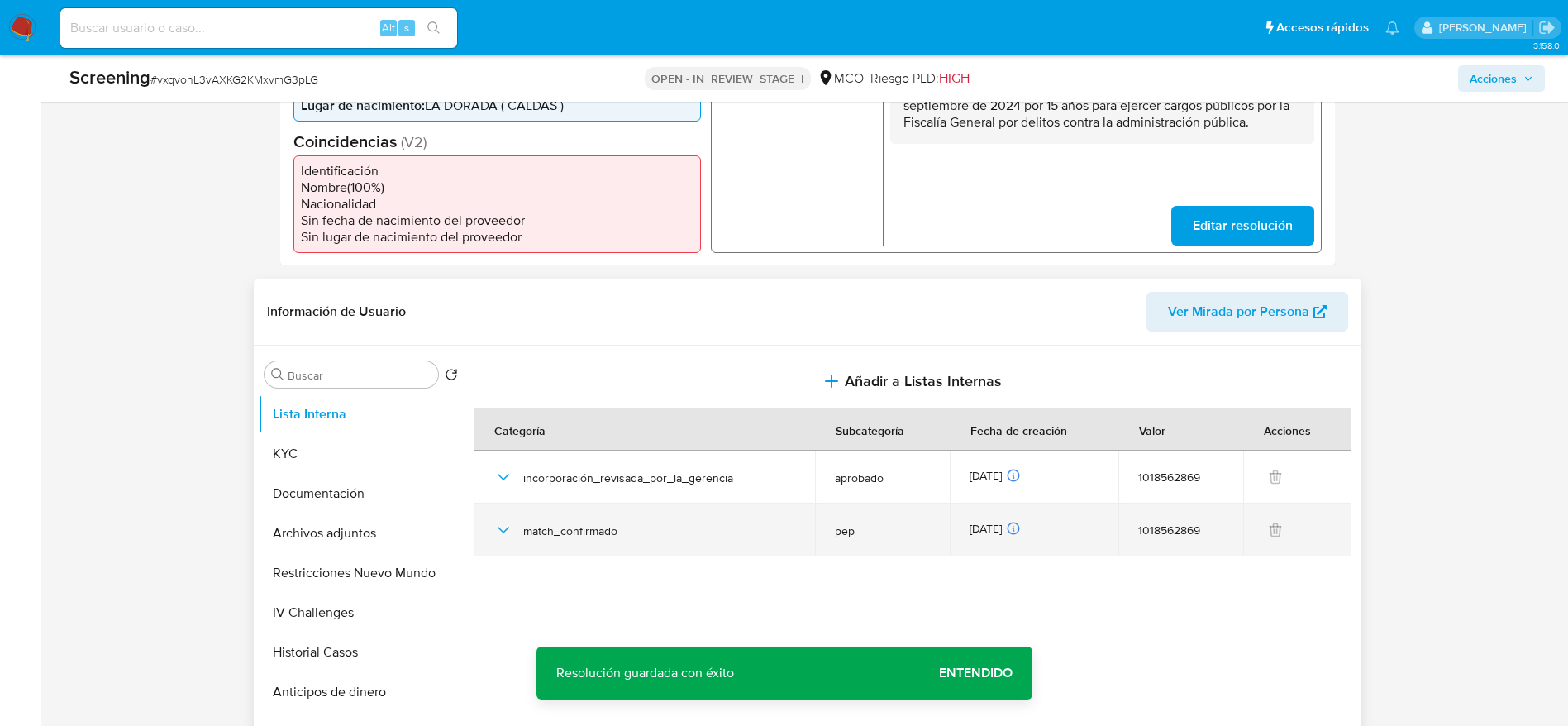
click at [502, 483] on icon "button" at bounding box center [503, 530] width 20 height 20
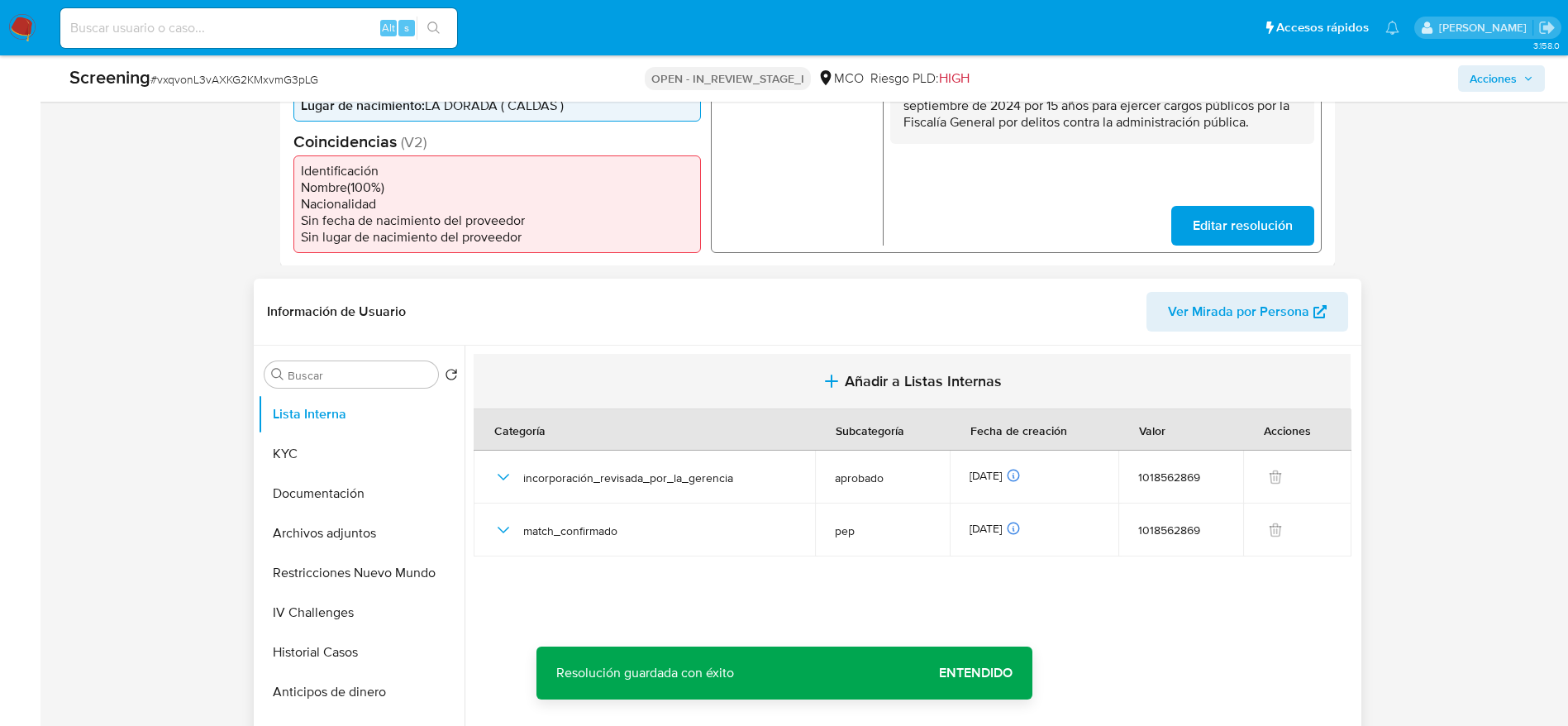
click at [792, 363] on button "Añadir a Listas Internas" at bounding box center [911, 381] width 877 height 55
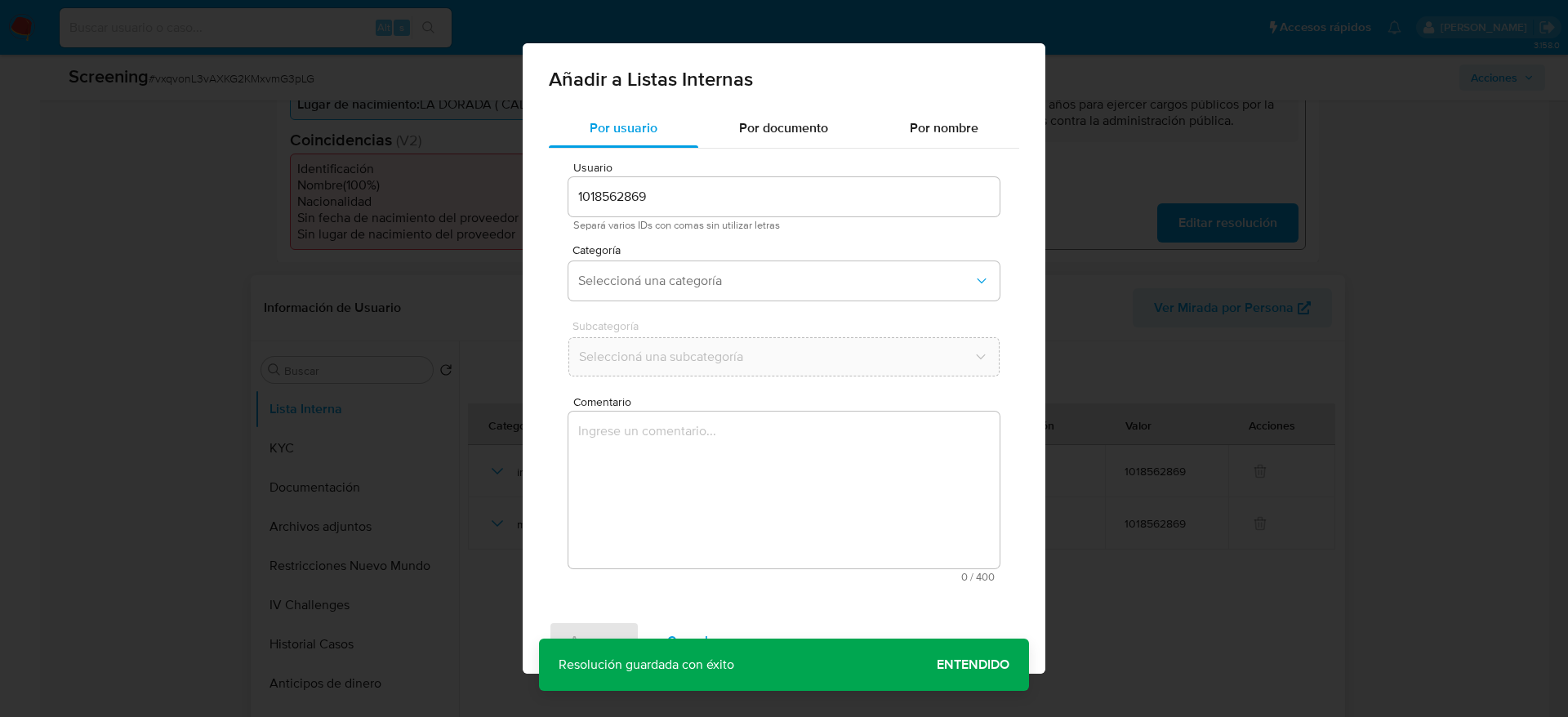
click at [789, 459] on textarea "Comentario" at bounding box center [783, 489] width 431 height 157
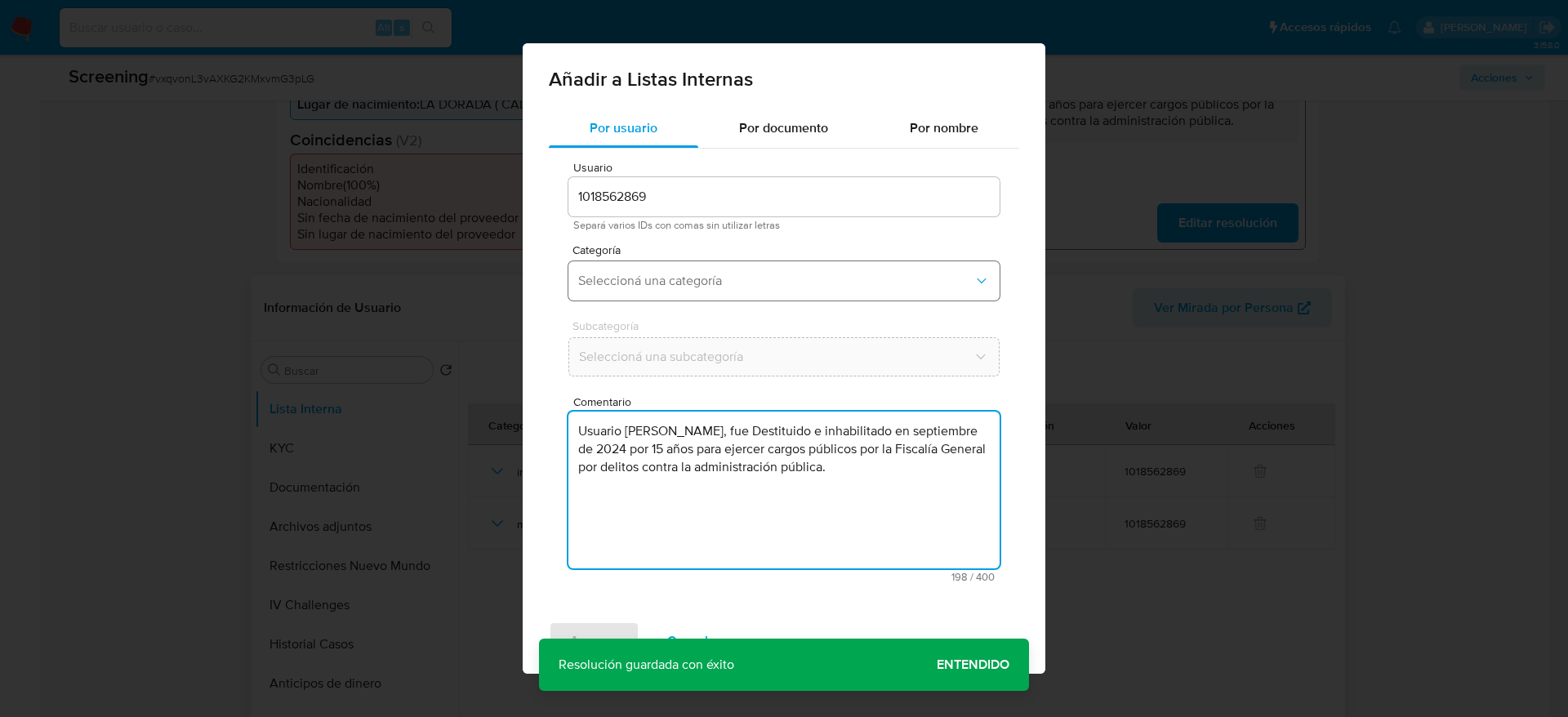
type textarea "Usuario Alba Rocio Gallego Andrade, fue Destituido e inhabilitado en septiembre…"
click at [755, 282] on span "Seleccioná una categoría" at bounding box center [775, 281] width 395 height 16
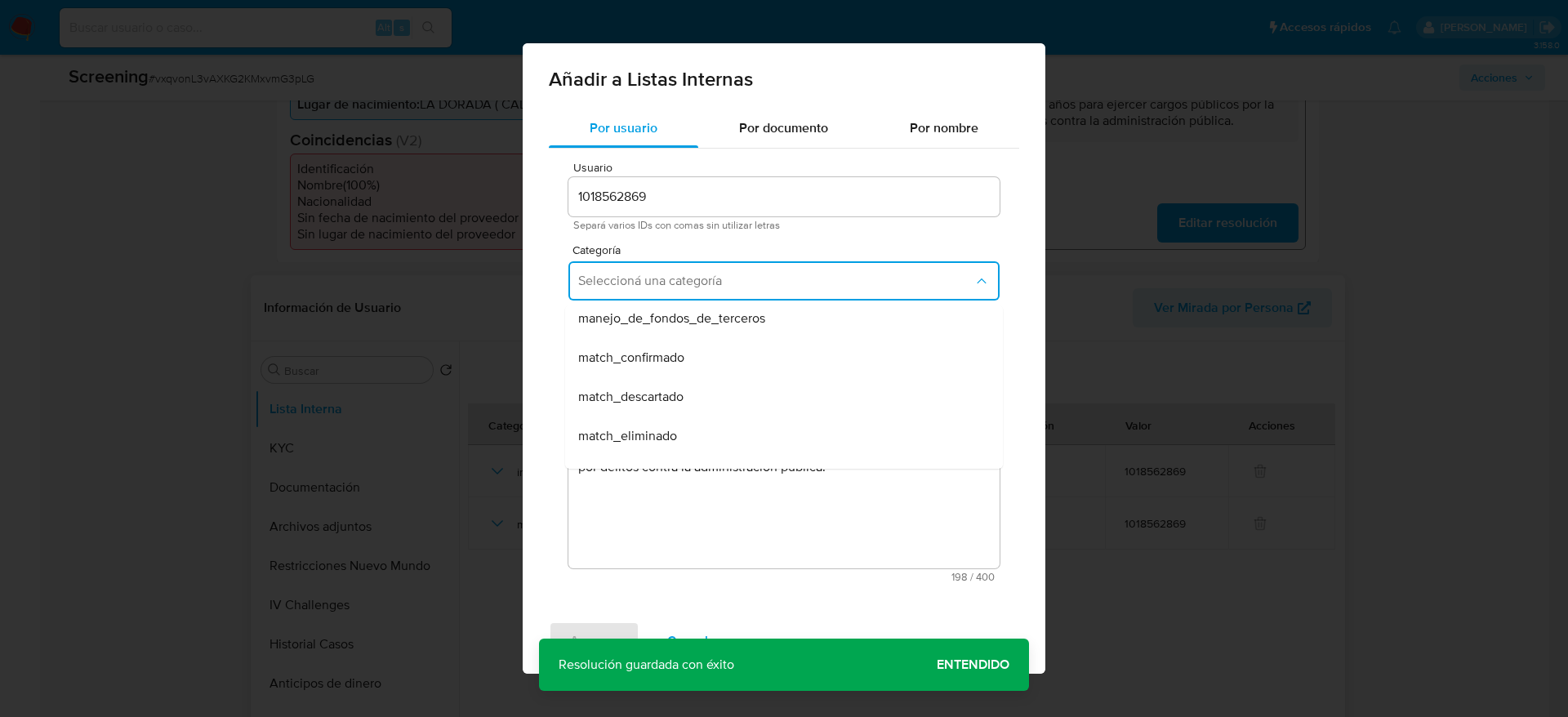
scroll to position [123, 0]
click at [676, 324] on span "match_confirmado" at bounding box center [631, 320] width 106 height 16
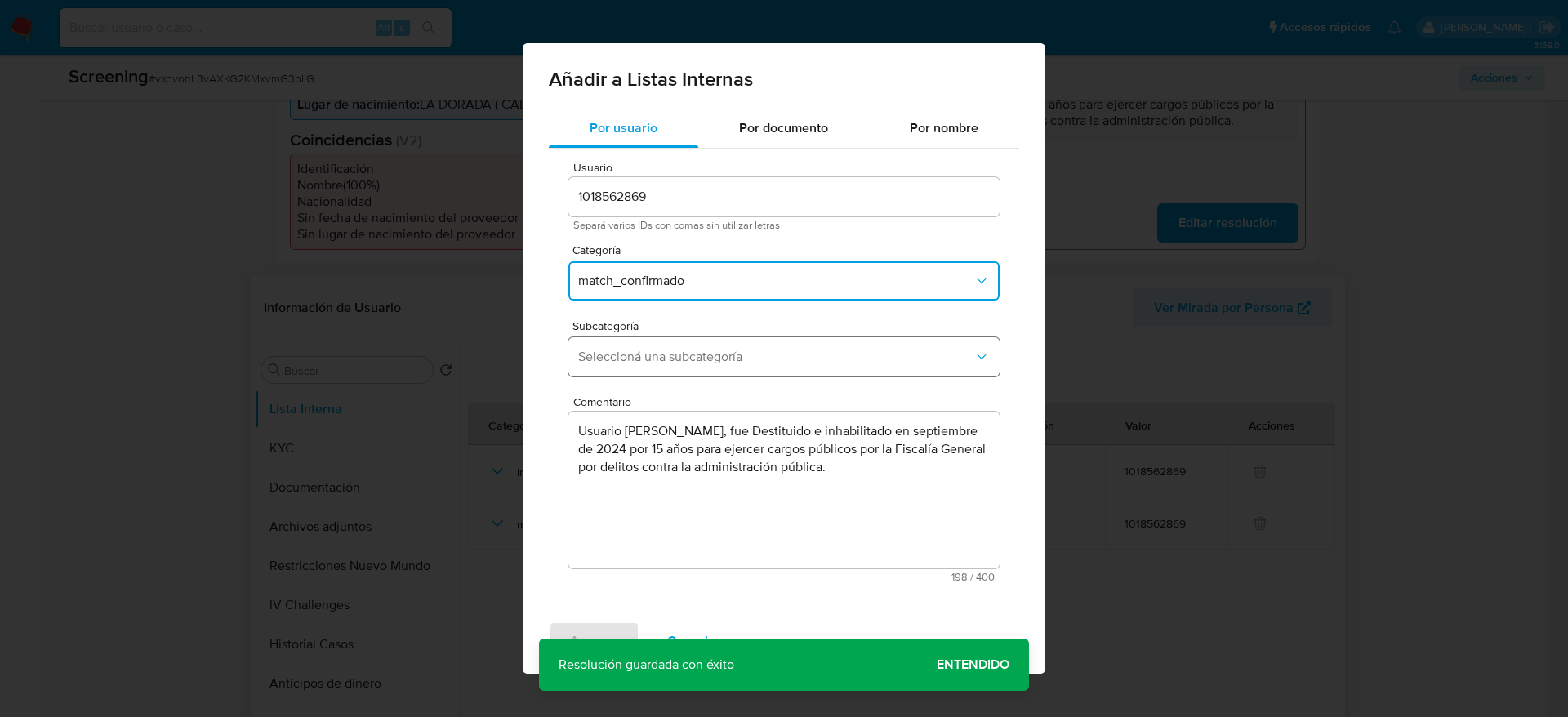
click at [662, 350] on span "Seleccioná una subcategoría" at bounding box center [775, 357] width 395 height 16
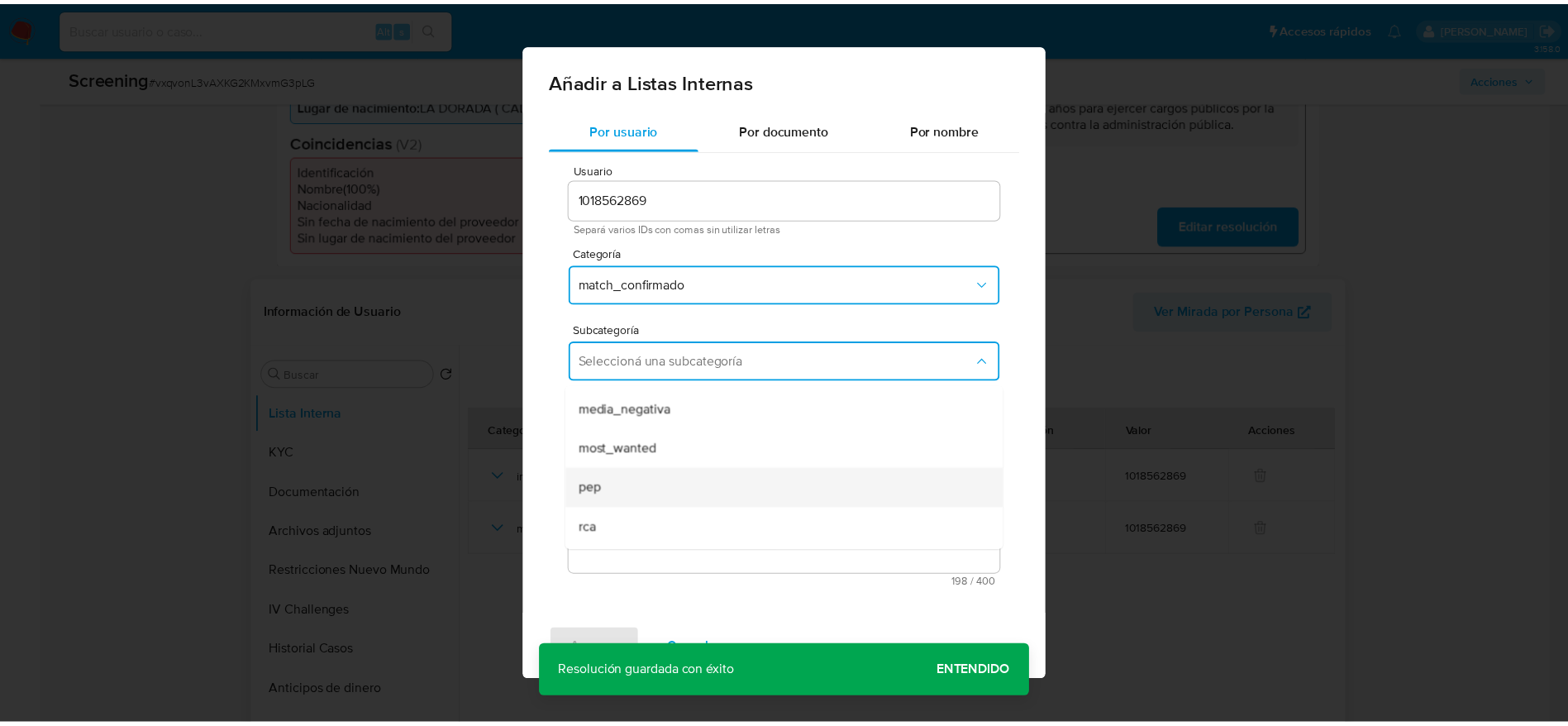
scroll to position [113, 0]
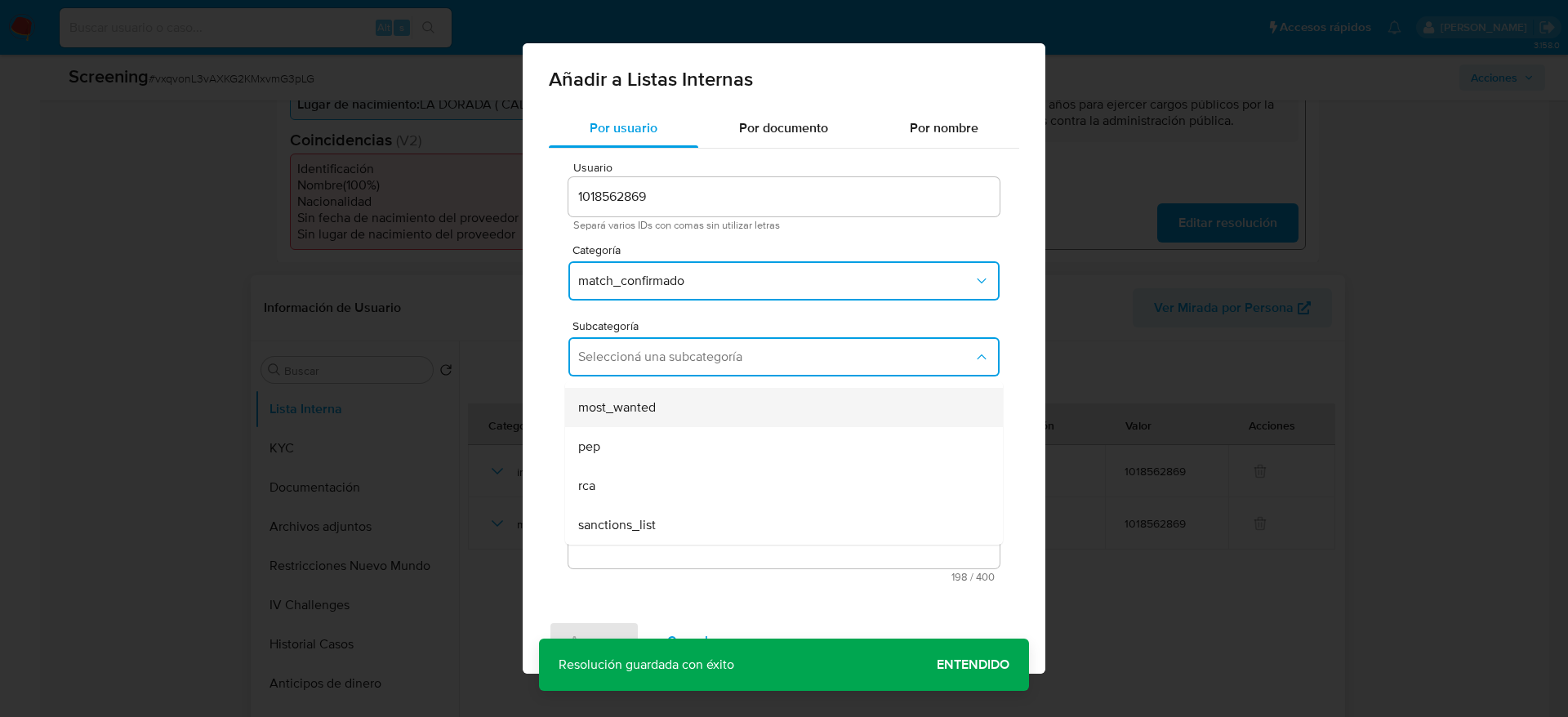
click at [643, 418] on div "most_wanted" at bounding box center [779, 408] width 401 height 39
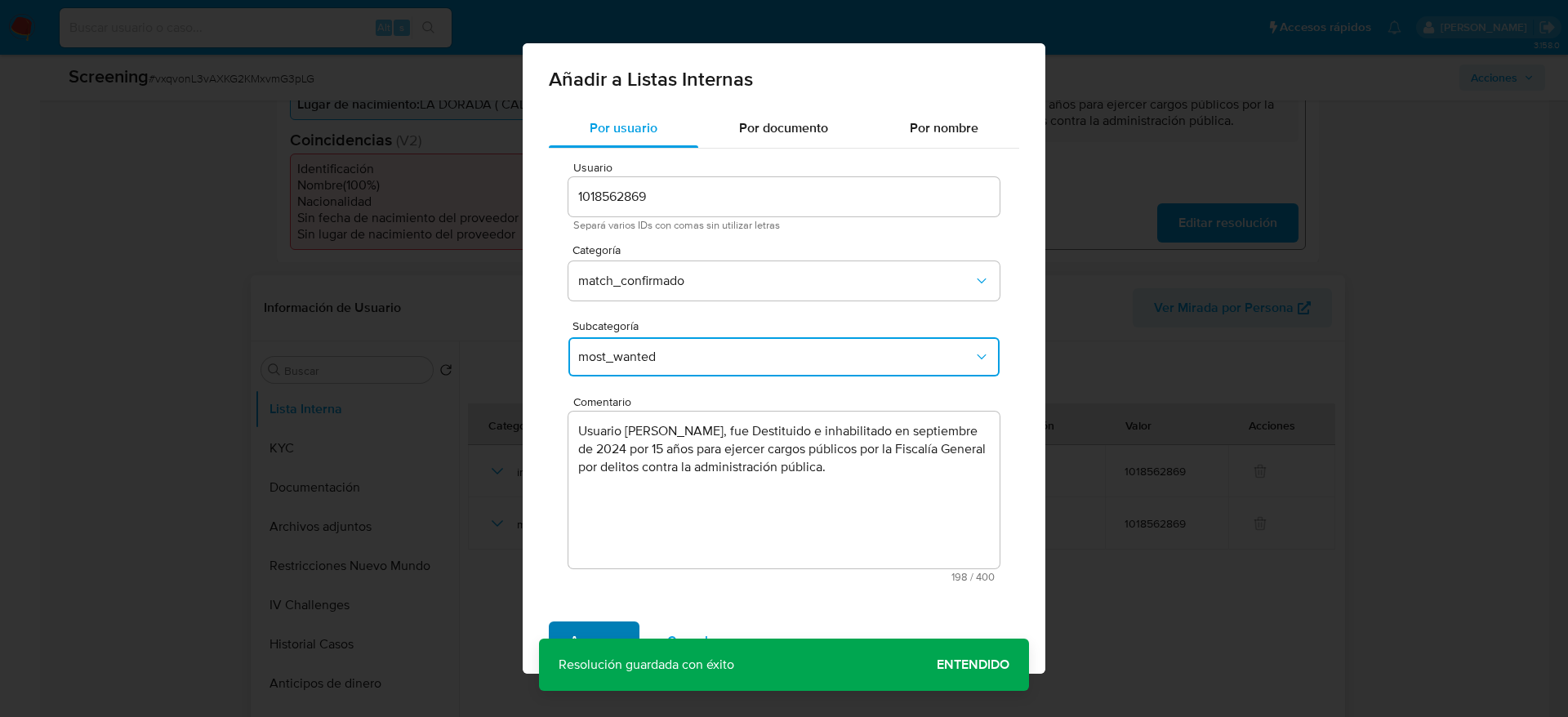
click at [584, 477] on span "Agregar" at bounding box center [594, 641] width 48 height 36
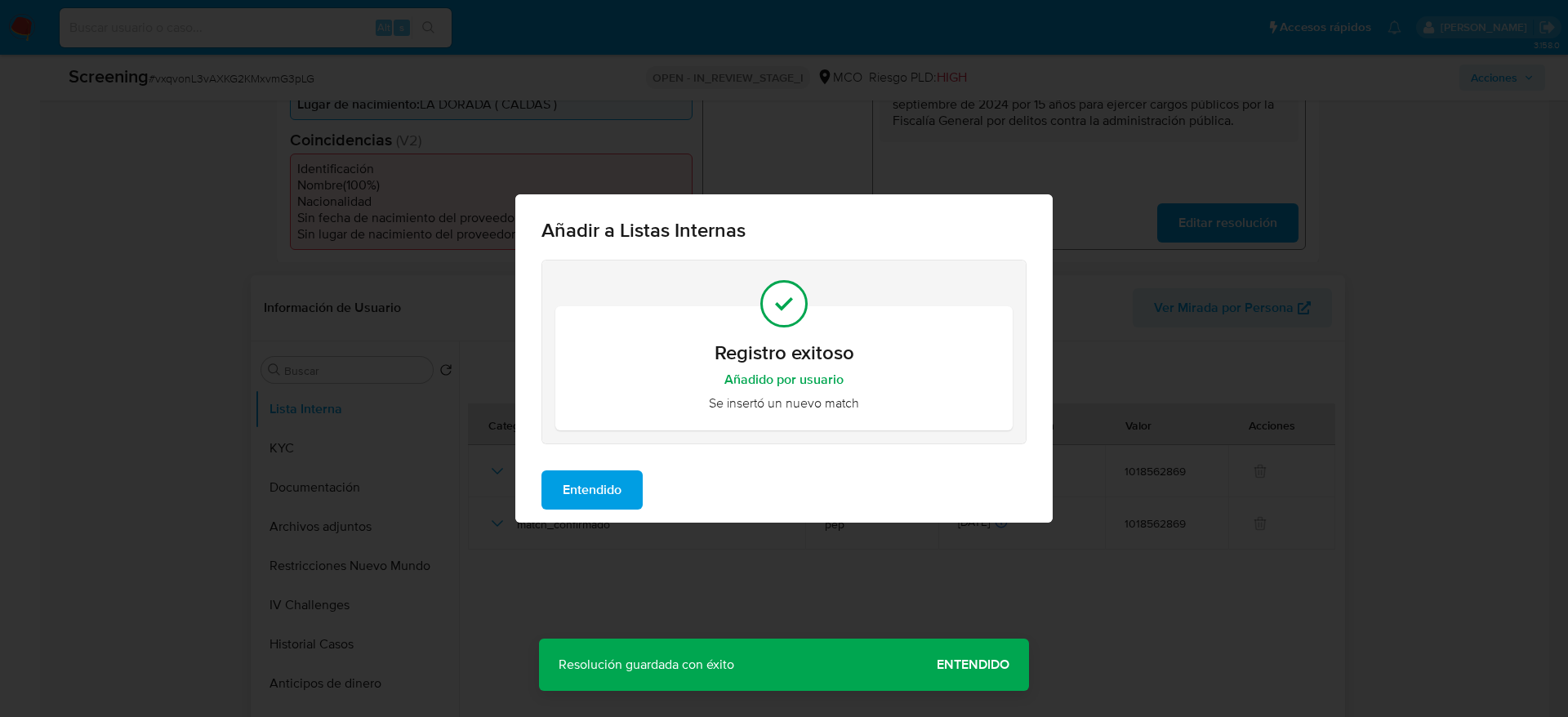
click at [606, 472] on span "Entendido" at bounding box center [592, 490] width 59 height 36
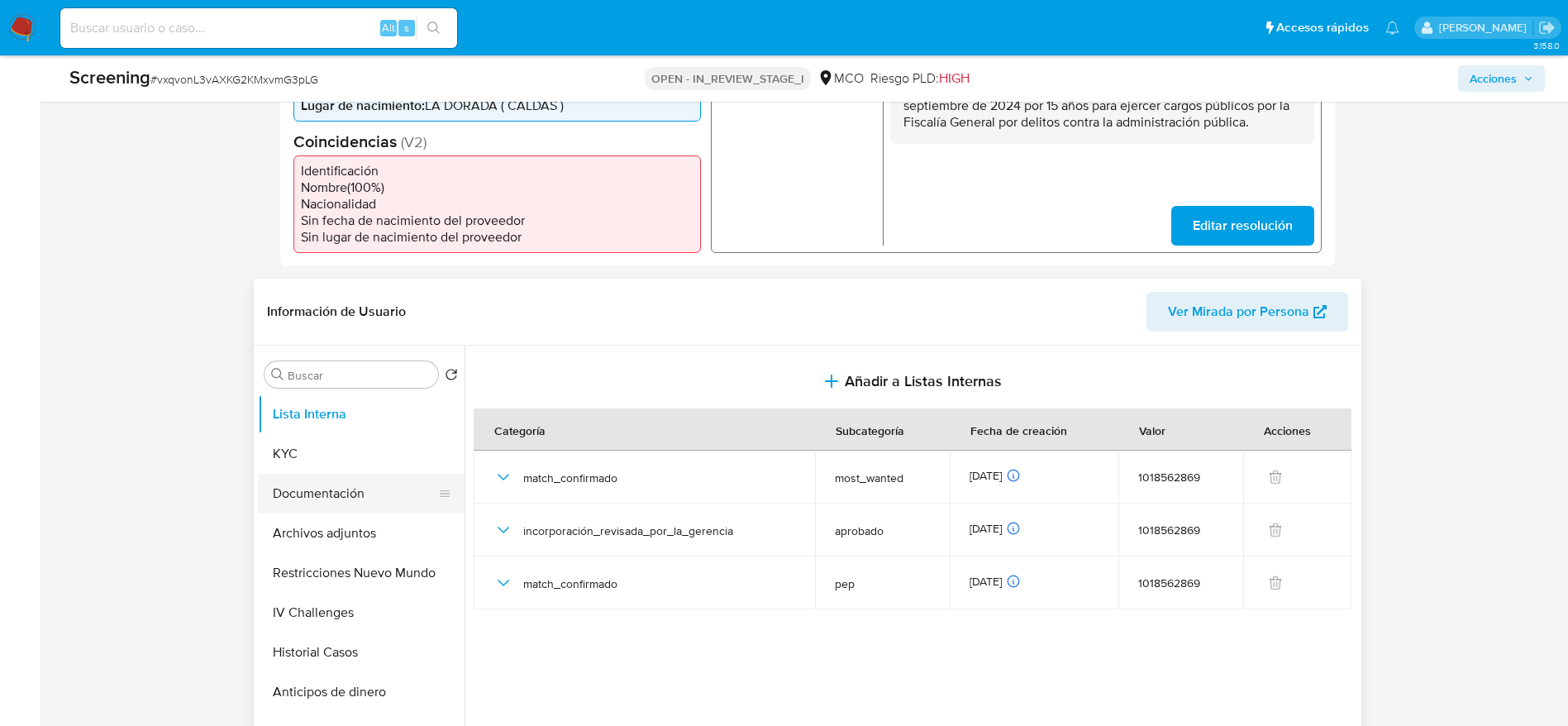
click at [296, 483] on button "Documentación" at bounding box center [354, 494] width 193 height 40
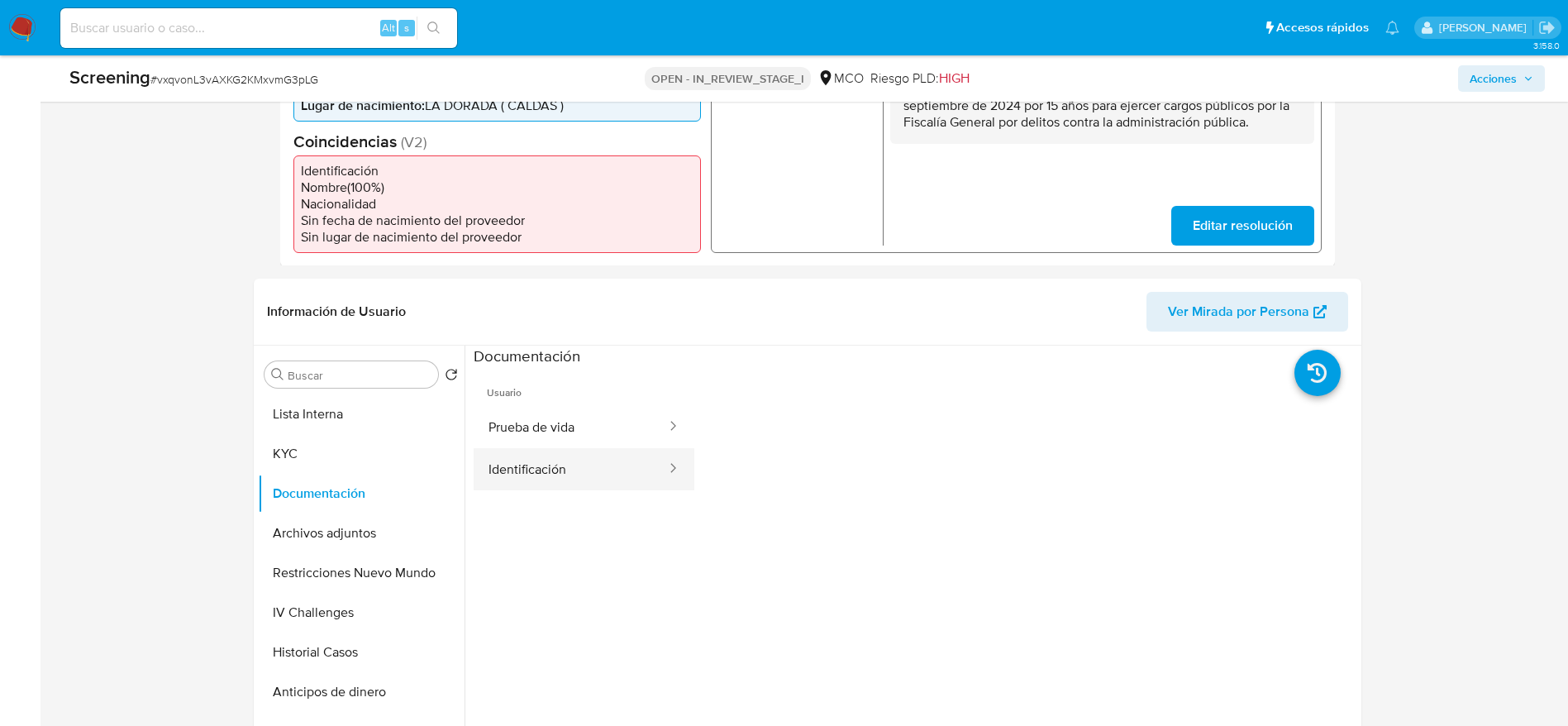
click at [540, 466] on button "Identificación" at bounding box center [570, 469] width 194 height 42
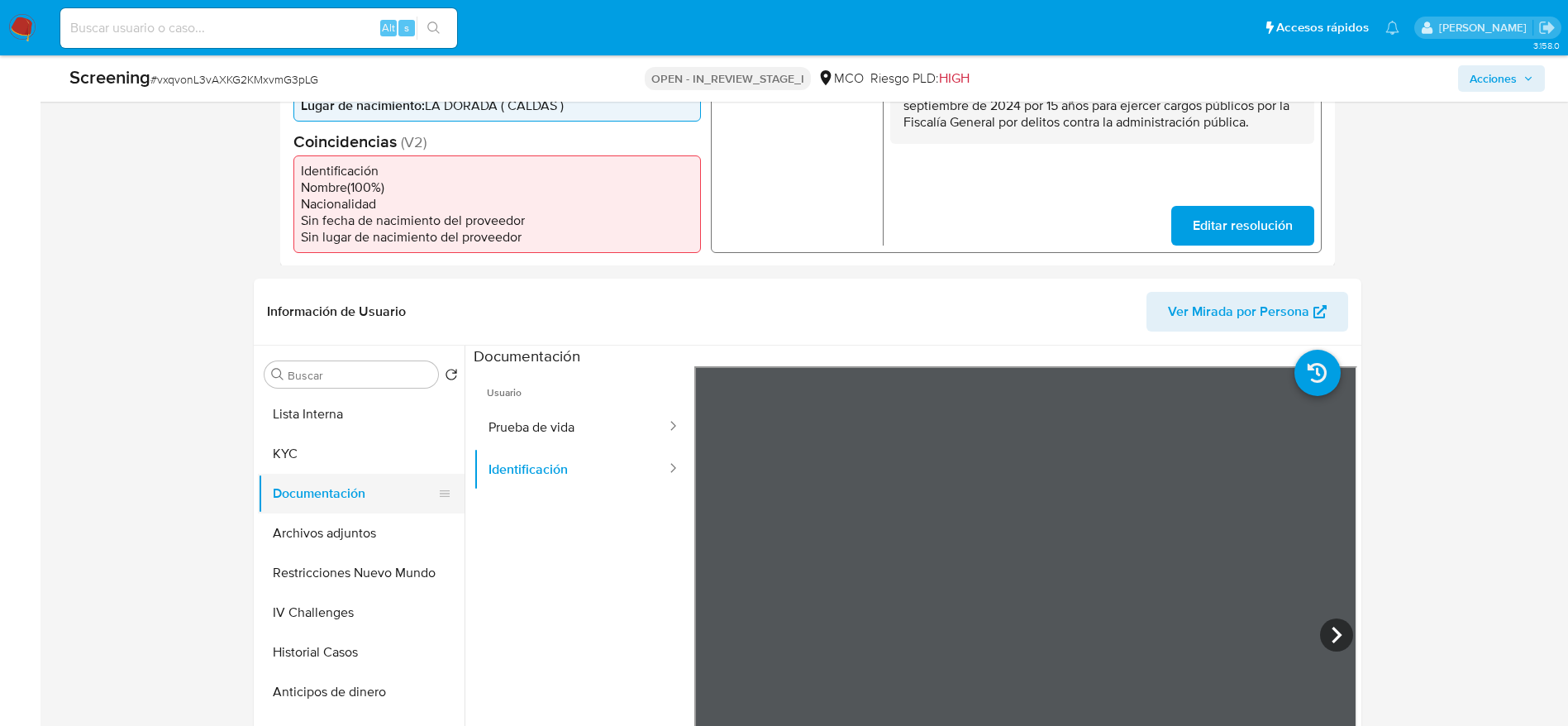
click at [374, 483] on button "Documentación" at bounding box center [354, 494] width 193 height 40
click at [400, 483] on button "Archivos adjuntos" at bounding box center [354, 534] width 193 height 40
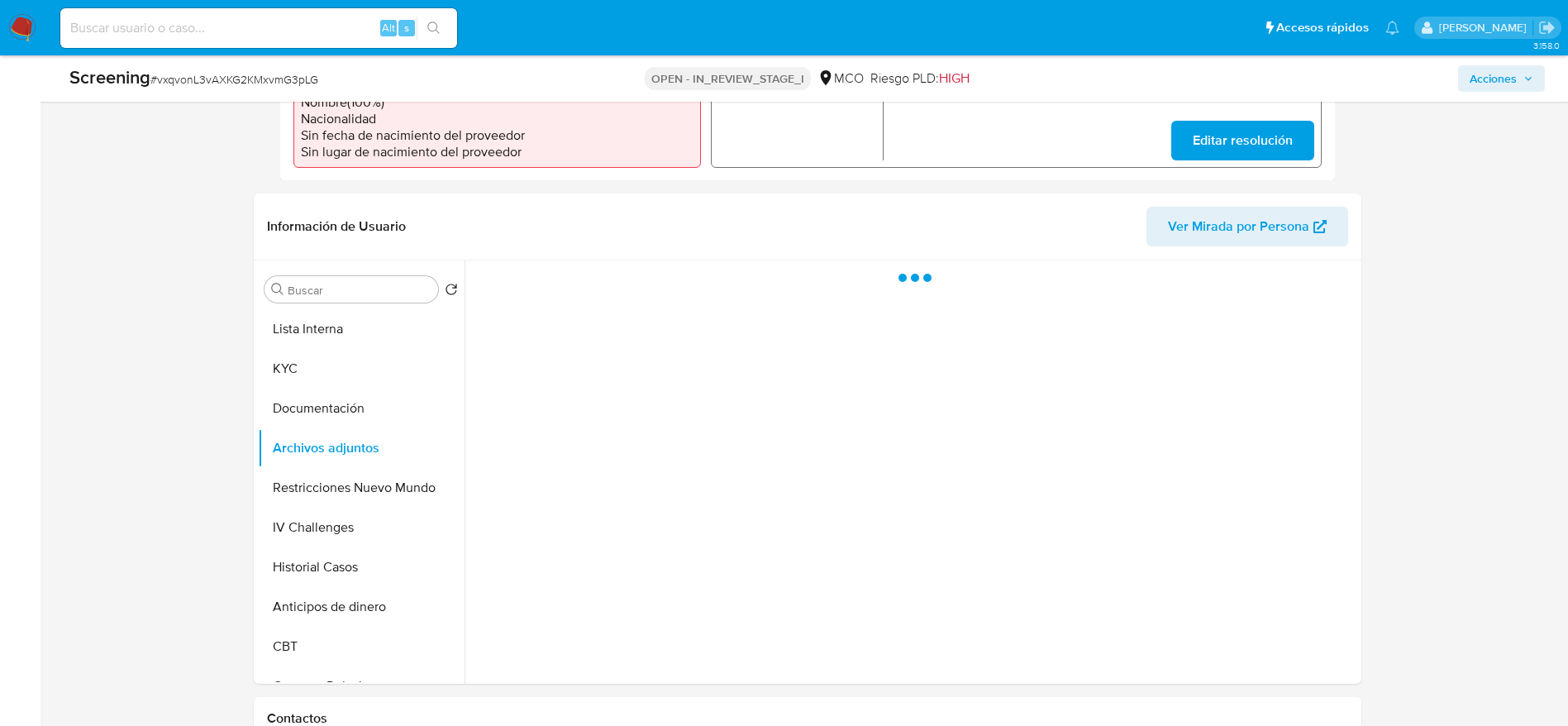
scroll to position [621, 0]
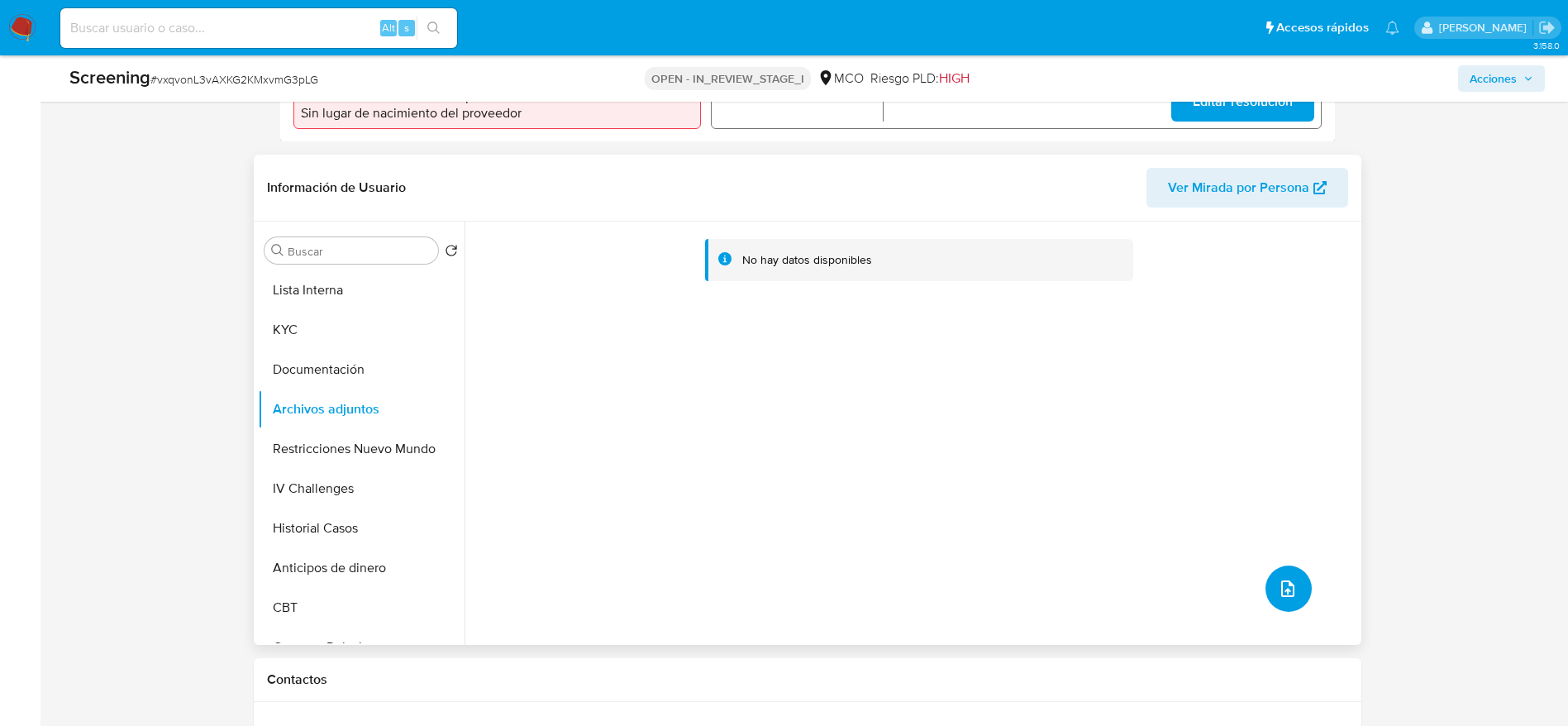
click at [1057, 483] on button "upload-file" at bounding box center [1288, 588] width 46 height 46
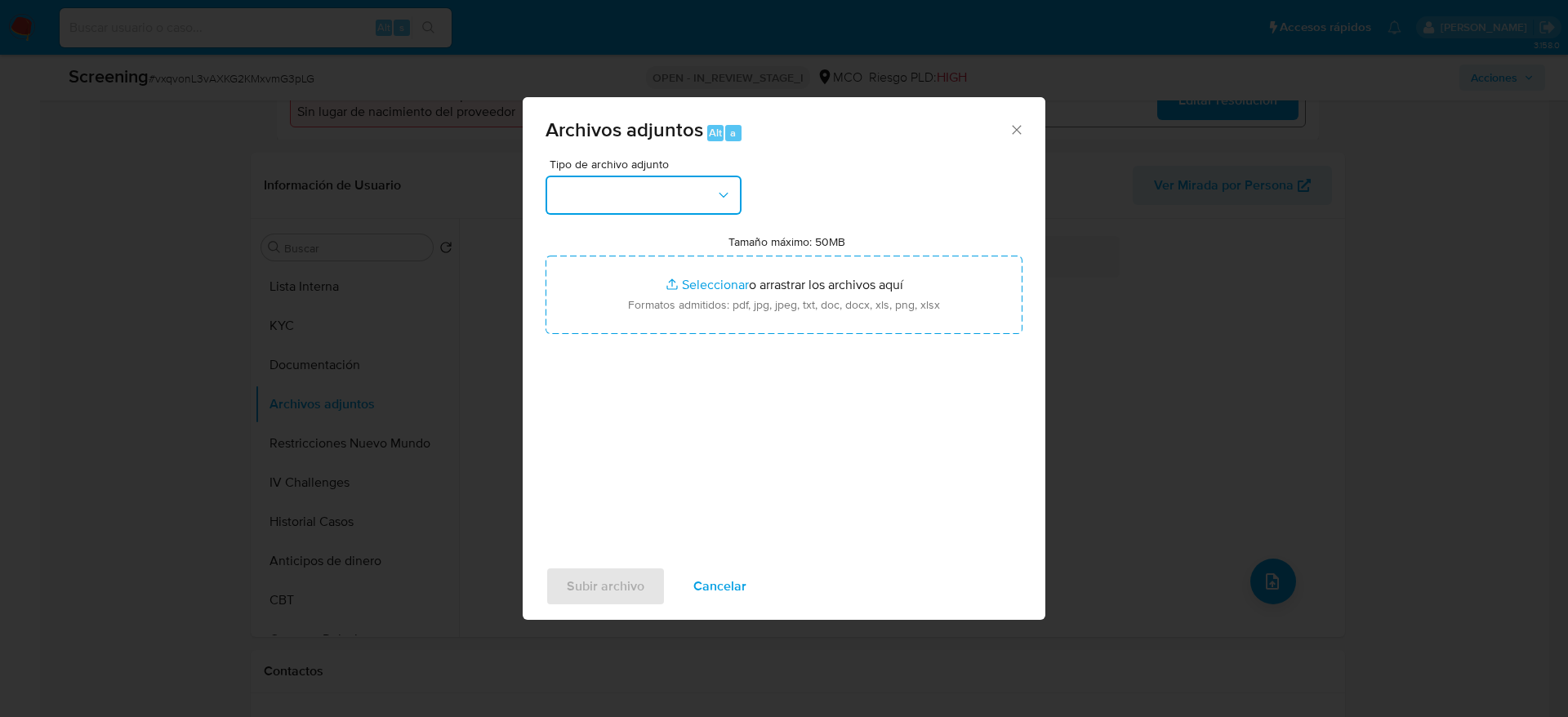
click at [735, 196] on button "button" at bounding box center [643, 195] width 196 height 39
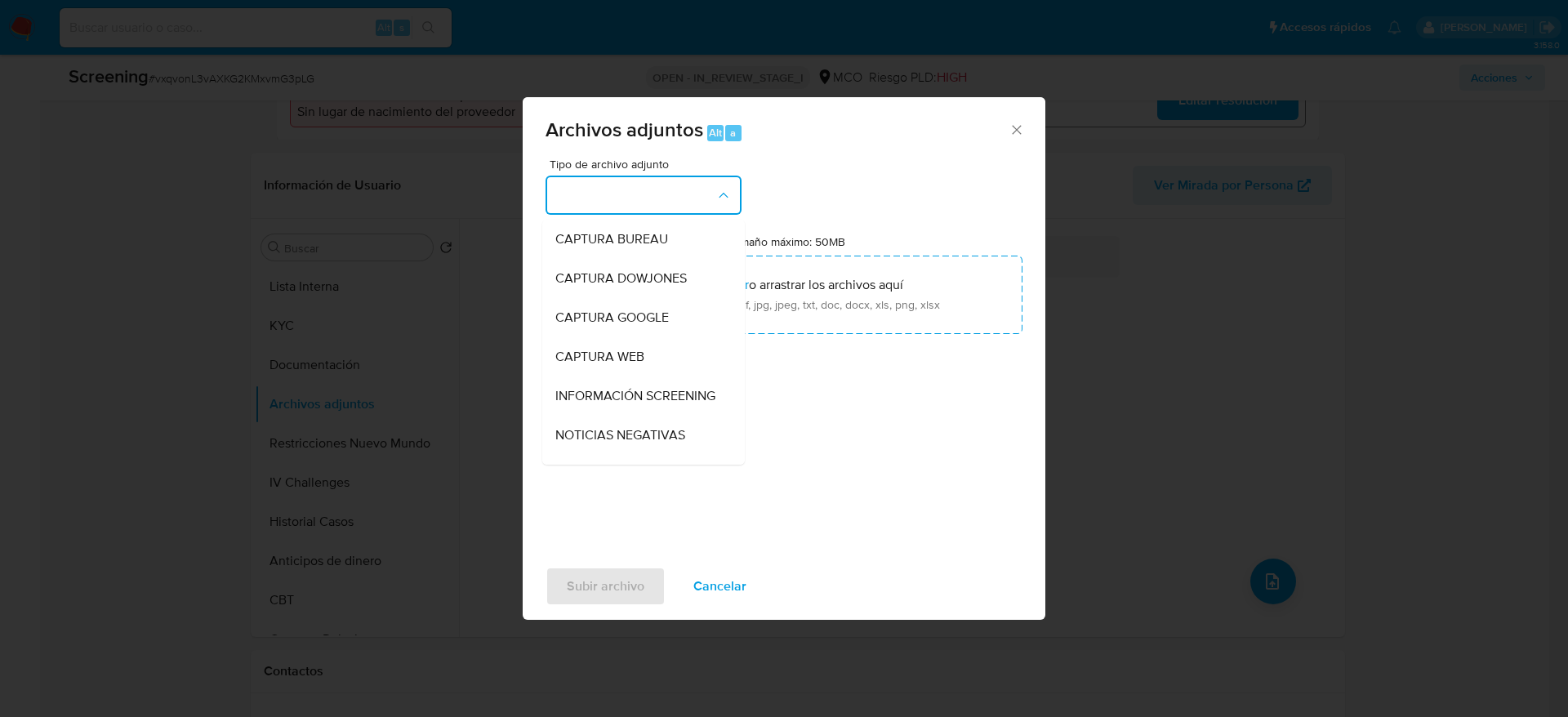
click at [629, 404] on span "INFORMACIÓN SCREENING" at bounding box center [635, 396] width 160 height 16
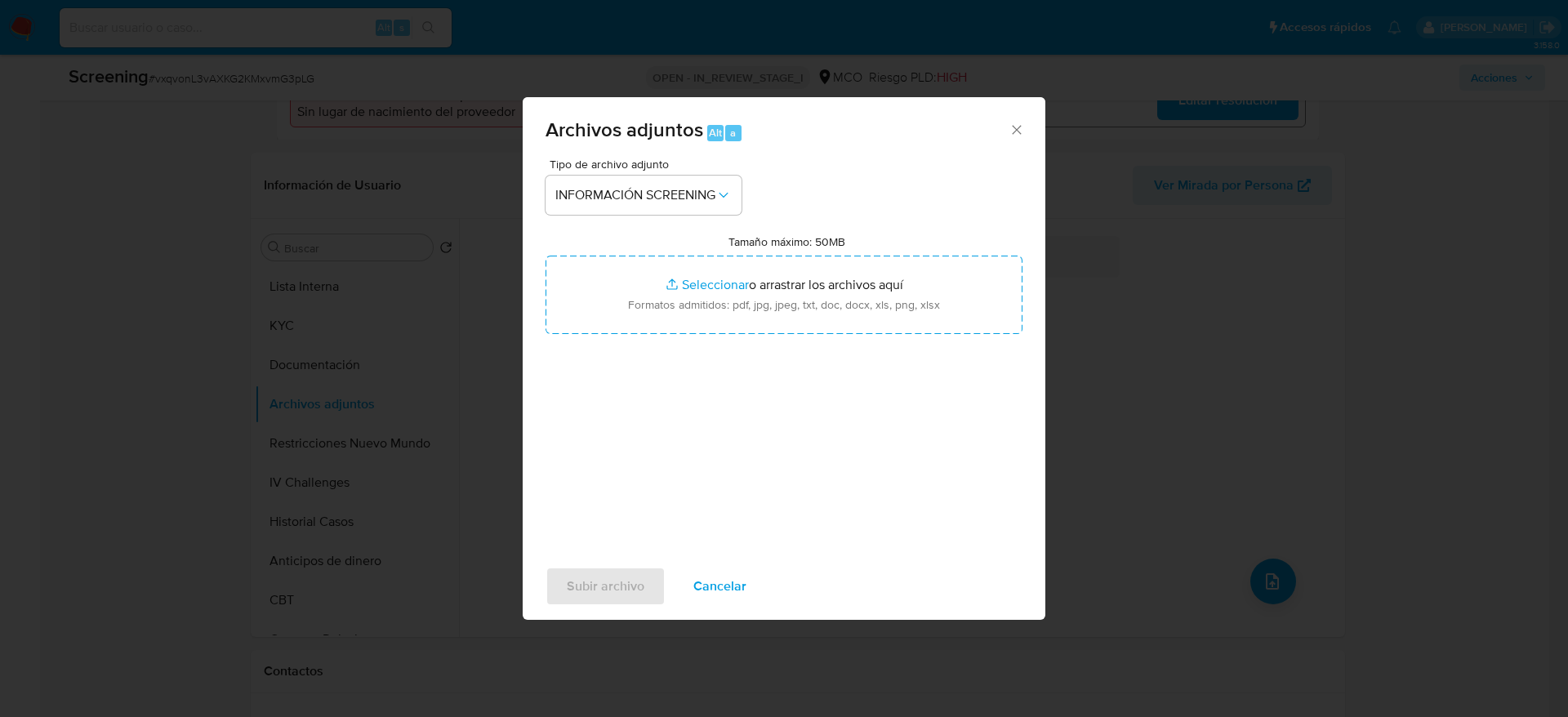
click at [640, 342] on div "Tipo de archivo adjunto INFORMACIÓN SCREENING Tamaño máximo: 50MB Seleccionar a…" at bounding box center [784, 351] width 477 height 385
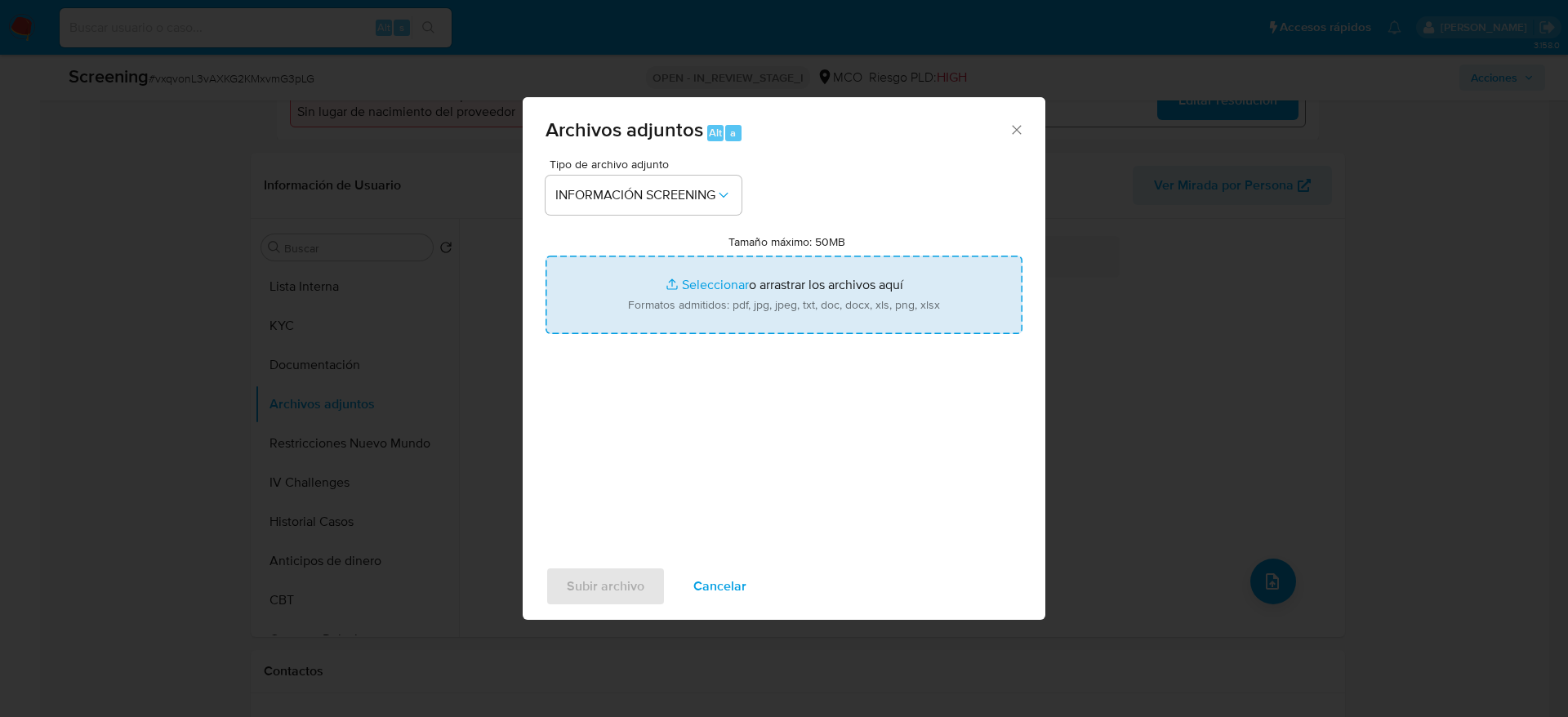
click at [669, 267] on input "Tamaño máximo: 50MB Seleccionar archivos" at bounding box center [784, 294] width 477 height 78
type input "C:\fakepath\_Alba Rocio Gallego Andrade_ - Buscar con Google.pdf"
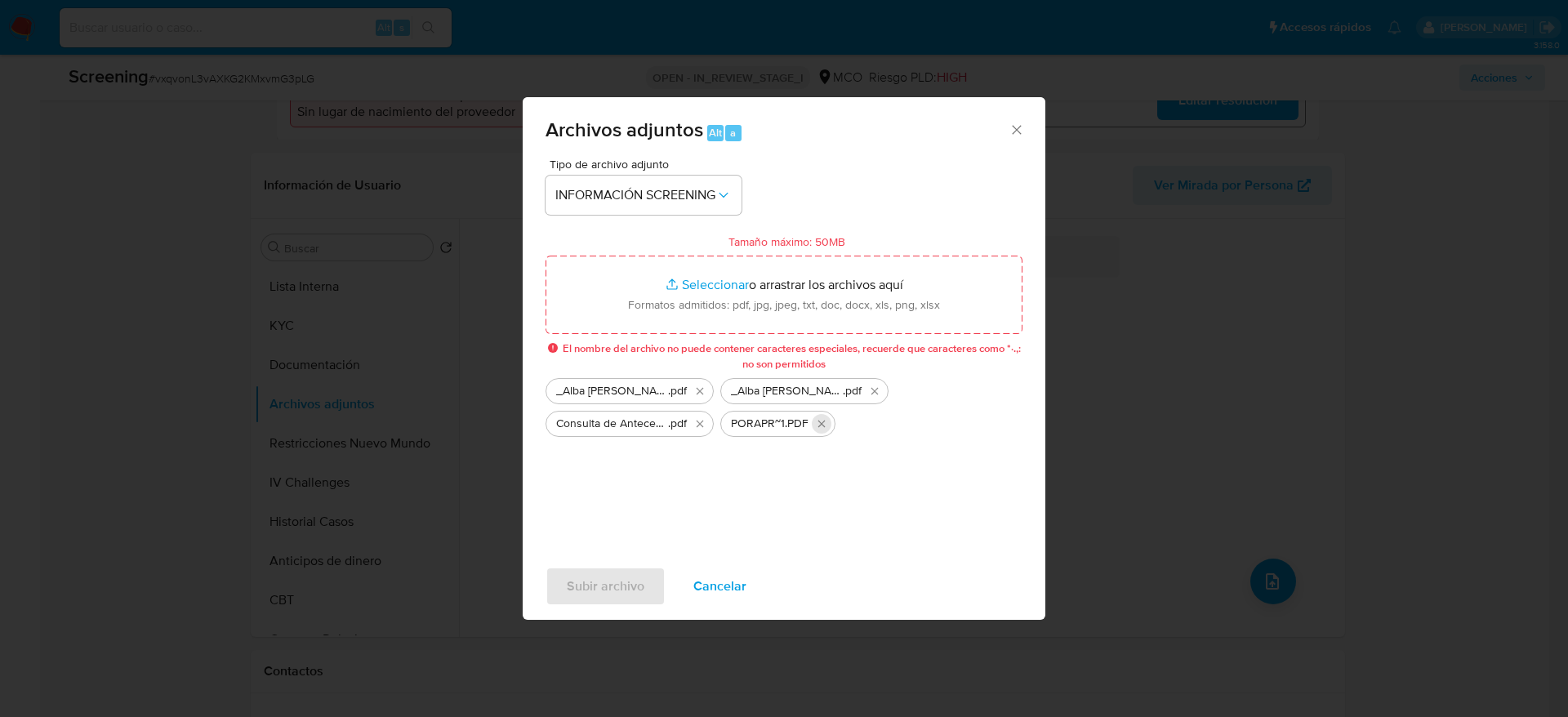
click at [825, 421] on icon "Eliminar PORAPR~1.PDF" at bounding box center [822, 424] width 13 height 13
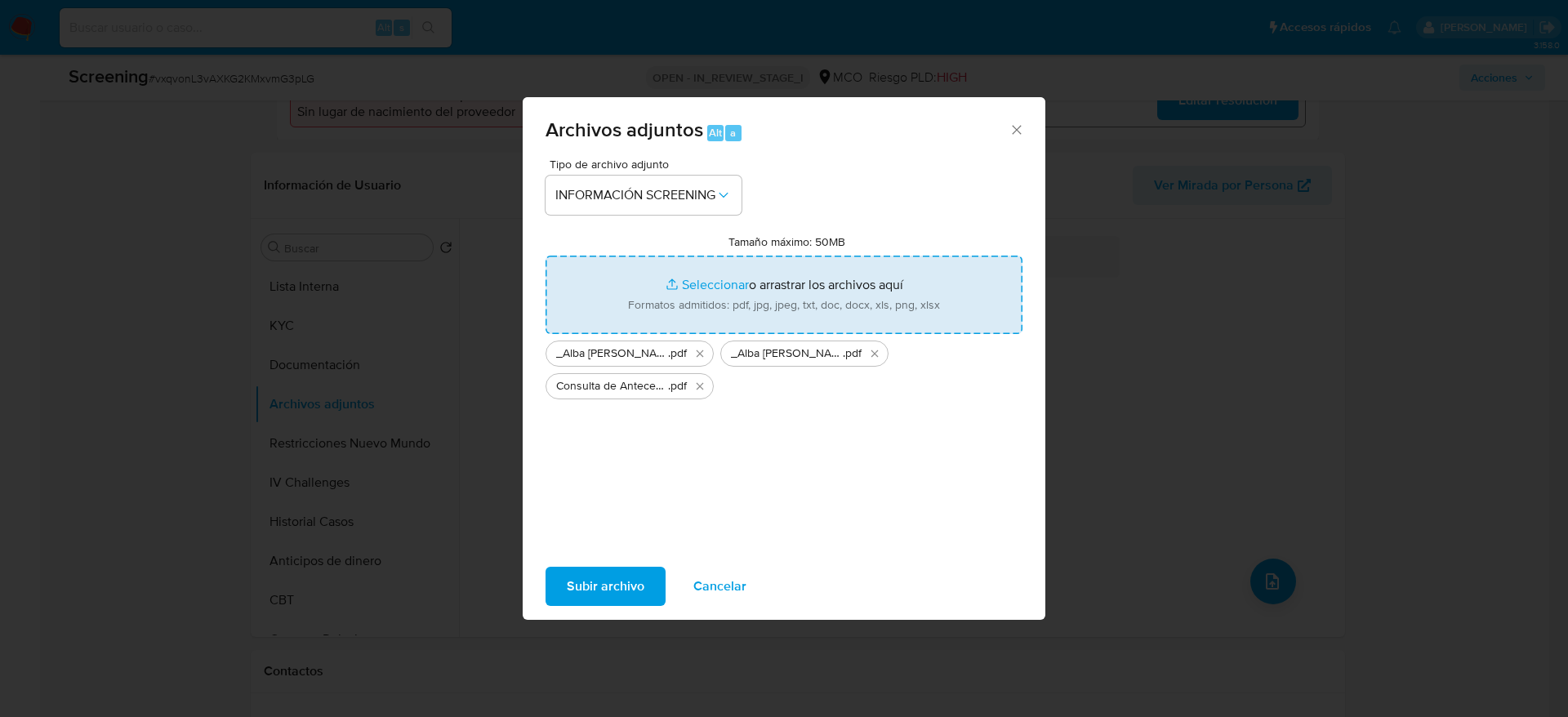
click at [835, 330] on input "Tamaño máximo: 50MB Seleccionar archivos" at bounding box center [784, 294] width 477 height 78
type input "C:\fakepath\noticia negativa.pdf"
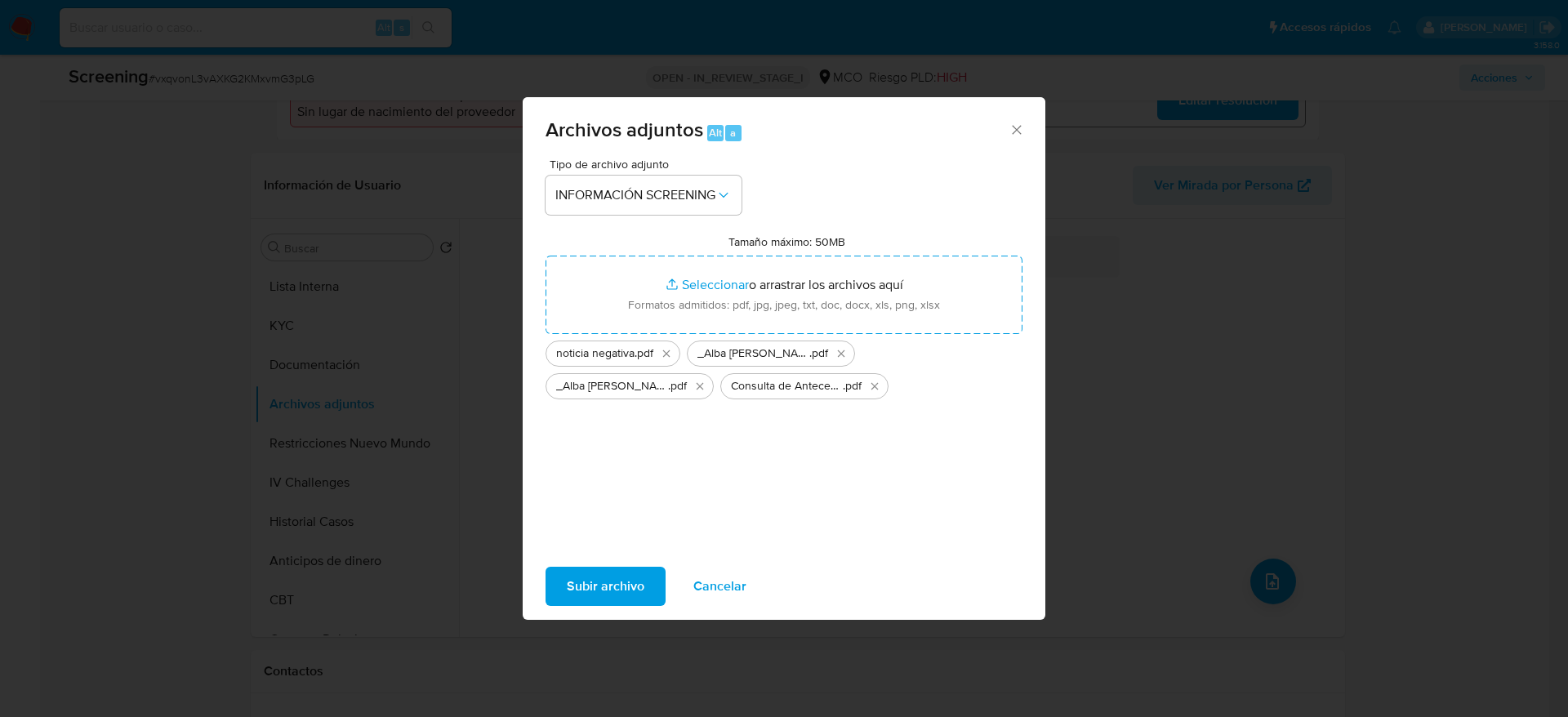
click at [658, 477] on button "Subir archivo" at bounding box center [606, 587] width 120 height 39
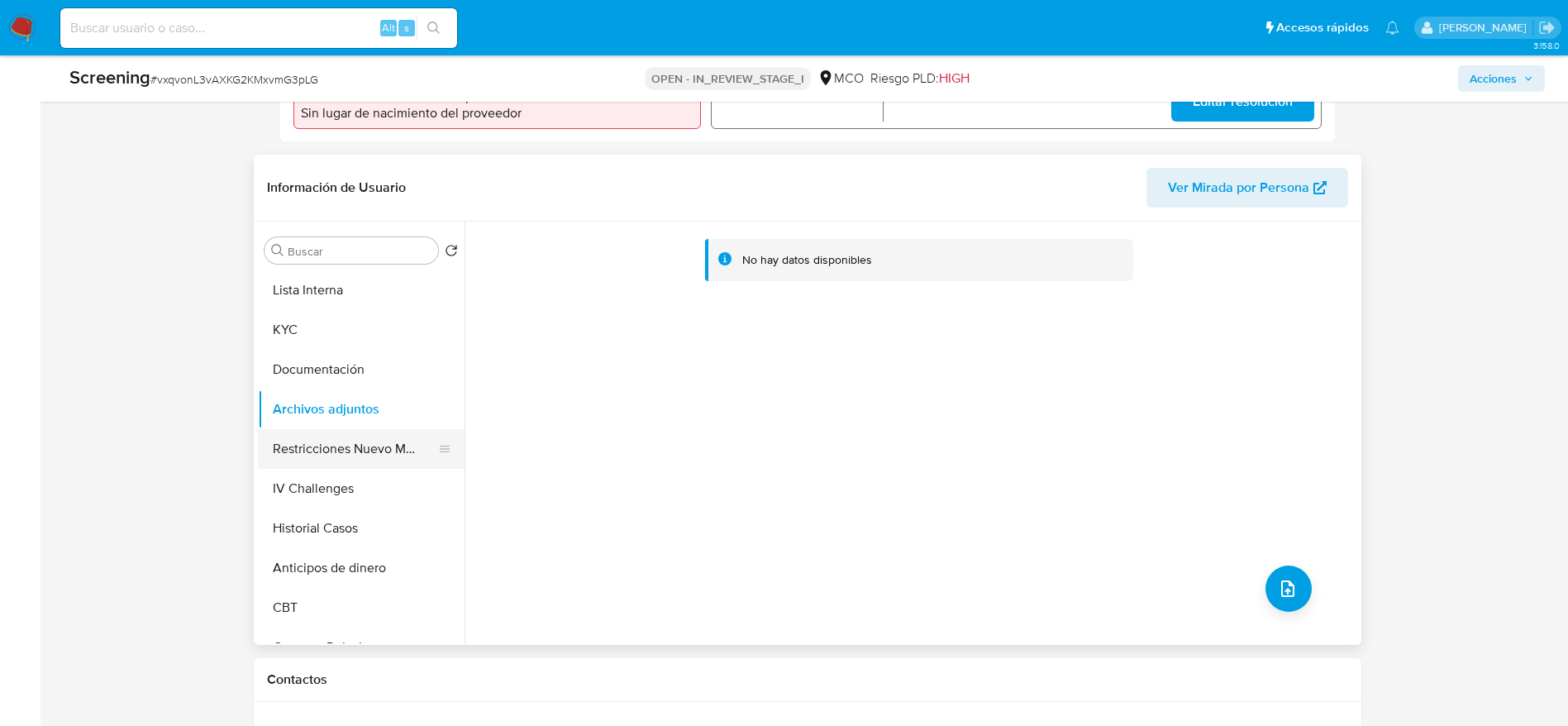
click at [316, 438] on button "Restricciones Nuevo Mundo" at bounding box center [354, 449] width 193 height 40
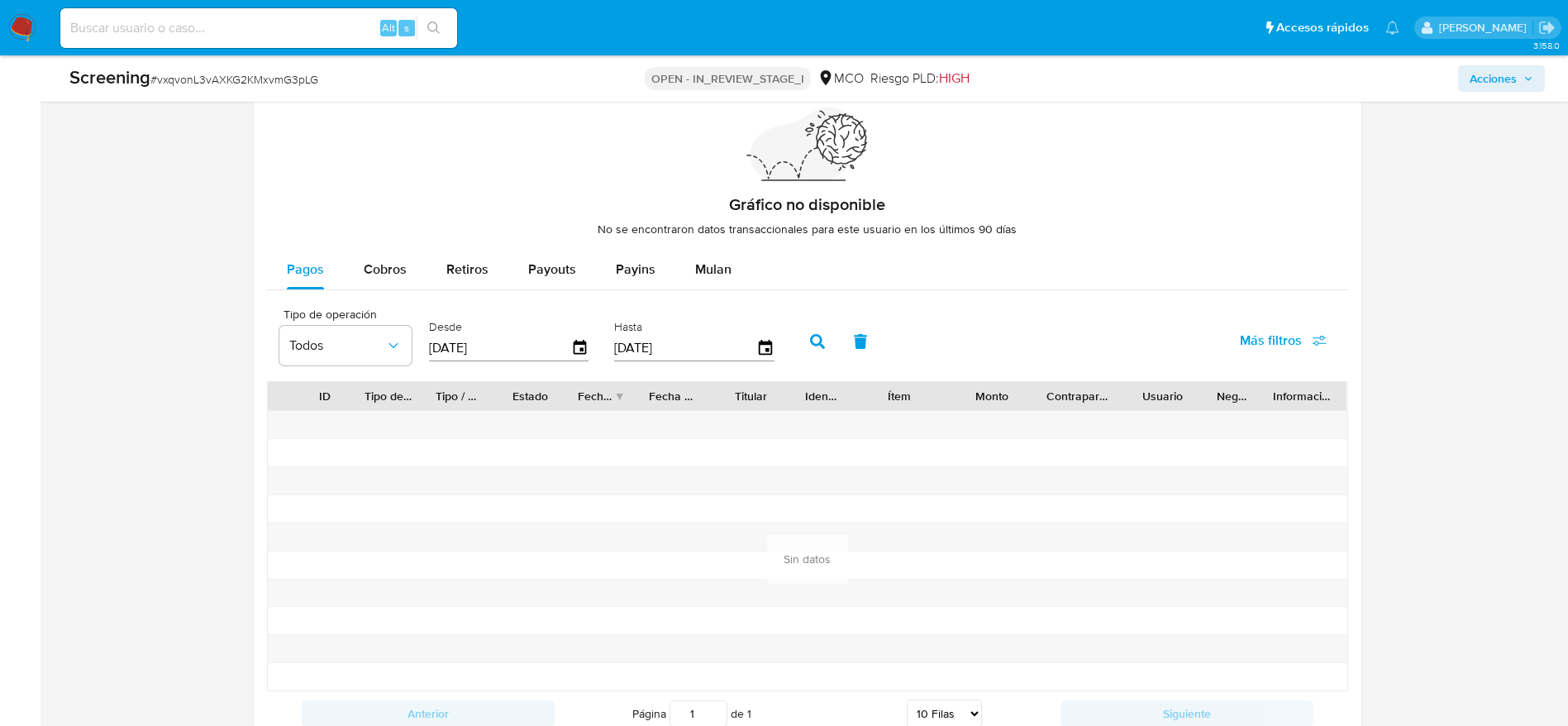
scroll to position [2470, 0]
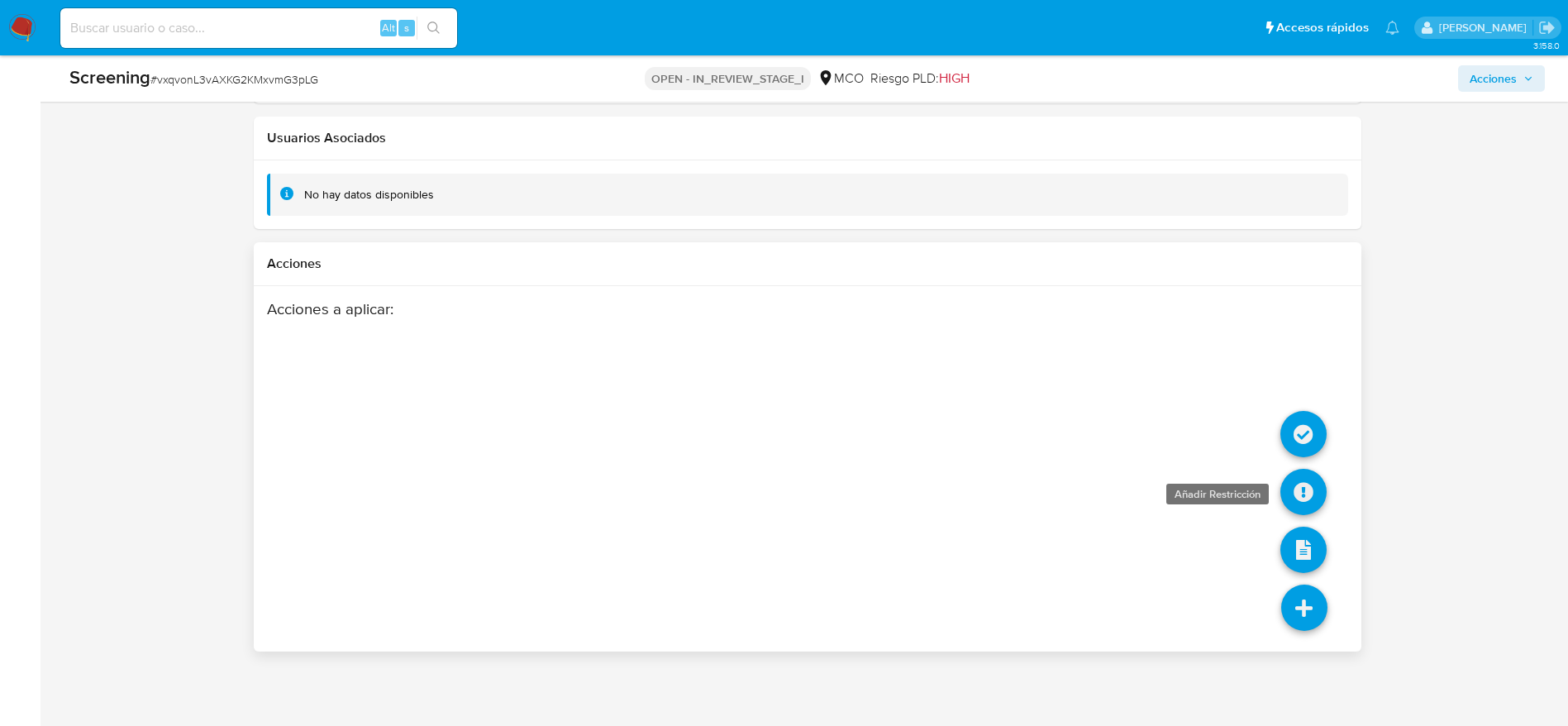
click at [1057, 483] on icon at bounding box center [1303, 492] width 46 height 46
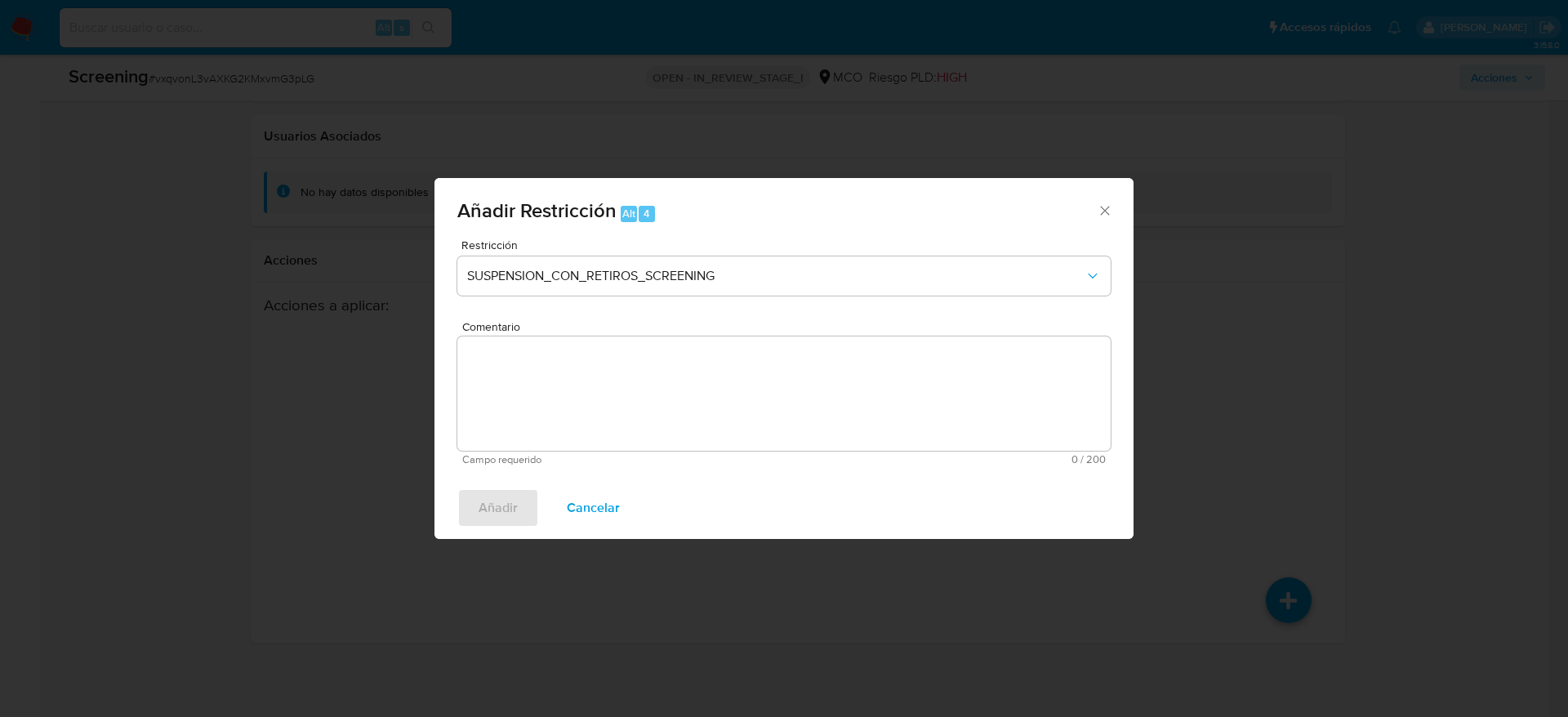
click at [613, 470] on div "Restricción SUSPENSION_CON_RETIROS_SCREENING Comentario Campo requerido 0 / 200…" at bounding box center [784, 358] width 699 height 238
click at [642, 353] on textarea "Comentario" at bounding box center [783, 394] width 653 height 115
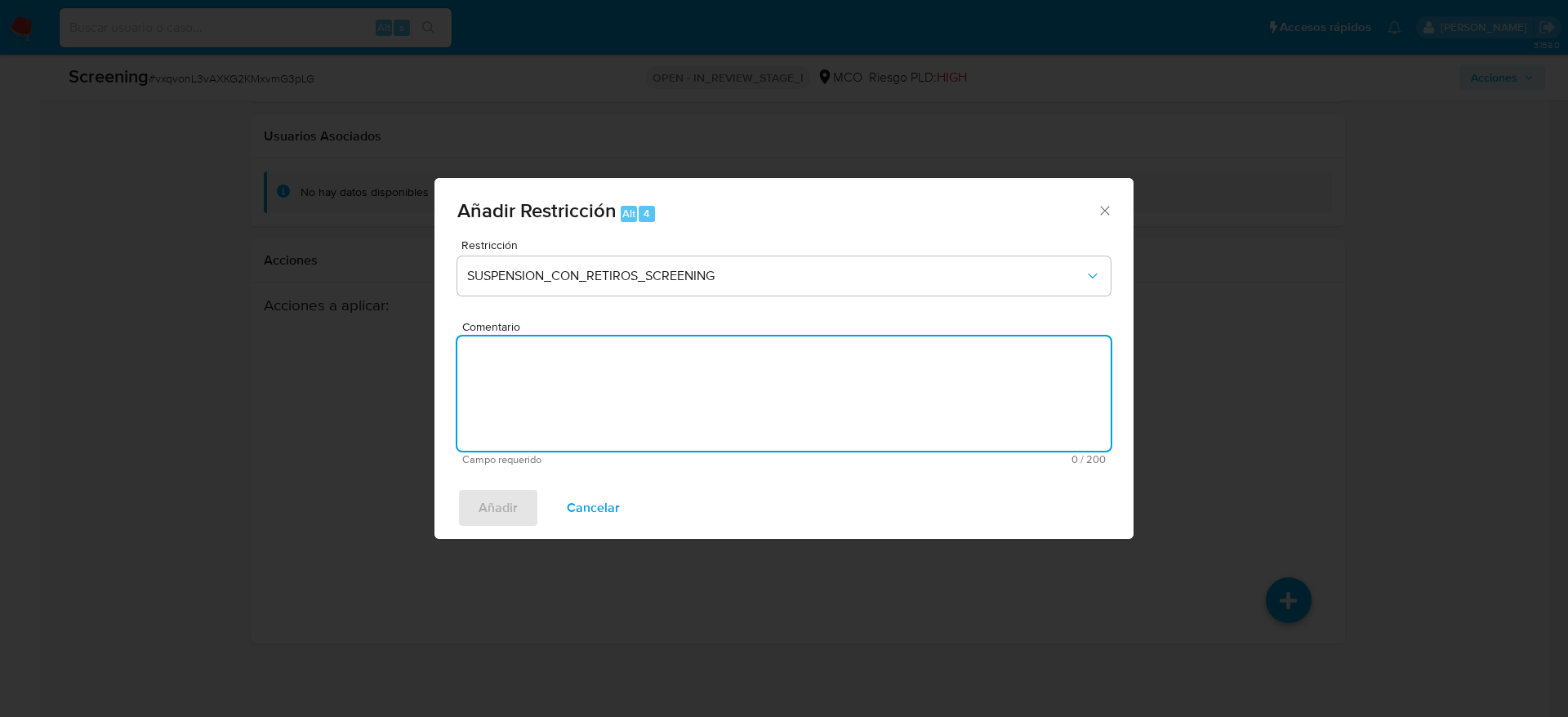
paste textarea "Usuario Alba Rocio Gallego Andrade, fue Destituido e inhabilitado en septiembre…"
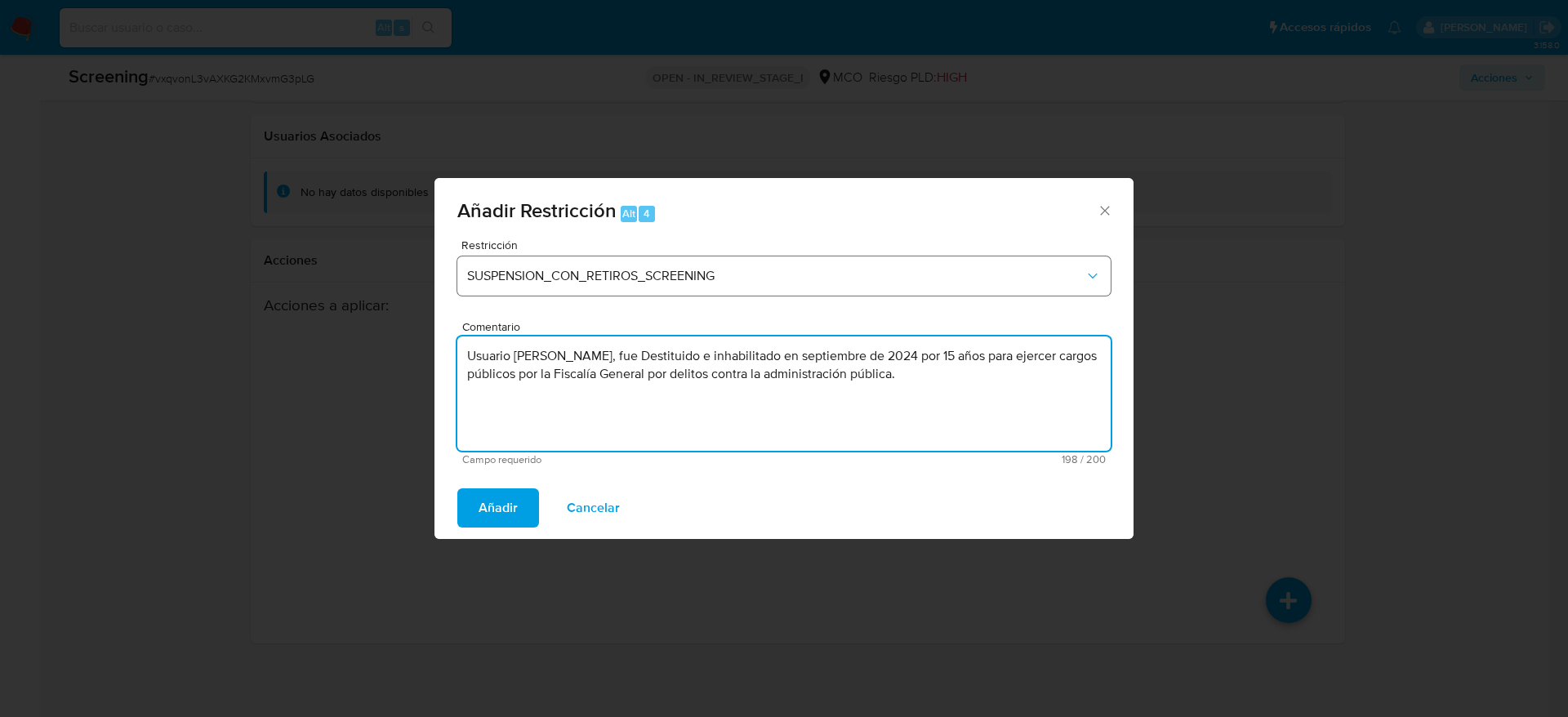
type textarea "Usuario Alba Rocio Gallego Andrade, fue Destituido e inhabilitado en septiembre…"
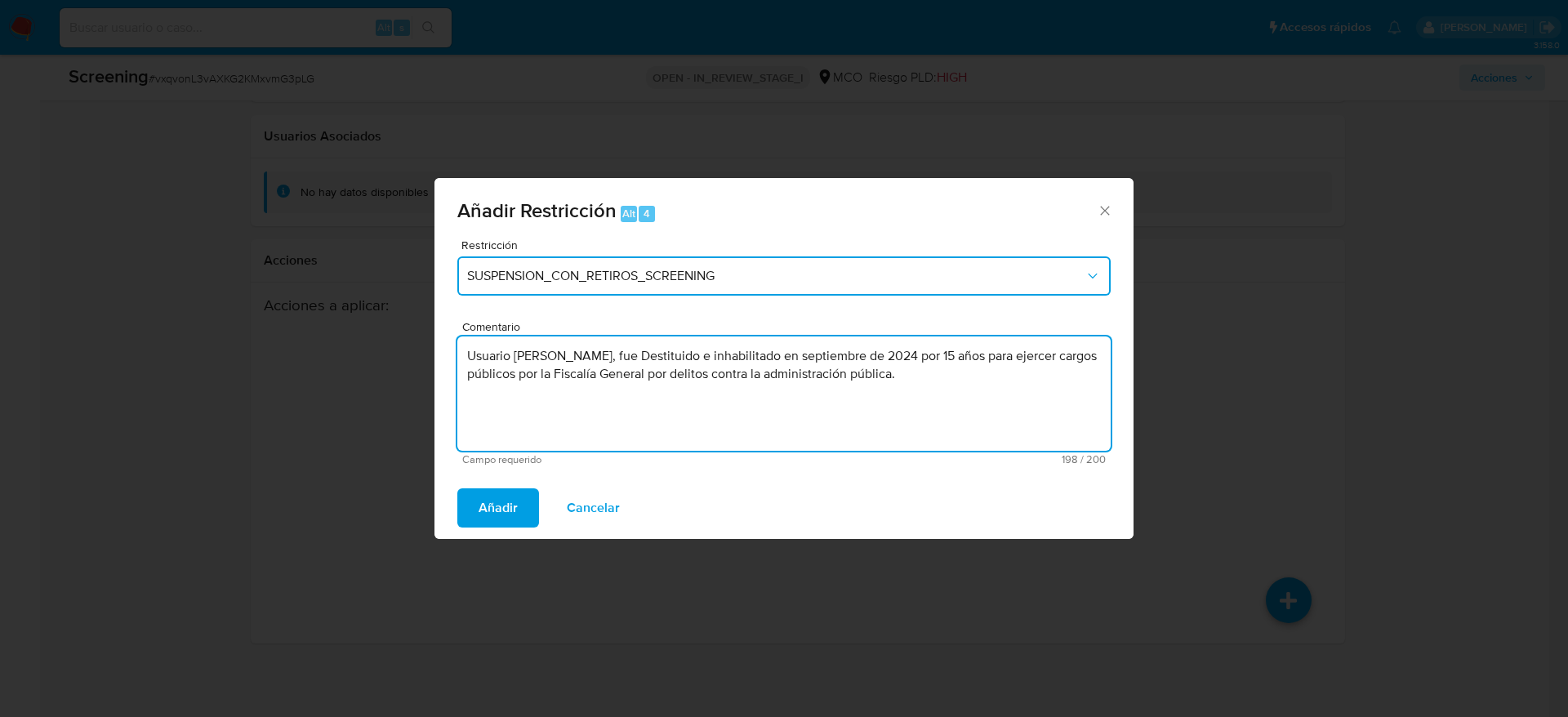
click at [679, 287] on button "SUSPENSION_CON_RETIROS_SCREENING" at bounding box center [783, 276] width 653 height 39
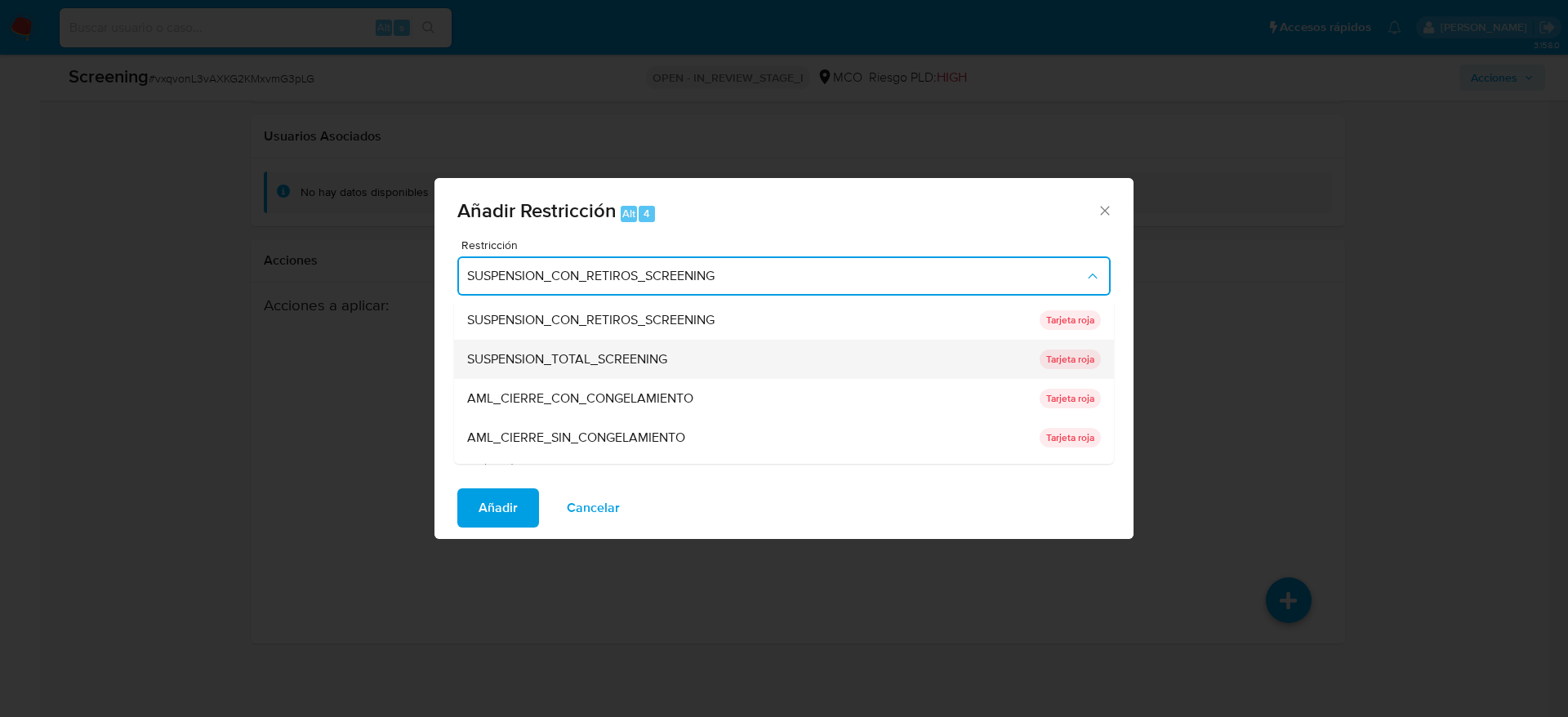
click at [637, 362] on span "SUSPENSION_TOTAL_SCREENING" at bounding box center [566, 359] width 200 height 16
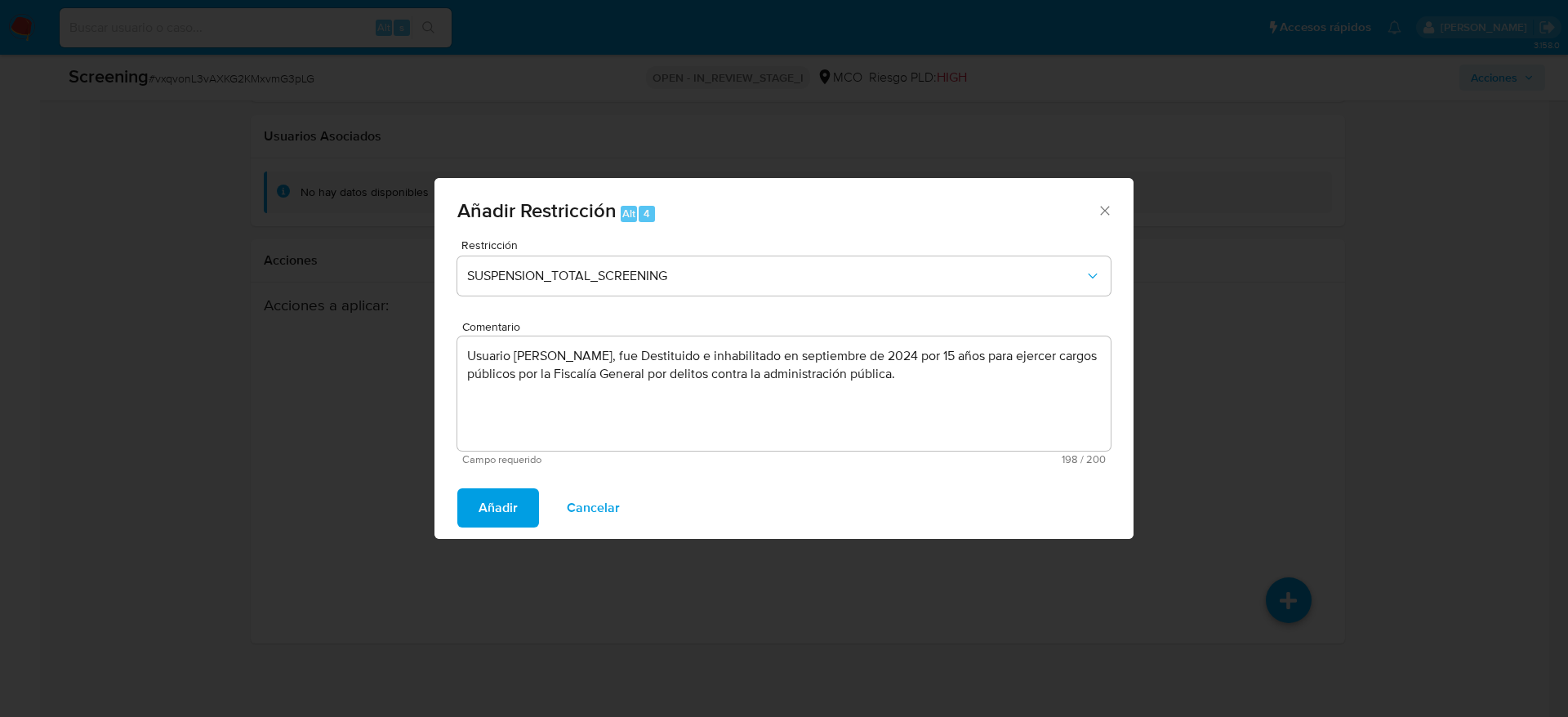
click at [491, 477] on span "Añadir" at bounding box center [498, 508] width 39 height 36
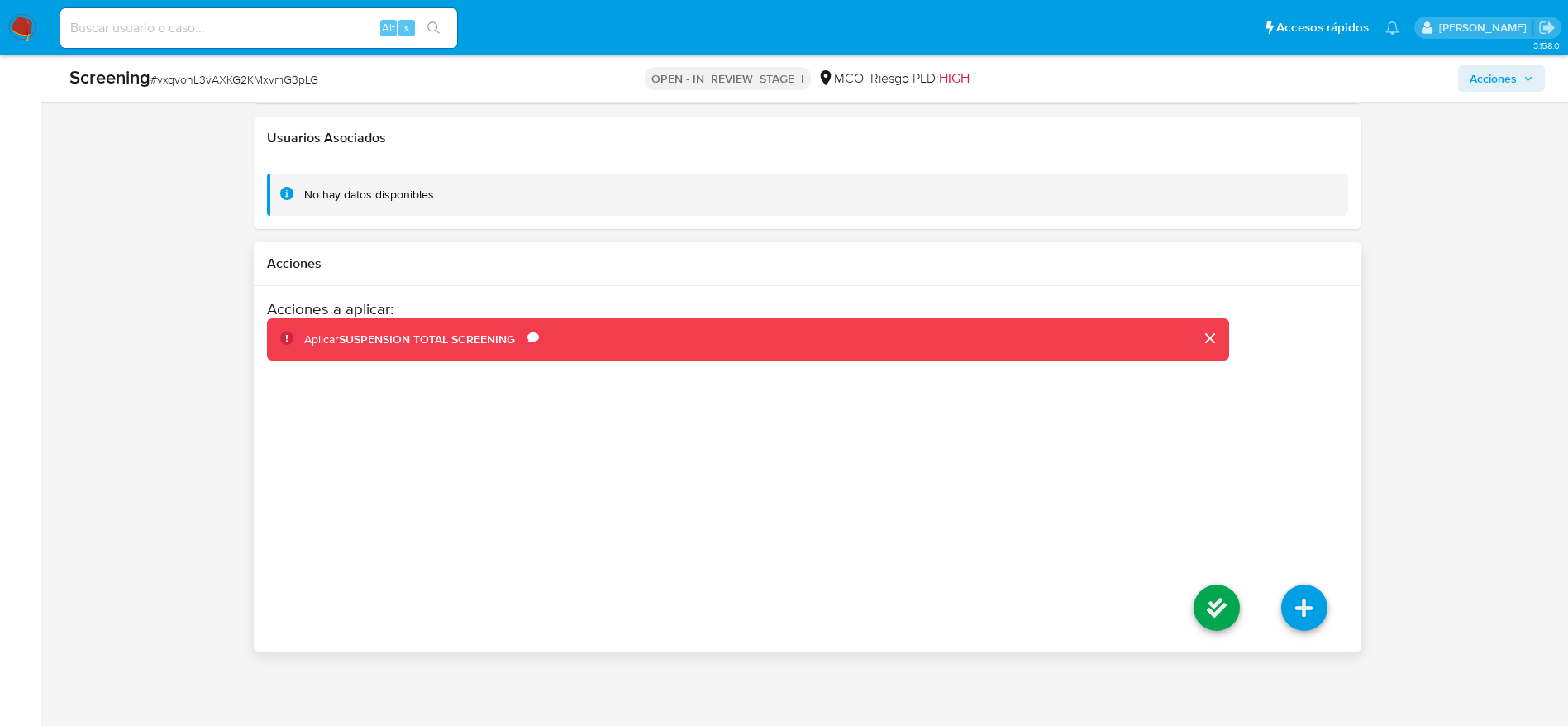
click at [1057, 483] on li at bounding box center [1216, 611] width 88 height 93
click at [1057, 483] on icon at bounding box center [1216, 607] width 46 height 46
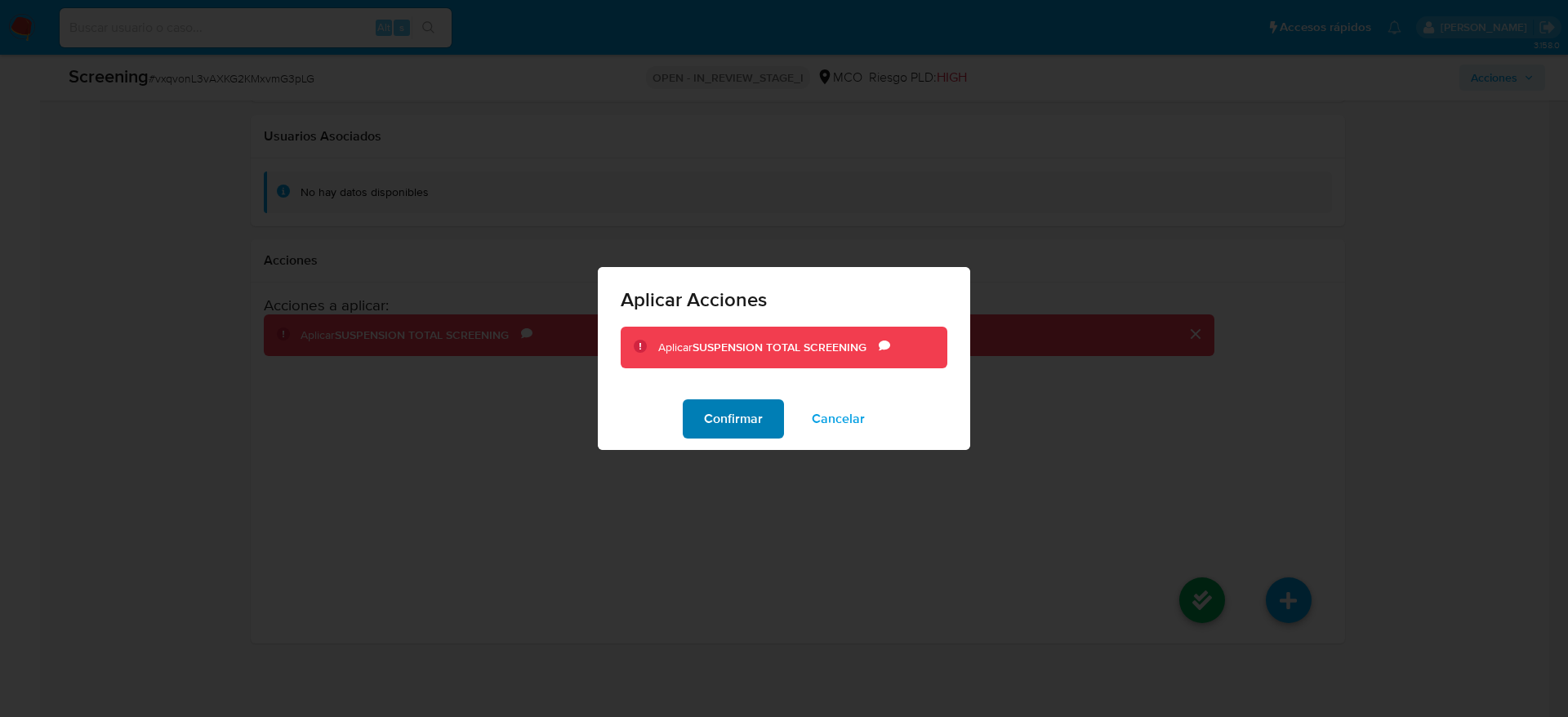
click at [753, 428] on span "Confirmar" at bounding box center [734, 419] width 59 height 36
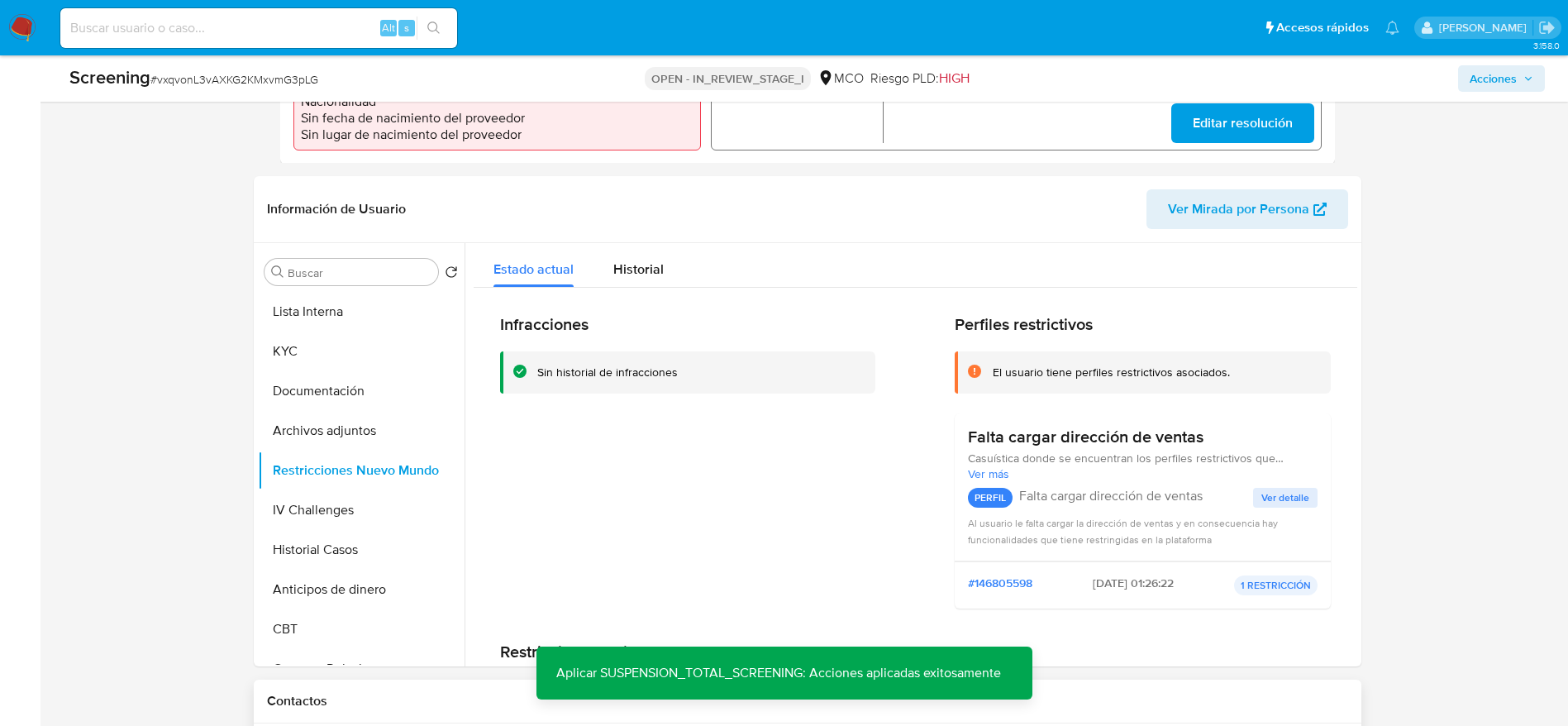
scroll to position [733, 0]
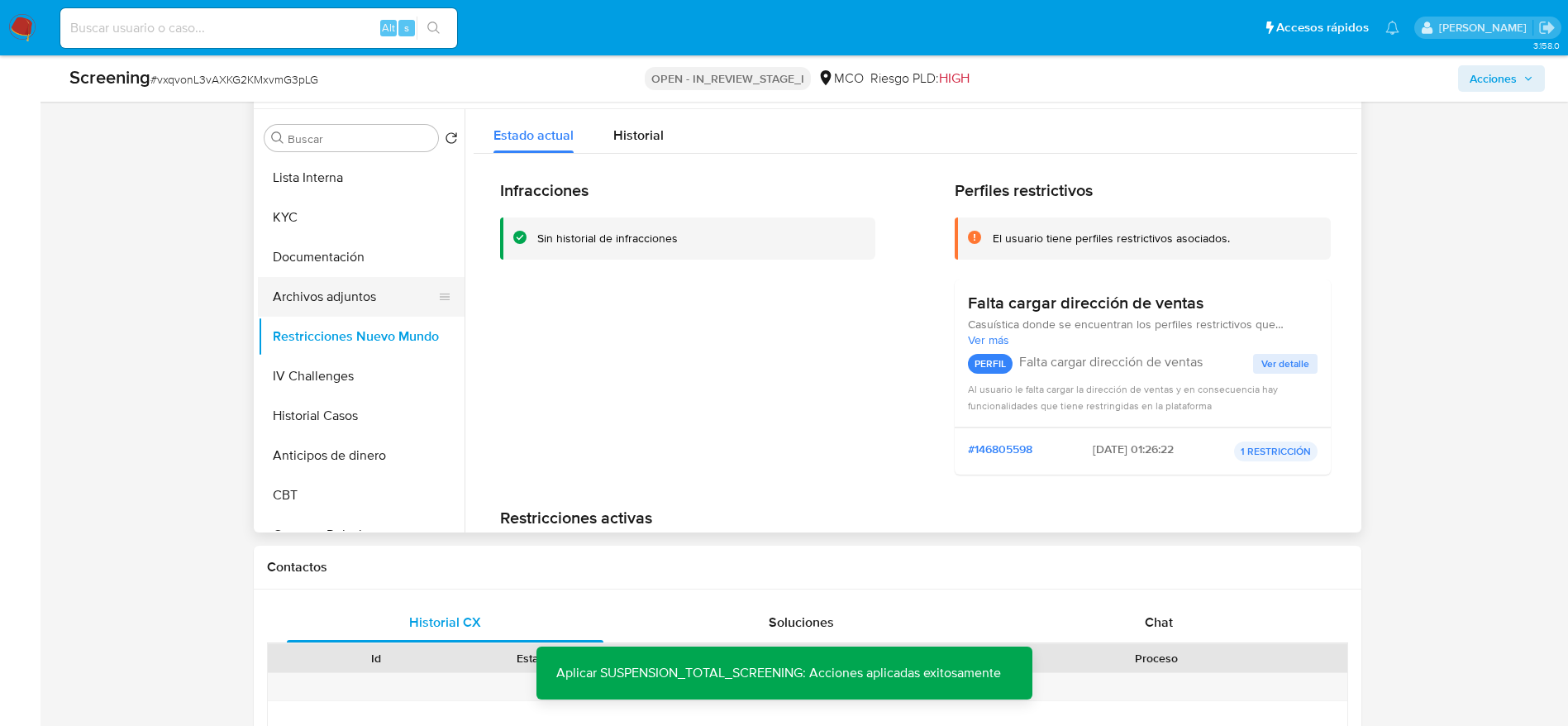
click at [308, 294] on button "Archivos adjuntos" at bounding box center [354, 297] width 193 height 40
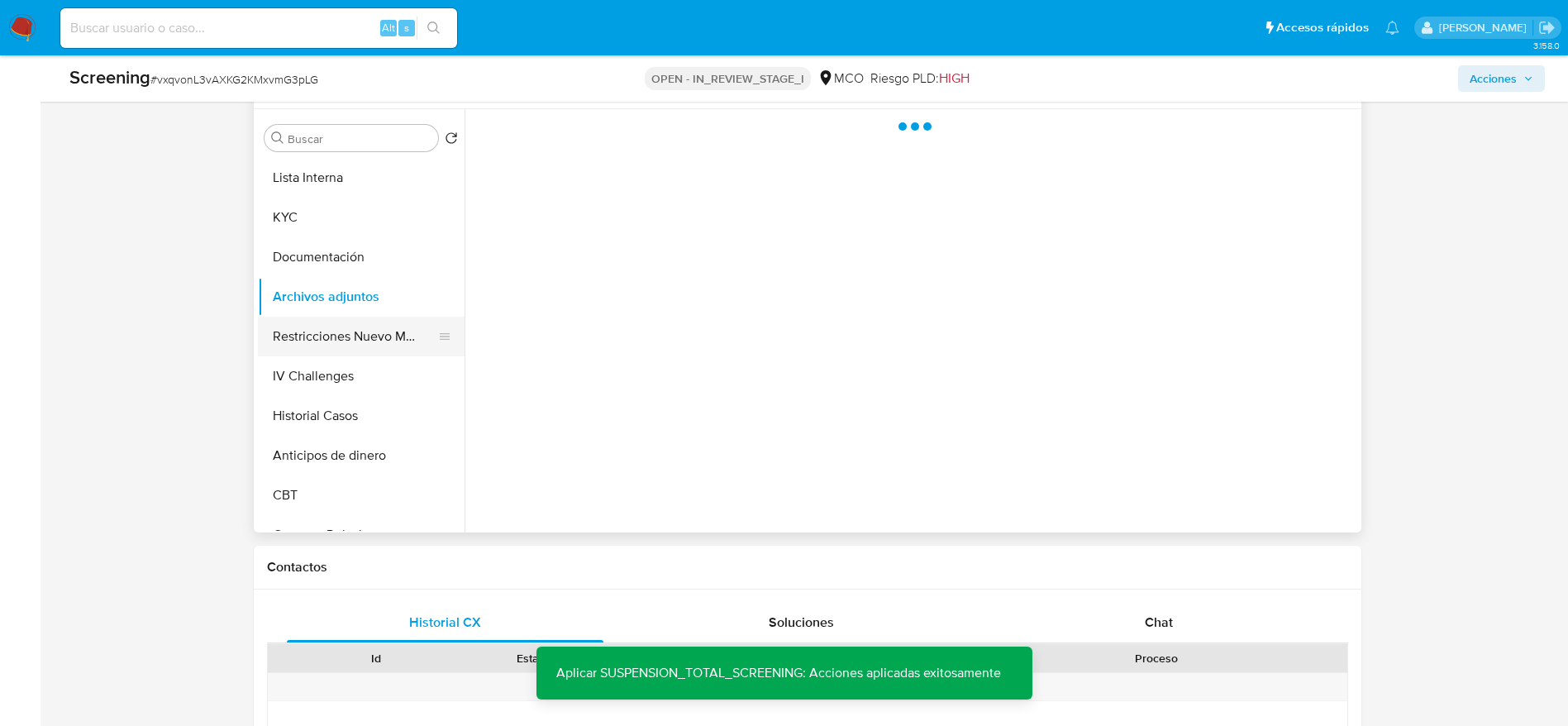
click at [307, 337] on button "Restricciones Nuevo Mundo" at bounding box center [354, 337] width 193 height 40
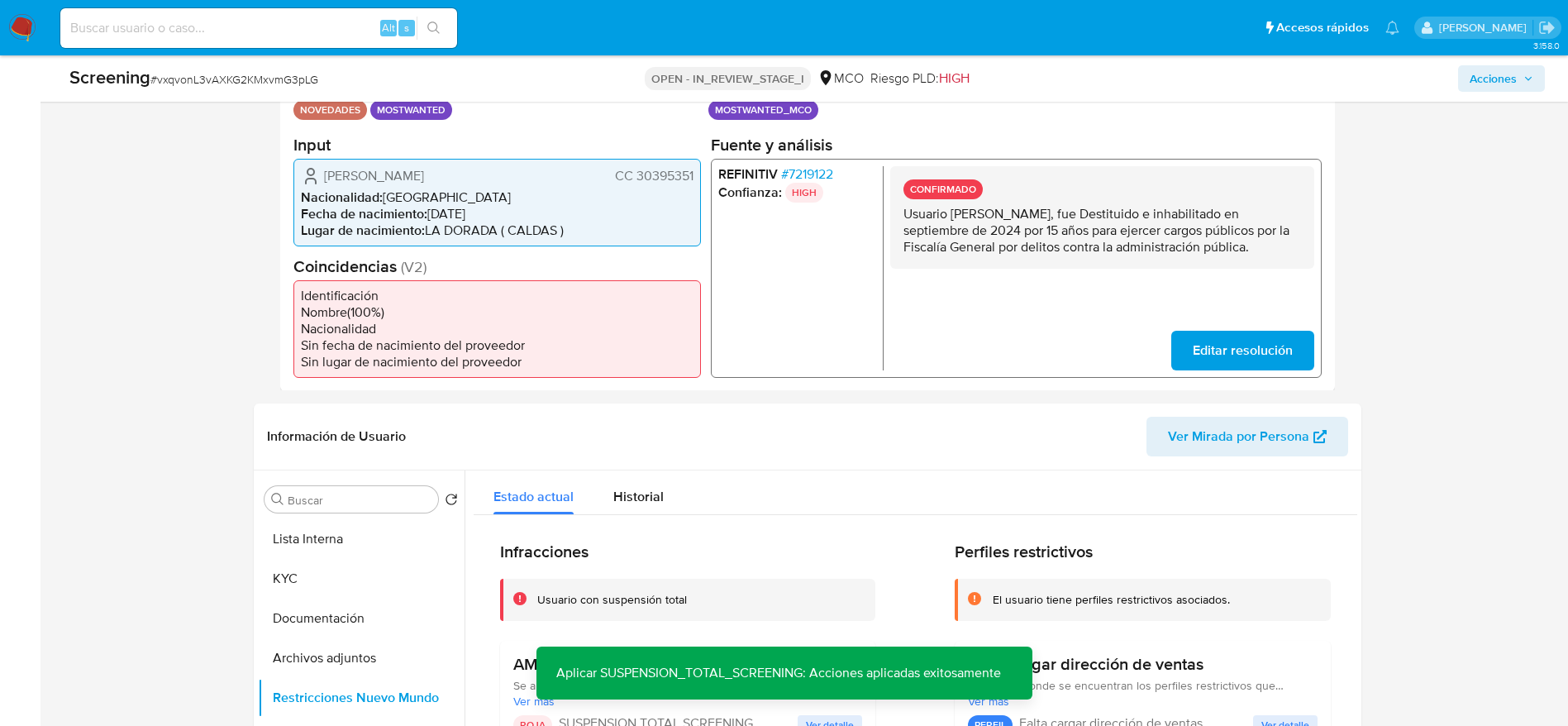
scroll to position [496, 0]
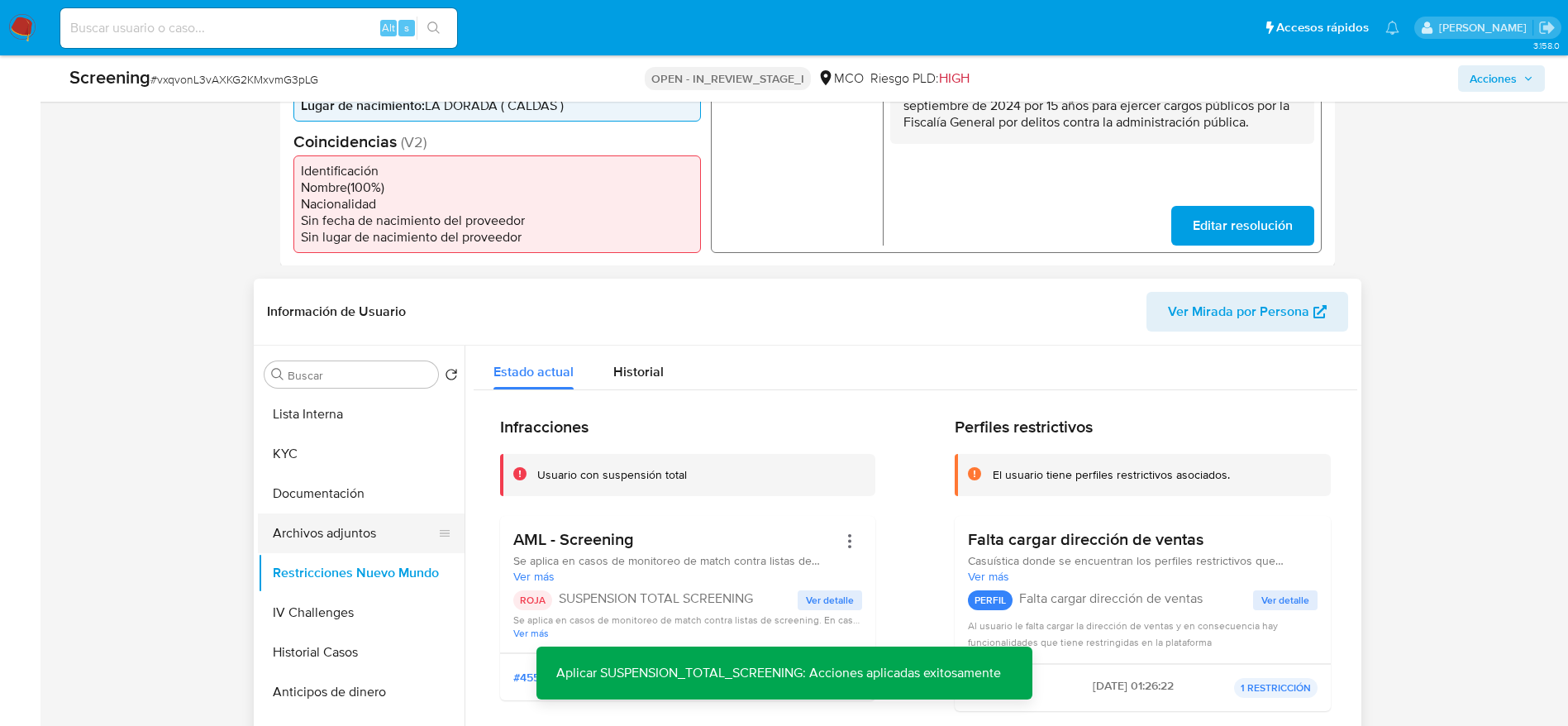
click at [300, 483] on button "Archivos adjuntos" at bounding box center [354, 534] width 193 height 40
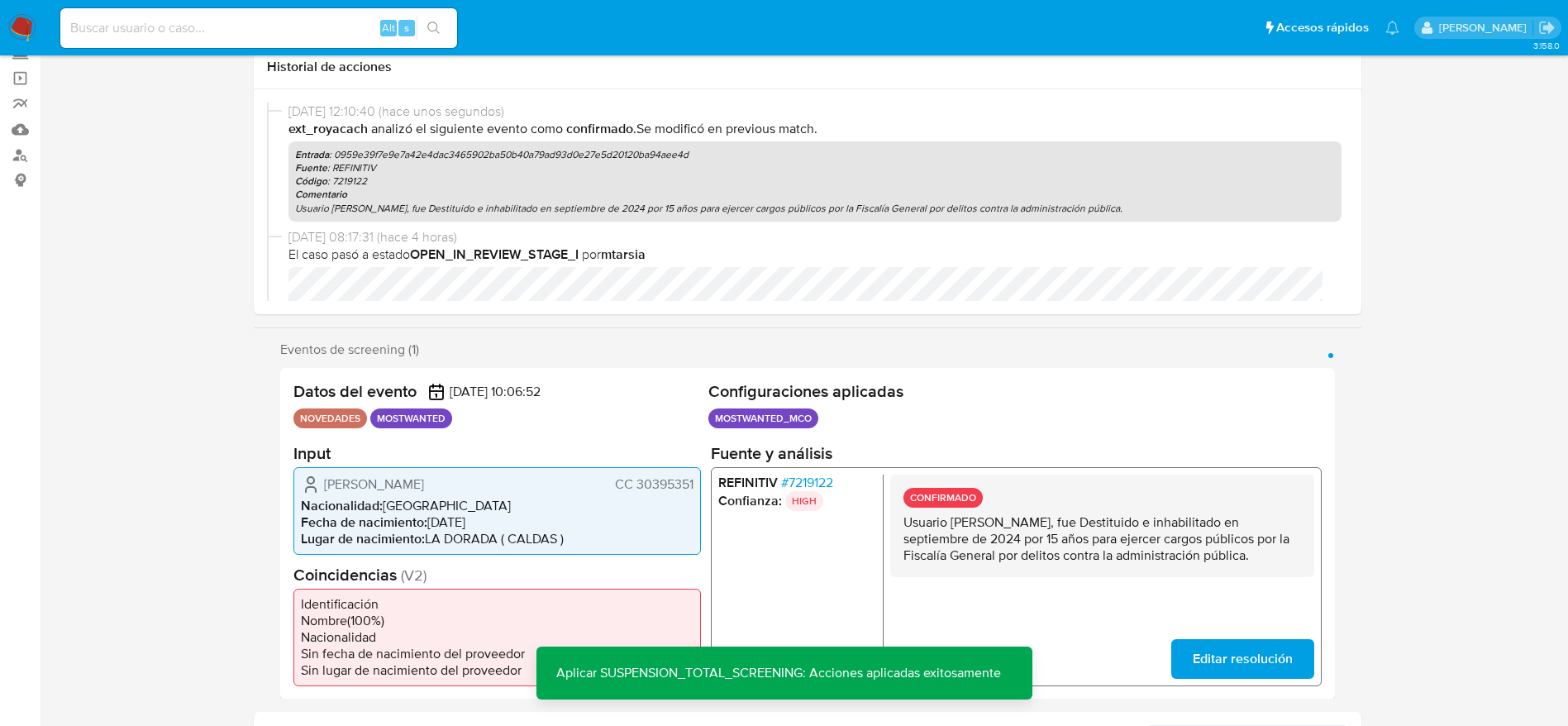
scroll to position [0, 0]
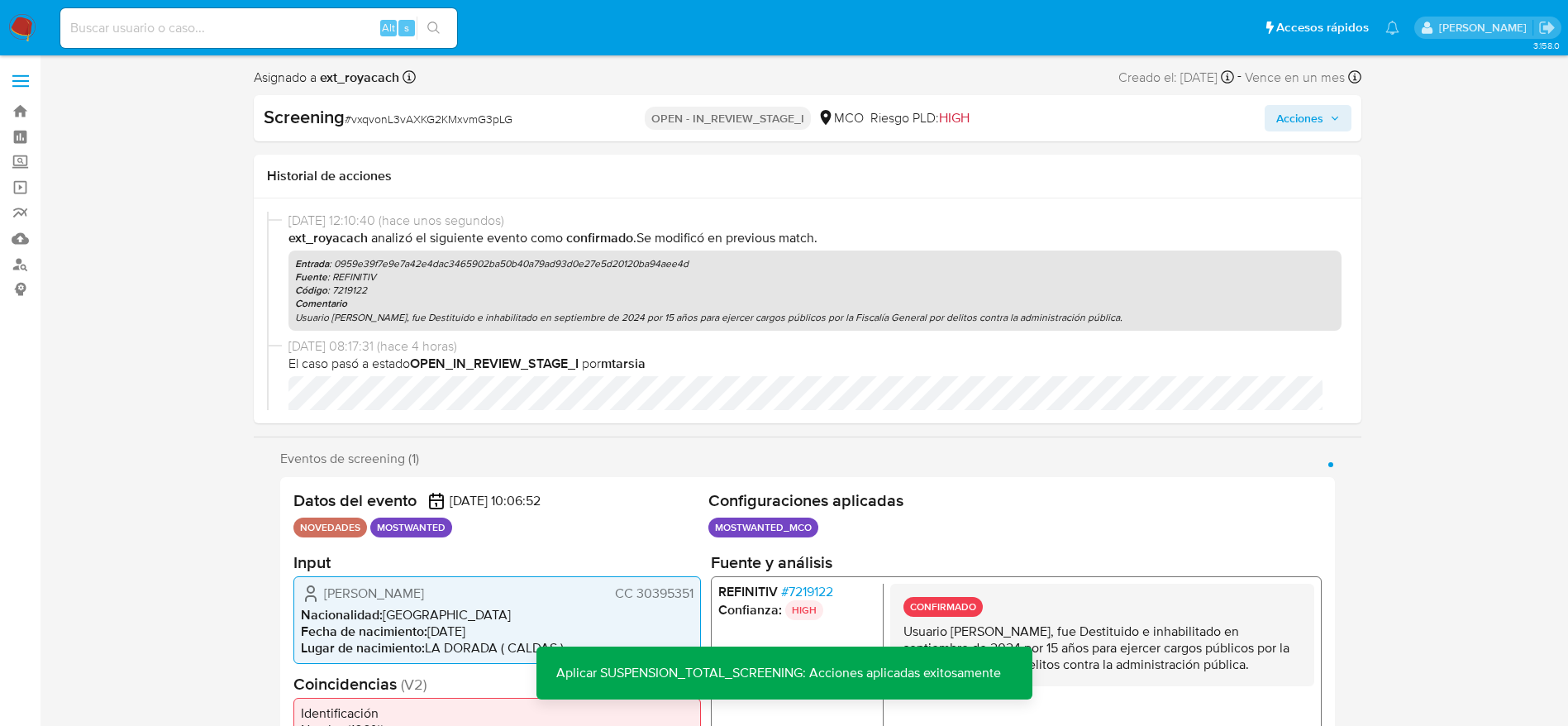
click at [1057, 113] on span "Acciones" at bounding box center [1300, 118] width 47 height 26
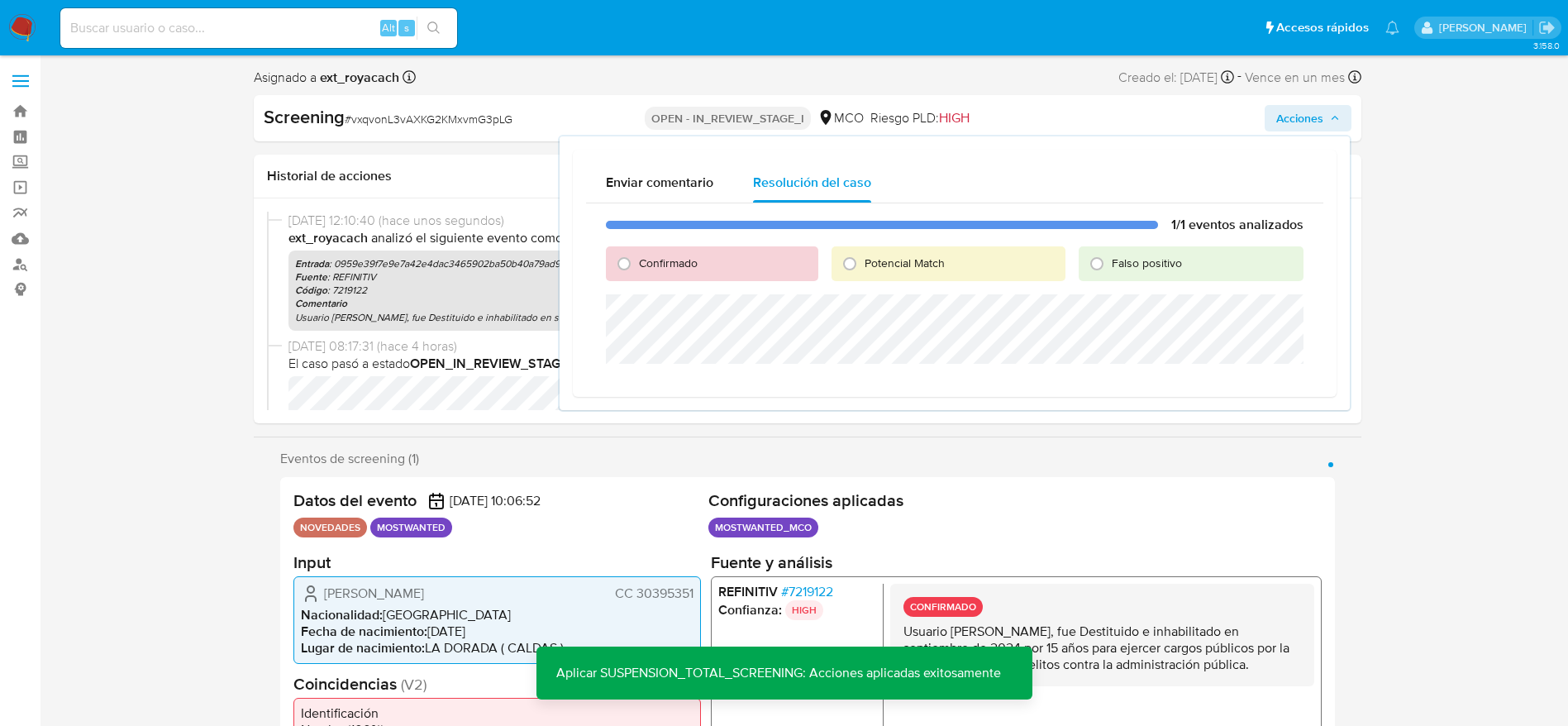
click at [888, 257] on span "Potencial Match" at bounding box center [904, 263] width 80 height 16
click at [863, 257] on input "Potencial Match" at bounding box center [849, 263] width 26 height 26
radio input "true"
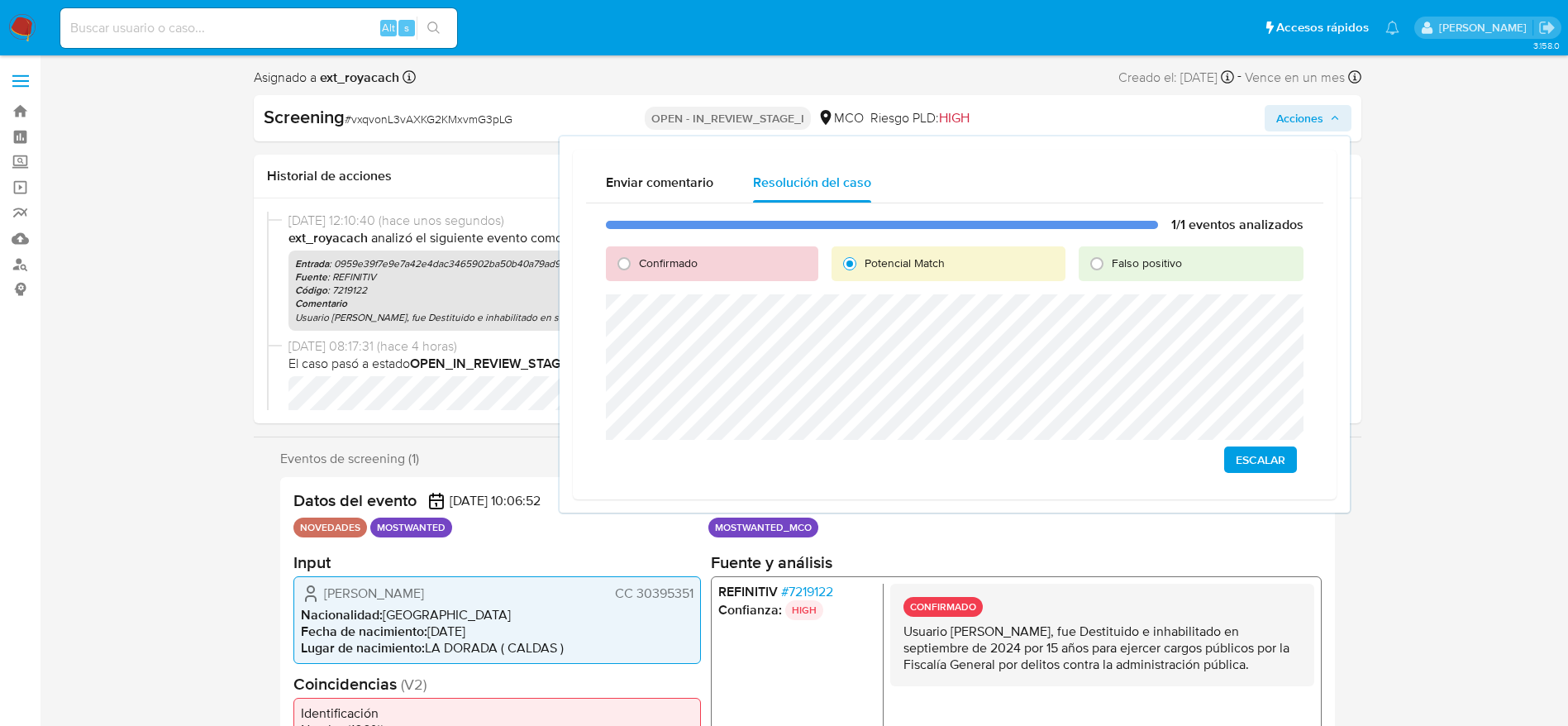
click at [1057, 457] on span "Escalar" at bounding box center [1261, 460] width 50 height 24
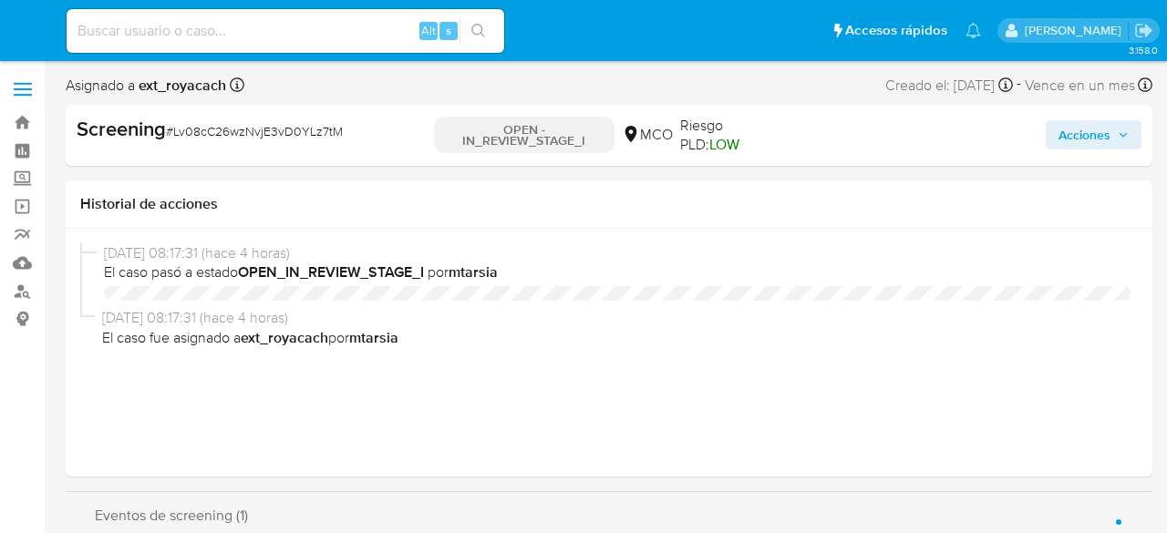
select select "10"
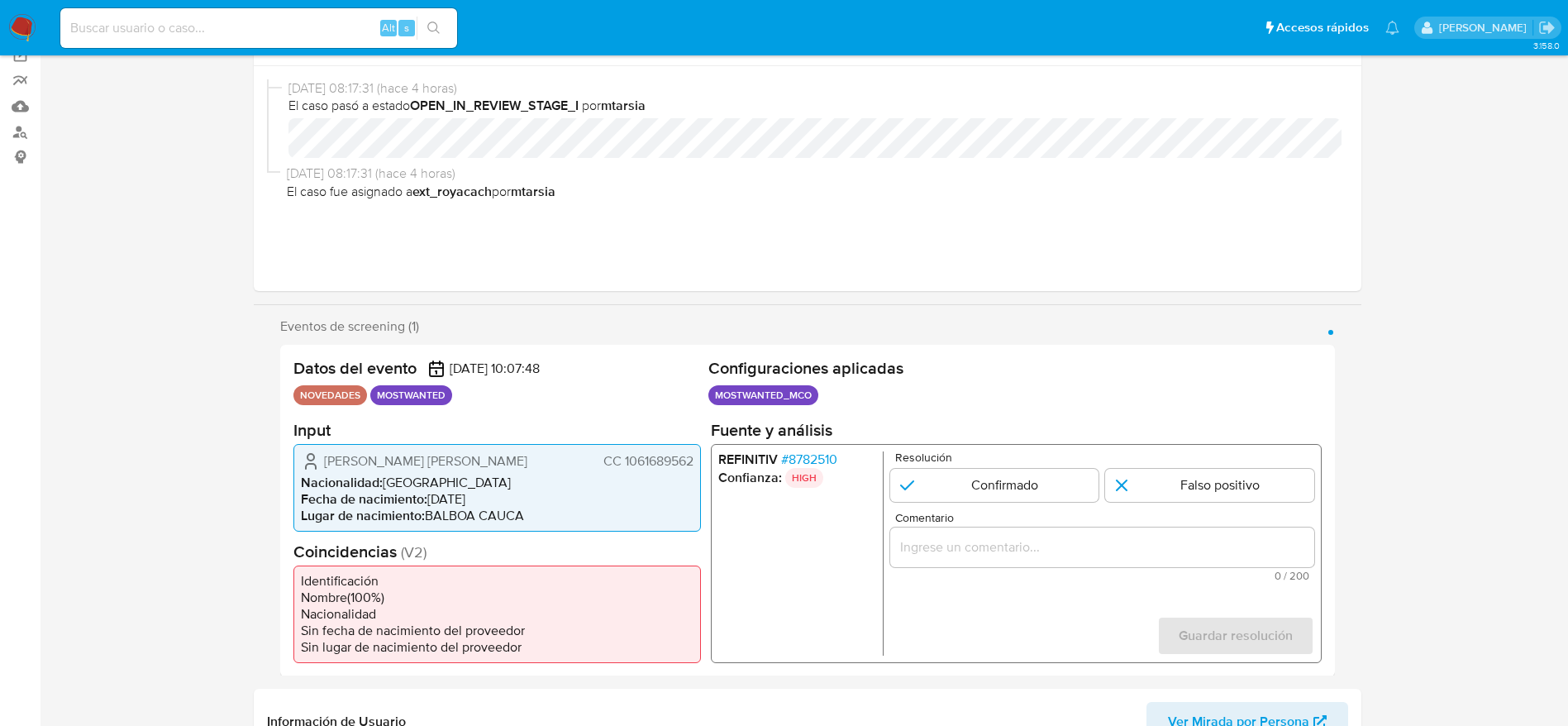
scroll to position [248, 0]
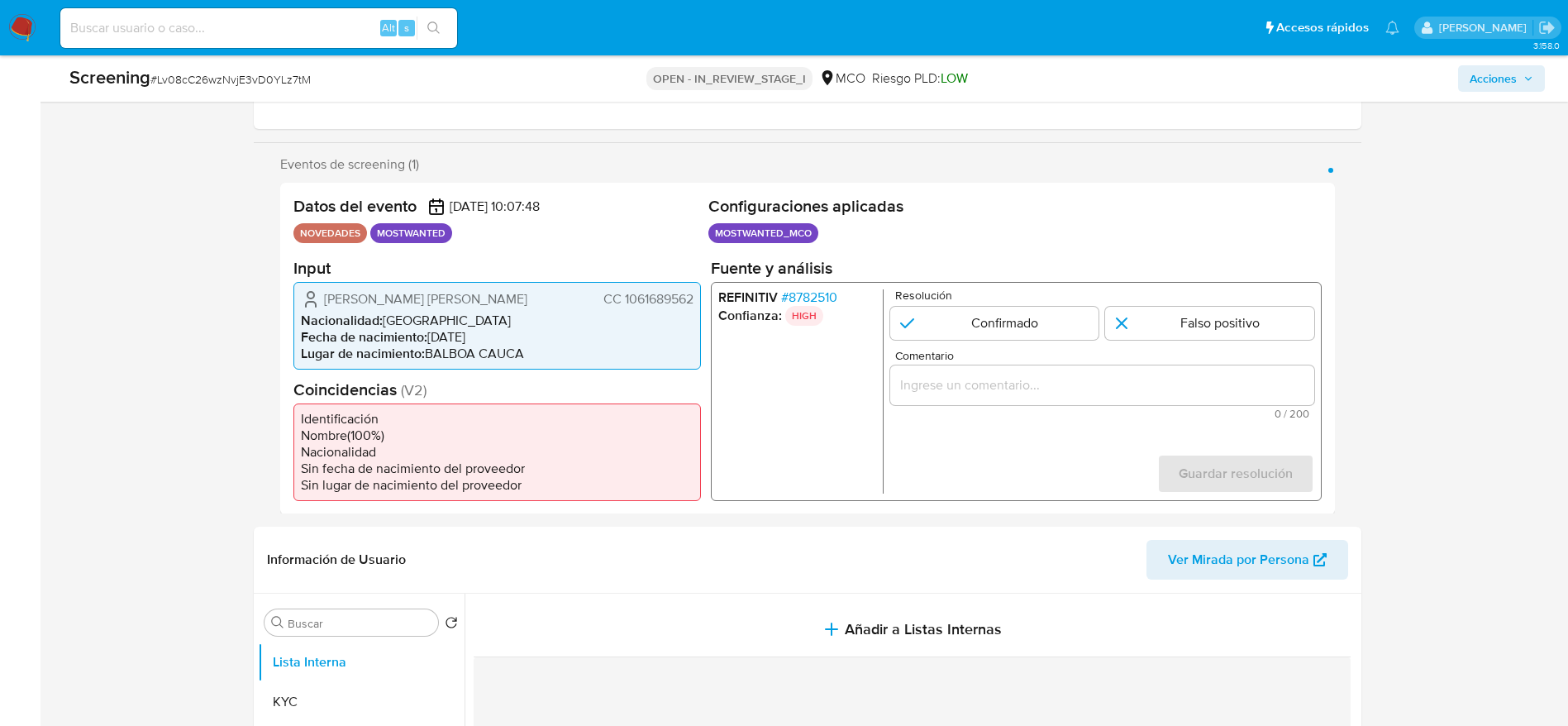
drag, startPoint x: 292, startPoint y: 275, endPoint x: 658, endPoint y: 311, distance: 367.8
click at [658, 311] on div "Datos del evento 10/09/2025 10:07:48 NOVEDADES MOSTWANTED Configuraciones aplic…" at bounding box center [807, 348] width 1055 height 331
drag, startPoint x: 482, startPoint y: 305, endPoint x: 319, endPoint y: 307, distance: 163.0
click at [481, 305] on span "Holman Daniel Garces Ledezma" at bounding box center [425, 299] width 203 height 16
click at [275, 294] on div "Eventos de screening (1) Página 1 Datos del evento 10/09/2025 10:07:48 NOVEDADE…" at bounding box center [807, 335] width 1107 height 358
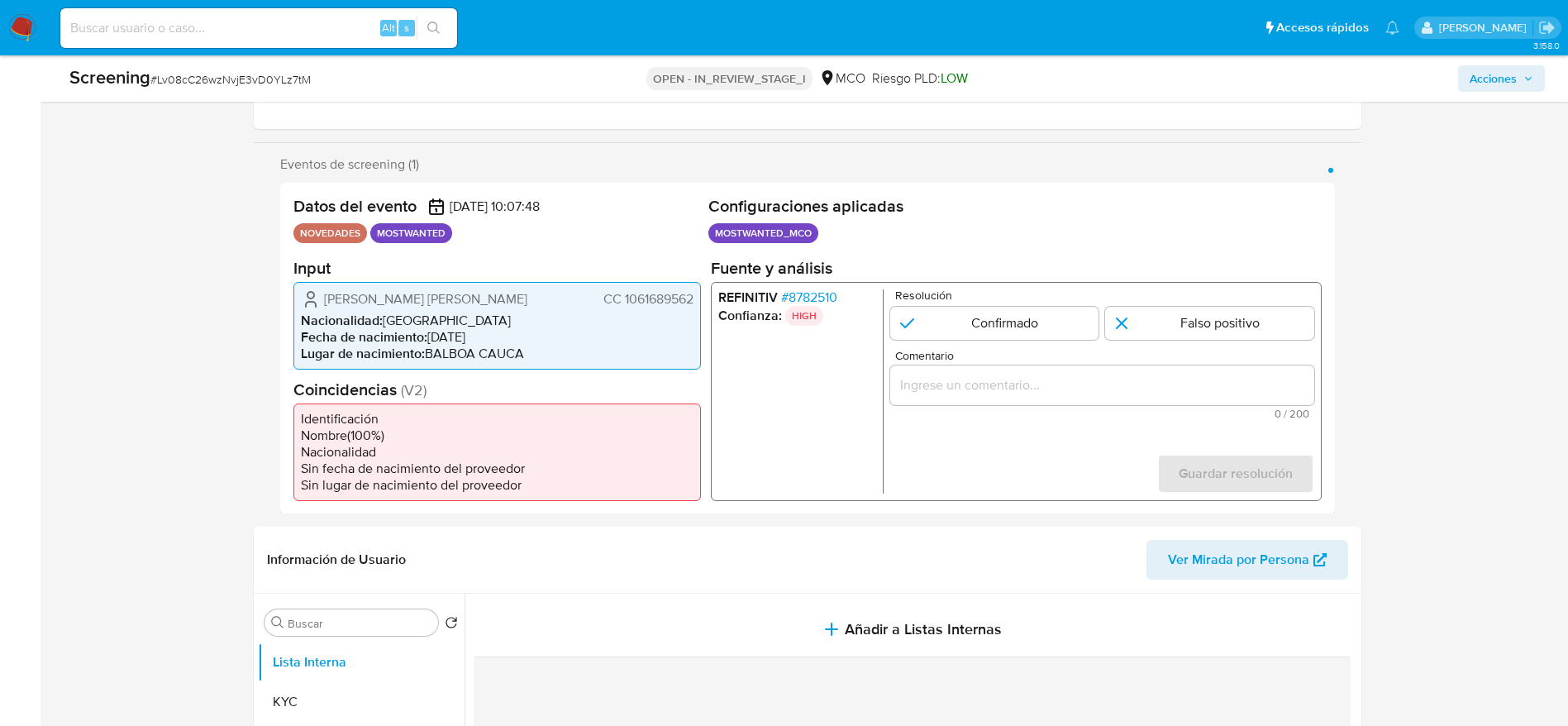
drag, startPoint x: 316, startPoint y: 298, endPoint x: 921, endPoint y: 6, distance: 671.8
click at [693, 296] on div "Holman Daniel Garces Ledezma CC 1061689562" at bounding box center [497, 299] width 393 height 20
click at [207, 89] on div "Screening # Lv08cC26wzNvjE3vD0YLz7tM" at bounding box center [313, 77] width 486 height 25
copy span "Lv08cC26wzNvjE3vD0YLz7tM"
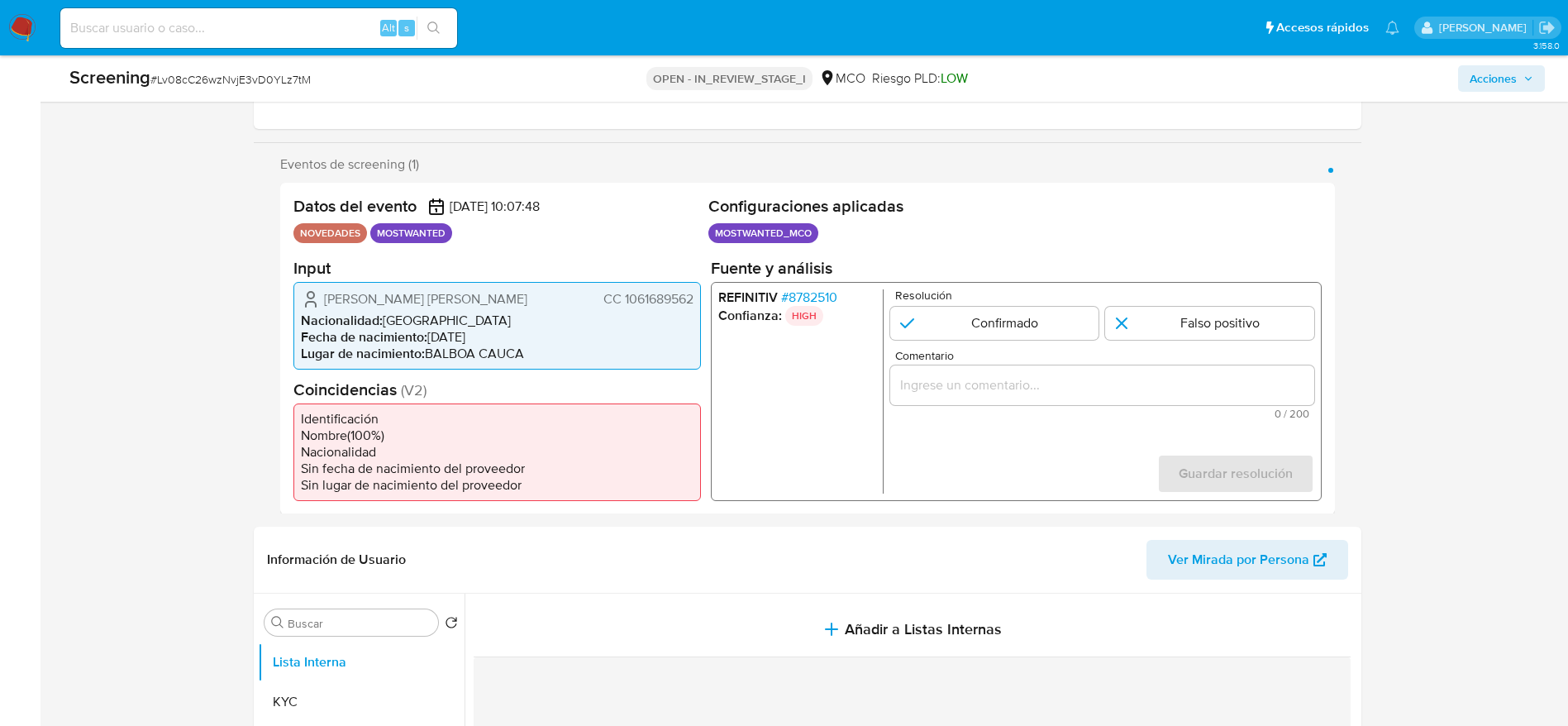
drag, startPoint x: 308, startPoint y: 300, endPoint x: 701, endPoint y: 300, distance: 393.0
click at [701, 300] on div "Datos del evento 10/09/2025 10:07:48 NOVEDADES MOSTWANTED Configuraciones aplic…" at bounding box center [807, 348] width 1055 height 331
click at [823, 293] on span "# 8782510" at bounding box center [808, 297] width 56 height 16
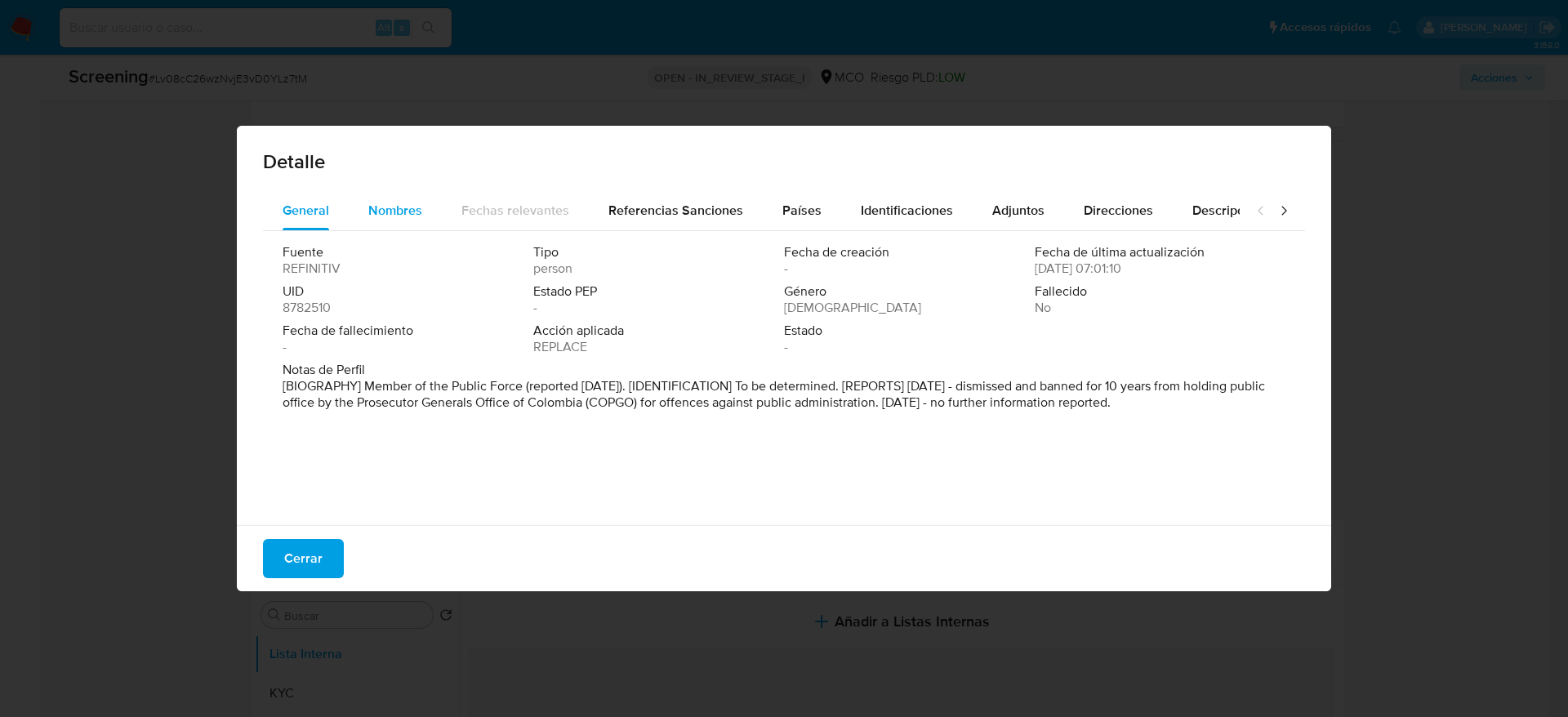
click at [385, 226] on div "Nombres" at bounding box center [395, 211] width 54 height 39
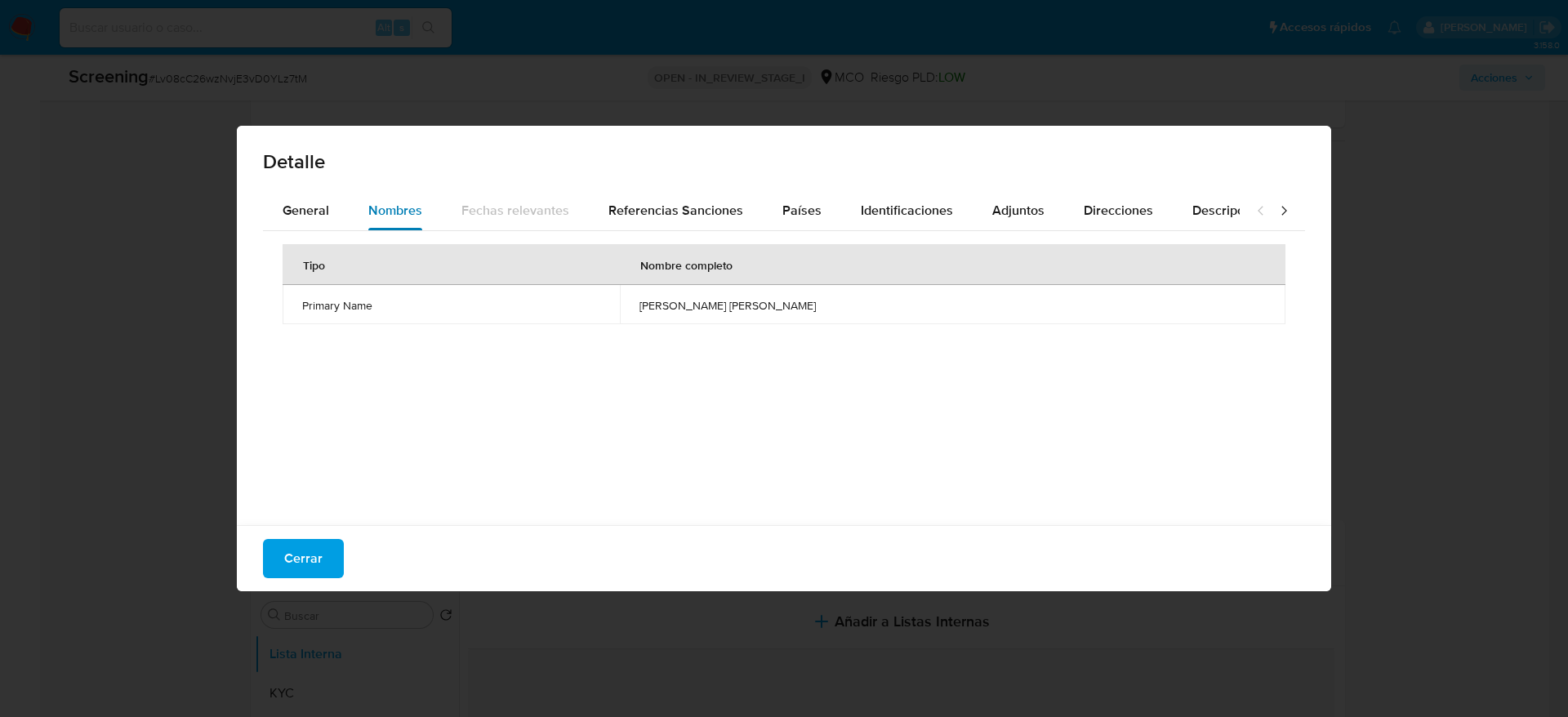
click at [371, 217] on span "Nombres" at bounding box center [395, 210] width 54 height 19
click at [374, 223] on div "Nombres" at bounding box center [395, 211] width 54 height 39
drag, startPoint x: 374, startPoint y: 199, endPoint x: 344, endPoint y: 212, distance: 32.7
click at [349, 208] on button "Nombres" at bounding box center [395, 211] width 93 height 39
click at [344, 212] on button "General" at bounding box center [306, 211] width 86 height 39
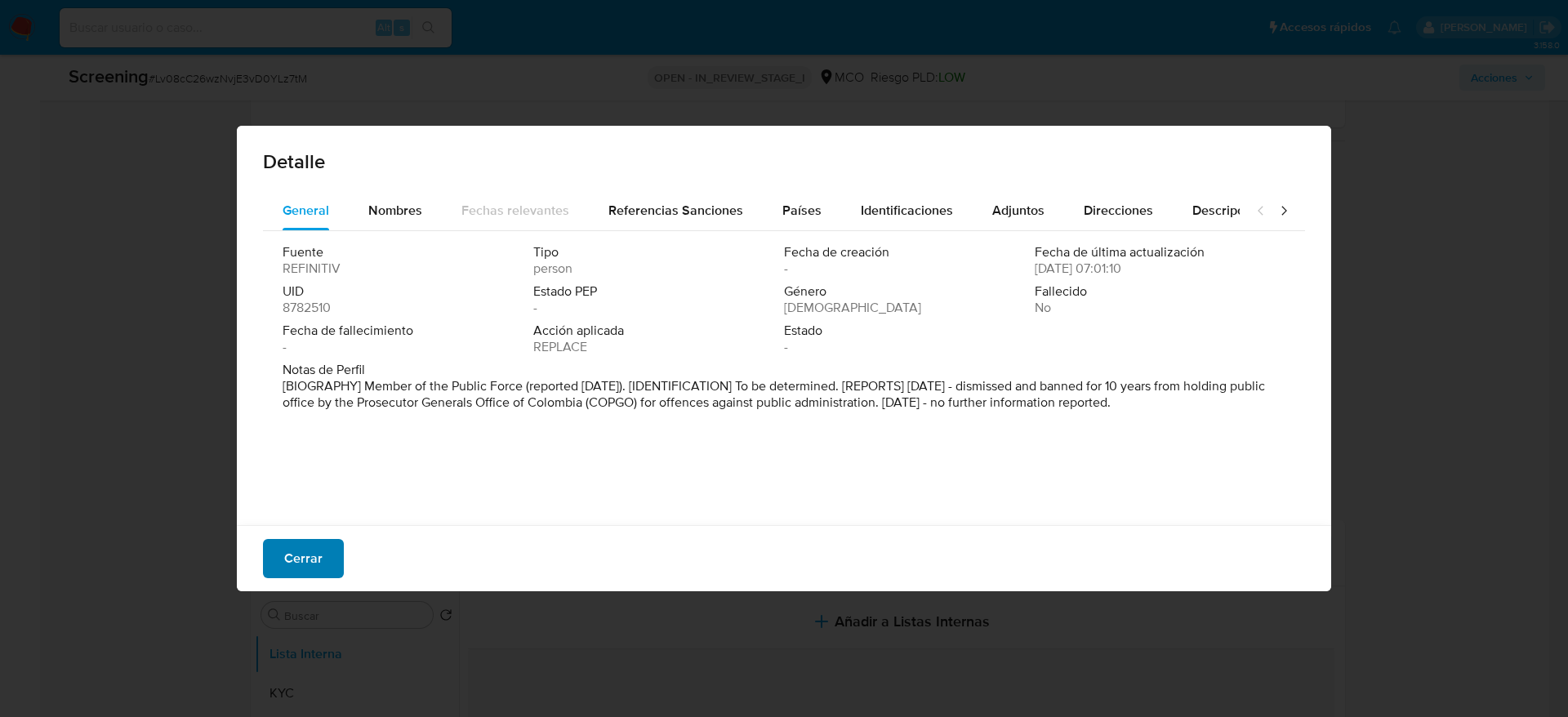
click at [318, 477] on span "Cerrar" at bounding box center [303, 558] width 39 height 36
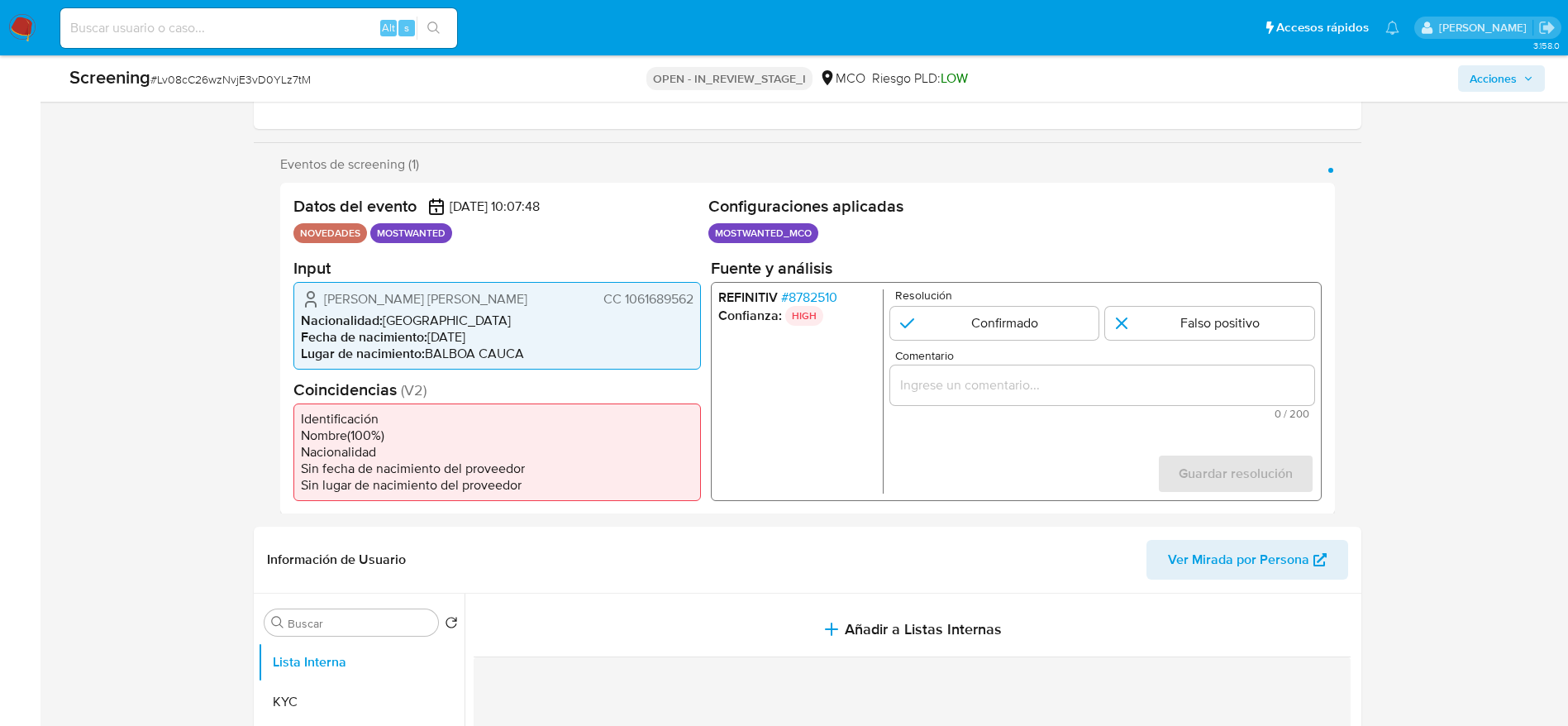
click at [472, 287] on div "Holman Daniel Garces Ledezma CC 1061689562 Nacionalidad : Colombia Fecha de nac…" at bounding box center [497, 325] width 407 height 88
click at [472, 299] on span "Holman Daniel Garces Ledezma" at bounding box center [425, 299] width 203 height 16
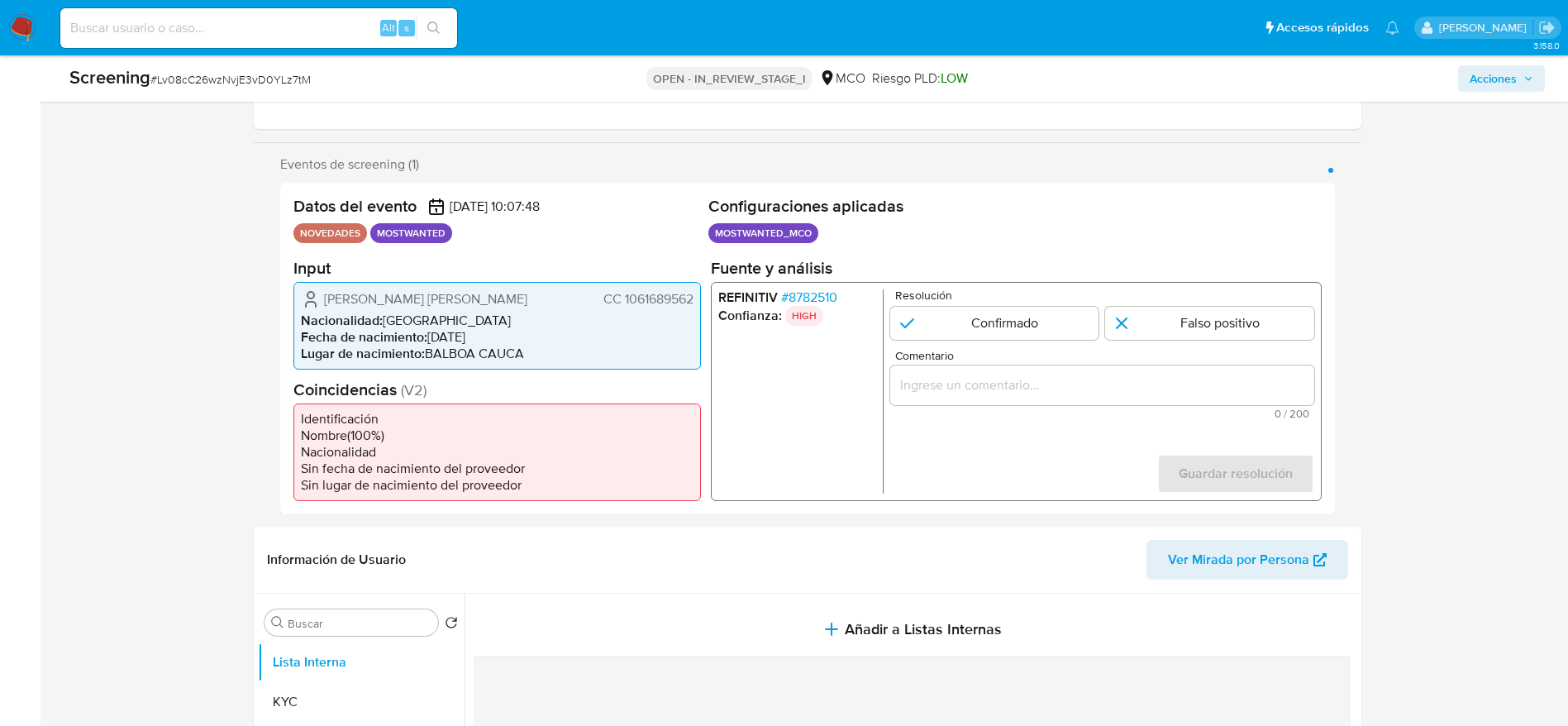
click at [654, 306] on span "CC 1061689562" at bounding box center [647, 299] width 90 height 16
click at [241, 87] on span "# Lv08cC26wzNvjE3vD0YLz7tM" at bounding box center [230, 79] width 161 height 16
click at [964, 331] on input "1 de 1" at bounding box center [994, 322] width 209 height 33
radio input "true"
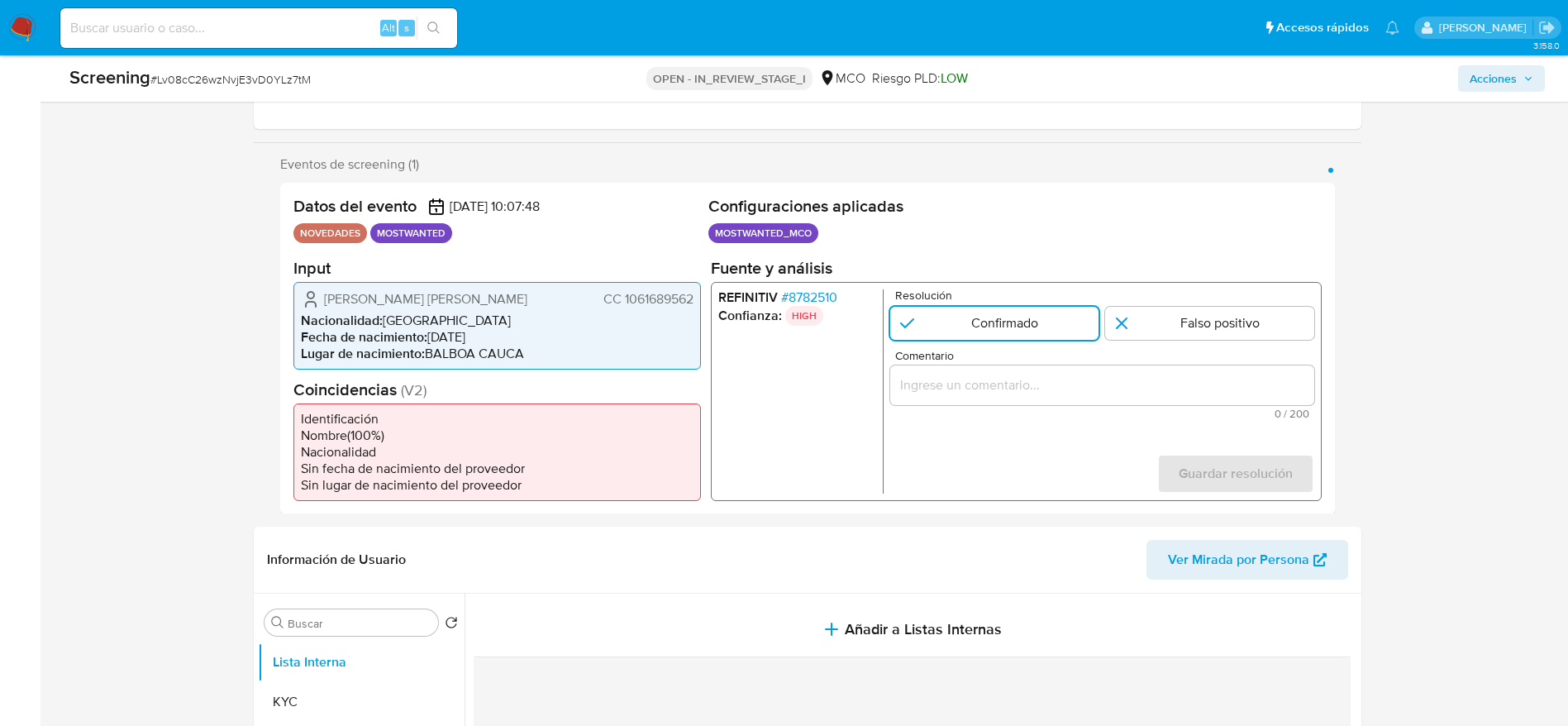
click at [964, 394] on input "Comentario" at bounding box center [1102, 385] width 424 height 22
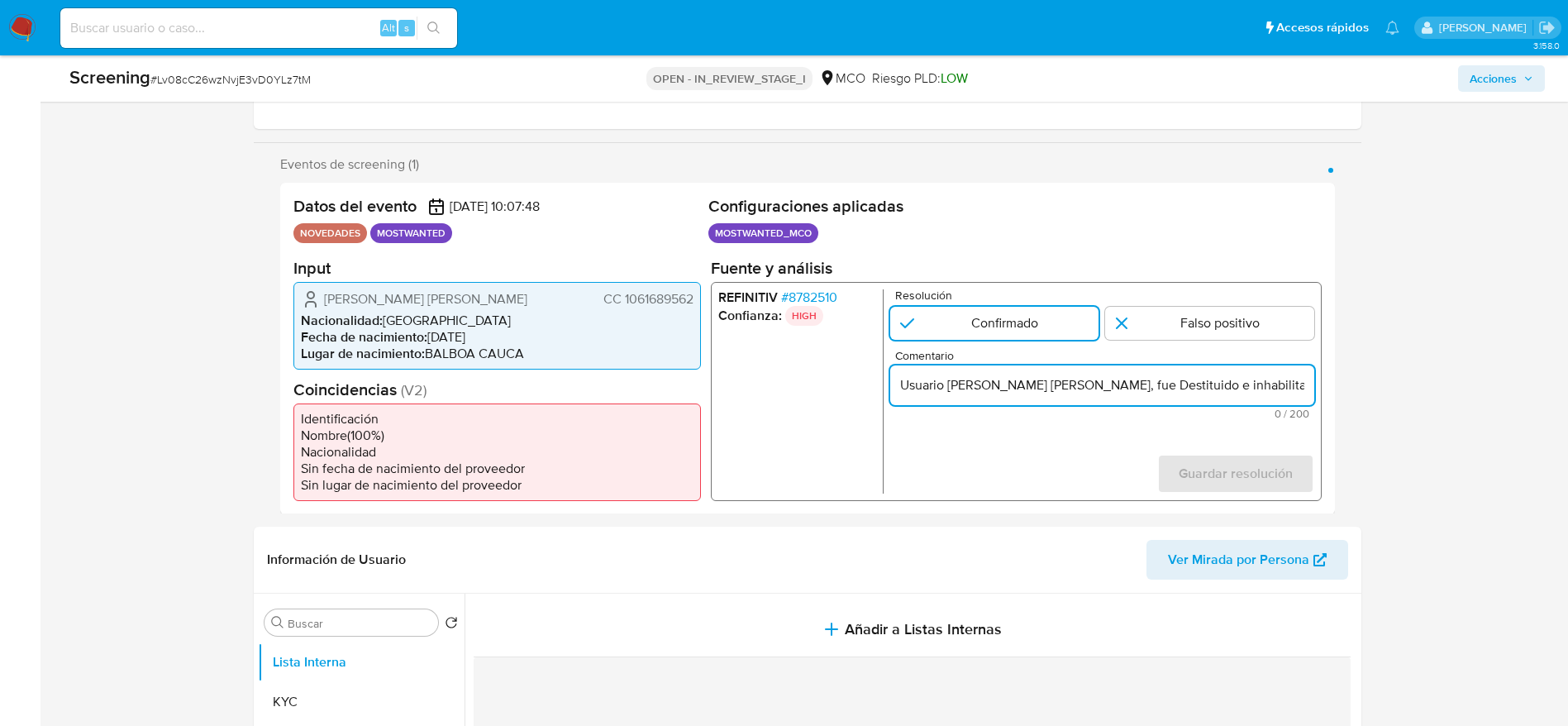
scroll to position [0, 756]
type input "Usuario Holman Daniel Garces Ledezma, fue Destituido e inhabilitado en noviembr…"
click at [1057, 483] on div "REFINITIV # 8782510 Confianza: HIGH Resolución Confirmado Falso positivo Coment…" at bounding box center [1016, 391] width 611 height 220
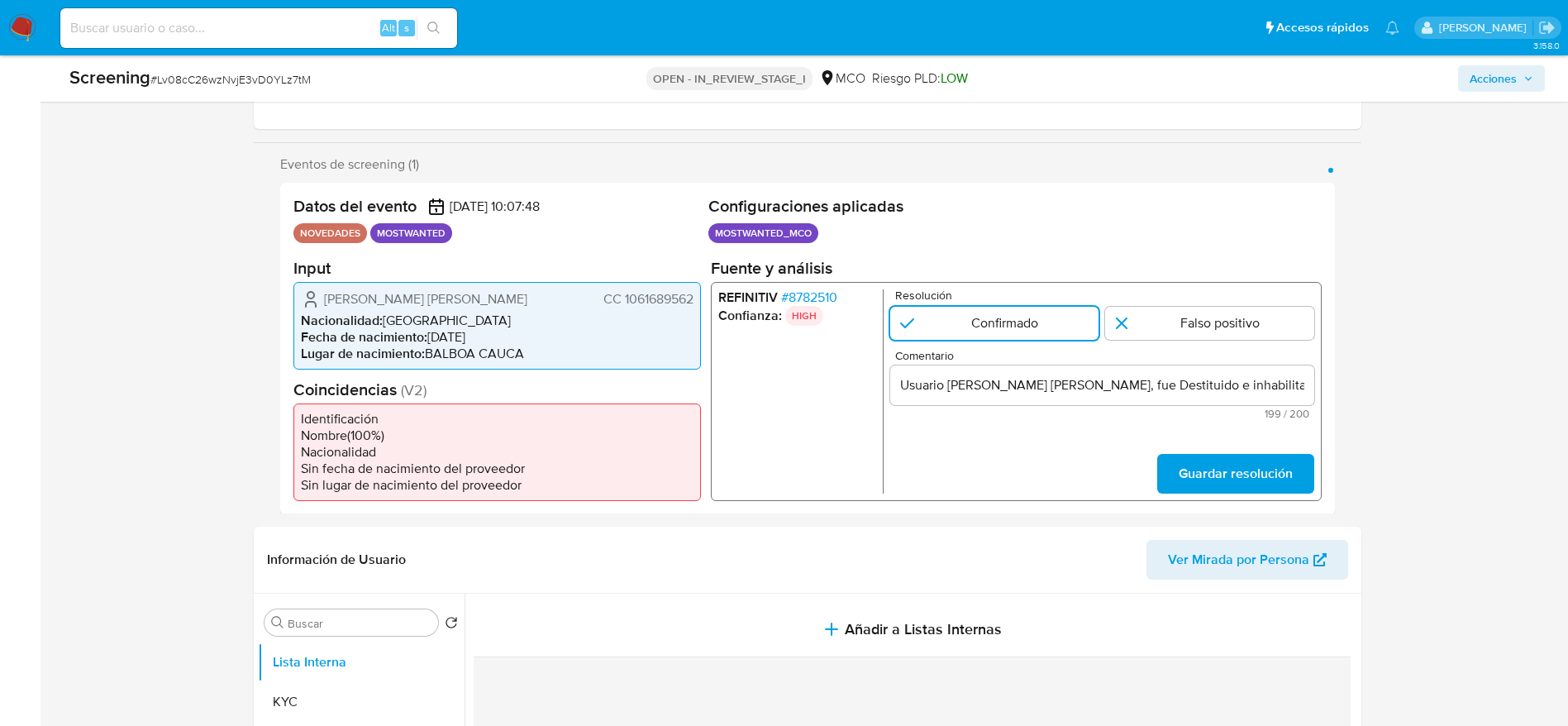
click at [1057, 482] on span "Guardar resolución" at bounding box center [1235, 473] width 114 height 36
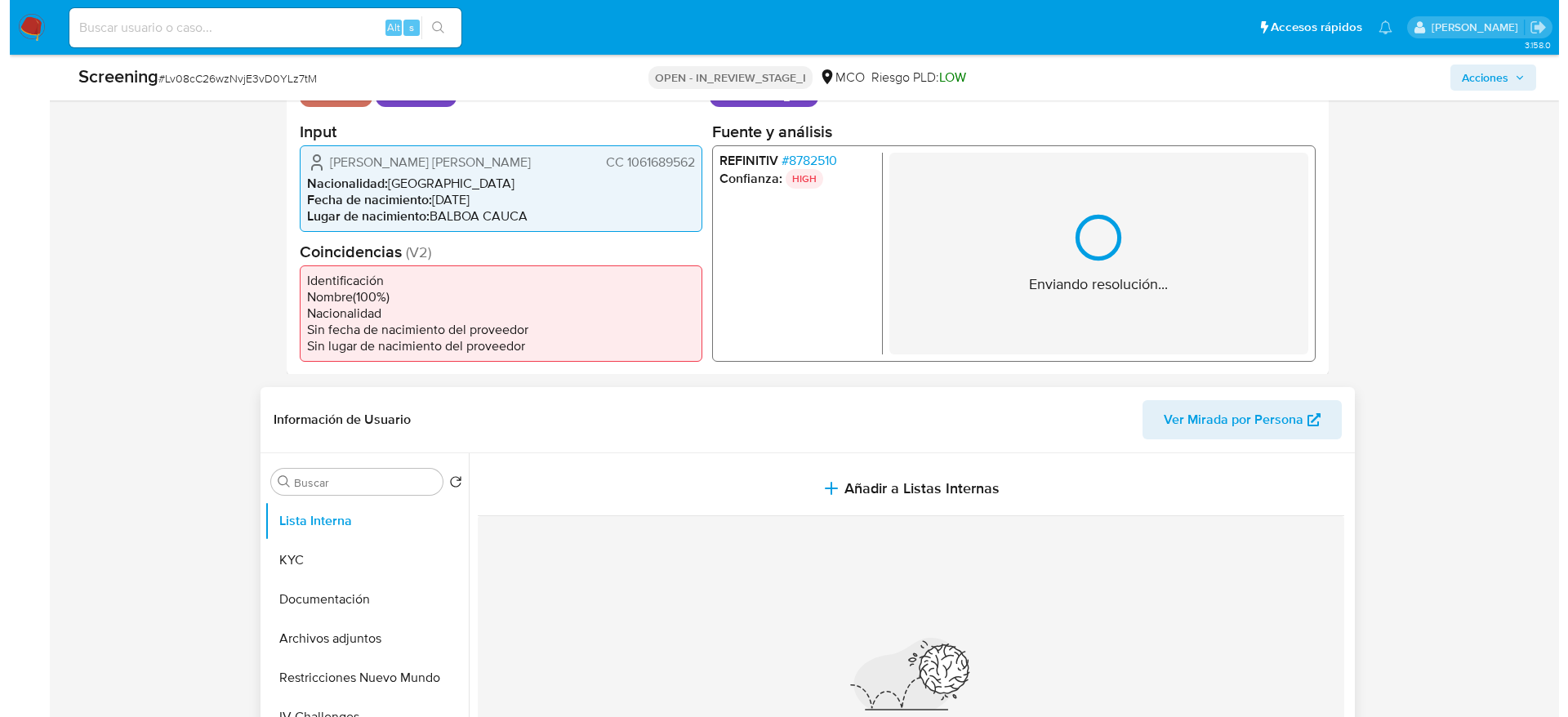
scroll to position [490, 0]
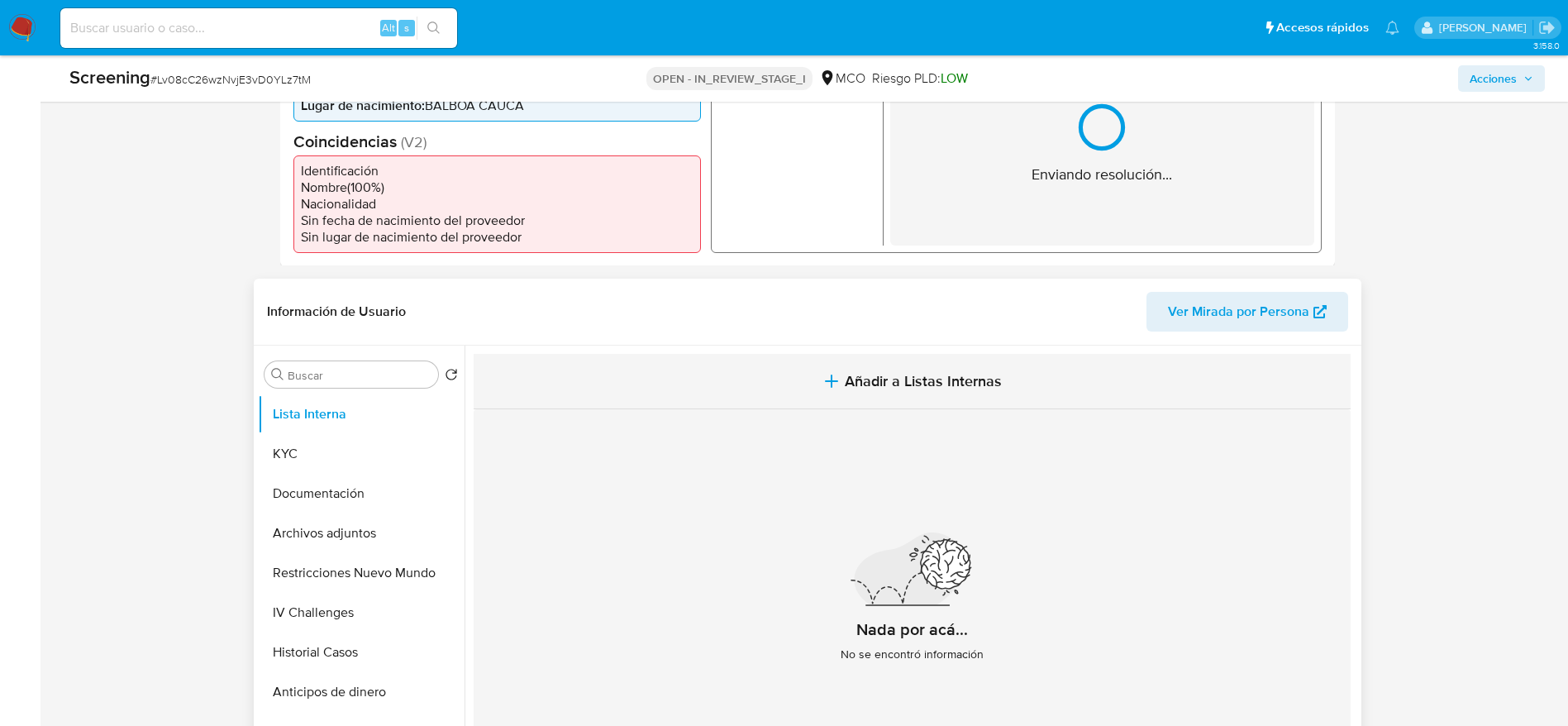
click at [822, 384] on icon "button" at bounding box center [832, 381] width 20 height 20
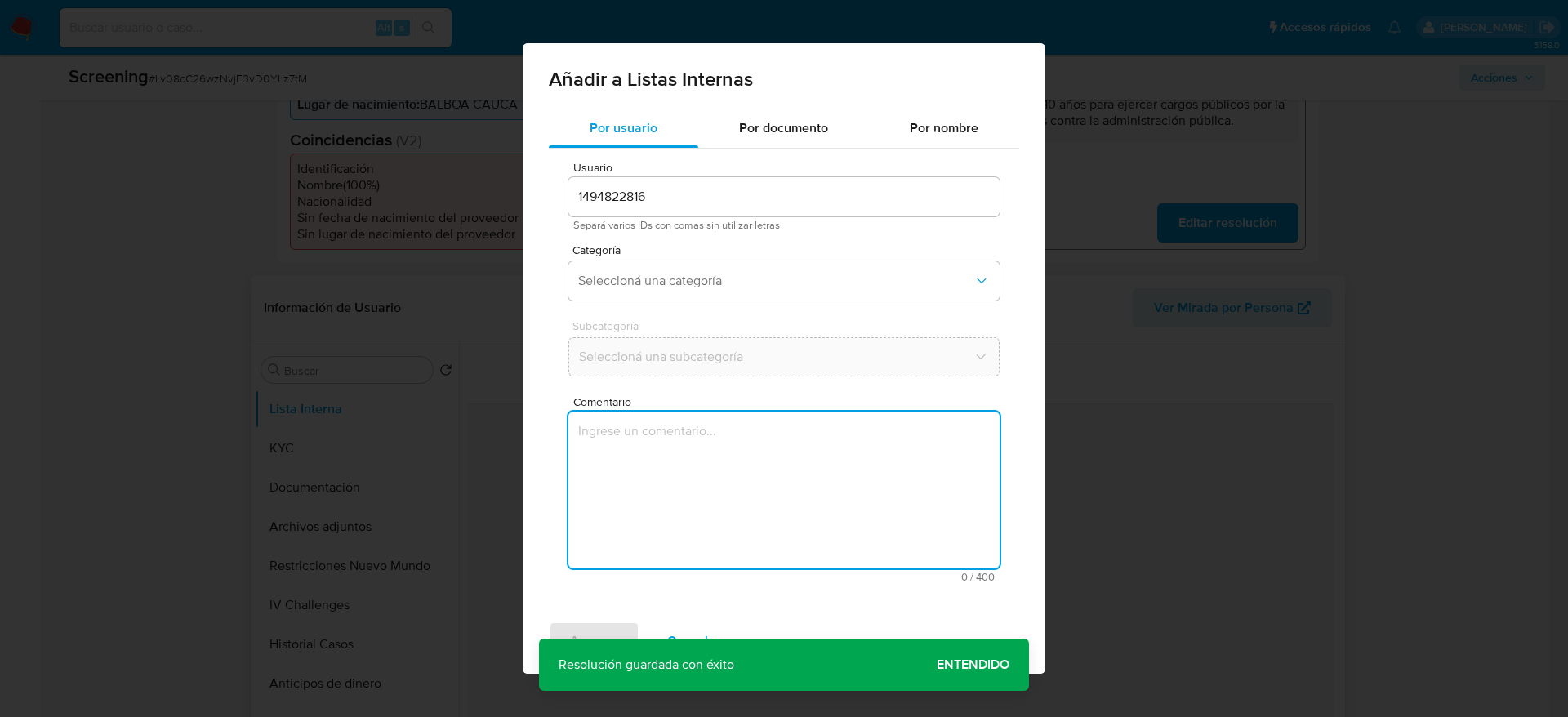
drag, startPoint x: 762, startPoint y: 565, endPoint x: 775, endPoint y: 469, distance: 96.9
click at [762, 477] on textarea "Comentario" at bounding box center [783, 489] width 431 height 157
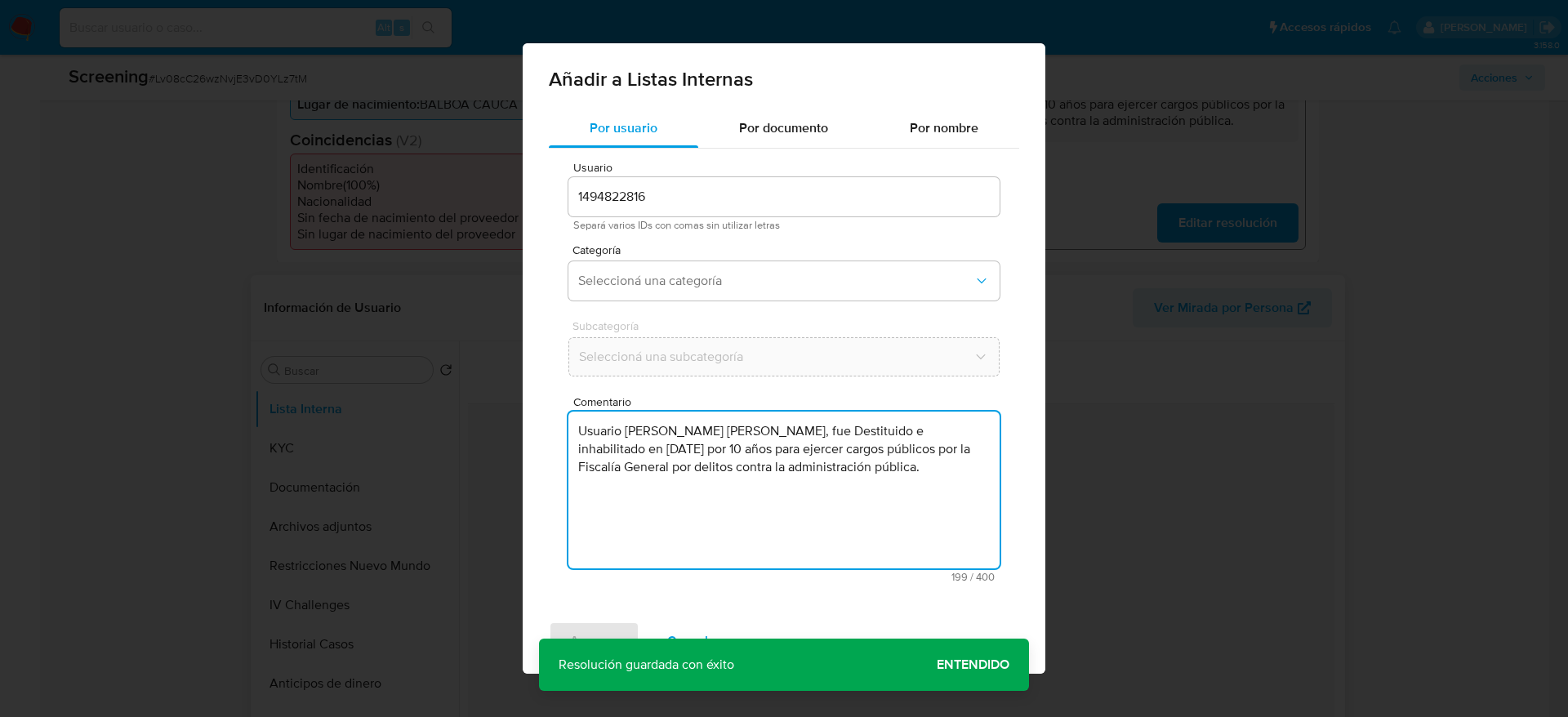
type textarea "Usuario Holman Daniel Garces Ledezma, fue Destituido e inhabilitado en noviembr…"
click at [771, 250] on span "Categoría" at bounding box center [788, 250] width 431 height 12
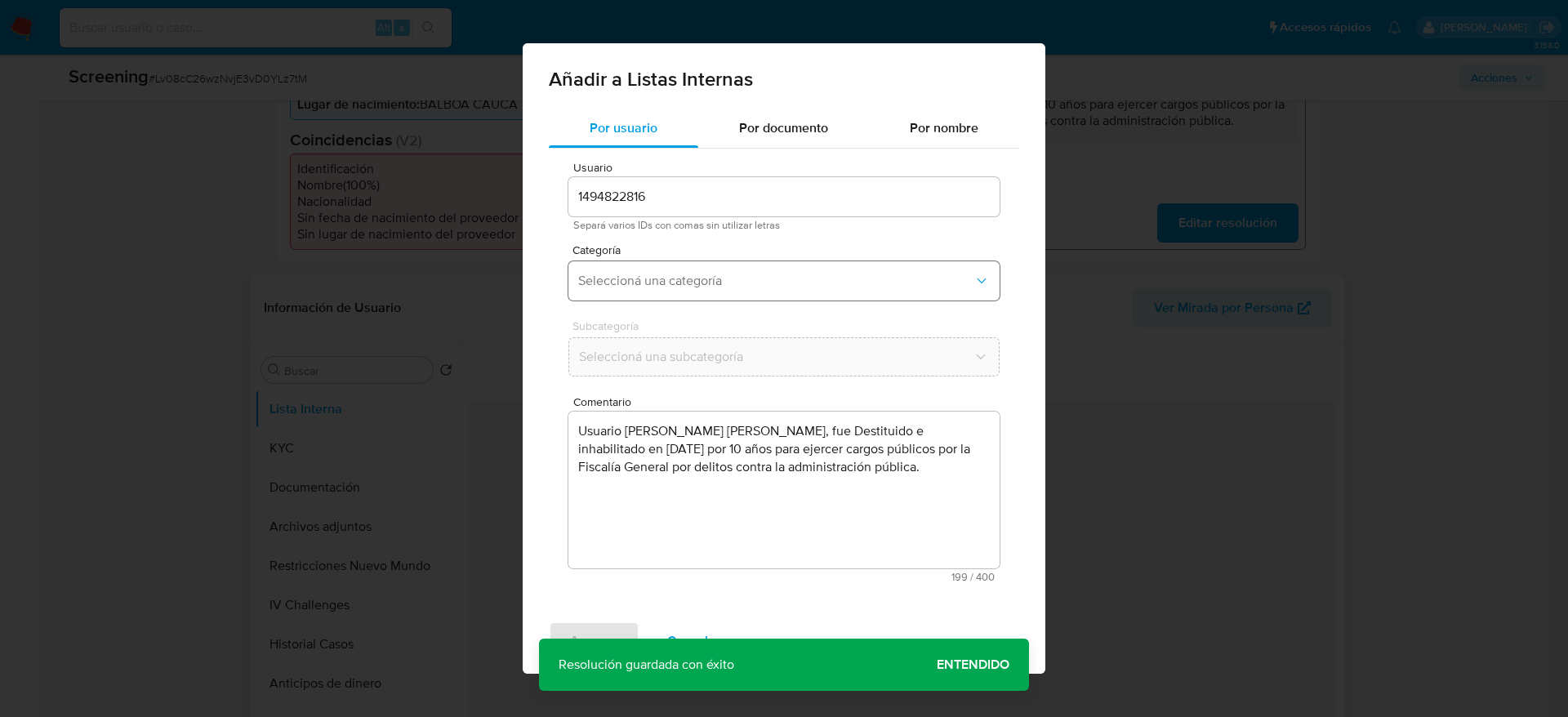
click at [772, 289] on button "Seleccioná una categoría" at bounding box center [783, 281] width 431 height 39
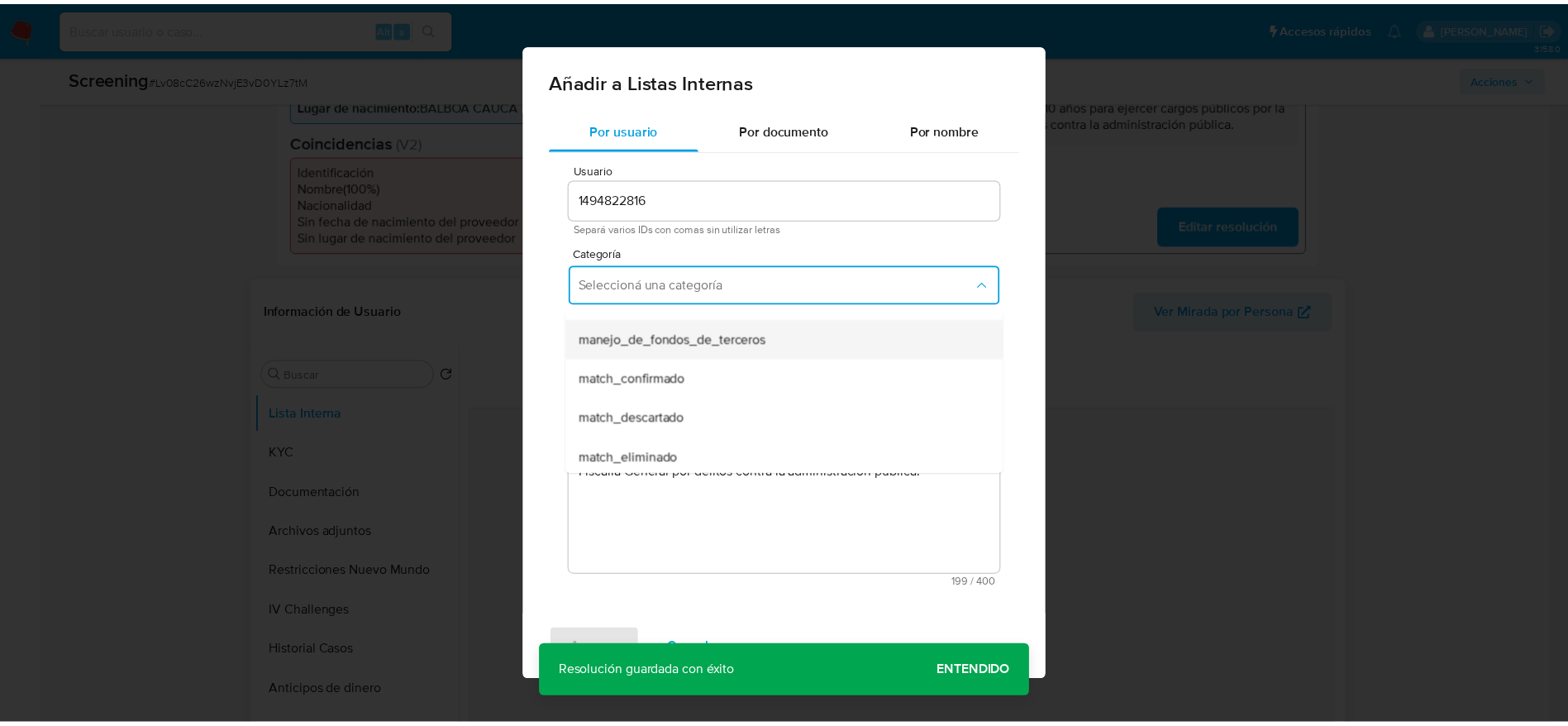
scroll to position [124, 0]
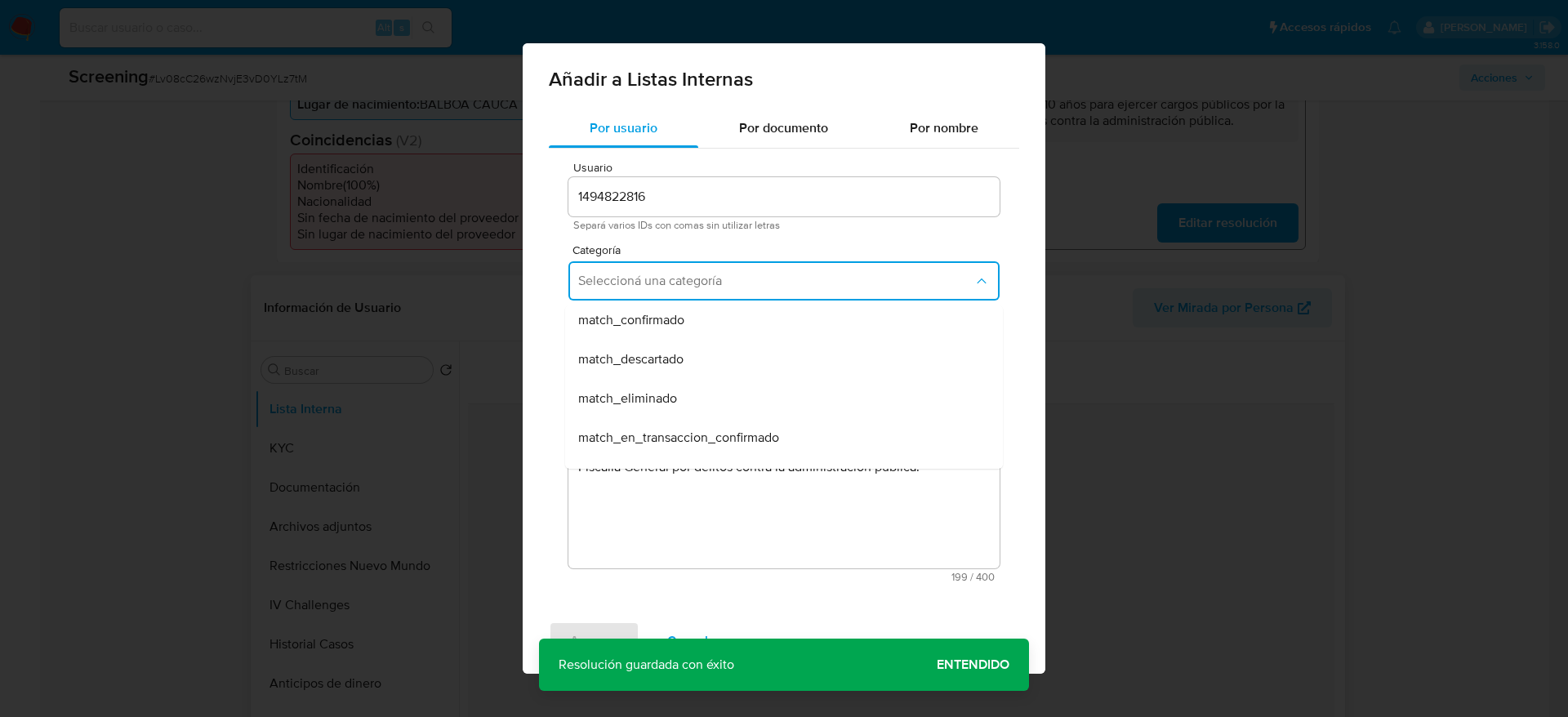
drag, startPoint x: 672, startPoint y: 307, endPoint x: 705, endPoint y: 382, distance: 81.9
click at [672, 308] on div "match_confirmado" at bounding box center [779, 320] width 401 height 39
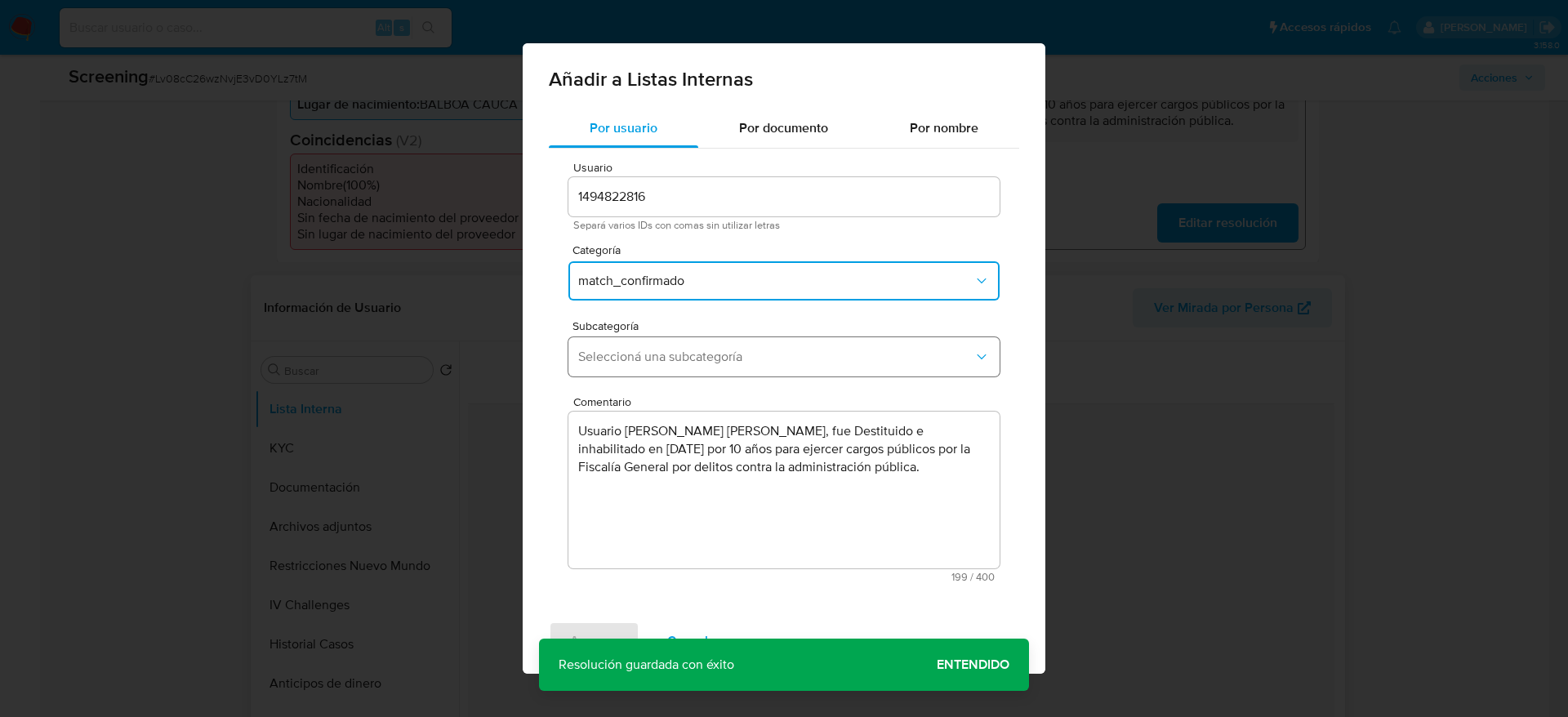
drag, startPoint x: 705, startPoint y: 382, endPoint x: 710, endPoint y: 374, distance: 9.4
click at [709, 384] on div "Usuario 1494822816 Separá varios IDs con comas sin utilizar letras Categoría ma…" at bounding box center [783, 372] width 470 height 447
click at [711, 367] on button "Seleccioná una subcategoría" at bounding box center [783, 357] width 431 height 39
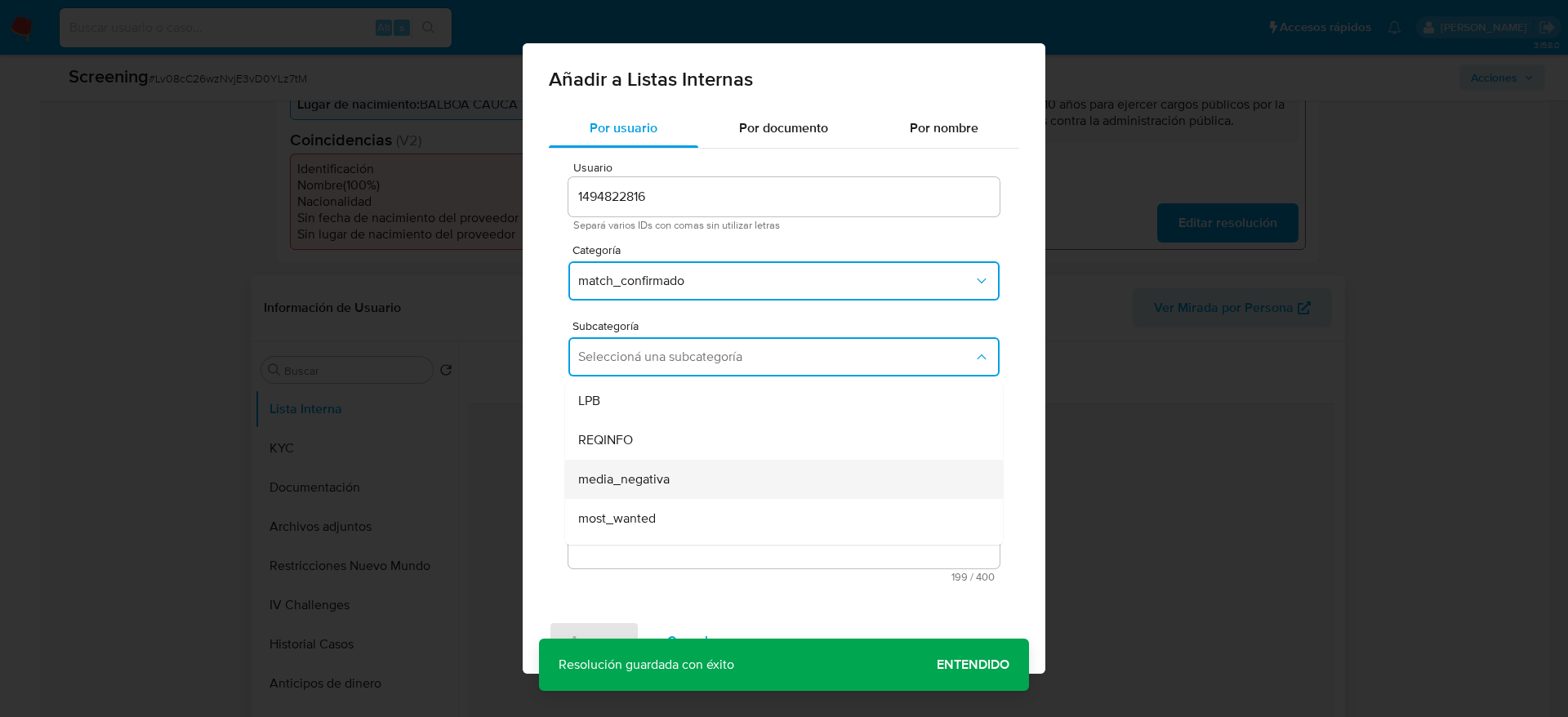
click at [659, 477] on span "media_negativa" at bounding box center [624, 479] width 91 height 16
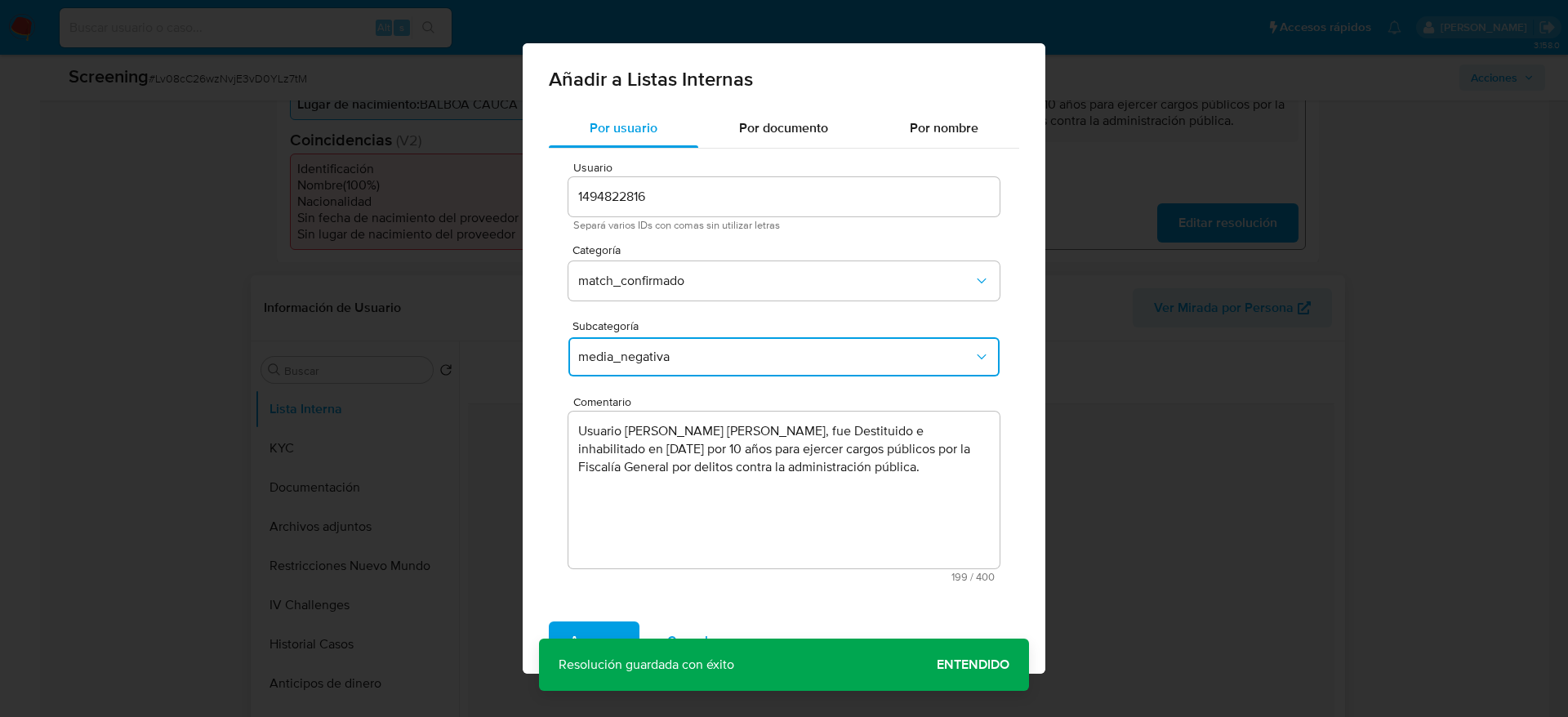
click at [685, 339] on button "media_negativa" at bounding box center [783, 357] width 431 height 39
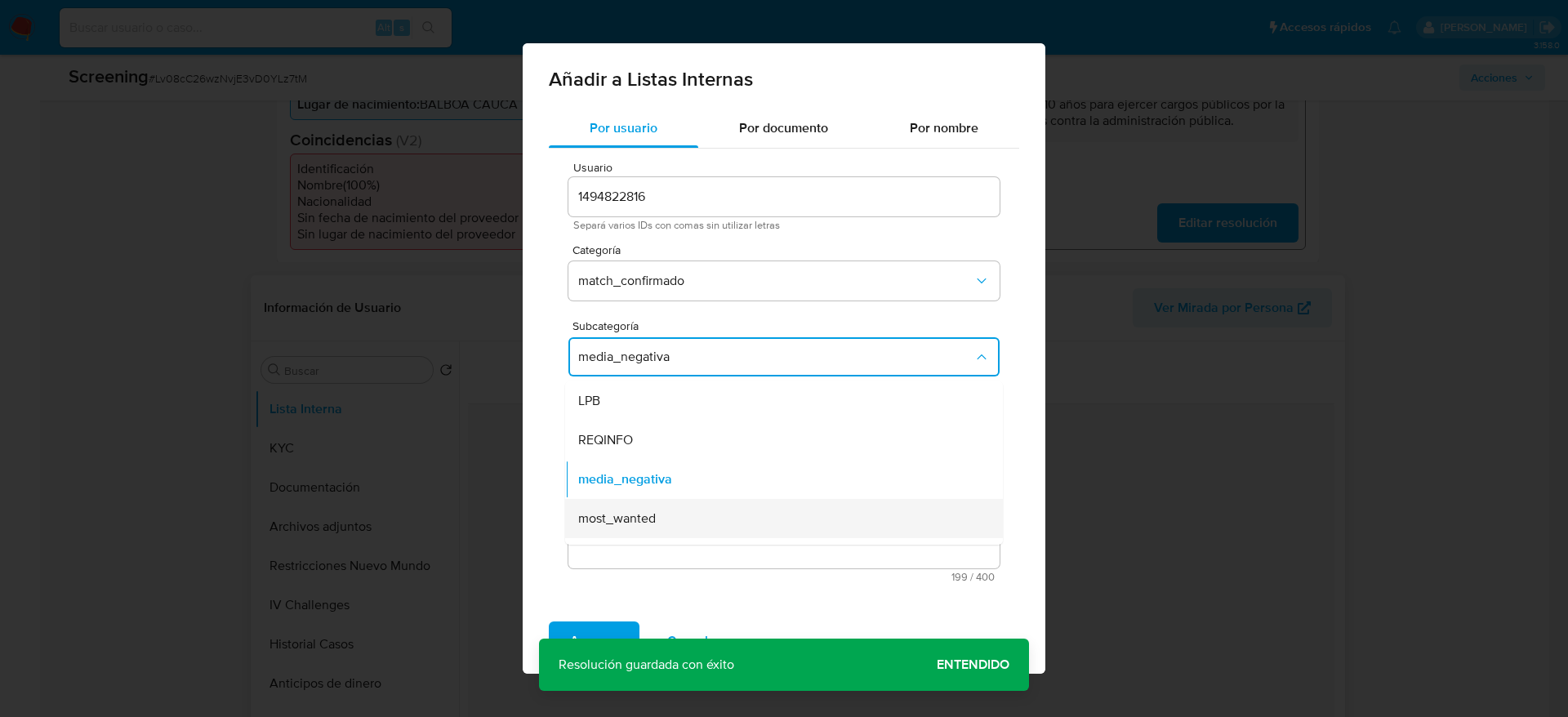
click at [645, 477] on span "most_wanted" at bounding box center [616, 519] width 78 height 16
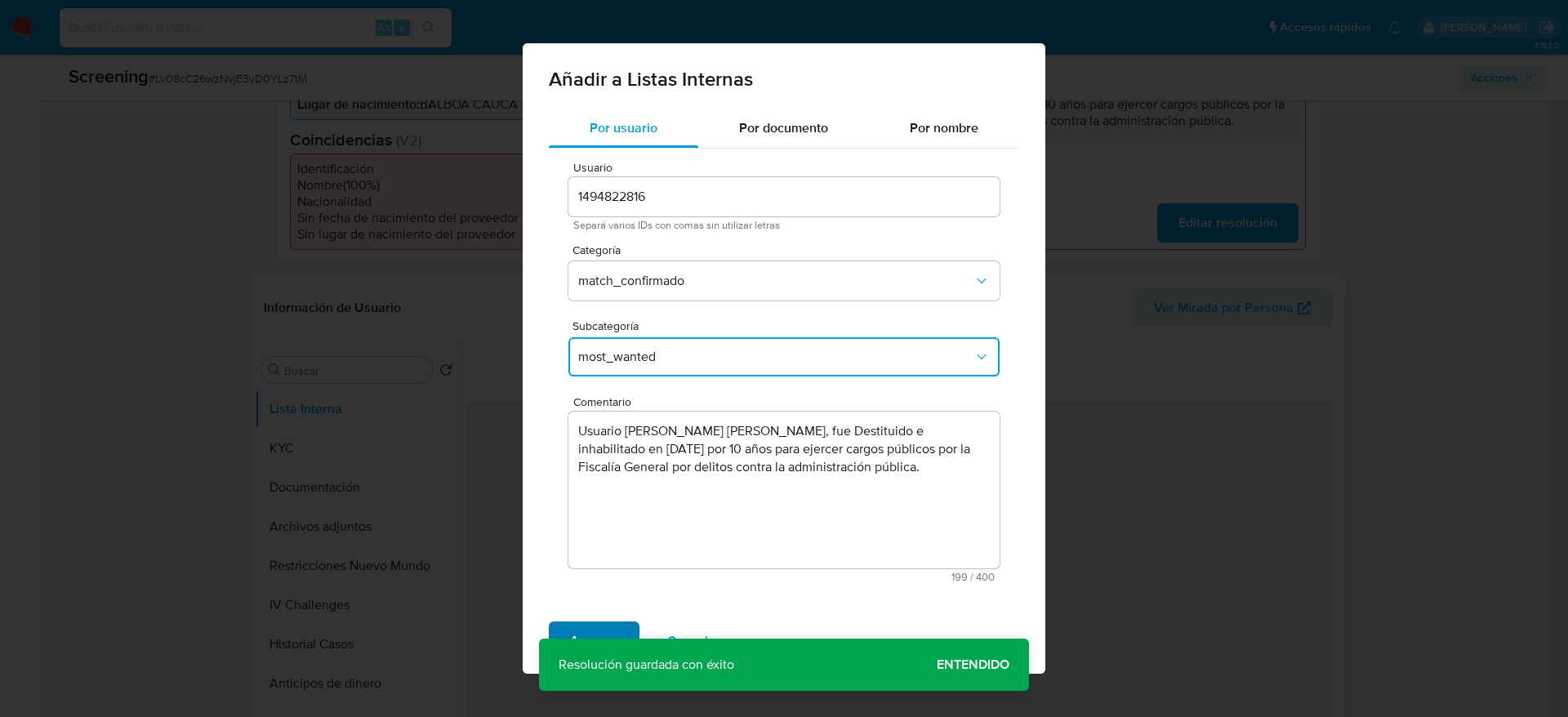
click at [583, 477] on span "Agregar" at bounding box center [594, 641] width 48 height 36
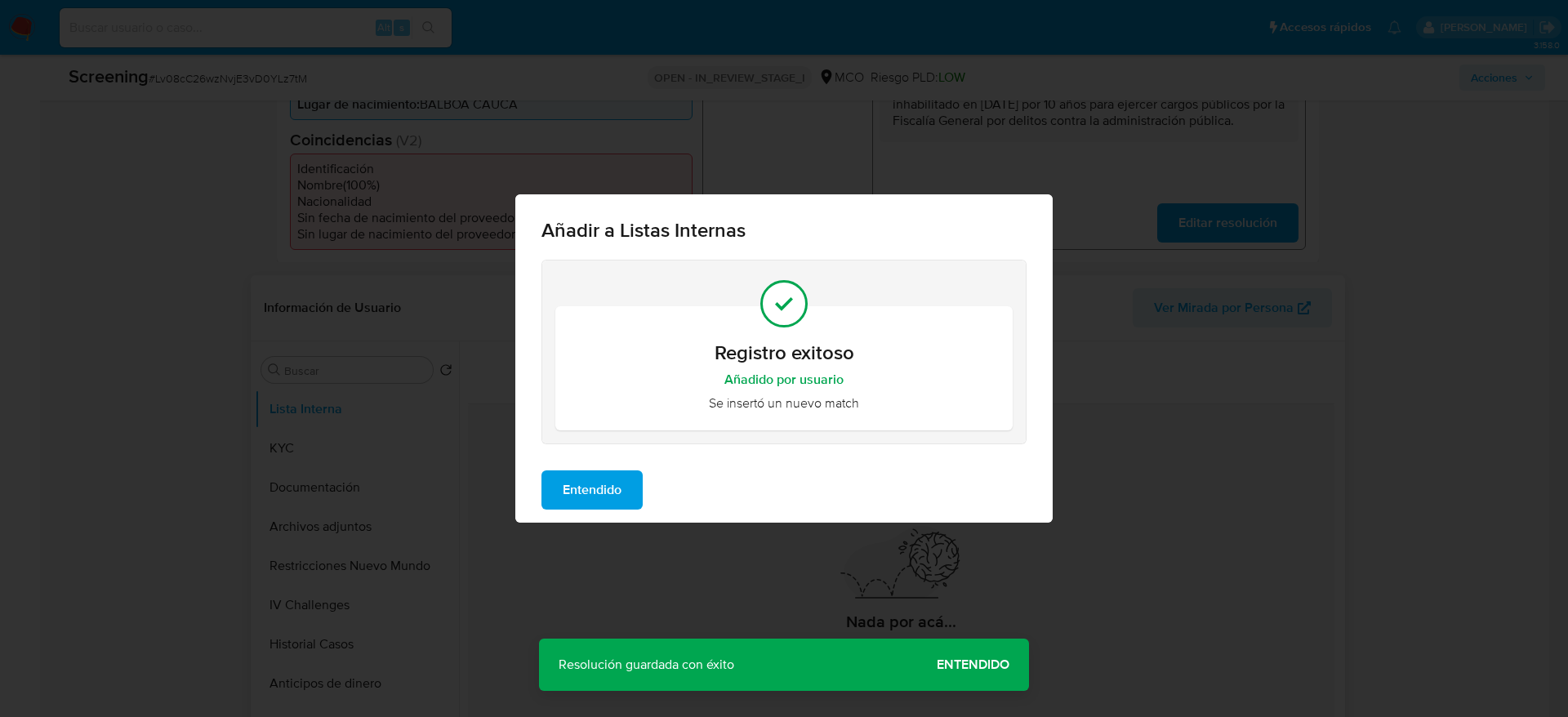
click at [614, 477] on span "Entendido" at bounding box center [592, 490] width 59 height 36
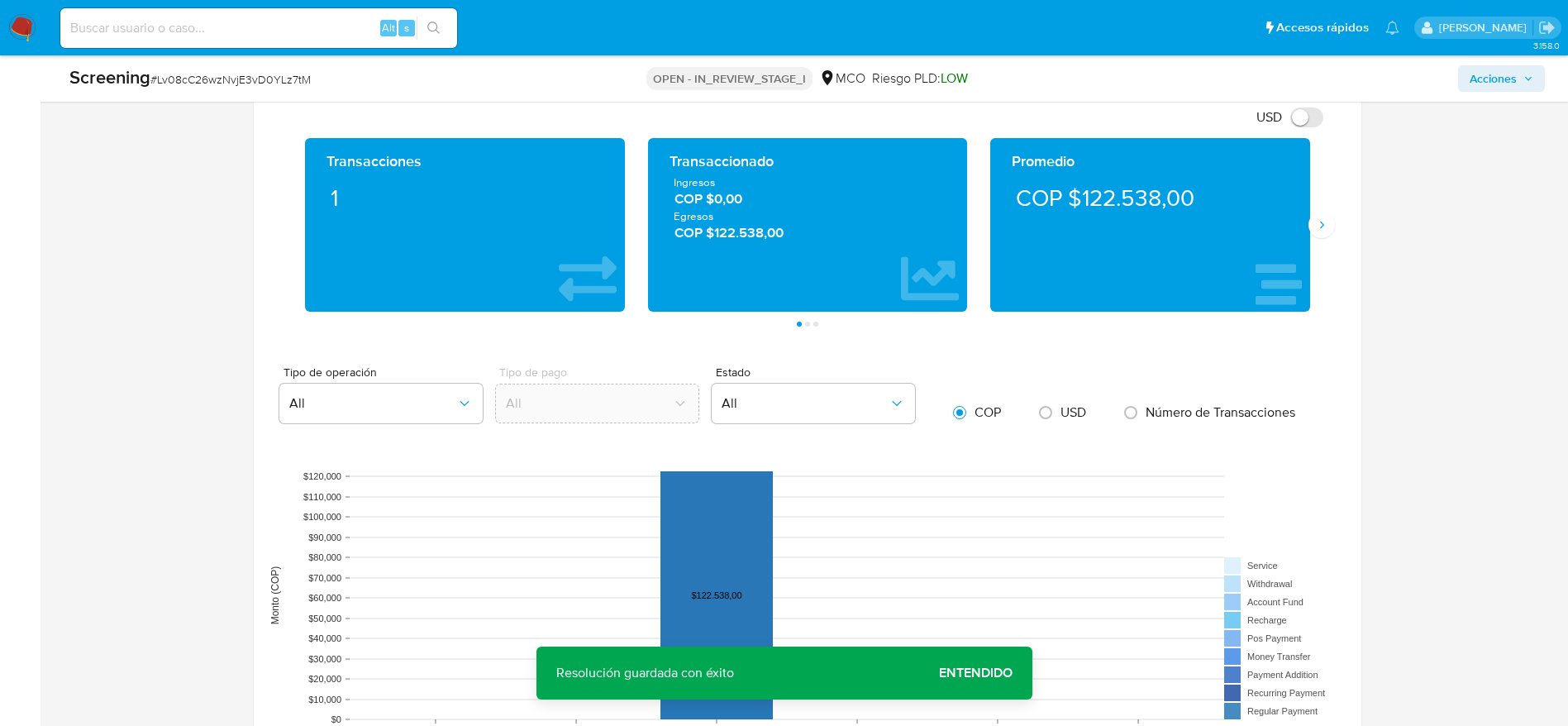
scroll to position [2487, 0]
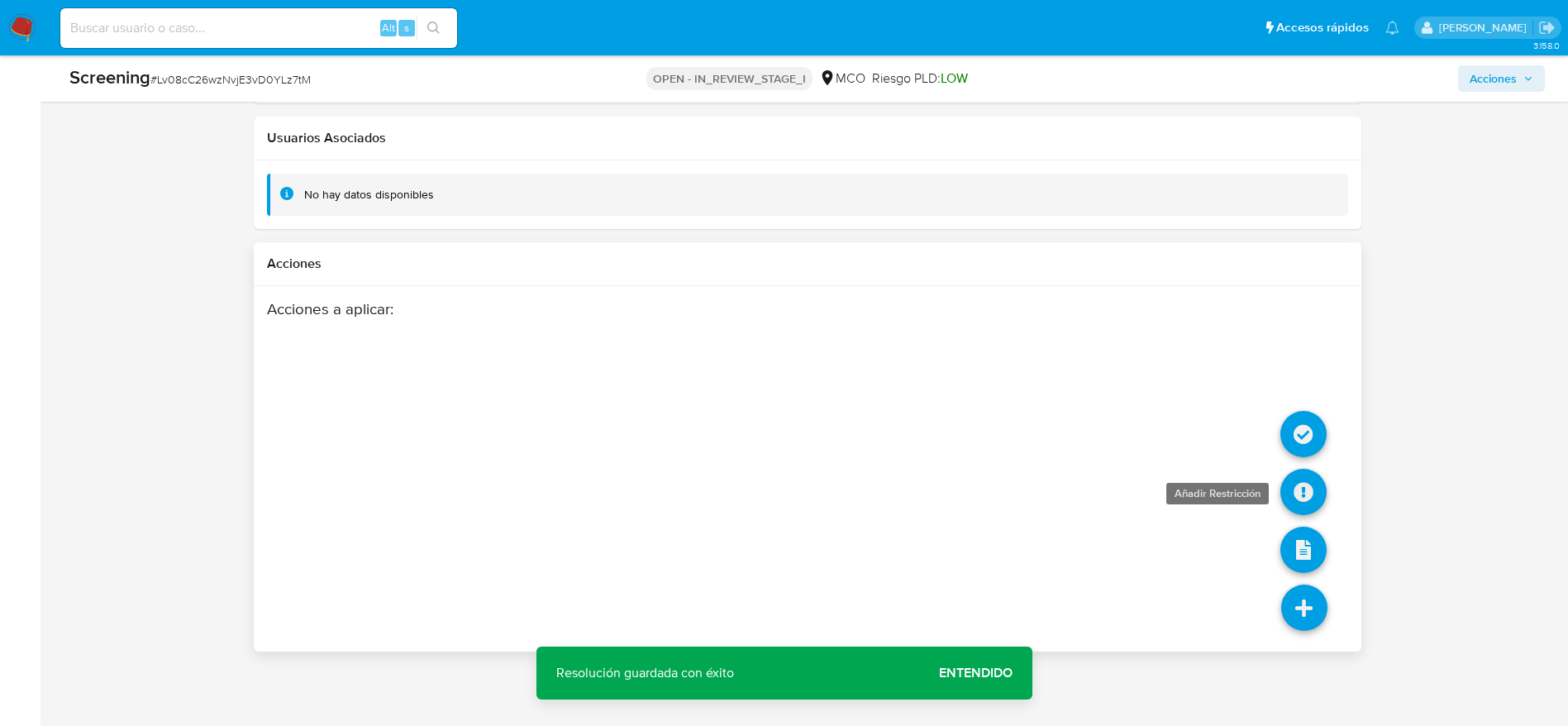
click at [1057, 473] on icon at bounding box center [1303, 492] width 46 height 46
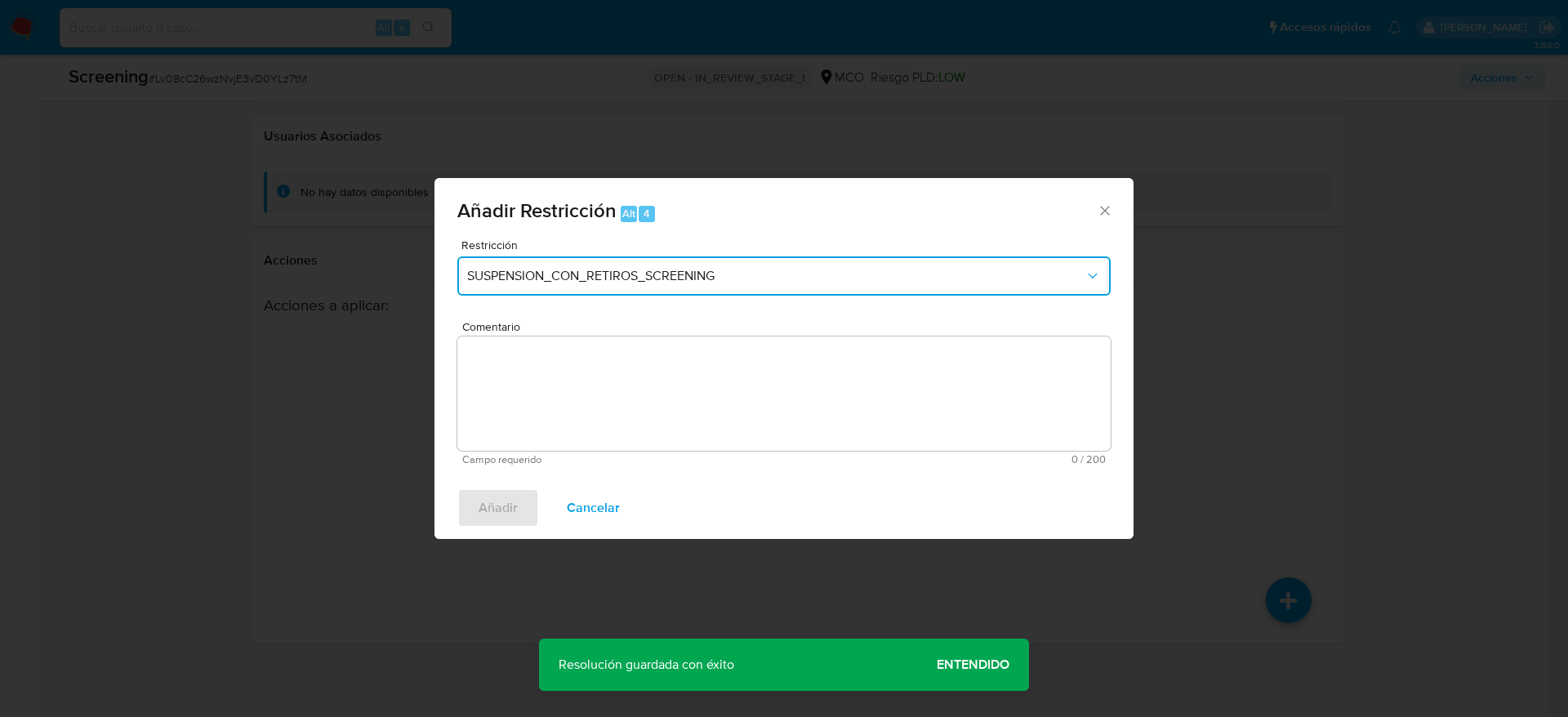
click at [745, 280] on span "SUSPENSION_CON_RETIROS_SCREENING" at bounding box center [775, 276] width 617 height 16
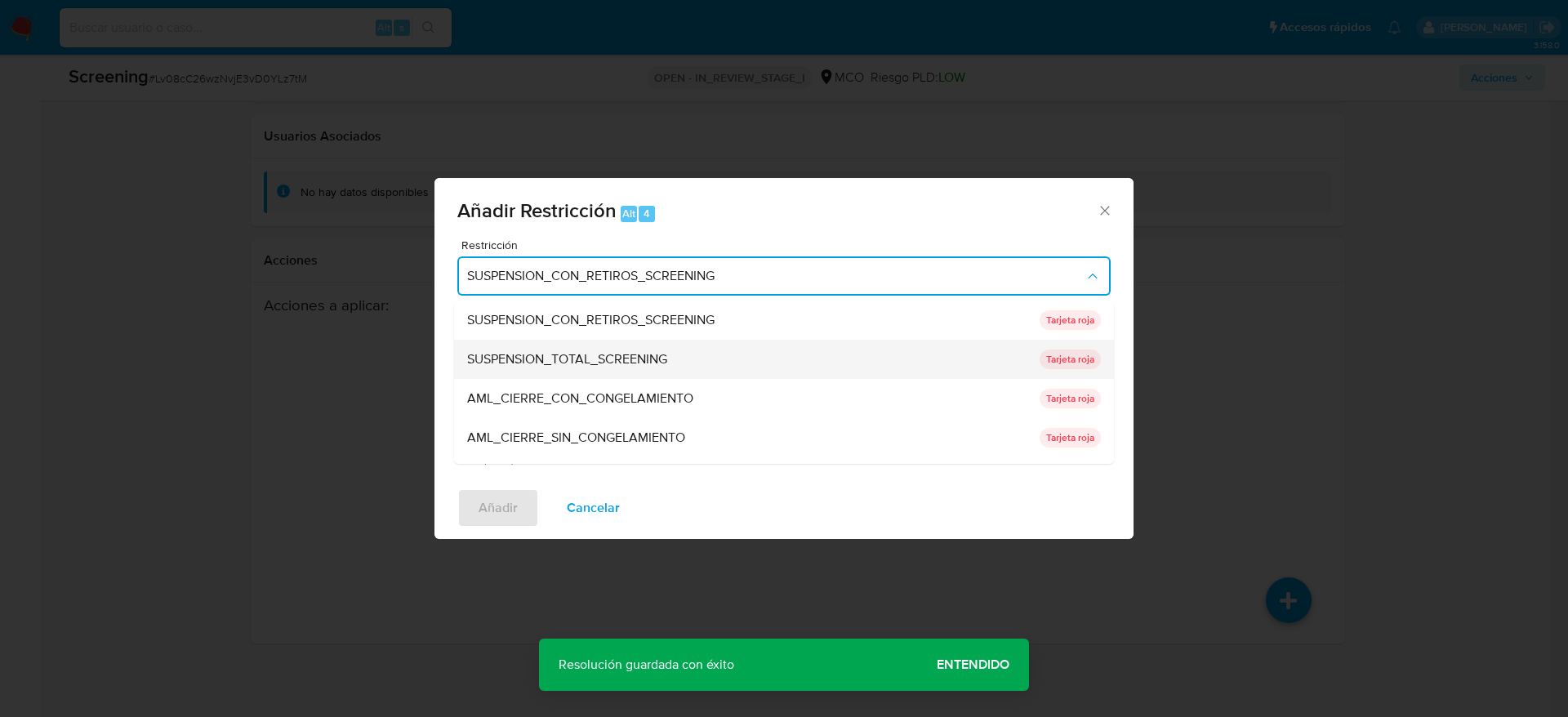
click at [591, 345] on div "SUSPENSION_TOTAL_SCREENING" at bounding box center [748, 359] width 563 height 39
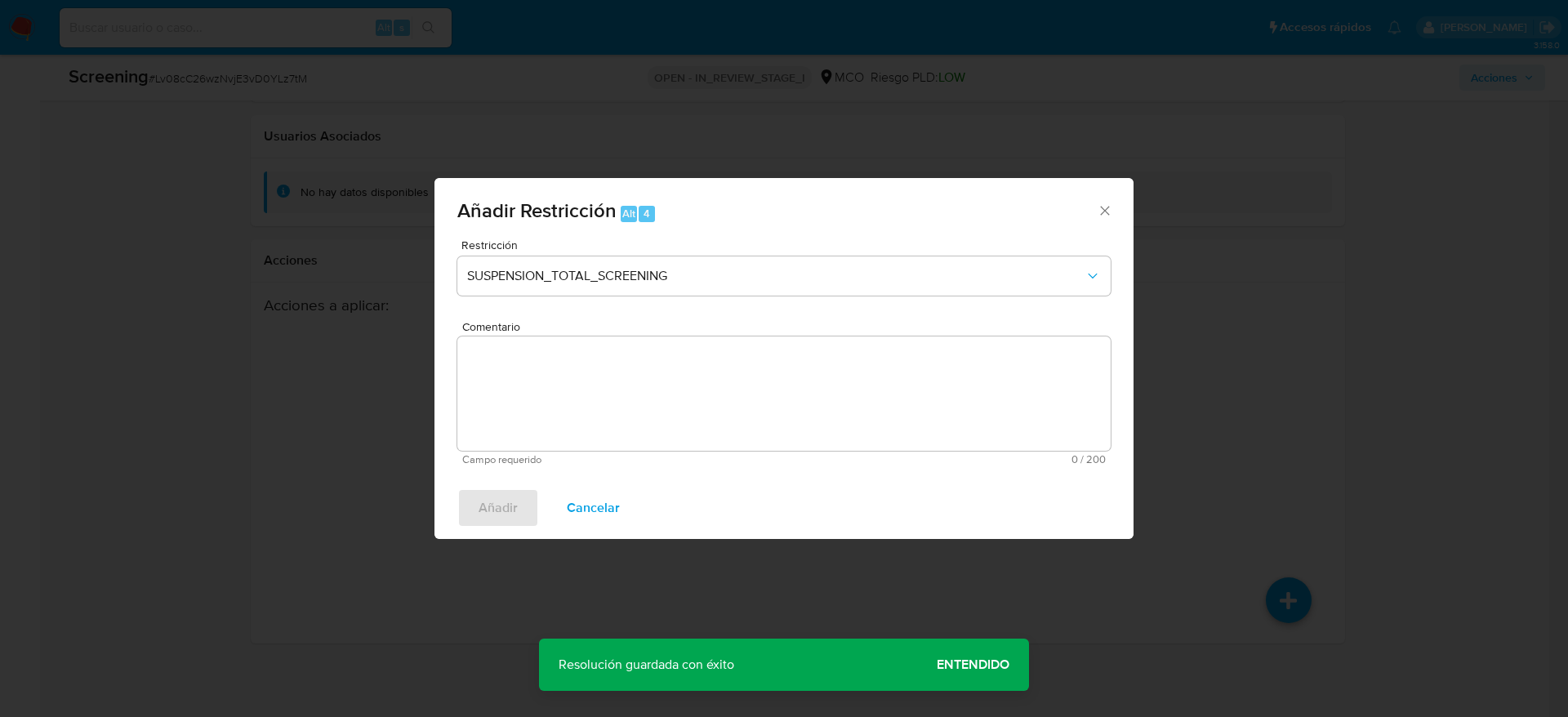
click at [590, 359] on textarea "Comentario" at bounding box center [783, 394] width 653 height 115
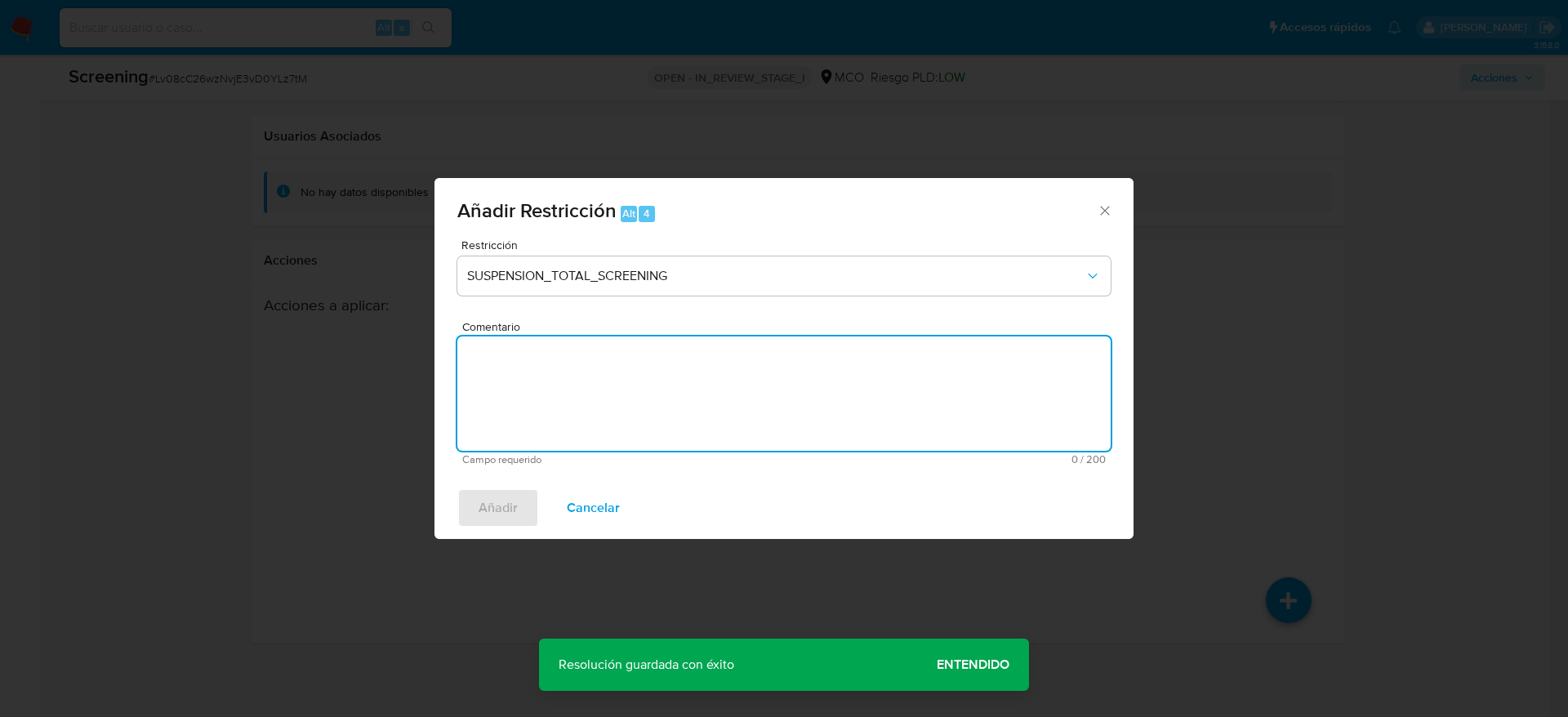
paste textarea "Usuario Holman Daniel Garces Ledezma, fue Destituido e inhabilitado en noviembr…"
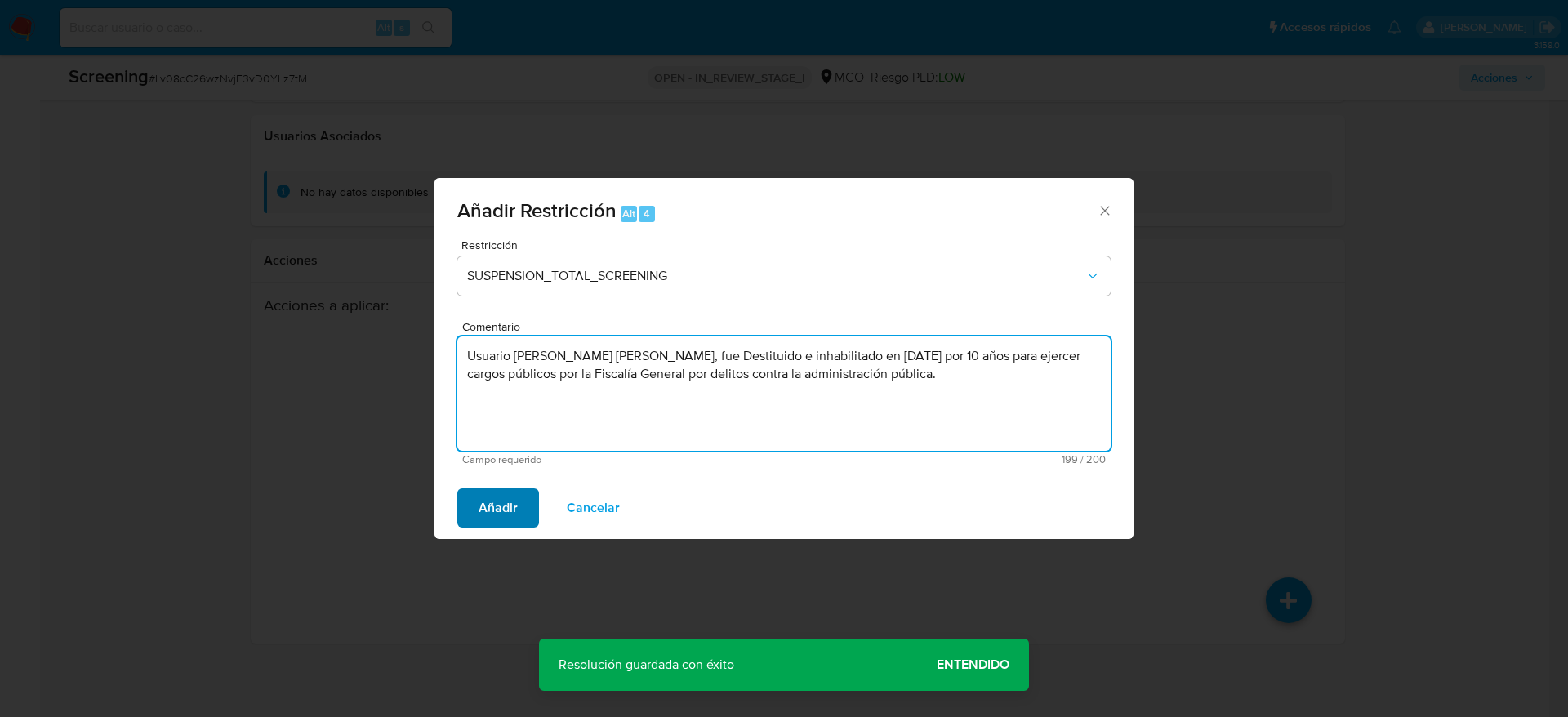
type textarea "Usuario Holman Daniel Garces Ledezma, fue Destituido e inhabilitado en noviembr…"
click at [522, 477] on button "Añadir" at bounding box center [497, 508] width 82 height 39
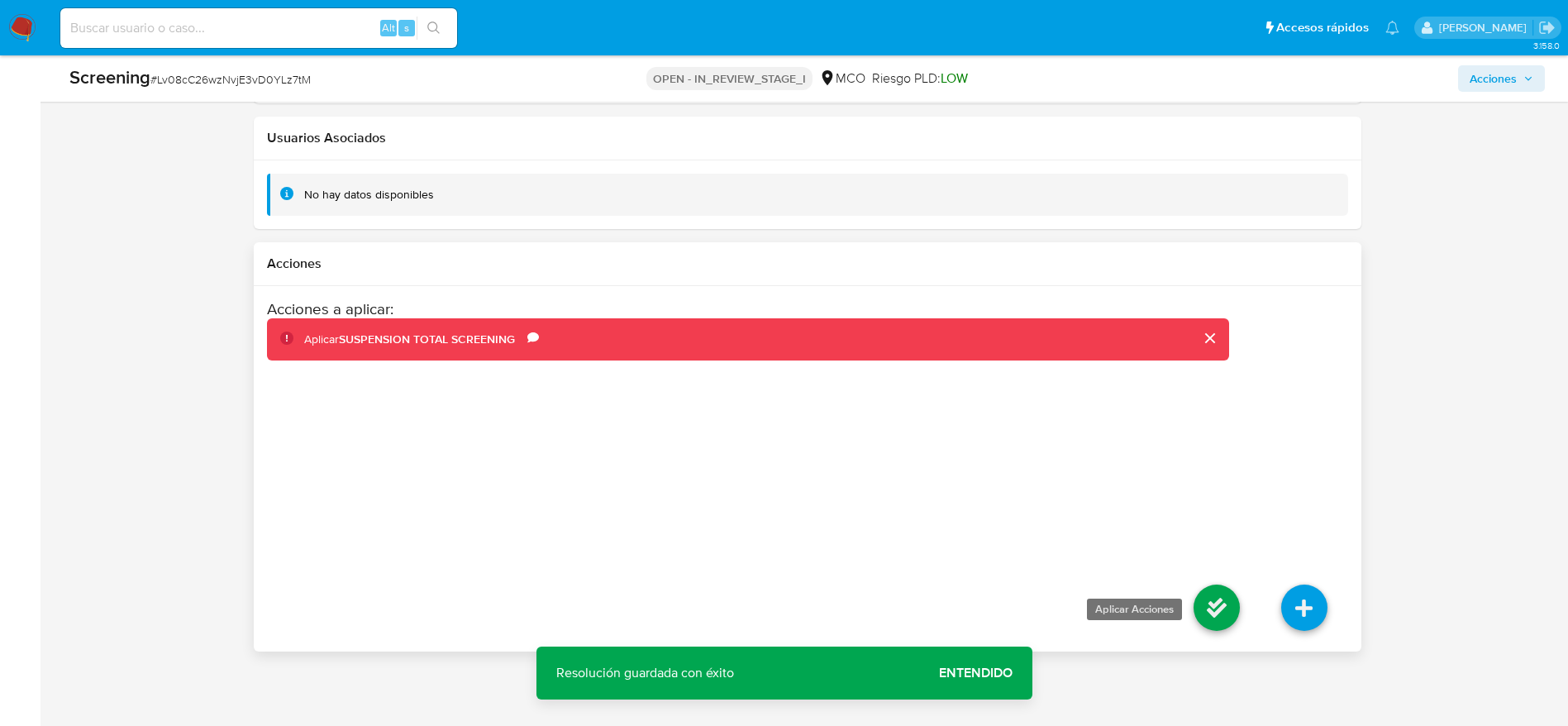
click at [1057, 483] on icon at bounding box center [1216, 607] width 46 height 46
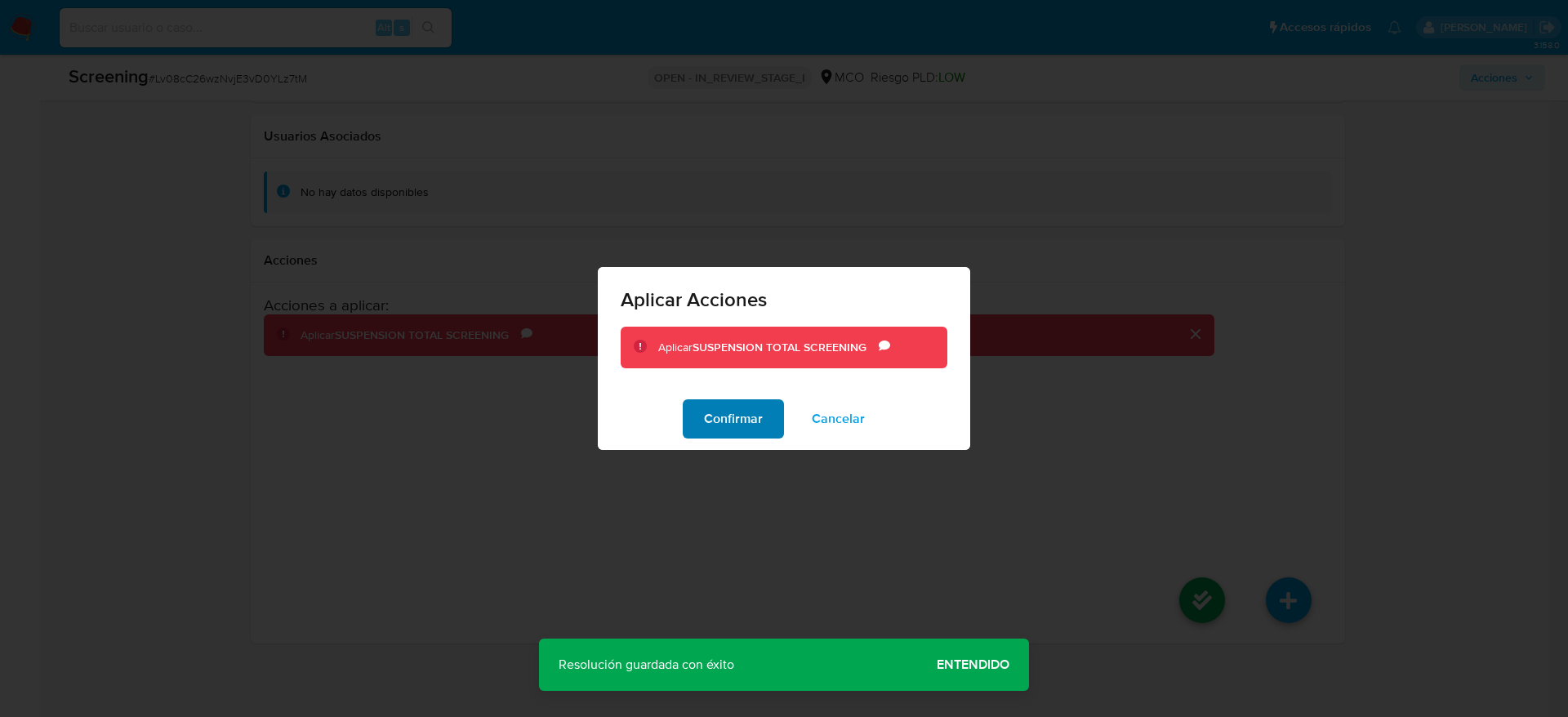
click at [770, 423] on button "Confirmar" at bounding box center [733, 419] width 101 height 39
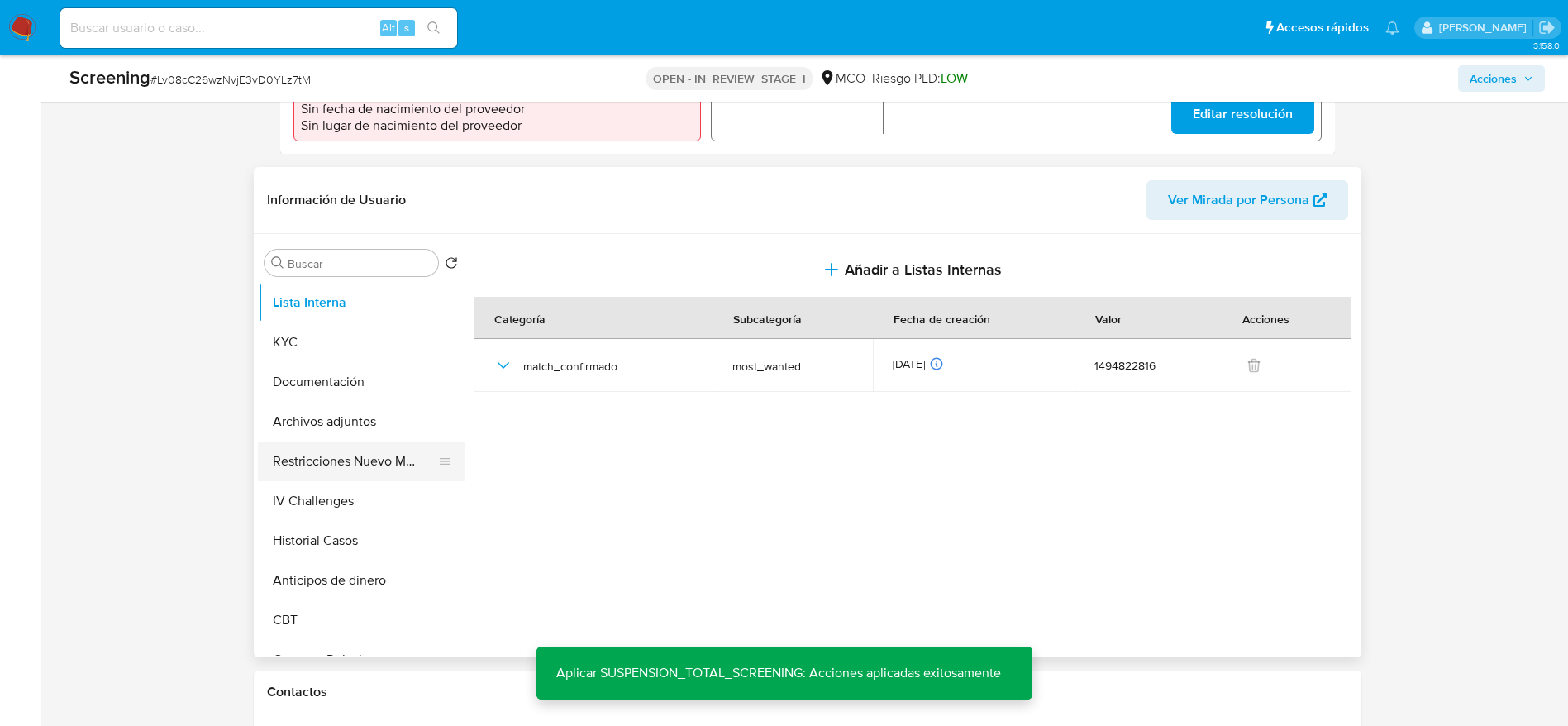
scroll to position [501, 0]
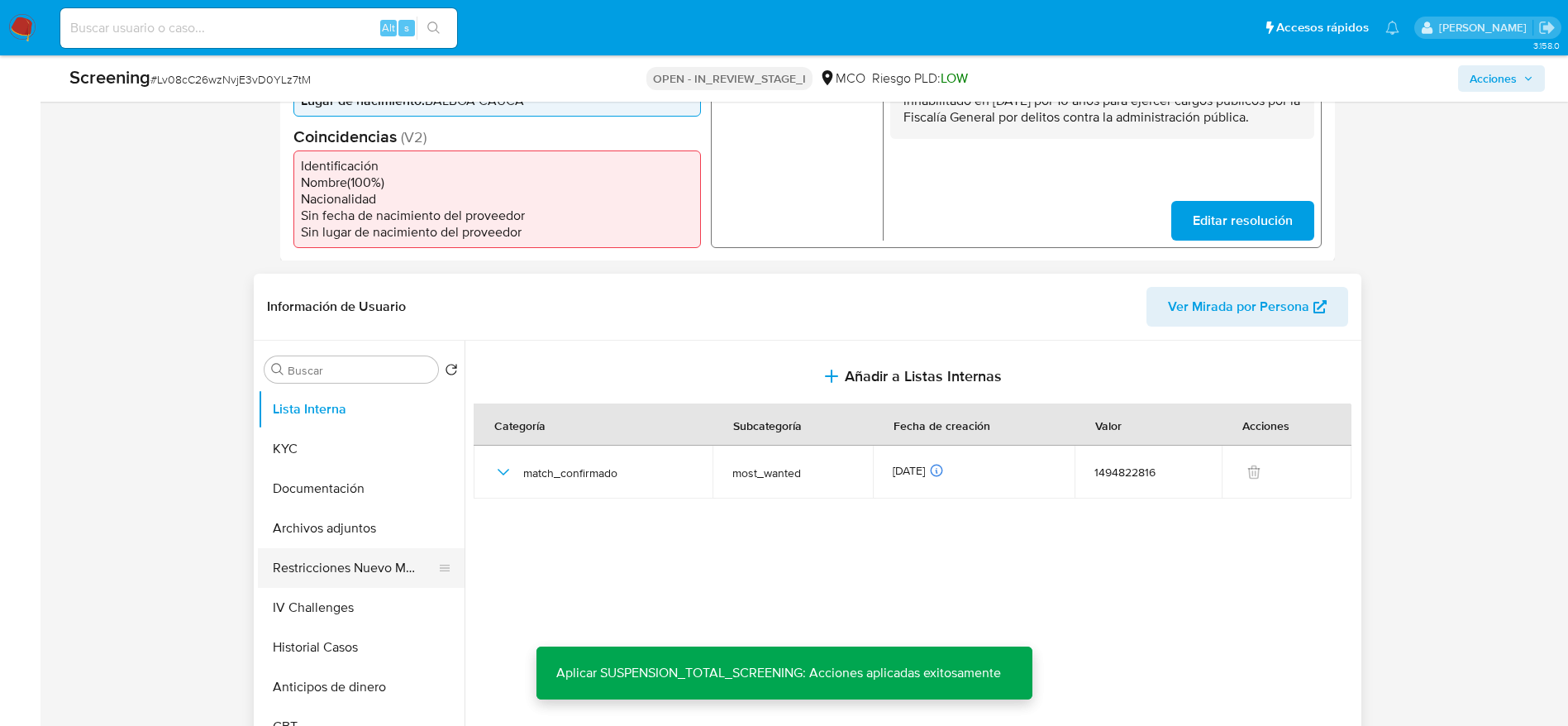
click at [325, 483] on button "Restricciones Nuevo Mundo" at bounding box center [354, 568] width 193 height 40
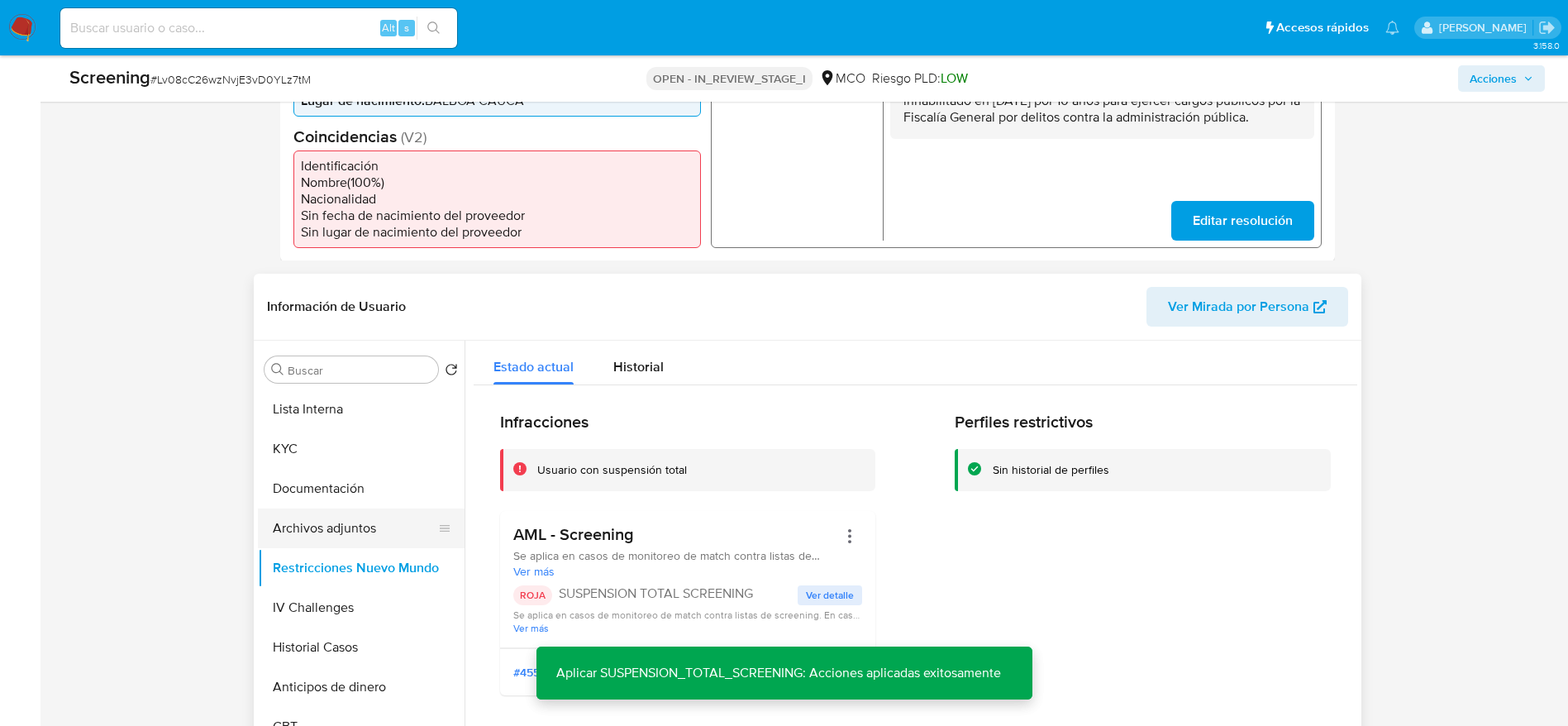
click at [322, 483] on button "Archivos adjuntos" at bounding box center [354, 529] width 193 height 40
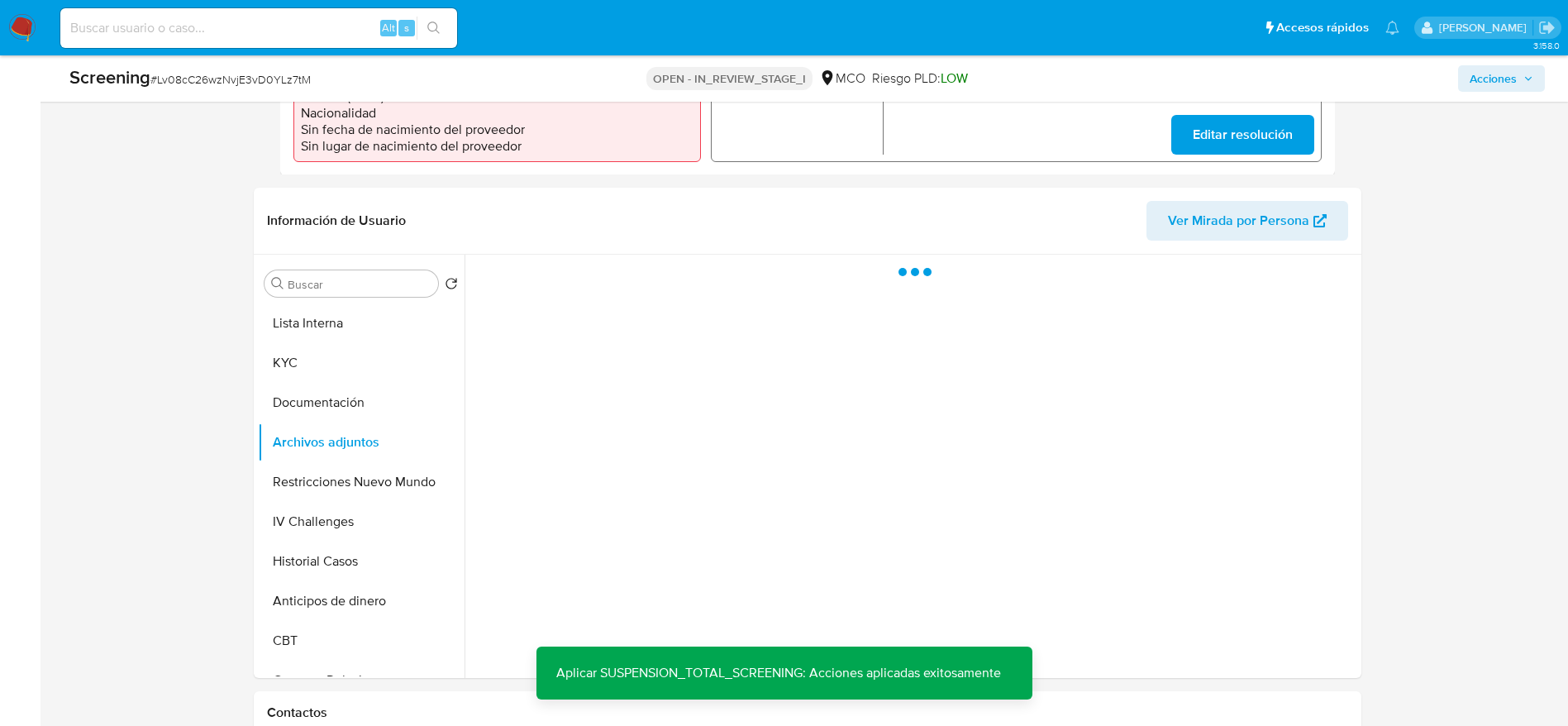
scroll to position [625, 0]
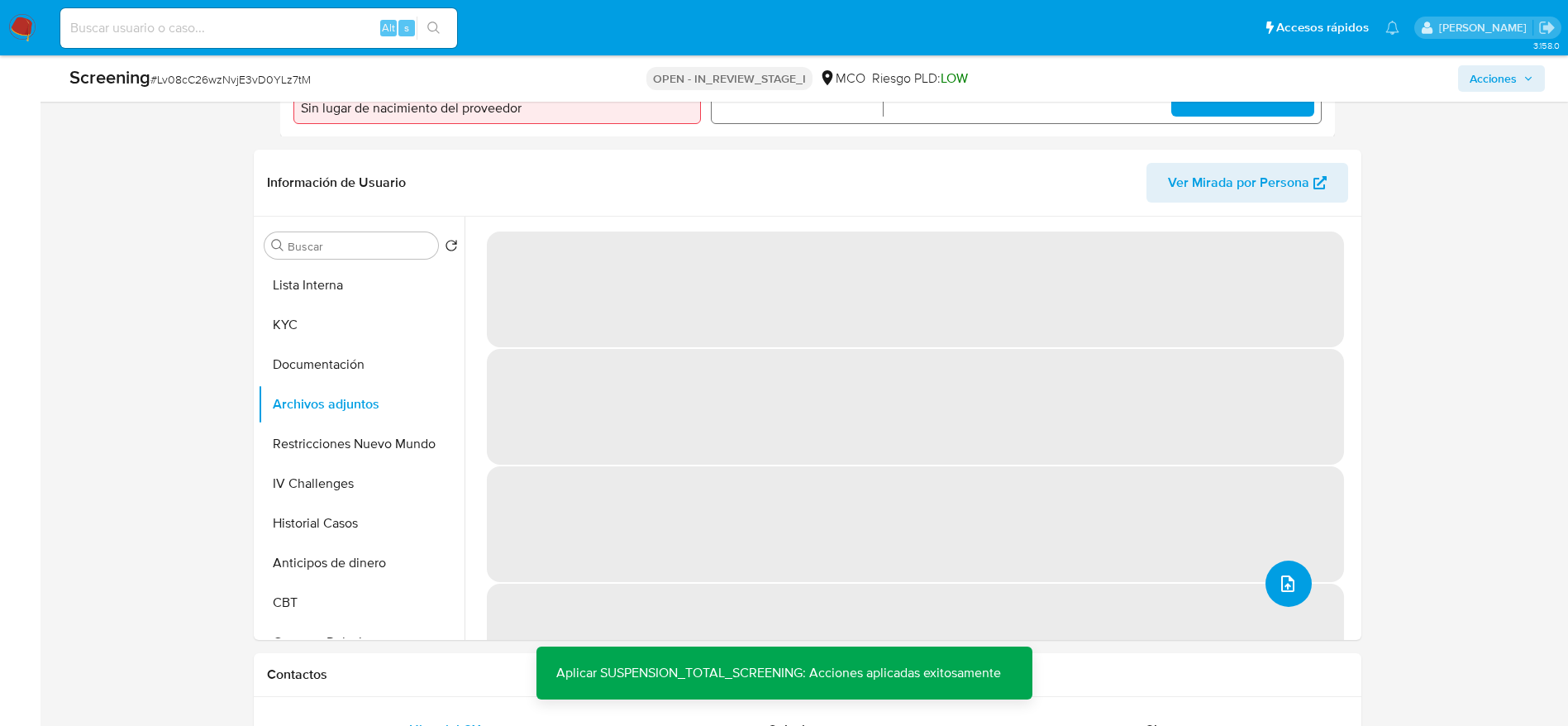
click at [1057, 483] on icon "upload-file" at bounding box center [1288, 584] width 20 height 20
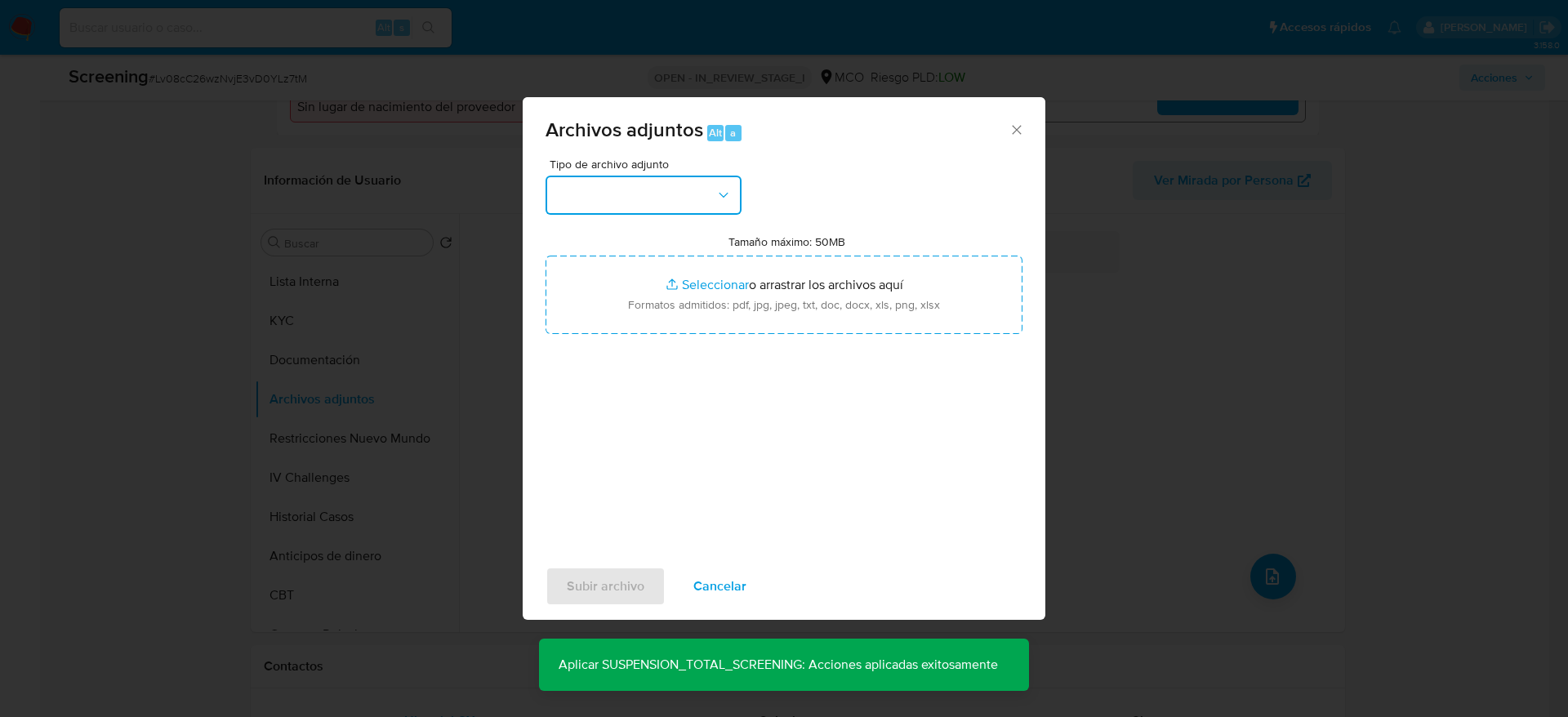
click at [649, 208] on button "button" at bounding box center [643, 195] width 196 height 39
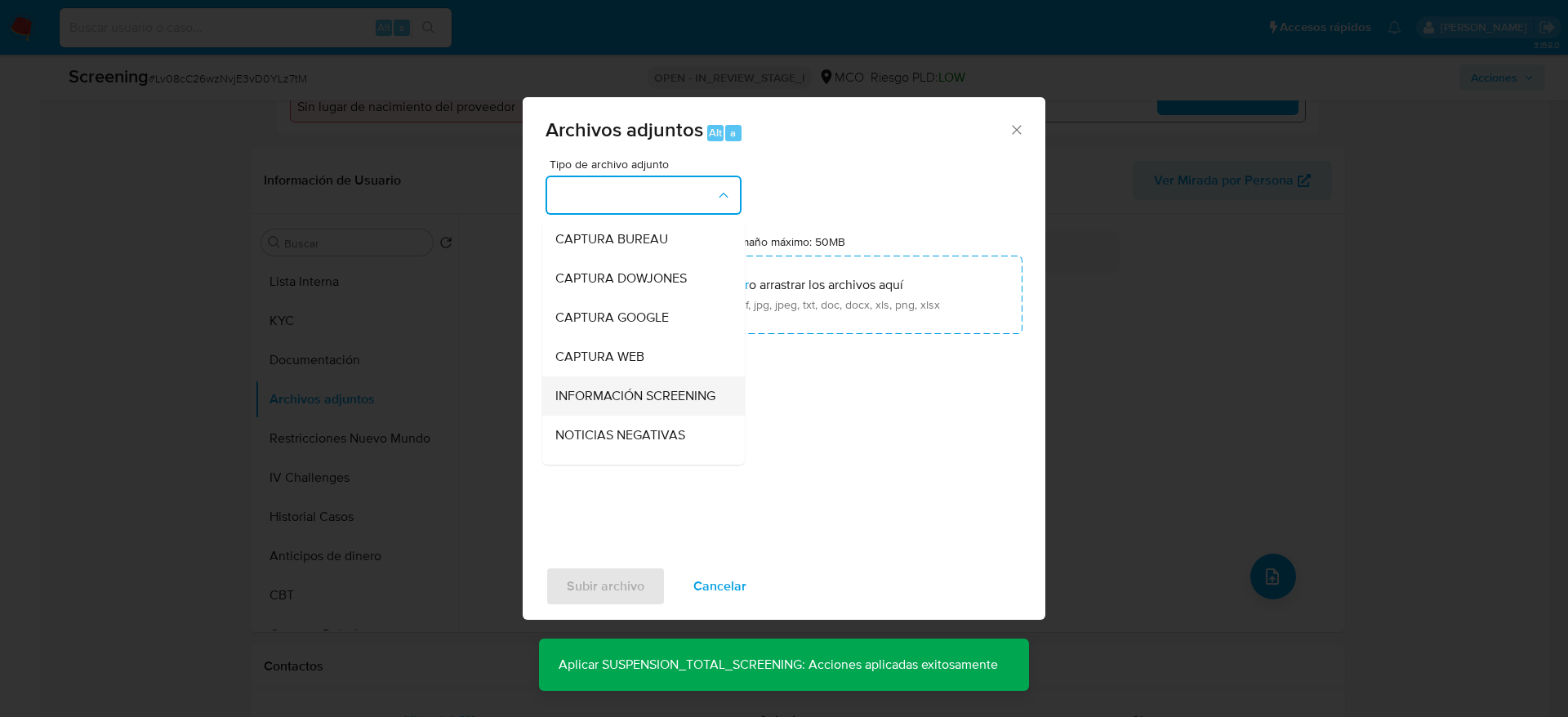
click at [644, 404] on span "INFORMACIÓN SCREENING" at bounding box center [635, 396] width 160 height 16
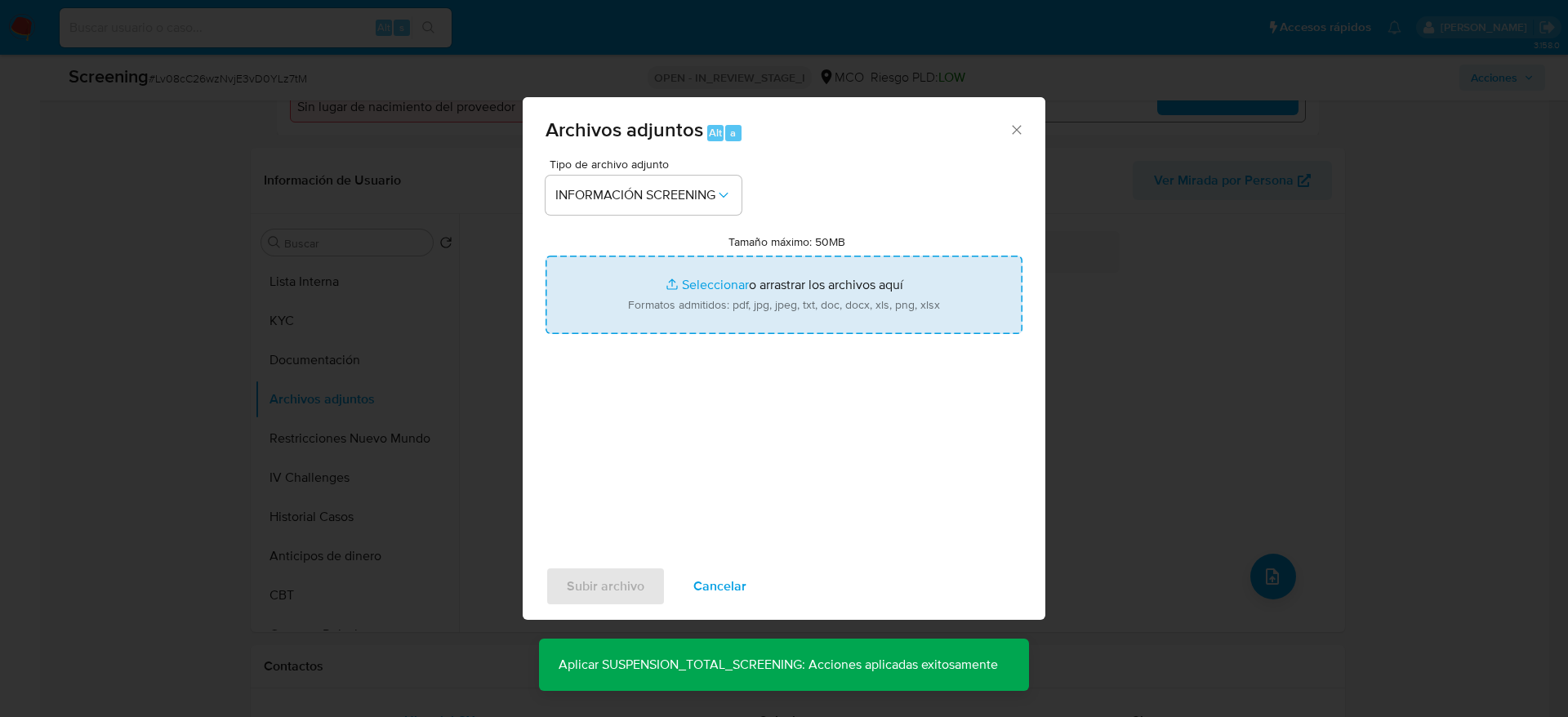
click at [673, 303] on input "Tamaño máximo: 50MB Seleccionar archivos" at bounding box center [784, 294] width 477 height 78
type input "C:\fakepath\_Holman Daniel Garces Ledezma_ - Buscar con Google.pdf"
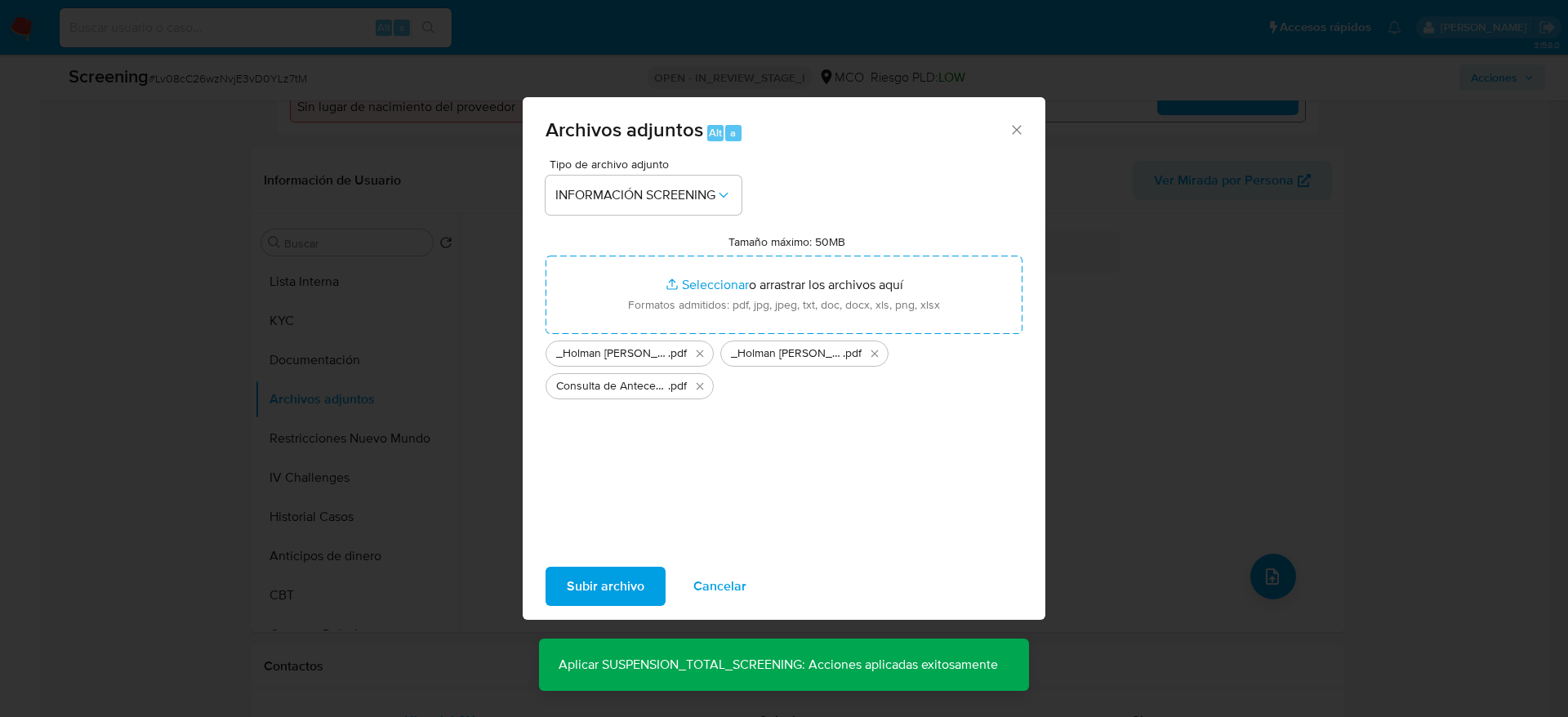
click at [601, 477] on span "Subir archivo" at bounding box center [606, 586] width 78 height 36
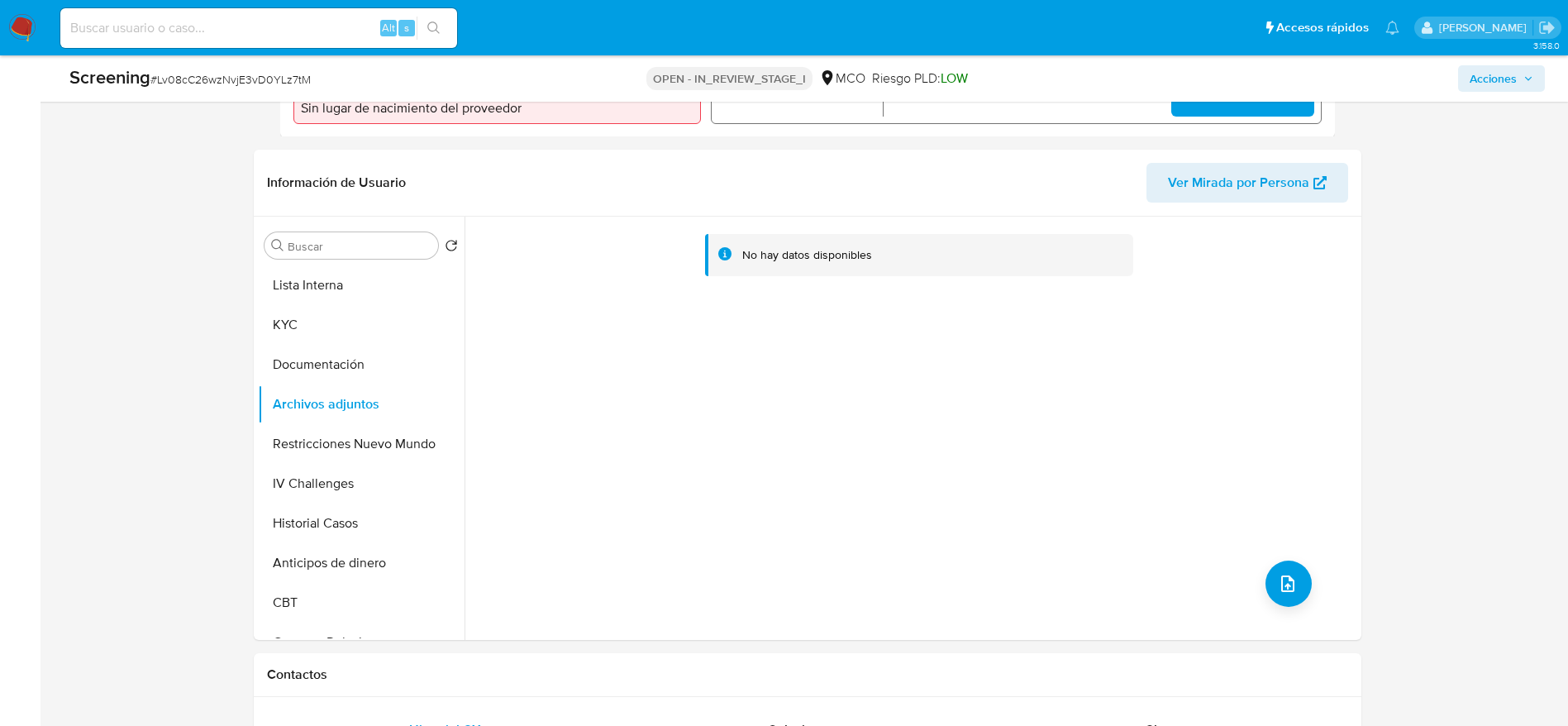
click at [1057, 79] on span "Acciones" at bounding box center [1494, 78] width 47 height 26
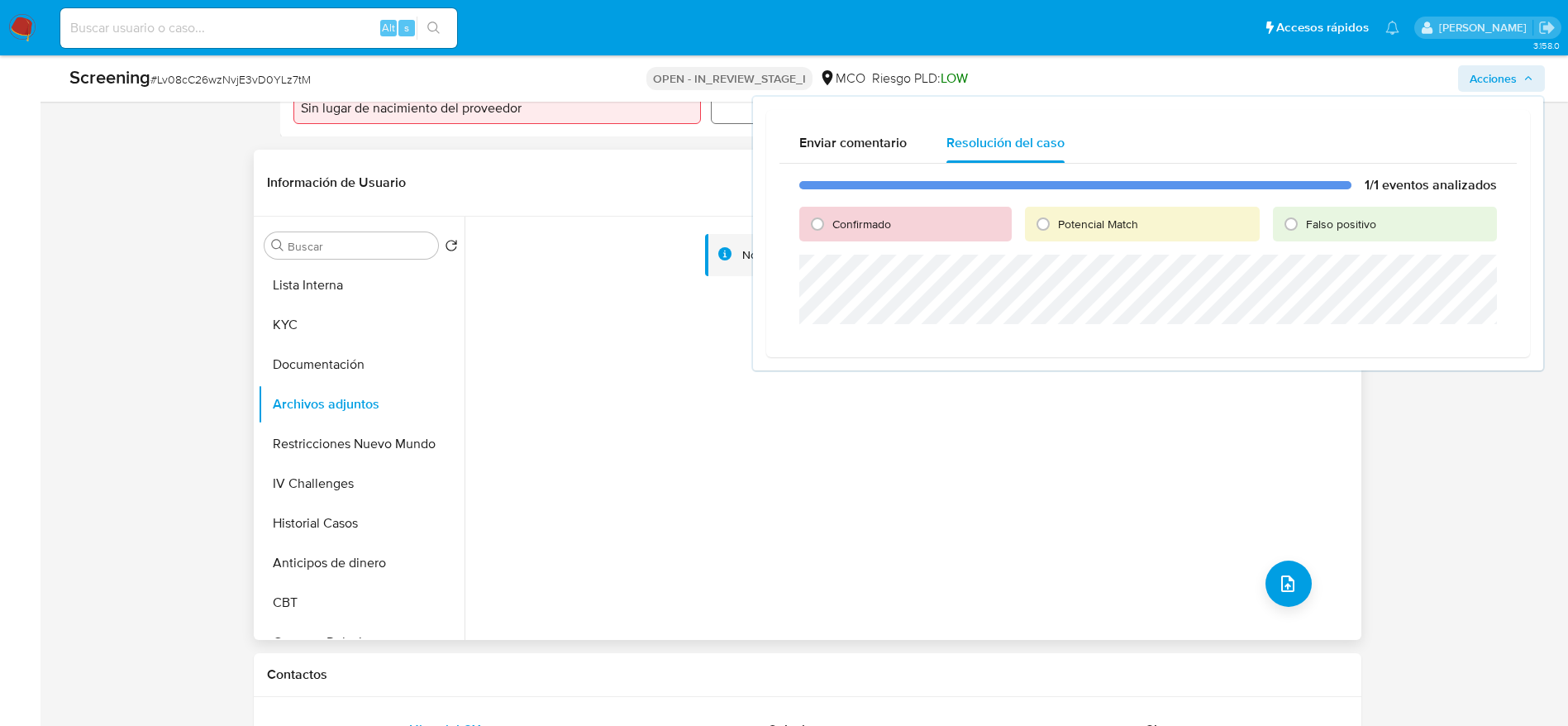
click at [644, 443] on div "No hay datos disponibles" at bounding box center [911, 428] width 892 height 424
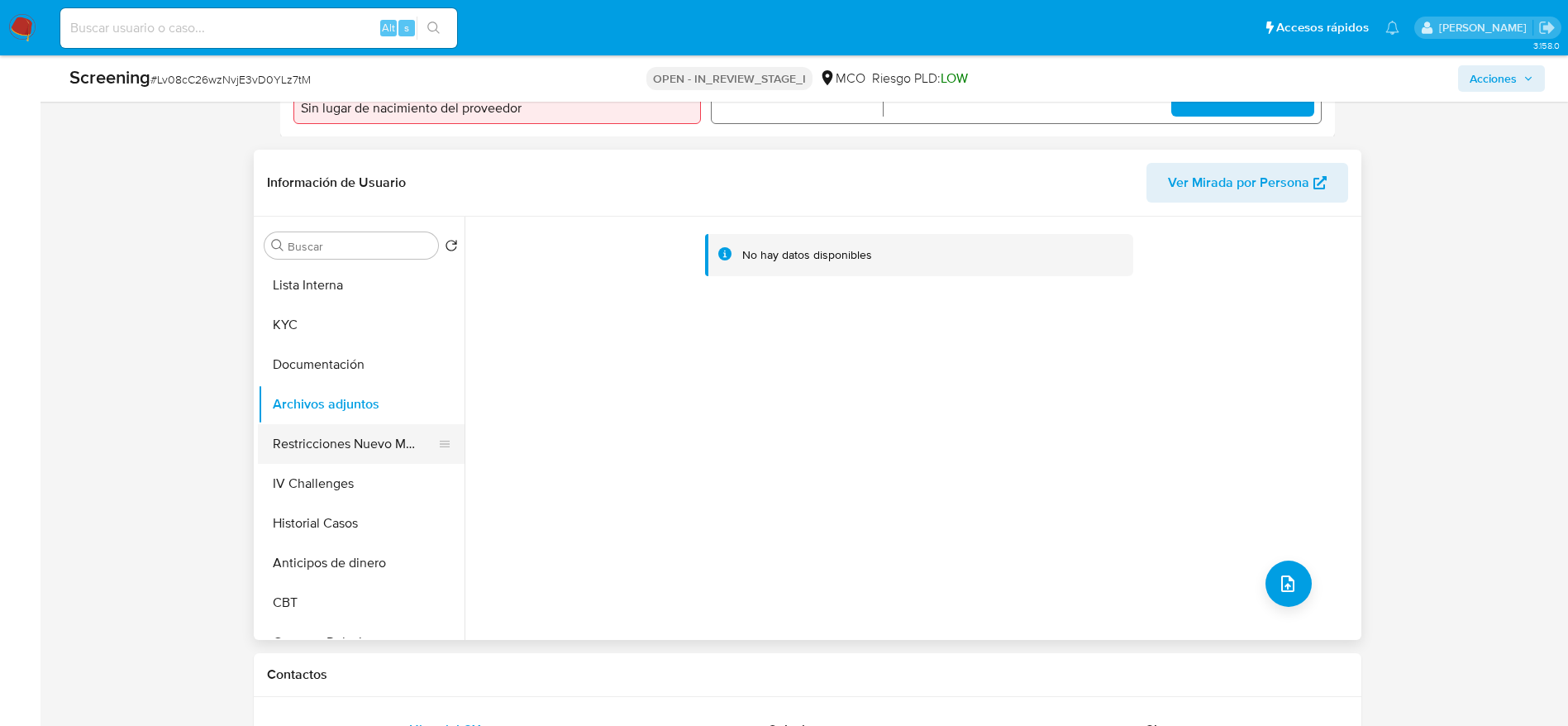
click at [327, 453] on button "Restricciones Nuevo Mundo" at bounding box center [354, 445] width 193 height 40
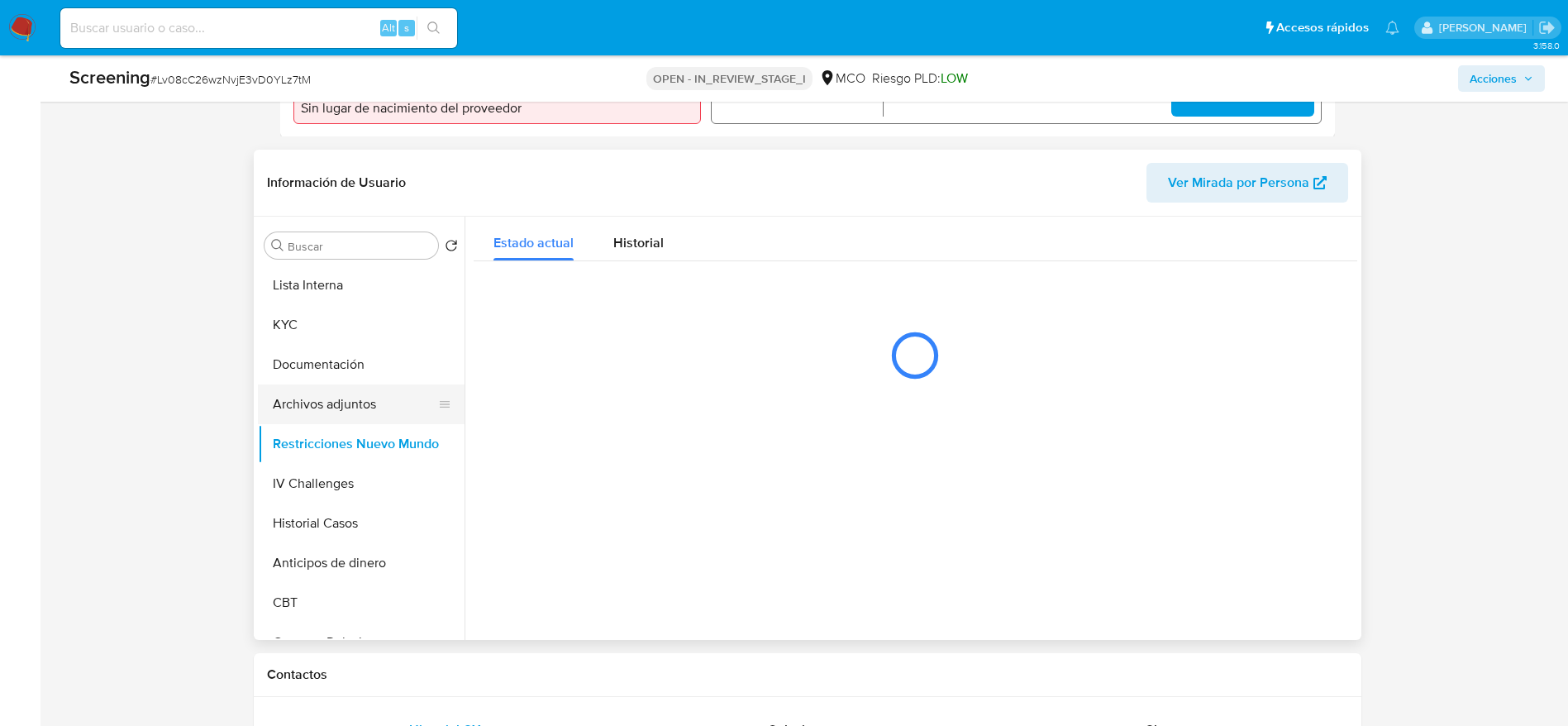
click at [337, 403] on button "Archivos adjuntos" at bounding box center [354, 405] width 193 height 40
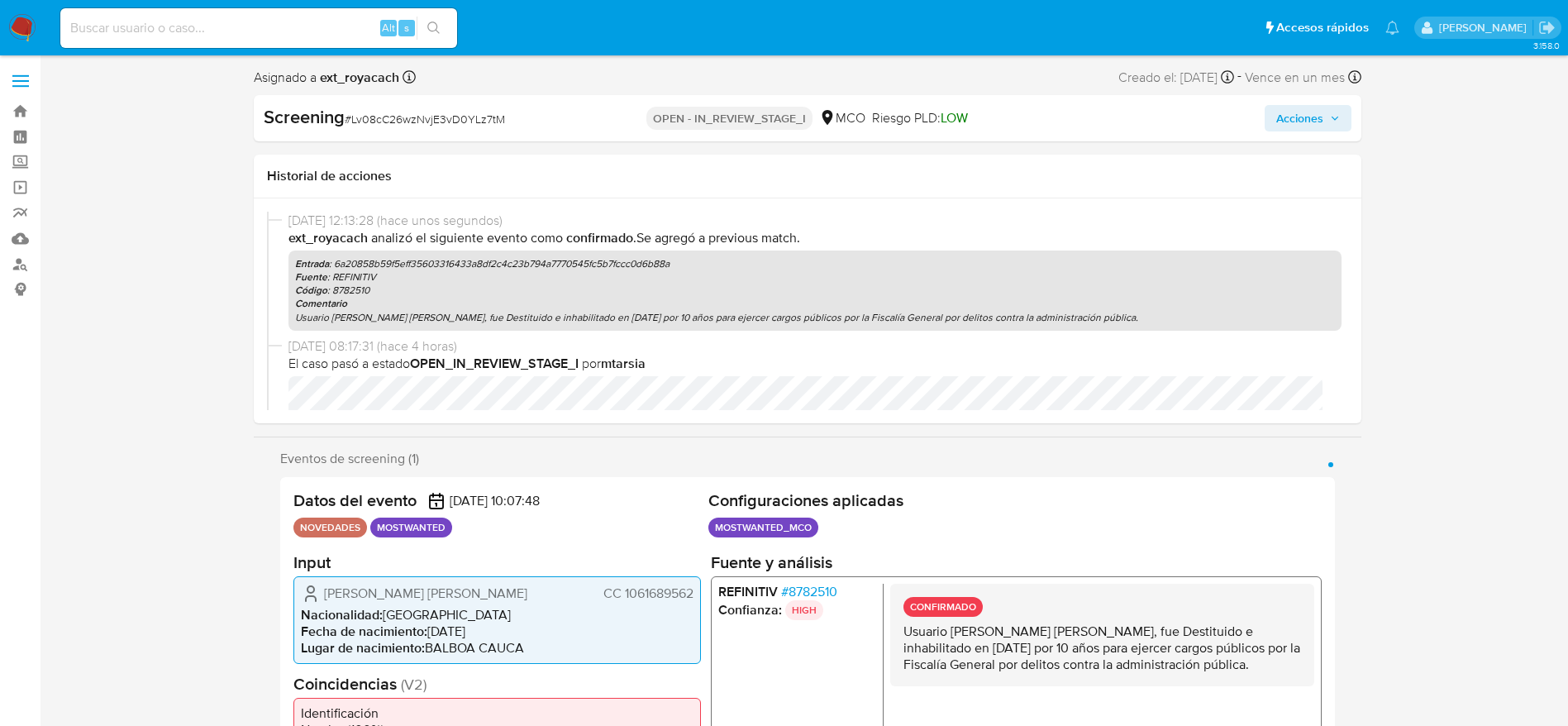
click at [1057, 107] on span "Acciones" at bounding box center [1300, 118] width 47 height 26
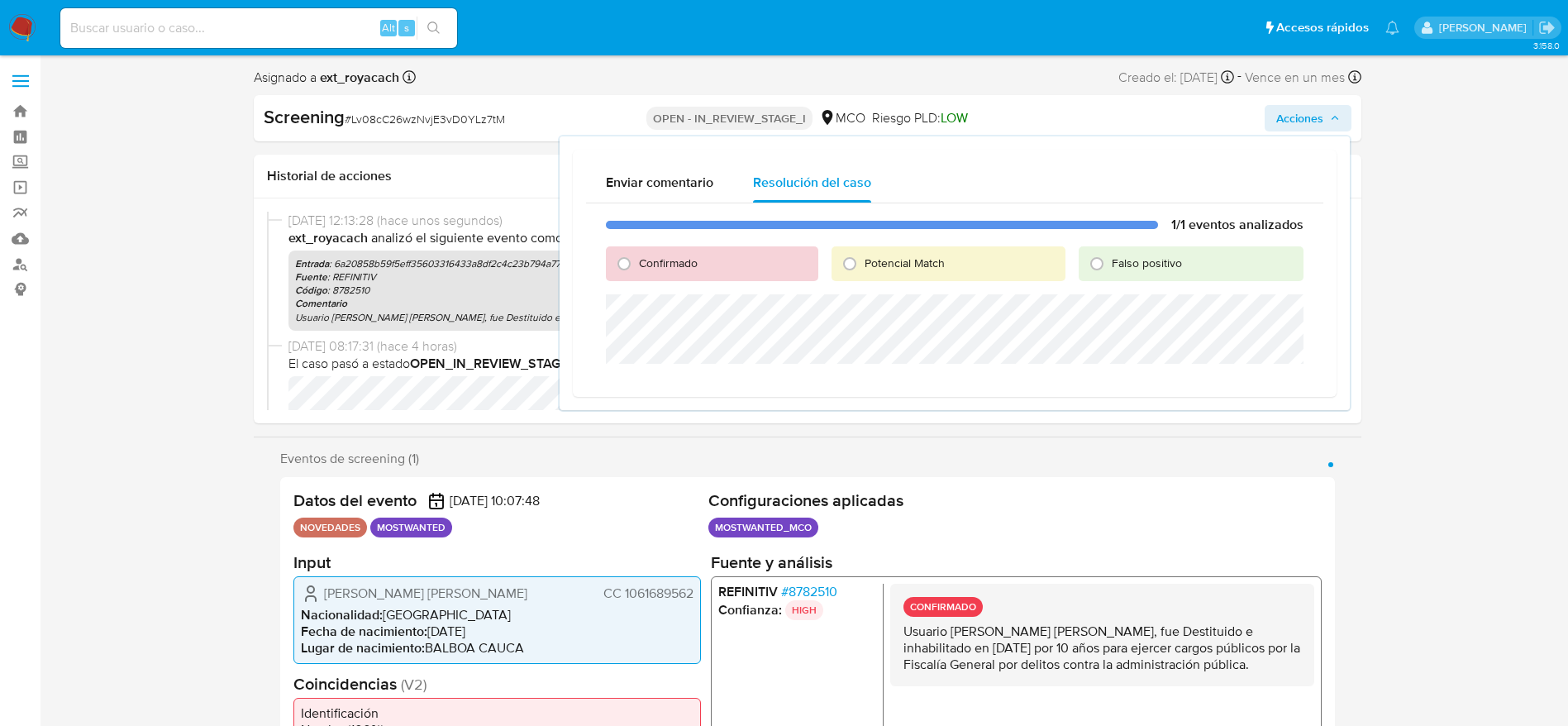
click at [900, 262] on span "Potencial Match" at bounding box center [904, 263] width 80 height 16
click at [863, 262] on input "Potencial Match" at bounding box center [849, 263] width 26 height 26
radio input "true"
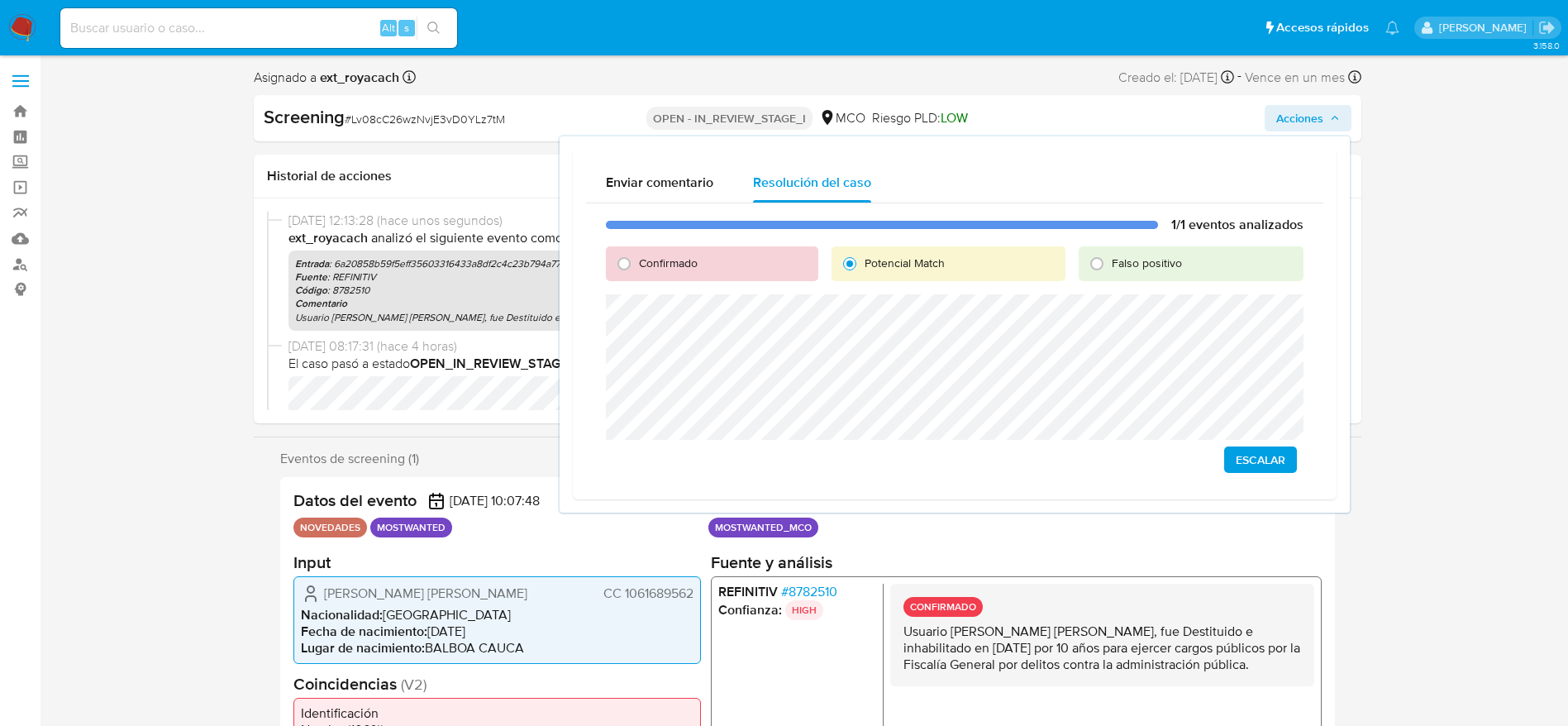
click at [1057, 448] on span "Escalar" at bounding box center [1261, 460] width 50 height 24
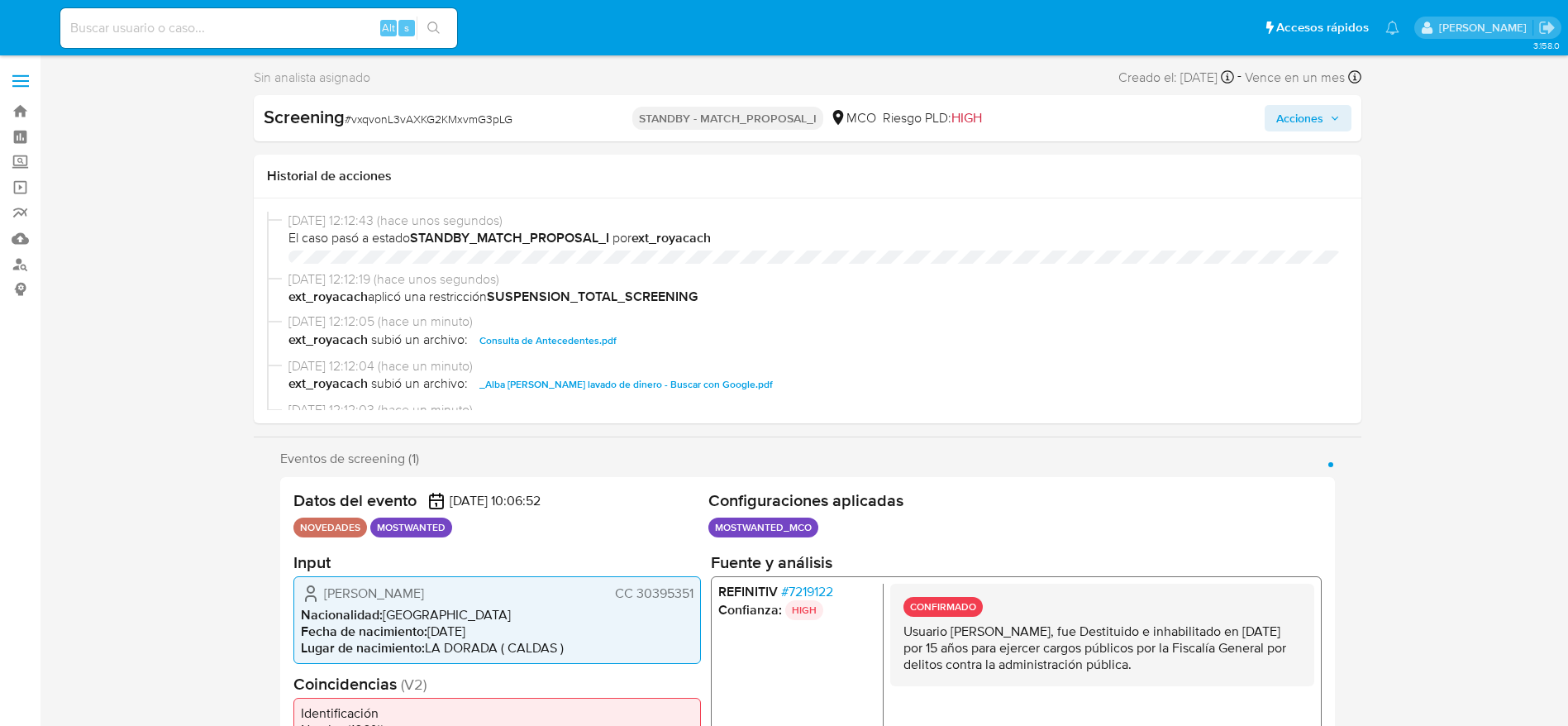
select select "10"
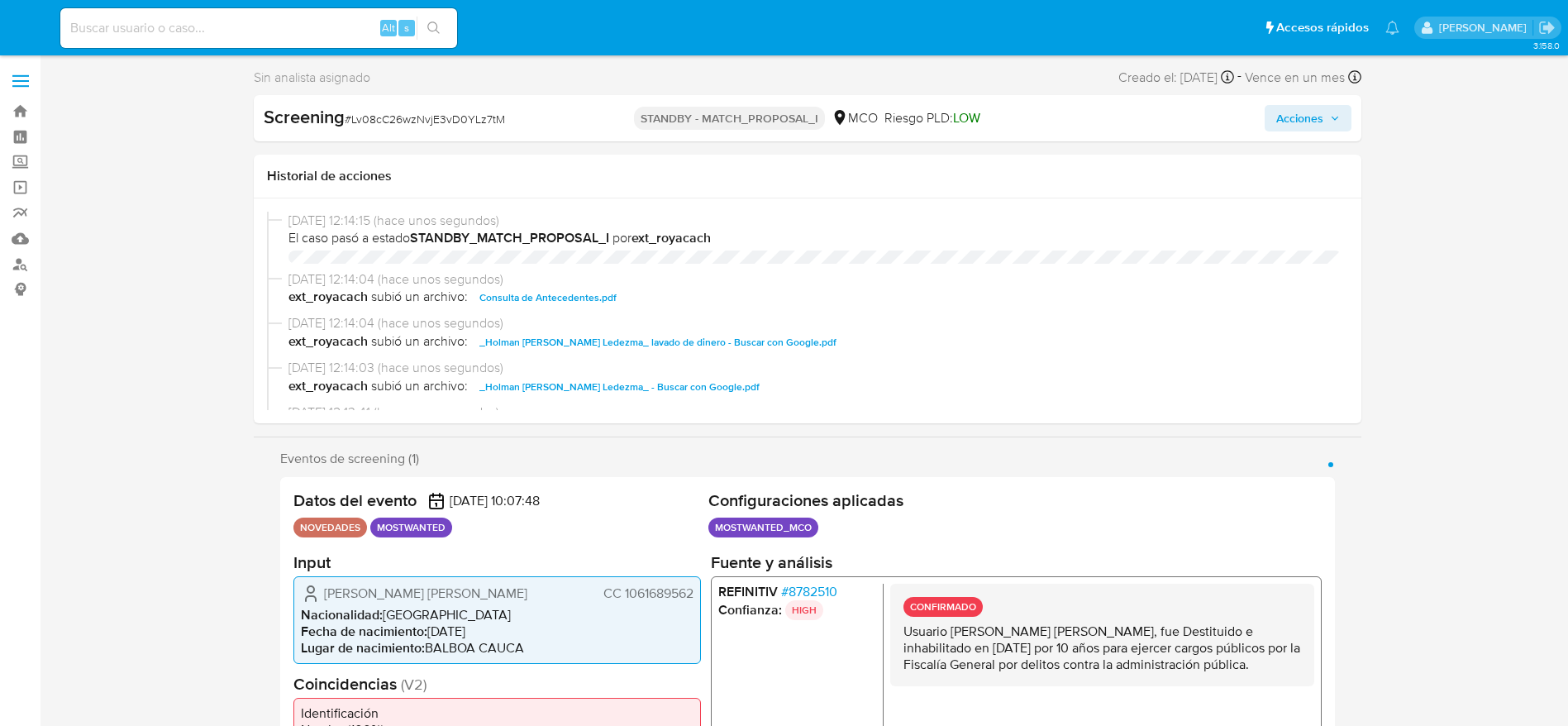
select select "10"
